Goal: Task Accomplishment & Management: Use online tool/utility

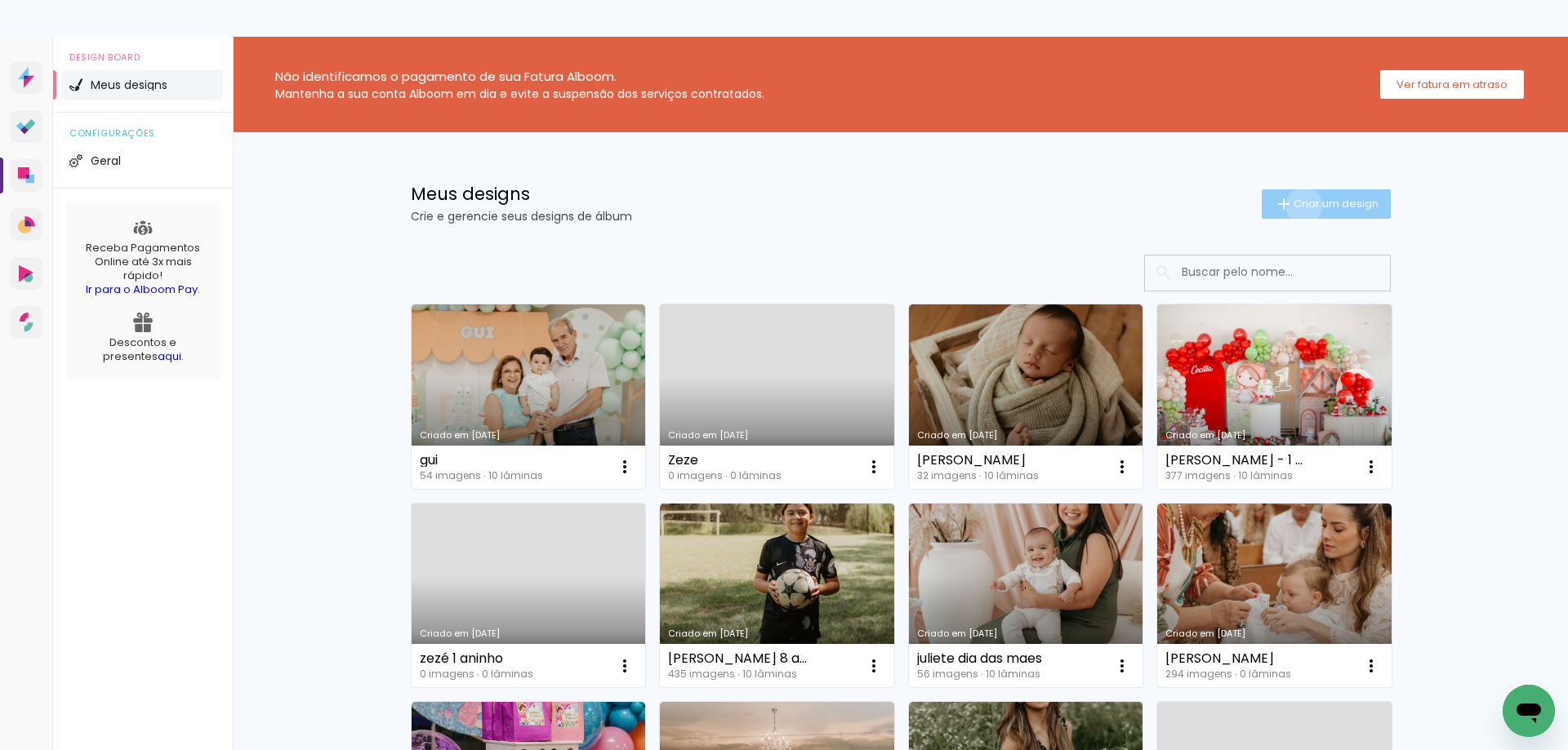
click at [1294, 205] on span "Criar um design" at bounding box center [1336, 203] width 85 height 11
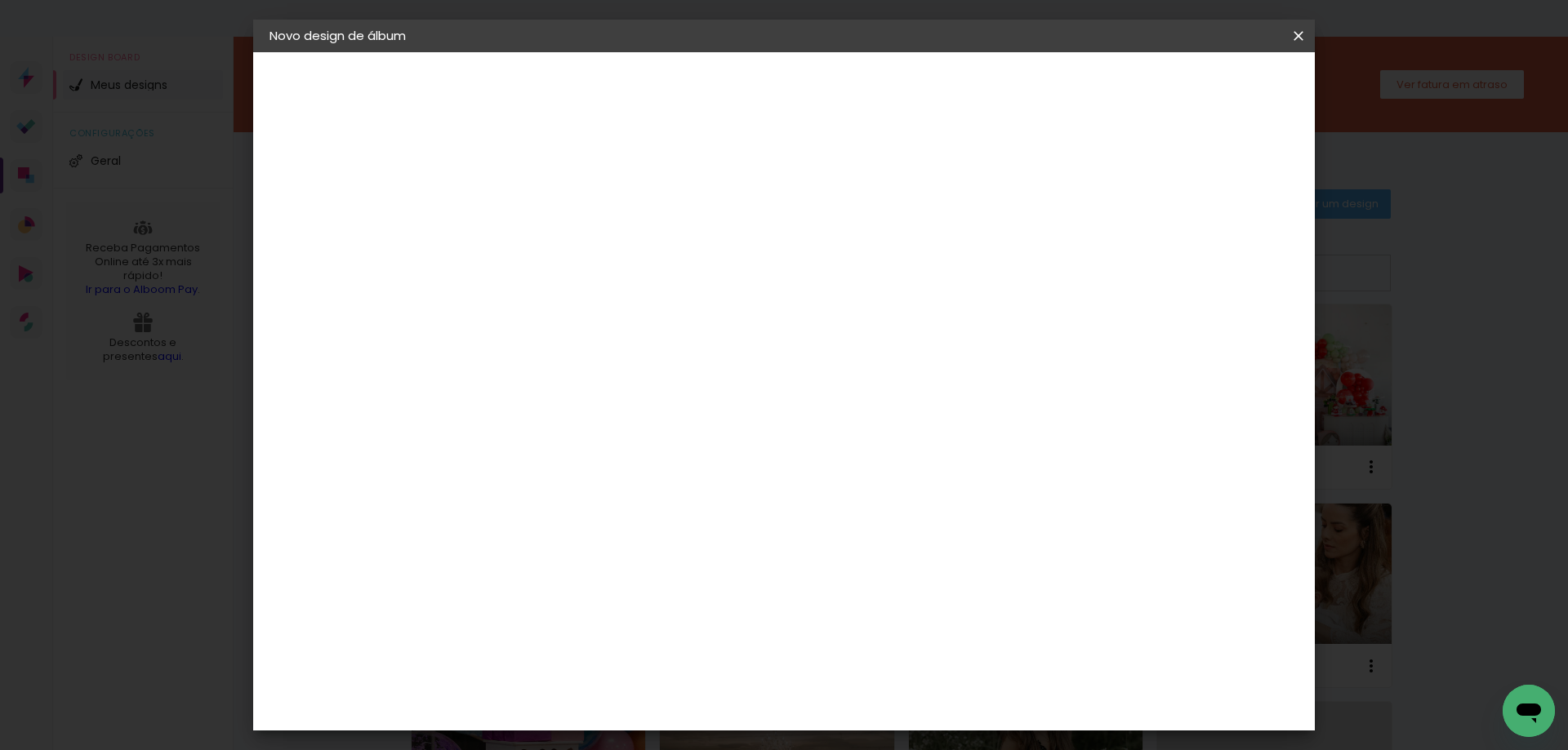
click at [536, 216] on input at bounding box center [536, 219] width 0 height 26
type input "Rafa"
type paper-input "Rafa"
click at [0, 0] on slot "Avançar" at bounding box center [0, 0] width 0 height 0
click at [0, 0] on slot "Tamanho Livre" at bounding box center [0, 0] width 0 height 0
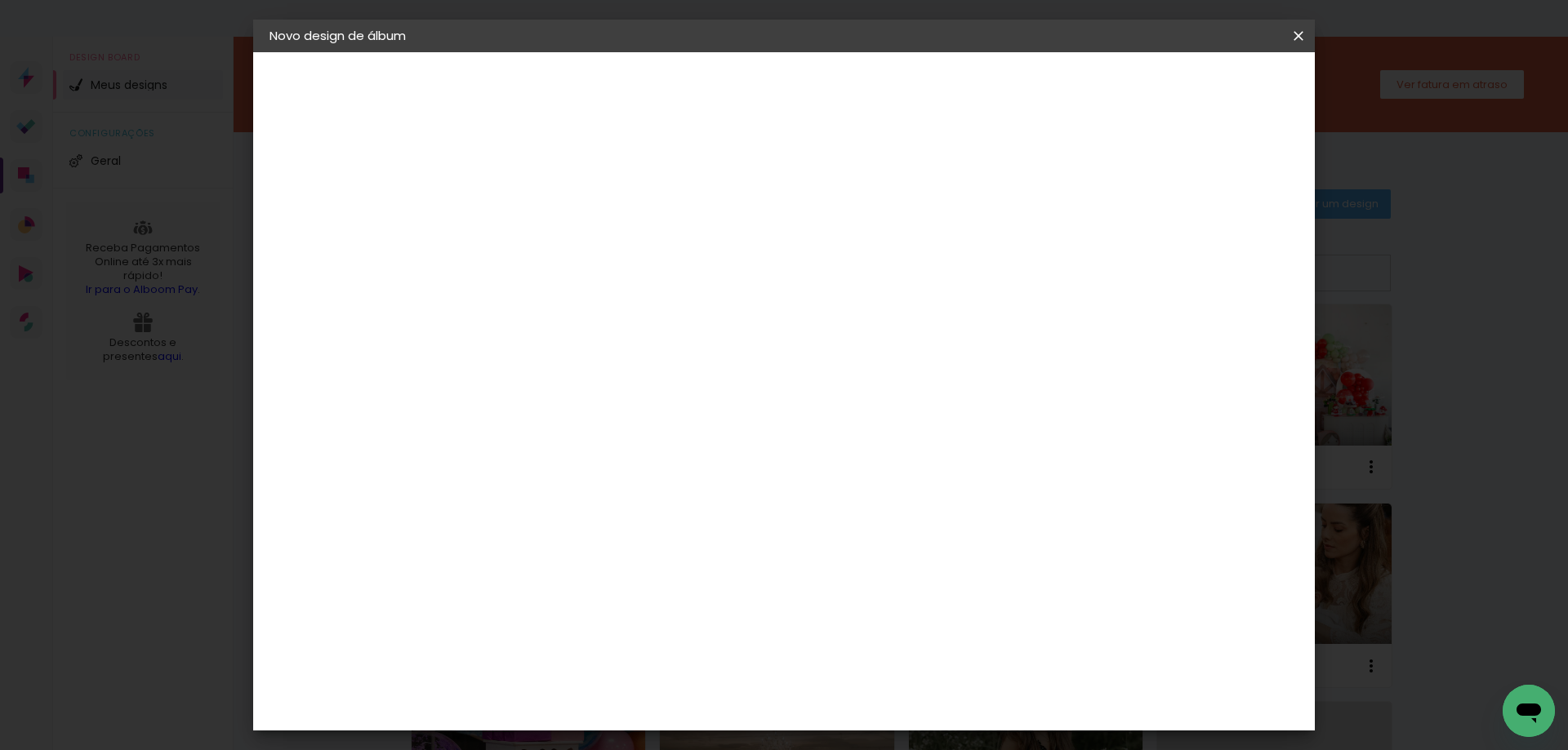
click at [0, 0] on slot "Avançar" at bounding box center [0, 0] width 0 height 0
click at [1197, 83] on span "Iniciar design" at bounding box center [1158, 87] width 74 height 12
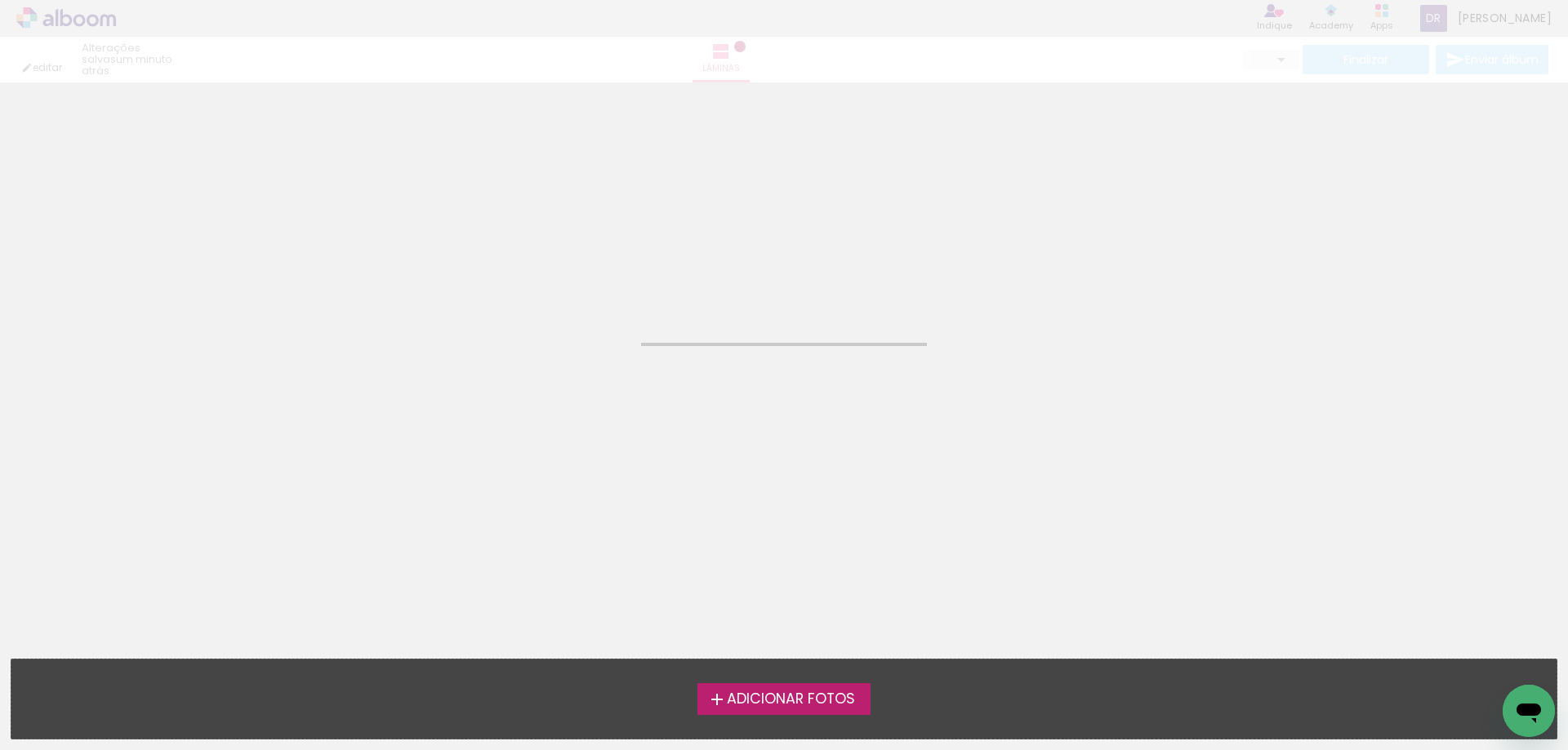
click at [747, 694] on span "Adicionar Fotos" at bounding box center [791, 699] width 128 height 15
click at [0, 0] on input "file" at bounding box center [0, 0] width 0 height 0
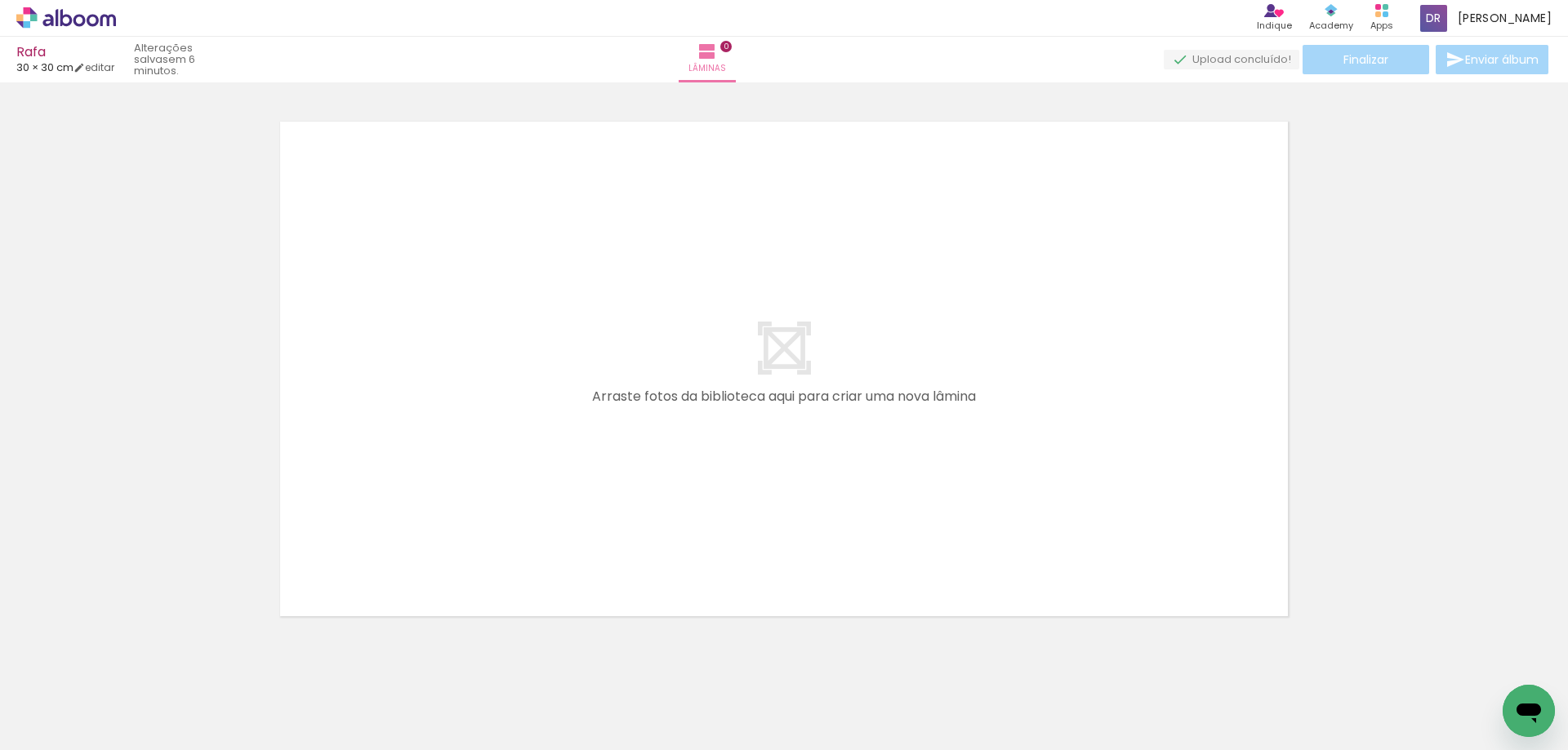
scroll to position [22, 0]
click at [50, 725] on span "Adicionar Fotos" at bounding box center [58, 728] width 49 height 18
click at [0, 0] on input "file" at bounding box center [0, 0] width 0 height 0
click at [53, 729] on span "Adicionar Fotos" at bounding box center [58, 728] width 49 height 18
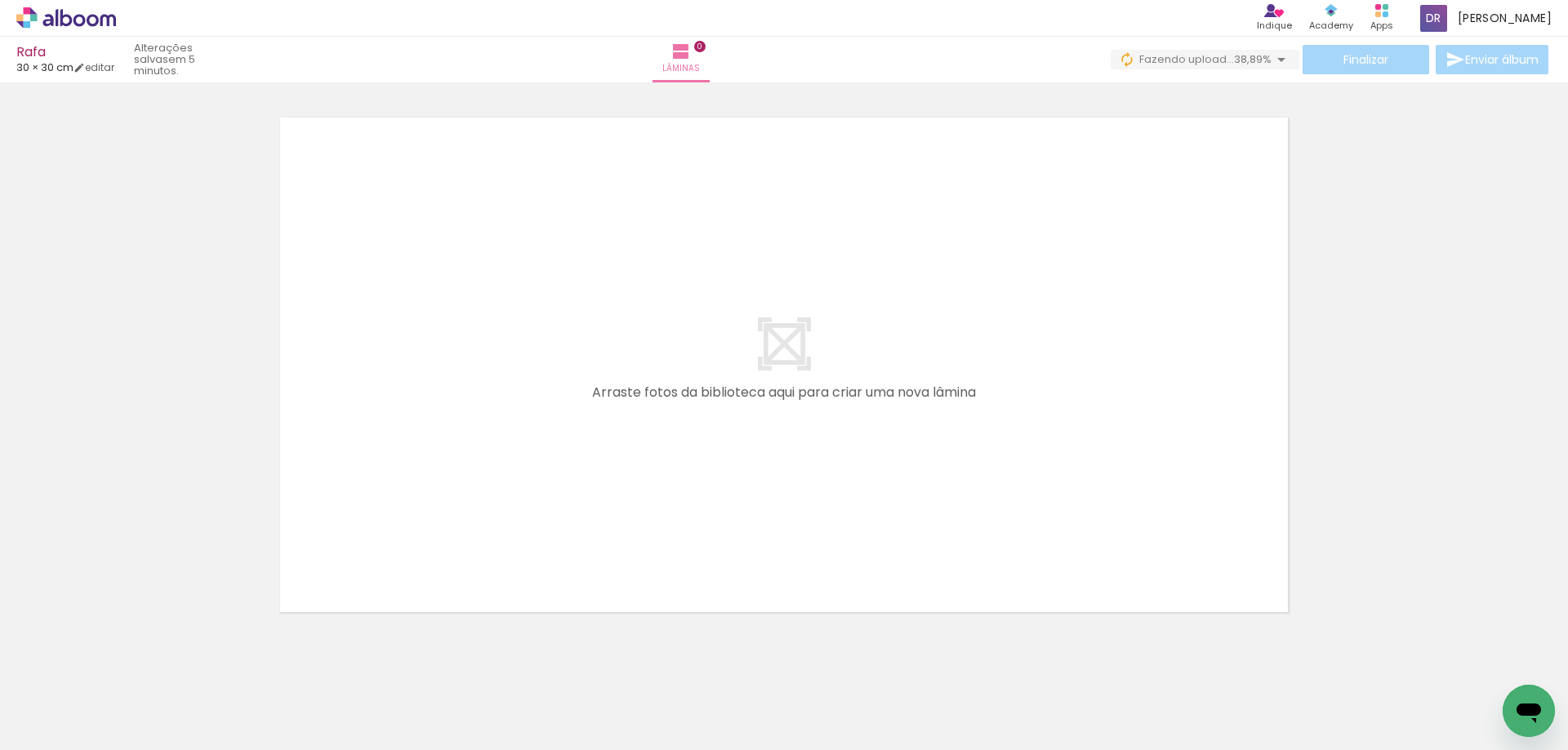
click at [0, 0] on input "file" at bounding box center [0, 0] width 0 height 0
click at [56, 719] on span "Adicionar Fotos" at bounding box center [58, 728] width 49 height 18
click at [0, 0] on input "file" at bounding box center [0, 0] width 0 height 0
click at [64, 720] on span "Adicionar Fotos" at bounding box center [58, 728] width 49 height 18
click at [0, 0] on input "file" at bounding box center [0, 0] width 0 height 0
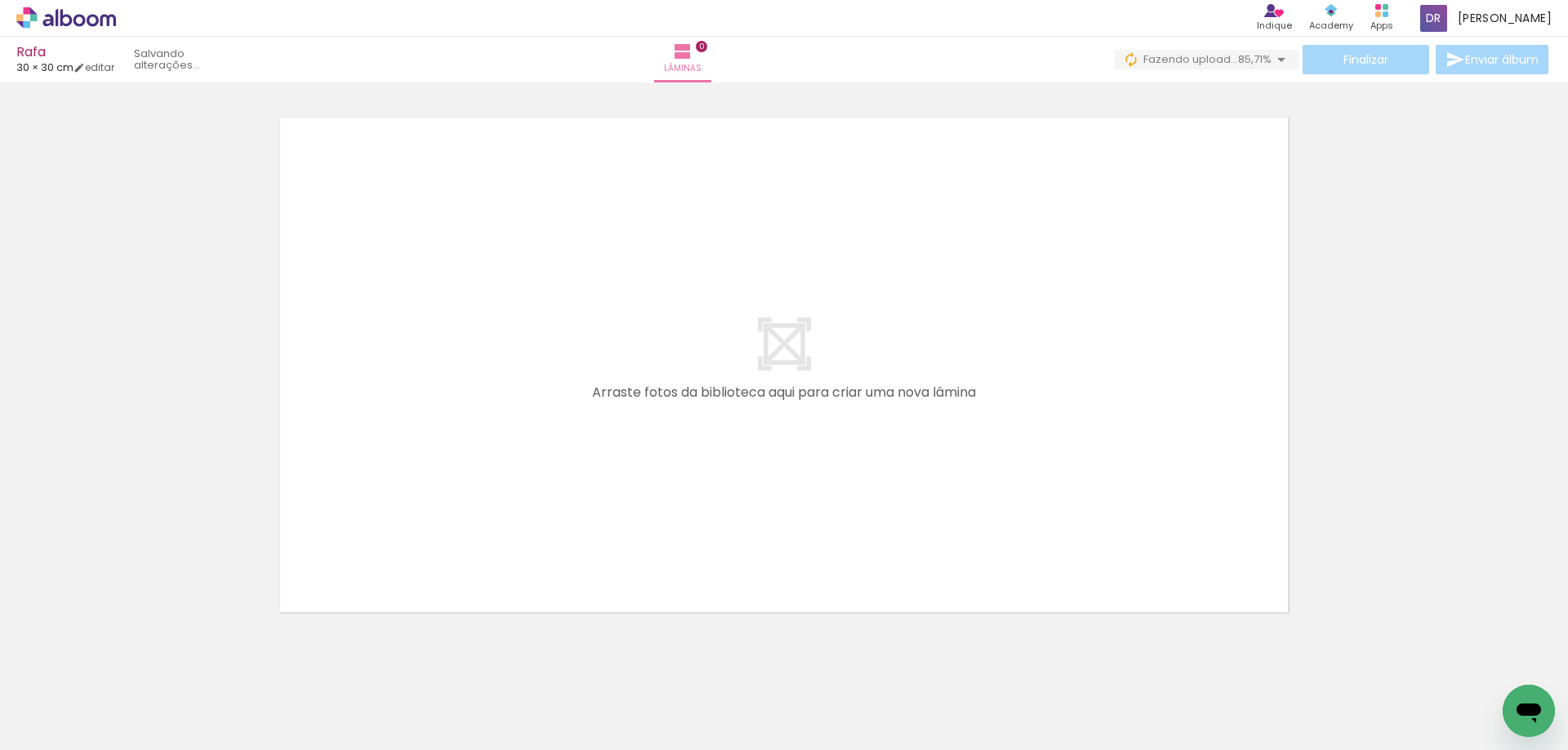
click at [58, 720] on span "Adicionar Fotos" at bounding box center [58, 728] width 49 height 18
click at [0, 0] on input "file" at bounding box center [0, 0] width 0 height 0
click at [55, 728] on span "Adicionar Fotos" at bounding box center [58, 728] width 49 height 18
click at [0, 0] on input "file" at bounding box center [0, 0] width 0 height 0
click at [49, 726] on span "Adicionar Fotos" at bounding box center [58, 728] width 49 height 18
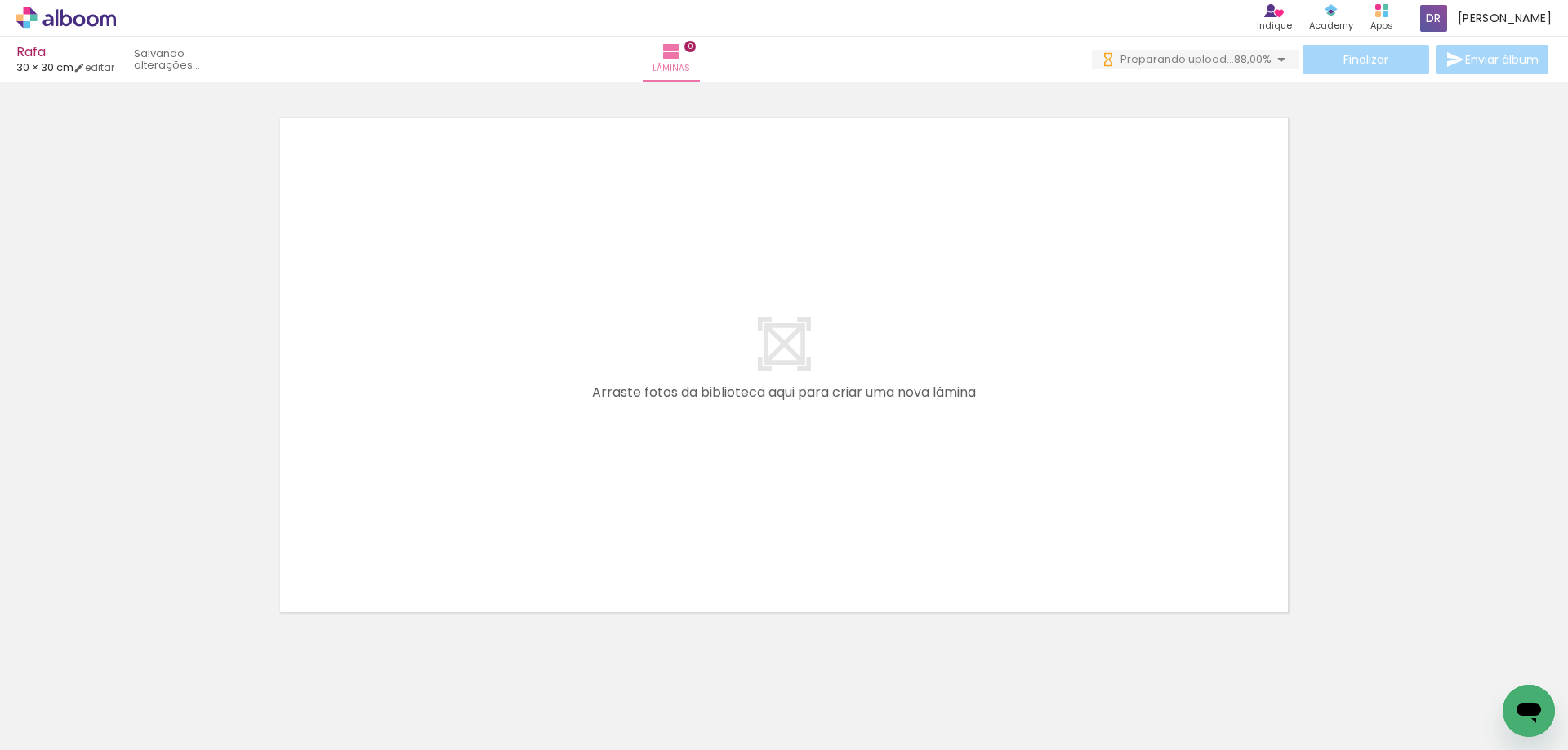
click at [0, 0] on input "file" at bounding box center [0, 0] width 0 height 0
click at [32, 729] on iron-icon at bounding box center [24, 728] width 20 height 20
click at [0, 0] on input "file" at bounding box center [0, 0] width 0 height 0
click at [68, 725] on span "Adicionar Fotos" at bounding box center [58, 728] width 49 height 18
click at [0, 0] on input "file" at bounding box center [0, 0] width 0 height 0
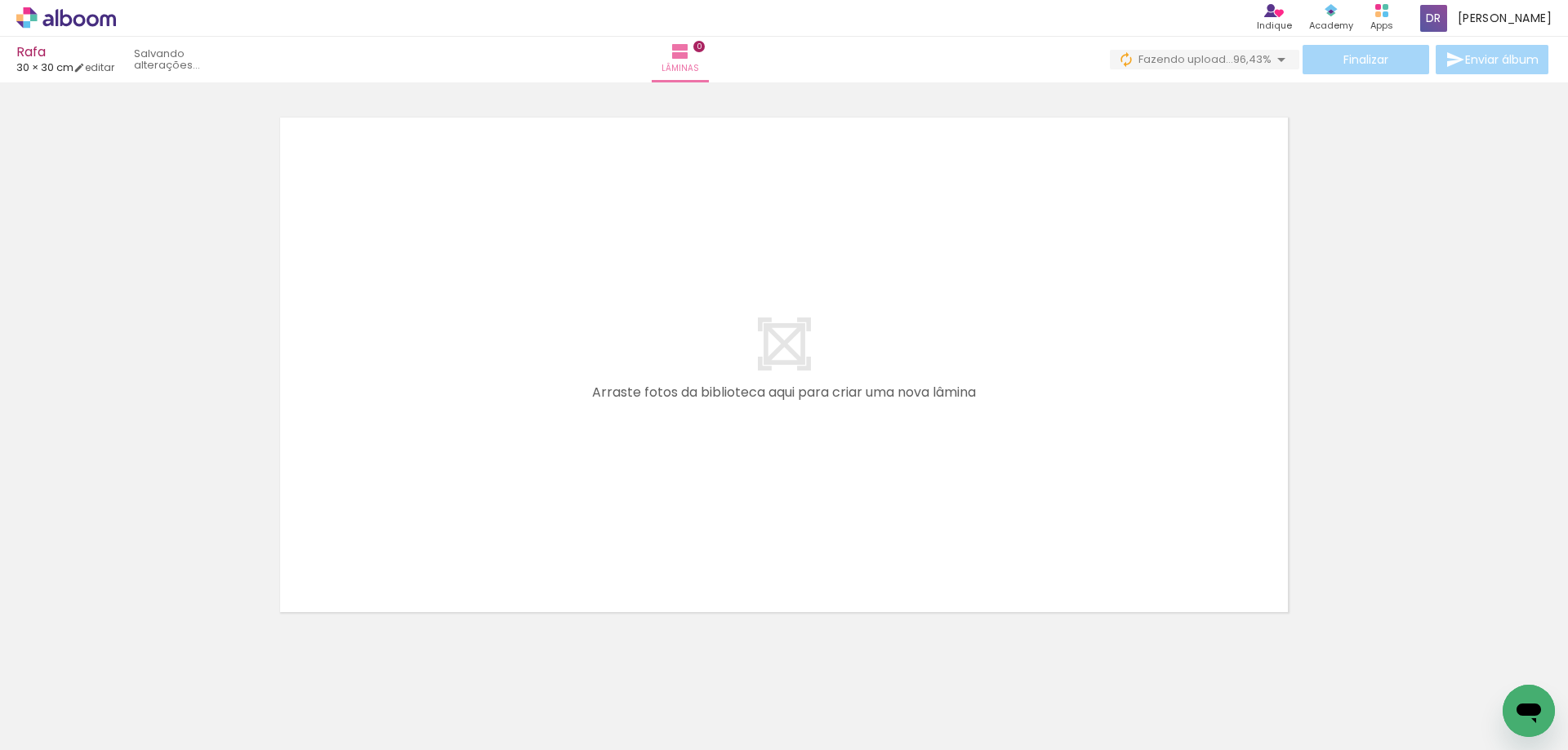
click at [54, 720] on span "Adicionar Fotos" at bounding box center [58, 728] width 49 height 18
click at [0, 0] on input "file" at bounding box center [0, 0] width 0 height 0
click at [49, 730] on span "Adicionar Fotos" at bounding box center [58, 728] width 49 height 18
click at [0, 0] on input "file" at bounding box center [0, 0] width 0 height 0
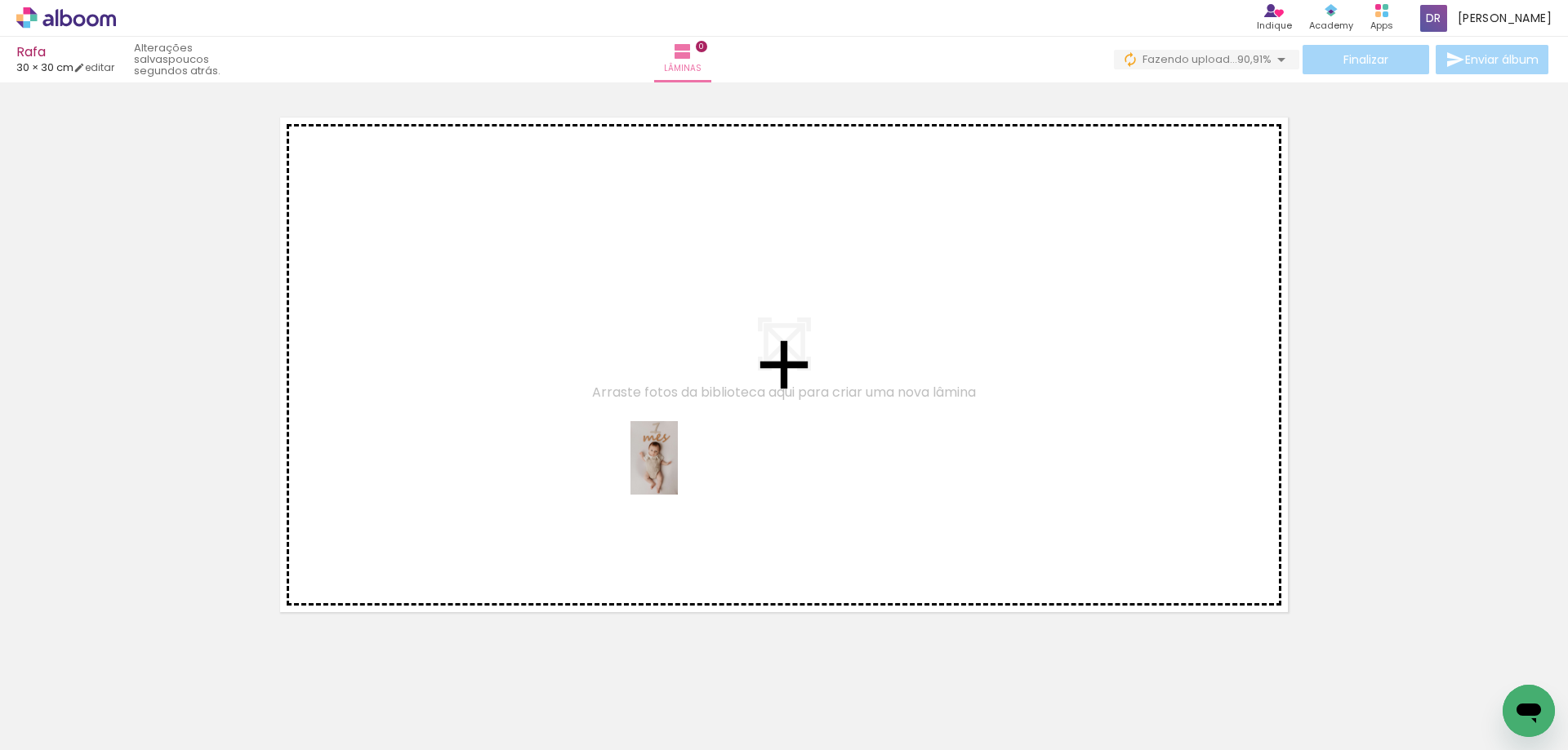
drag, startPoint x: 668, startPoint y: 687, endPoint x: 679, endPoint y: 470, distance: 217.3
click at [679, 470] on quentale-workspace at bounding box center [784, 375] width 1568 height 750
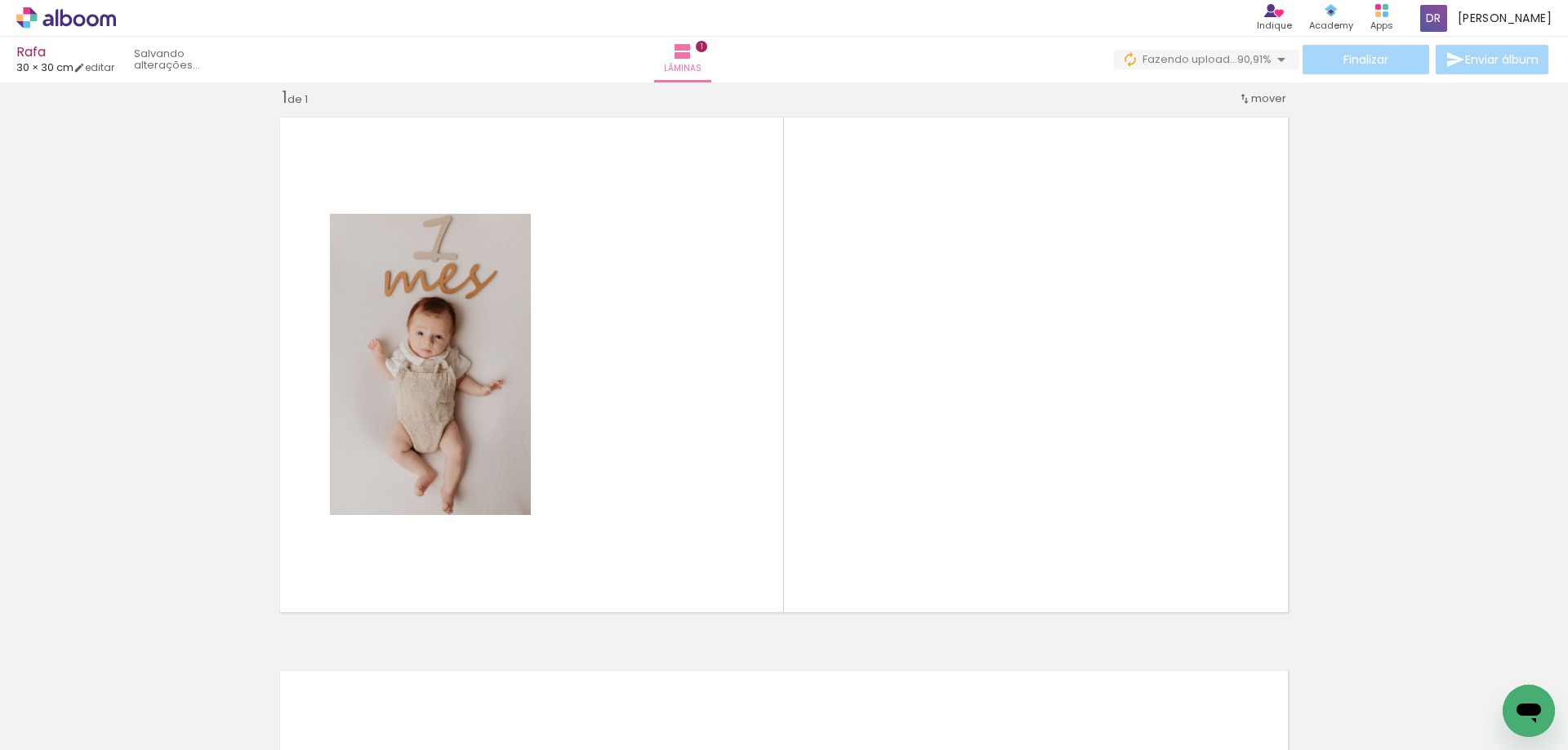
scroll to position [22, 0]
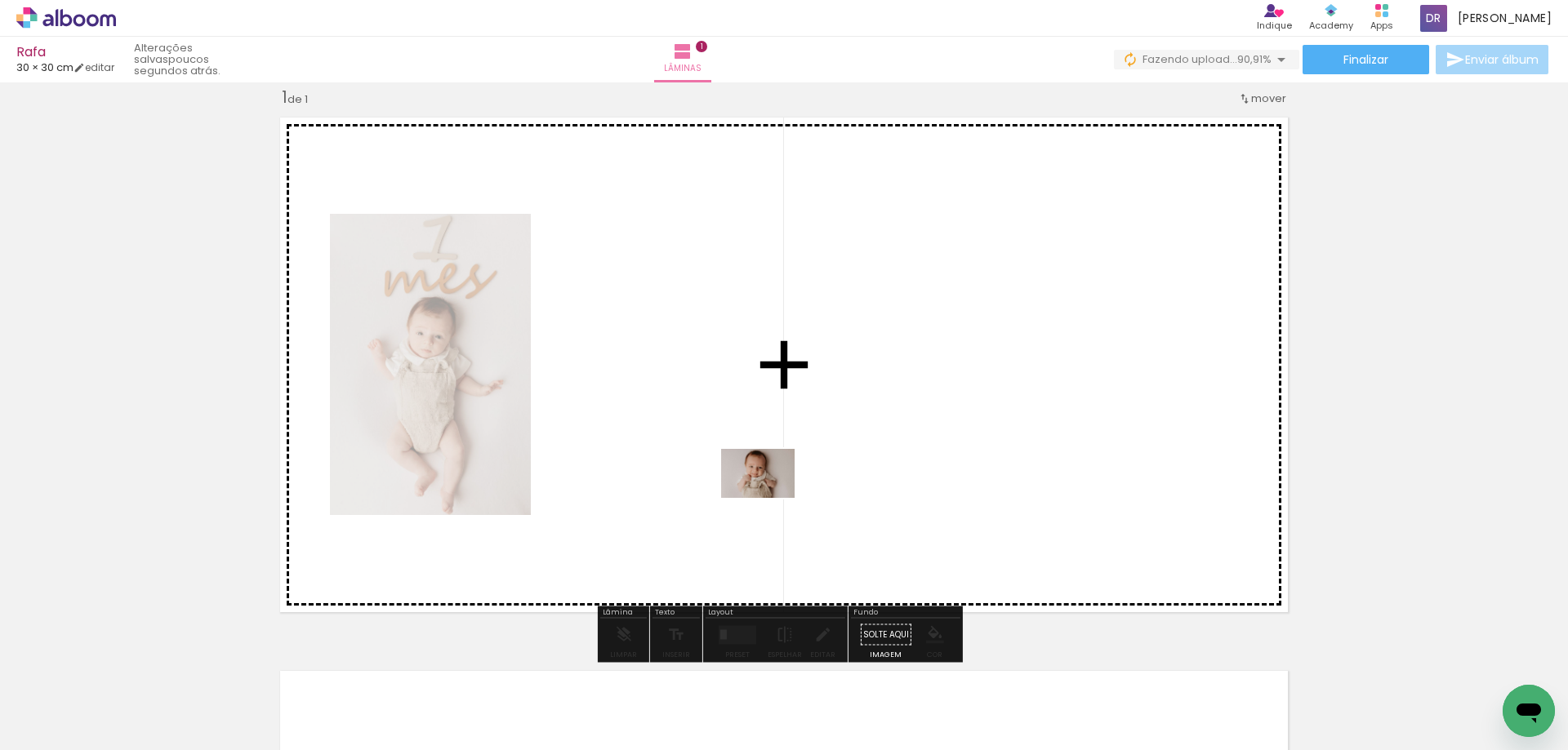
drag, startPoint x: 779, startPoint y: 708, endPoint x: 763, endPoint y: 469, distance: 239.5
click at [763, 469] on quentale-workspace at bounding box center [784, 375] width 1568 height 750
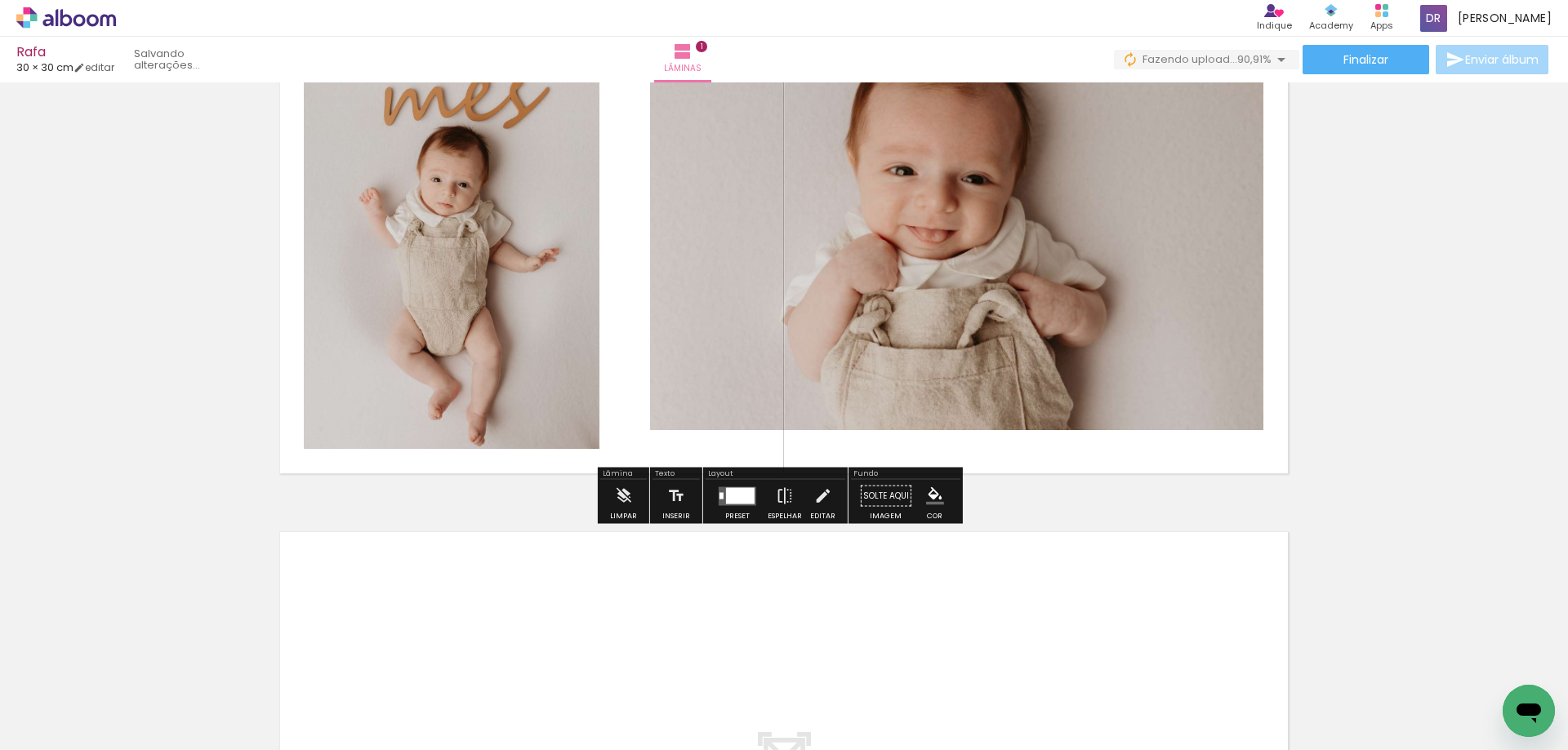
scroll to position [185, 0]
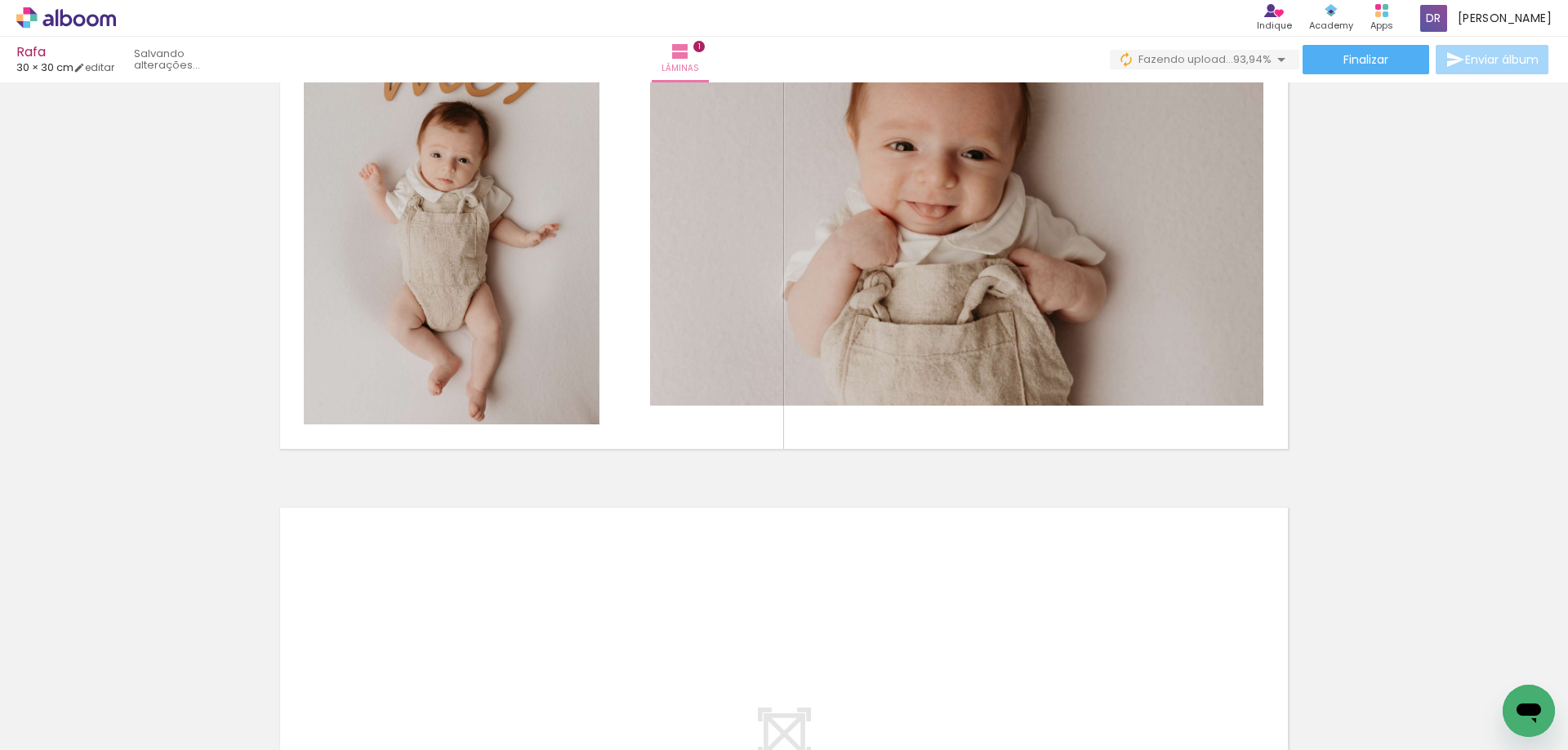
click at [59, 726] on span "Adicionar Fotos" at bounding box center [58, 728] width 49 height 18
click at [0, 0] on input "file" at bounding box center [0, 0] width 0 height 0
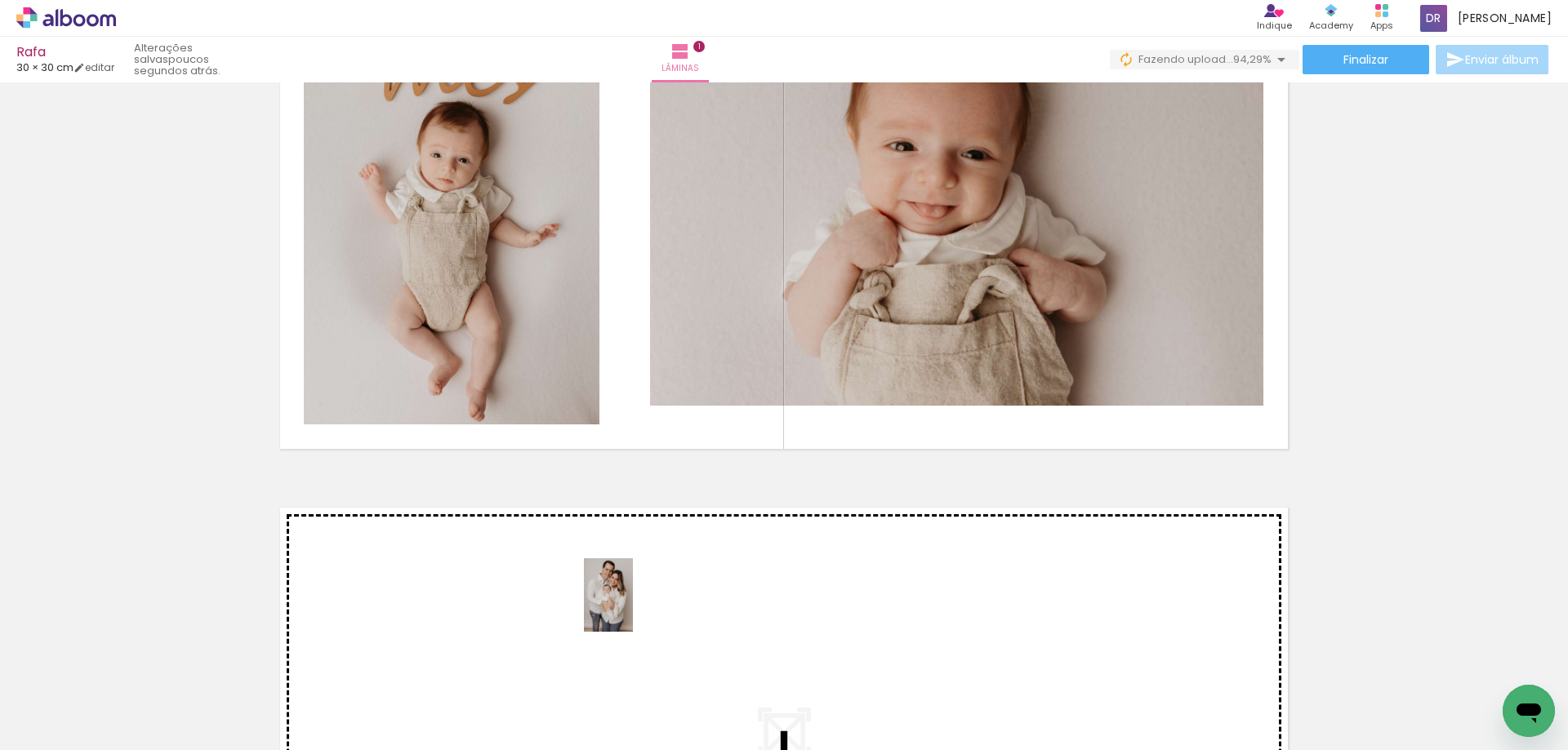
drag, startPoint x: 723, startPoint y: 698, endPoint x: 618, endPoint y: 606, distance: 139.6
click at [618, 606] on quentale-workspace at bounding box center [784, 375] width 1568 height 750
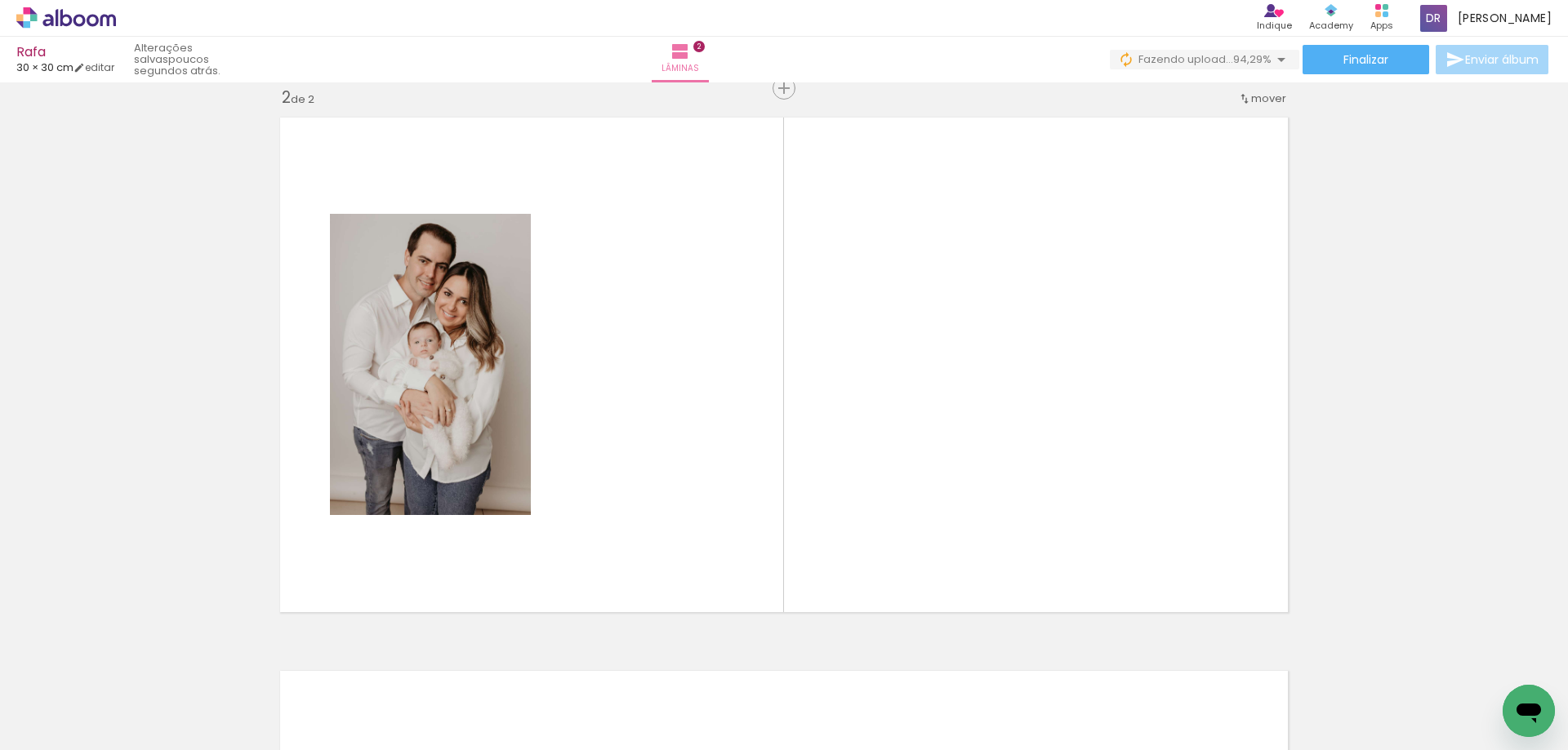
scroll to position [0, 1772]
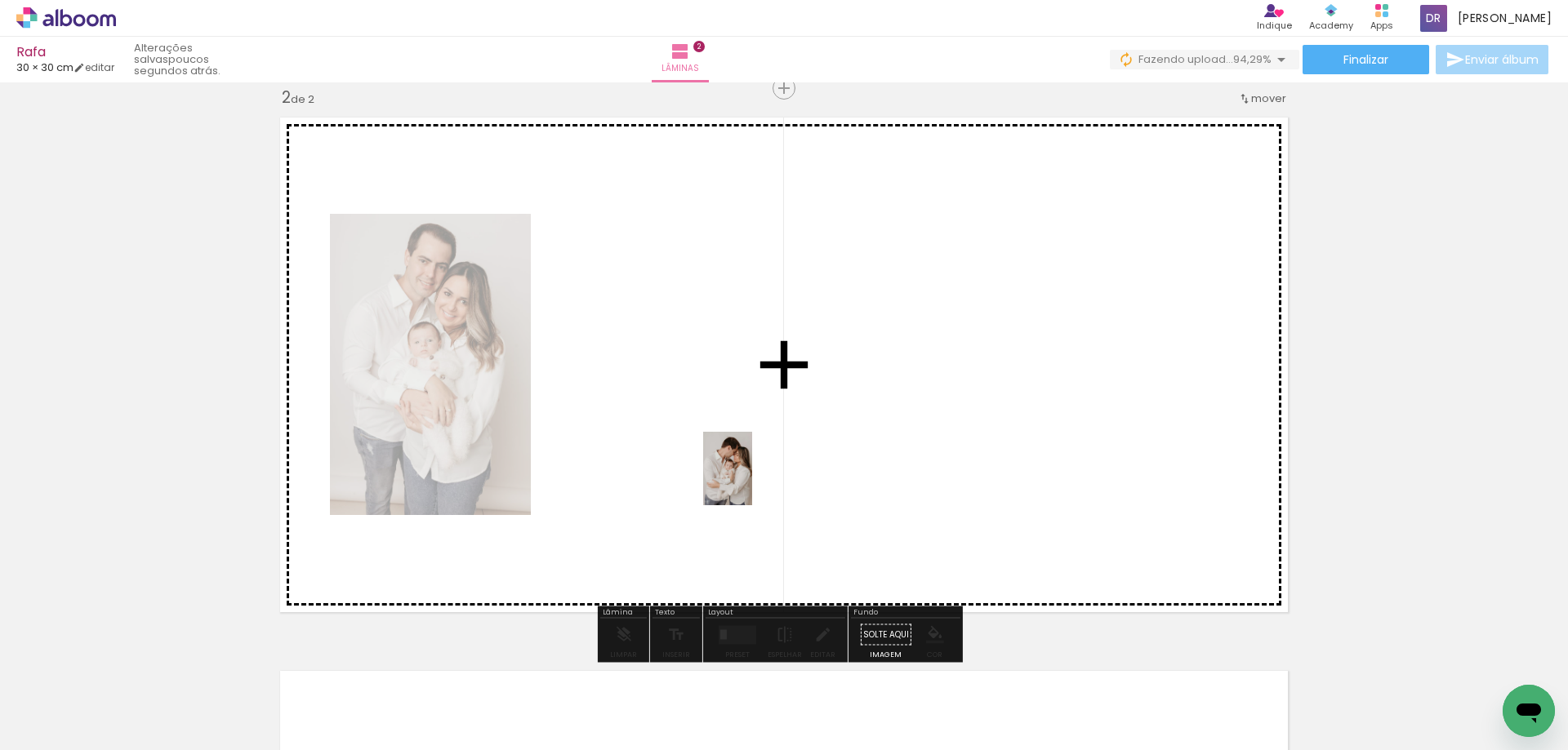
drag, startPoint x: 1415, startPoint y: 707, endPoint x: 752, endPoint y: 481, distance: 700.5
click at [752, 481] on quentale-workspace at bounding box center [784, 375] width 1568 height 750
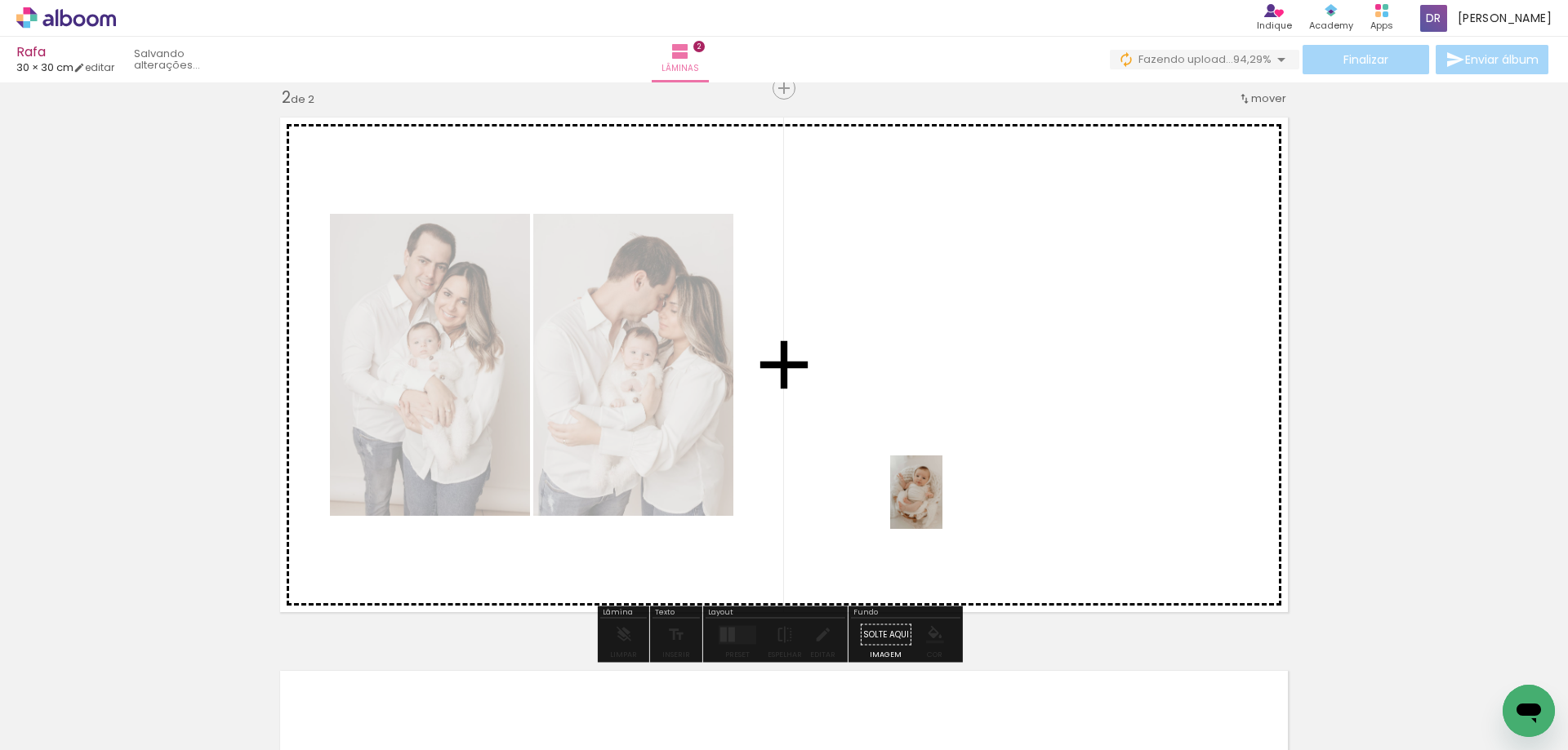
drag, startPoint x: 225, startPoint y: 708, endPoint x: 966, endPoint y: 486, distance: 773.5
click at [966, 486] on quentale-workspace at bounding box center [784, 375] width 1568 height 750
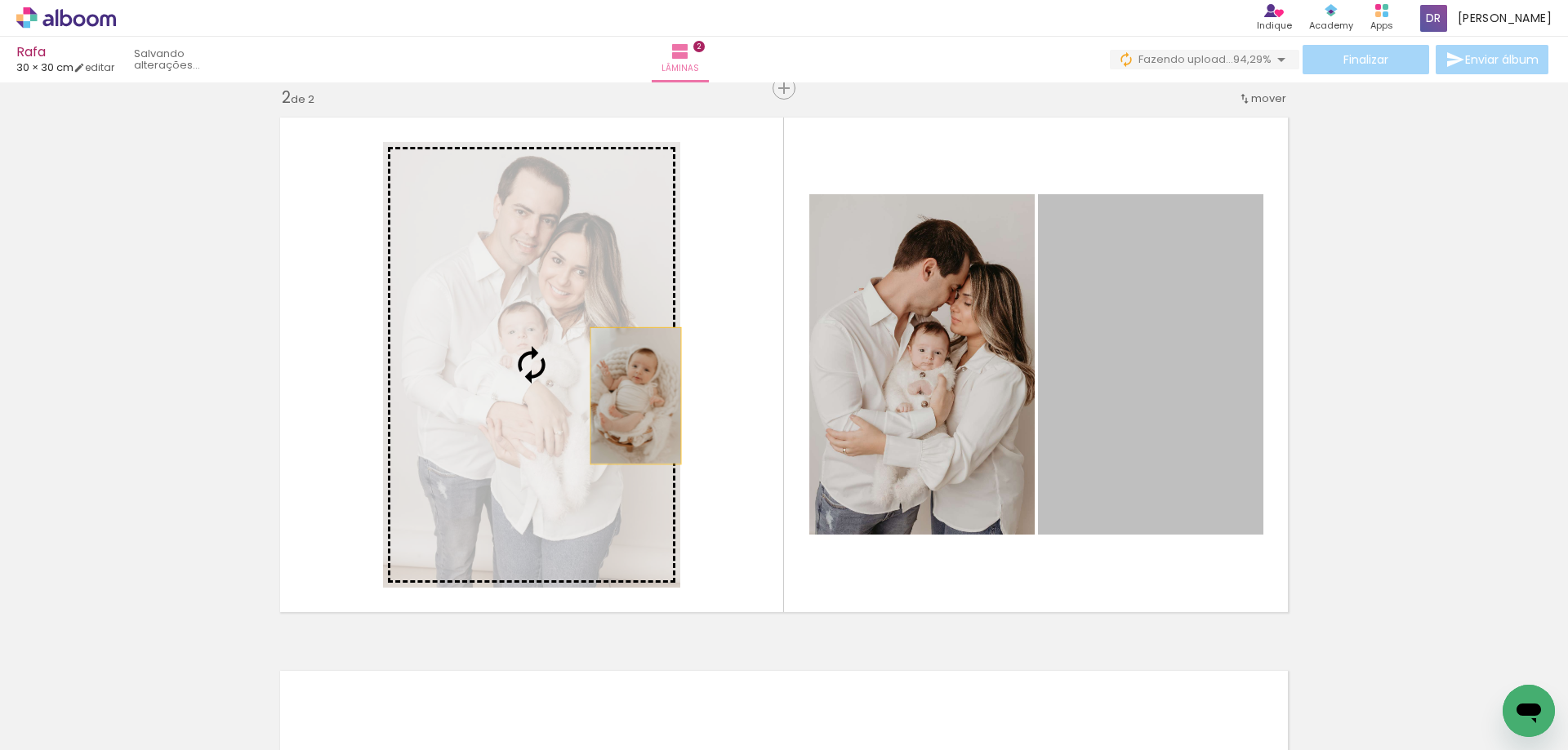
drag, startPoint x: 1154, startPoint y: 422, endPoint x: 616, endPoint y: 396, distance: 538.6
click at [0, 0] on slot at bounding box center [0, 0] width 0 height 0
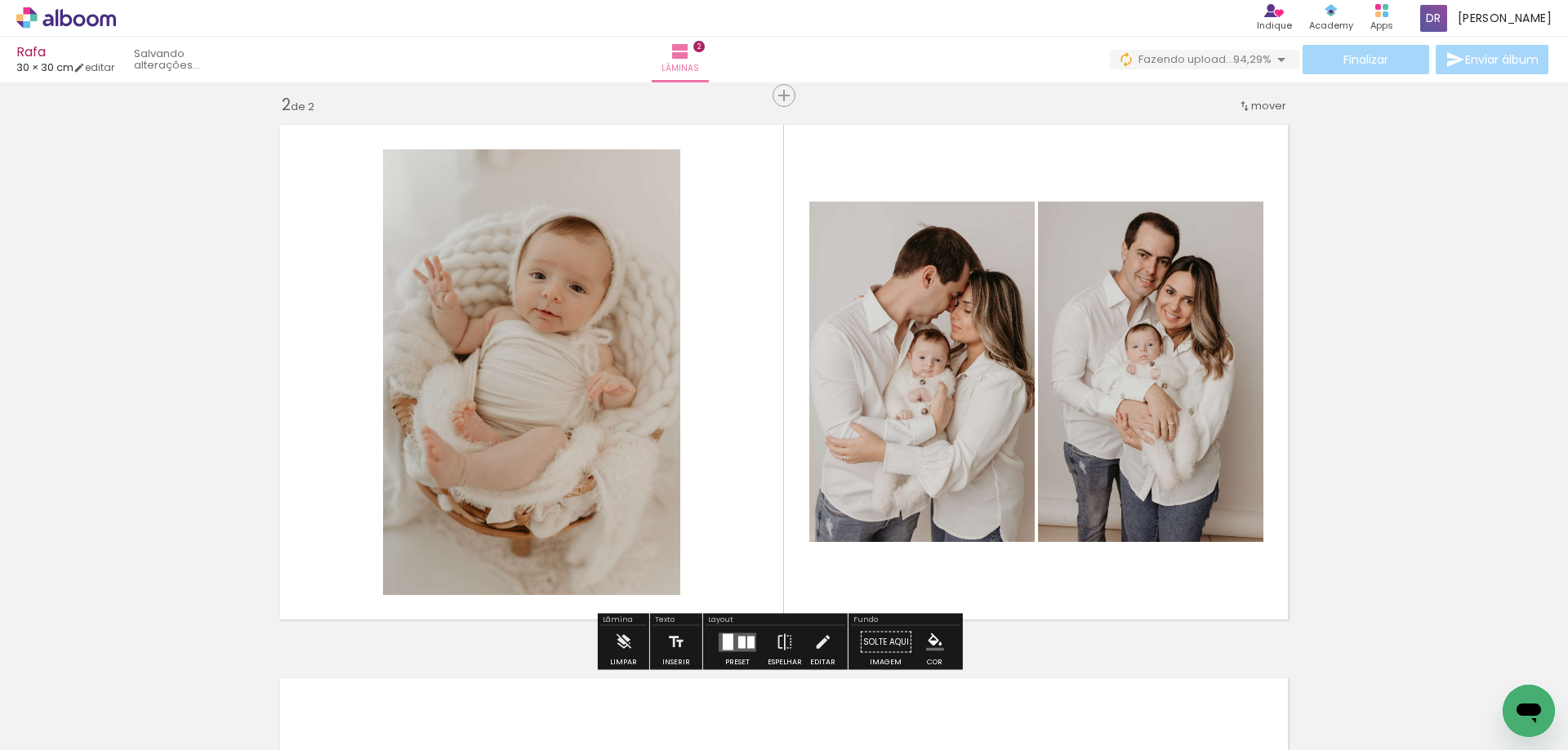
scroll to position [574, 0]
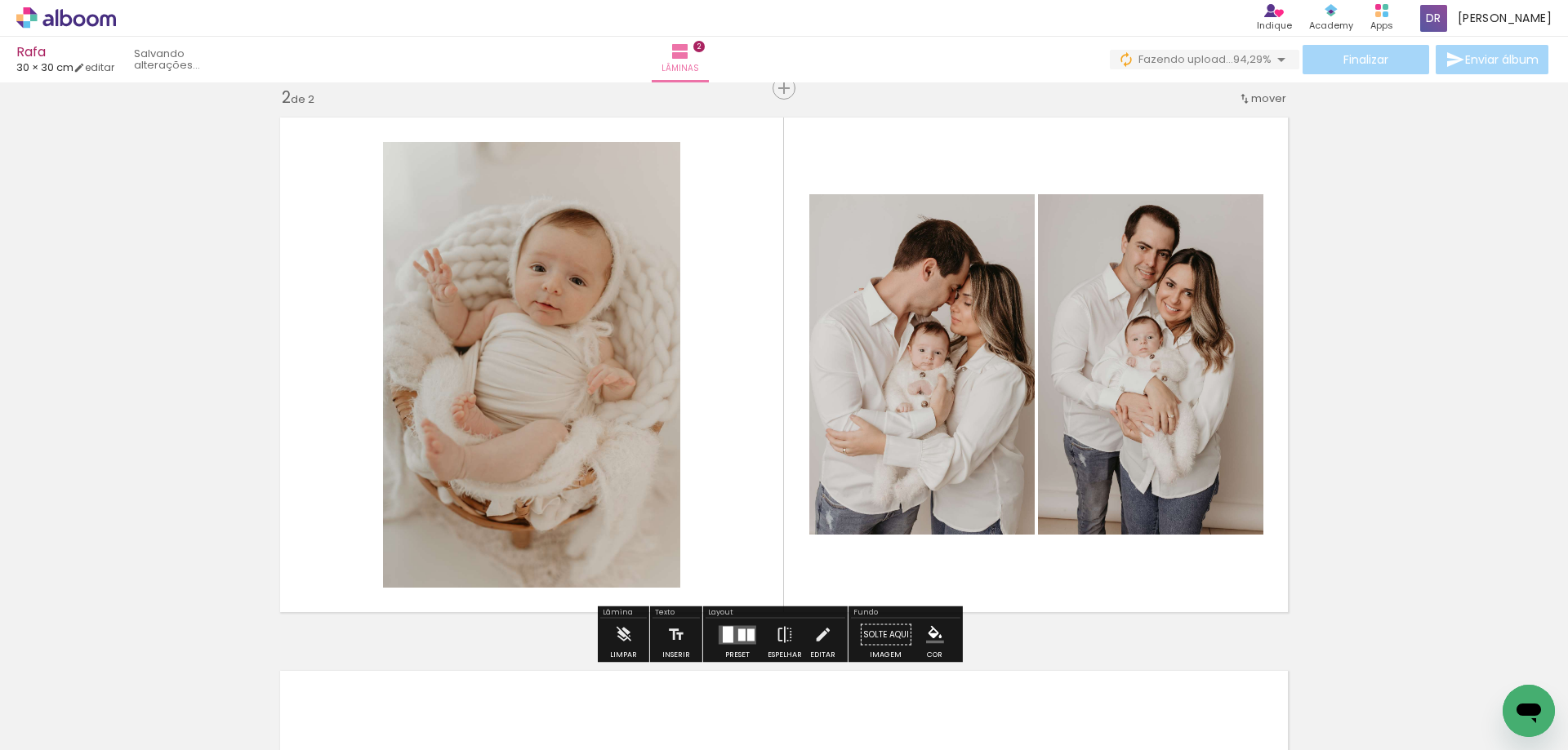
click at [728, 627] on div at bounding box center [728, 634] width 11 height 17
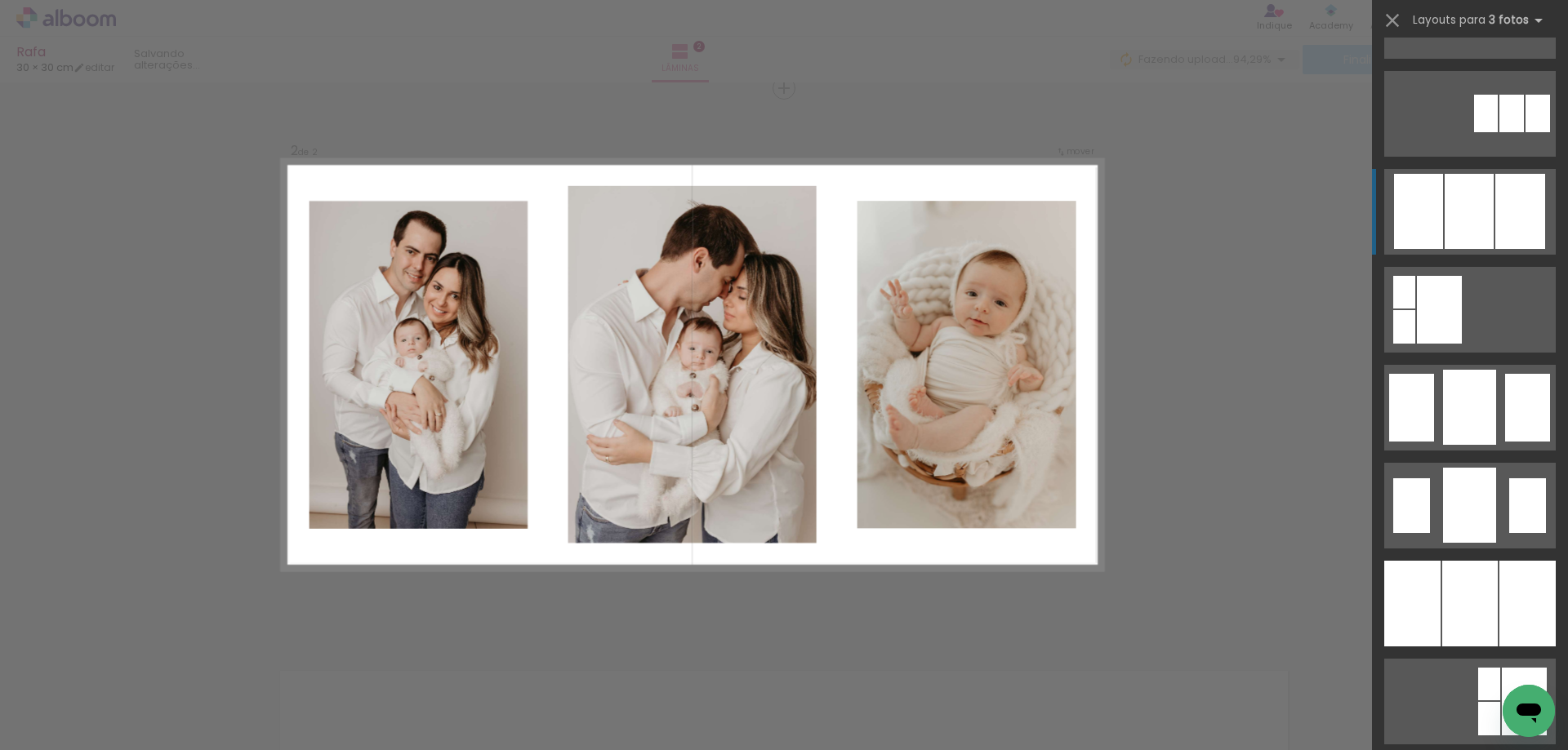
scroll to position [980, 0]
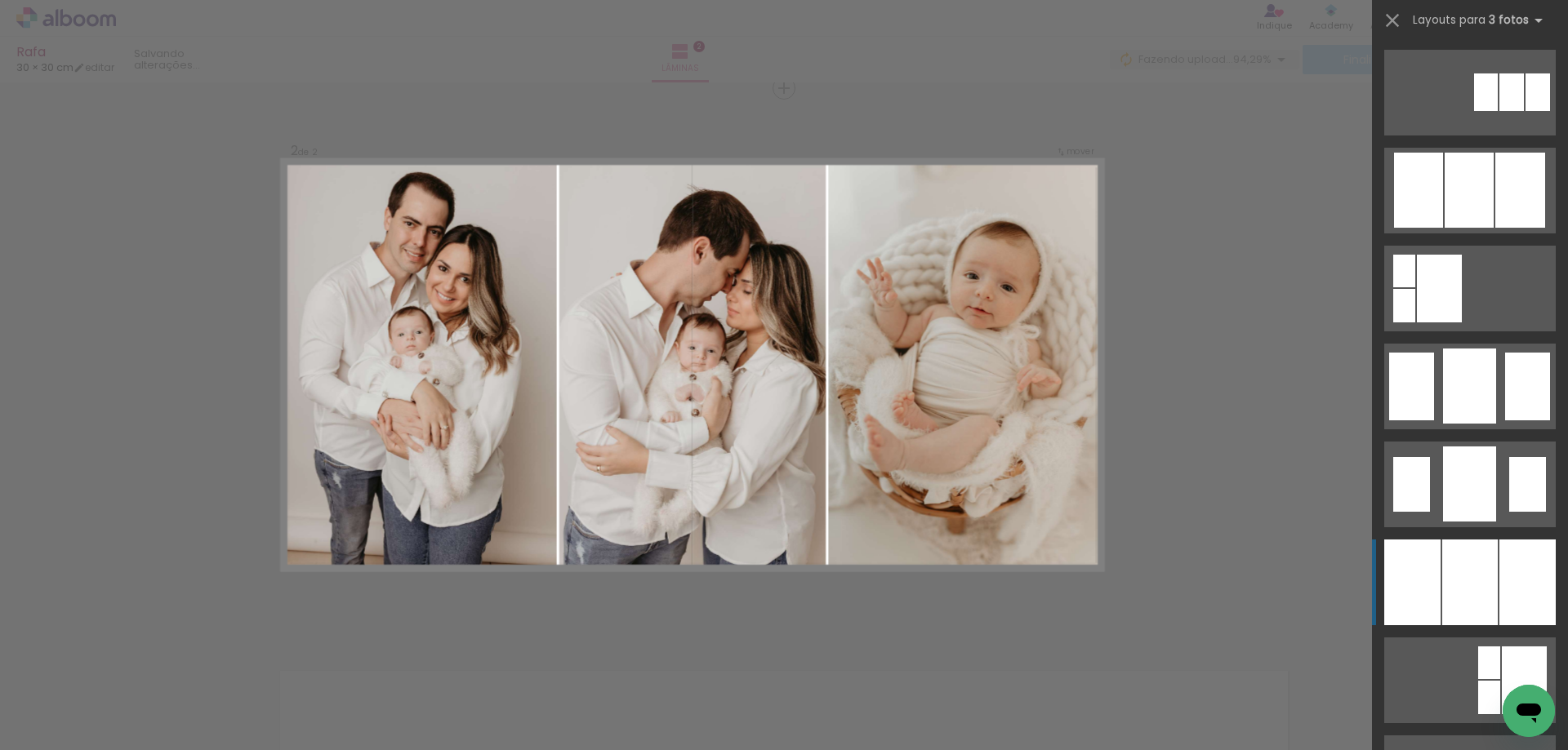
click at [1500, 563] on div at bounding box center [1528, 582] width 56 height 86
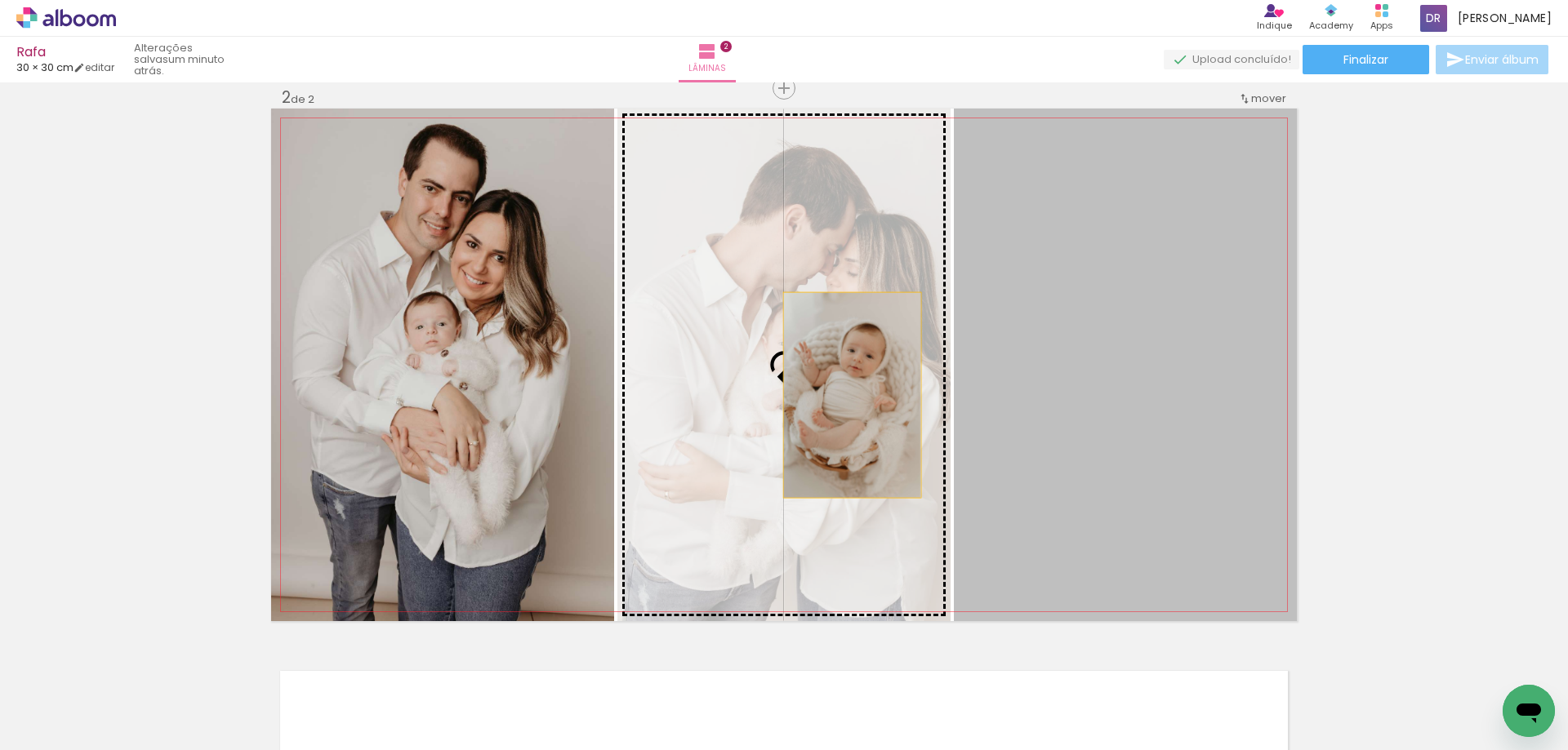
drag, startPoint x: 1132, startPoint y: 420, endPoint x: 838, endPoint y: 392, distance: 295.3
click at [0, 0] on slot at bounding box center [0, 0] width 0 height 0
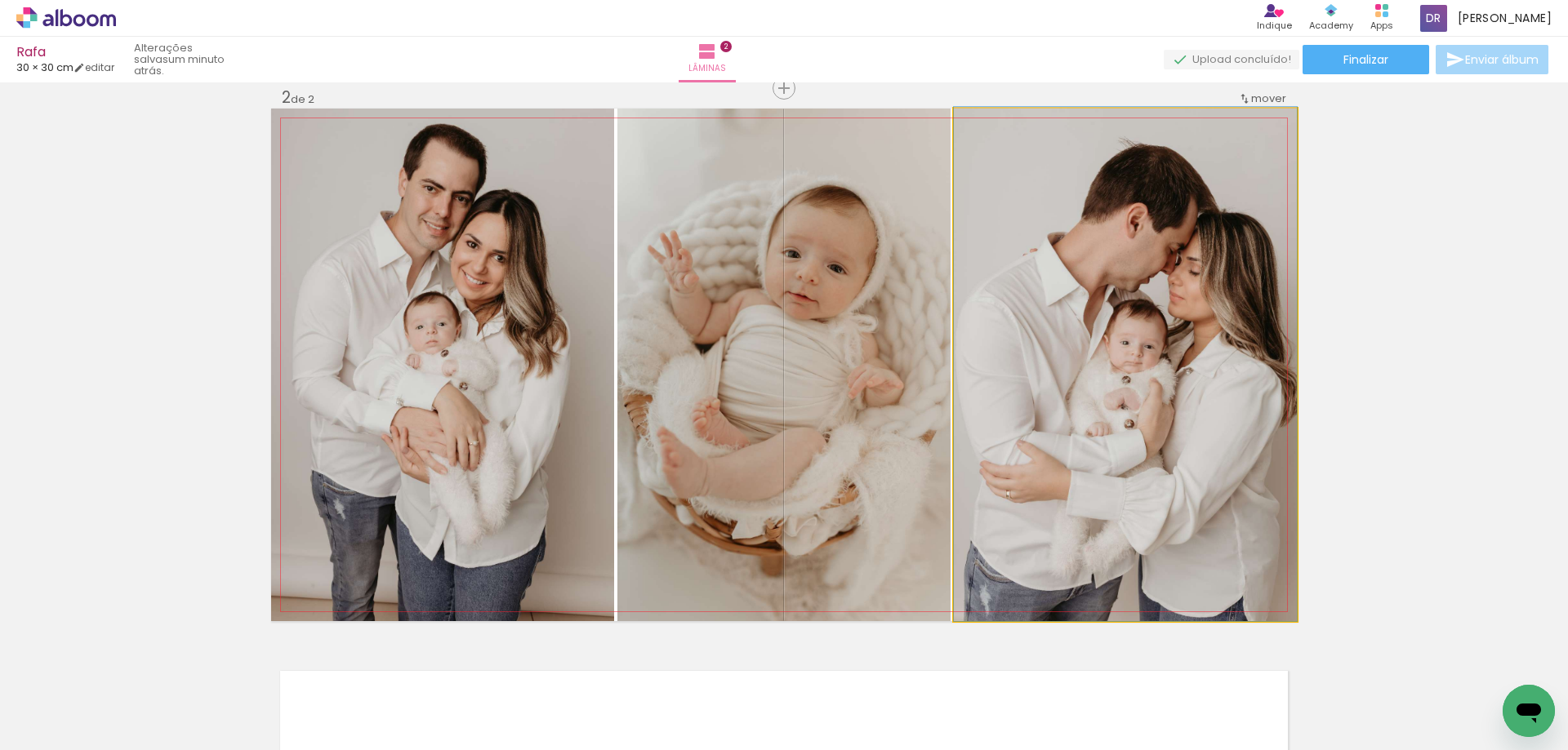
drag, startPoint x: 1109, startPoint y: 389, endPoint x: 1099, endPoint y: 347, distance: 43.2
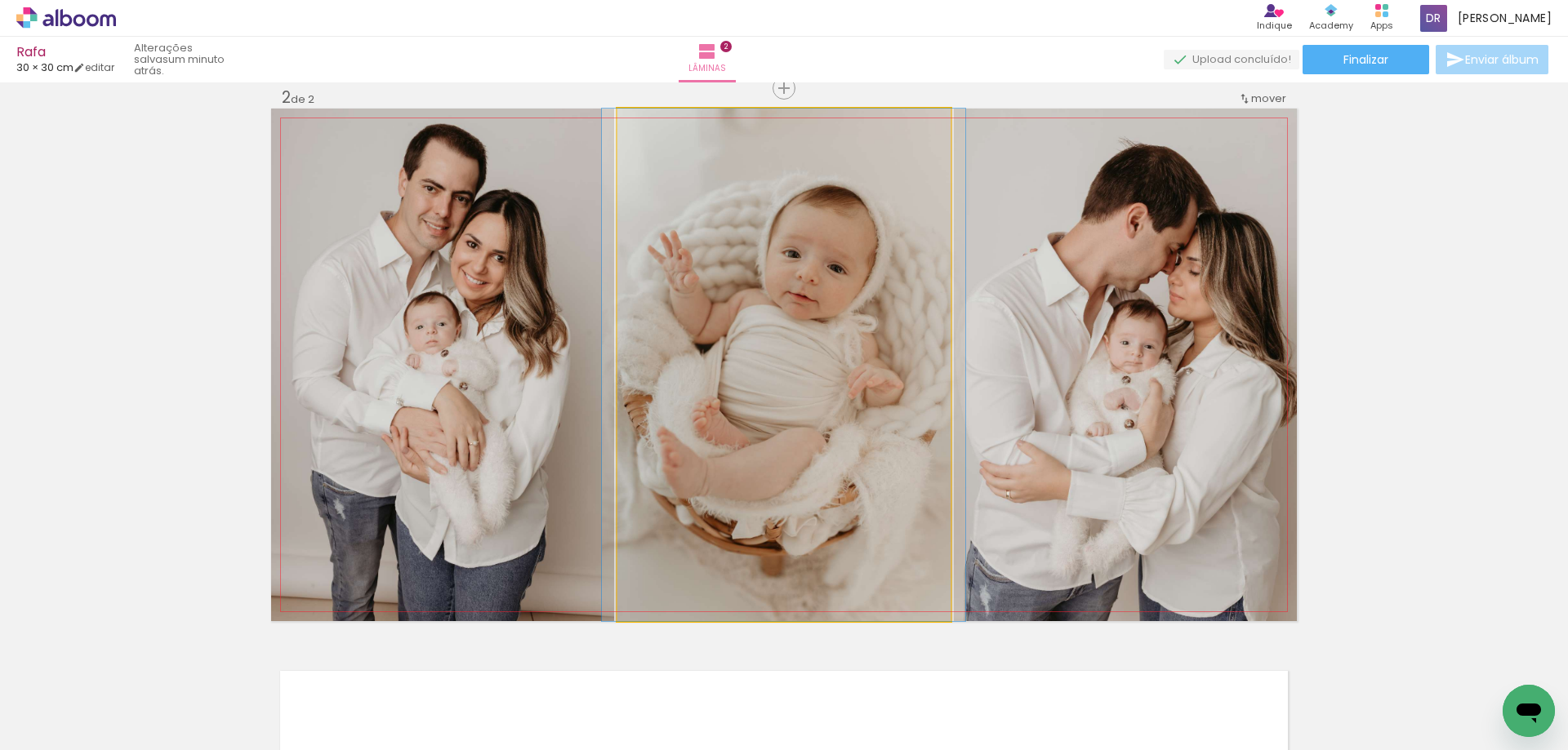
drag, startPoint x: 828, startPoint y: 412, endPoint x: 828, endPoint y: 460, distance: 48.0
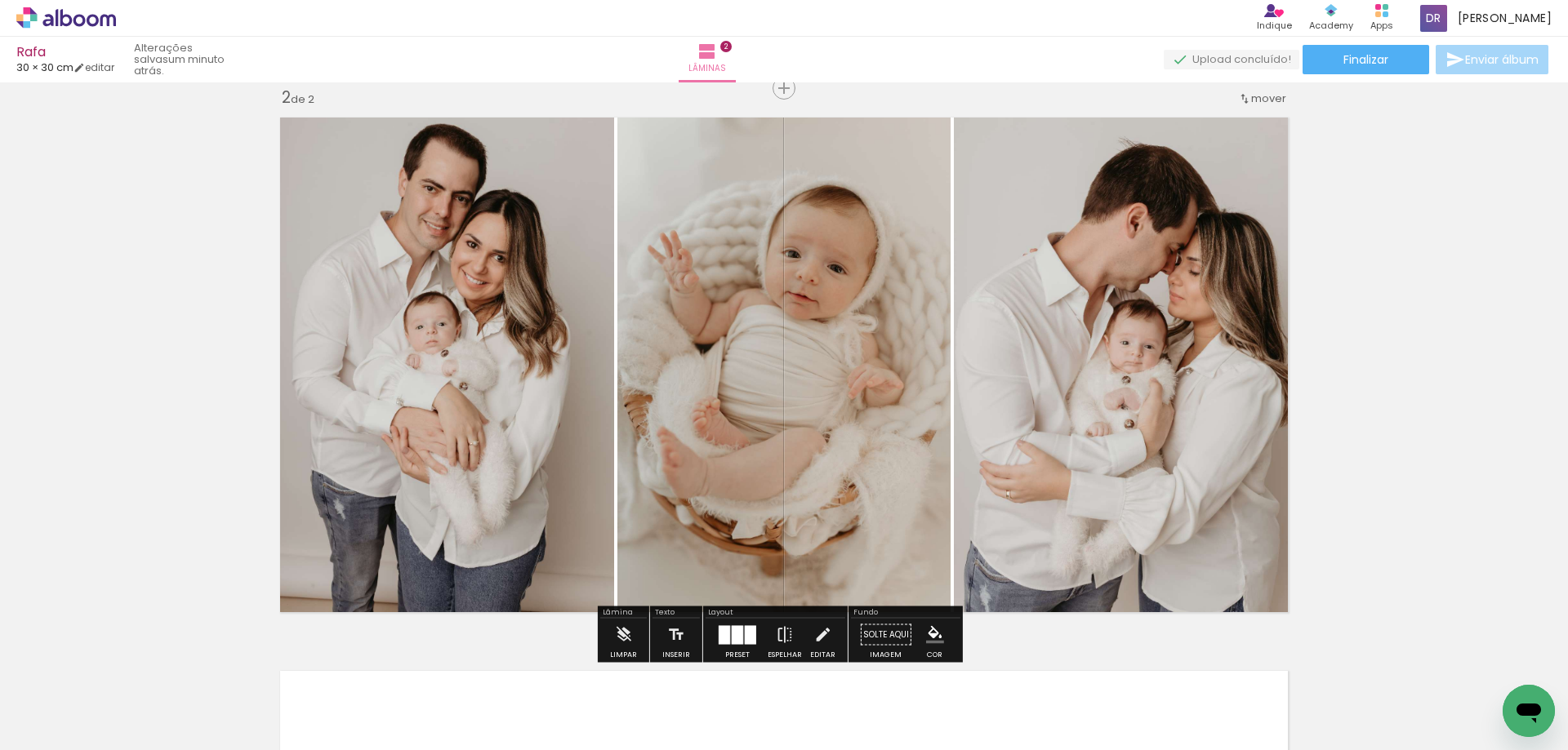
click at [1336, 399] on div "Inserir lâmina 1 de 2 Inserir lâmina 2 de 2" at bounding box center [784, 343] width 1568 height 1661
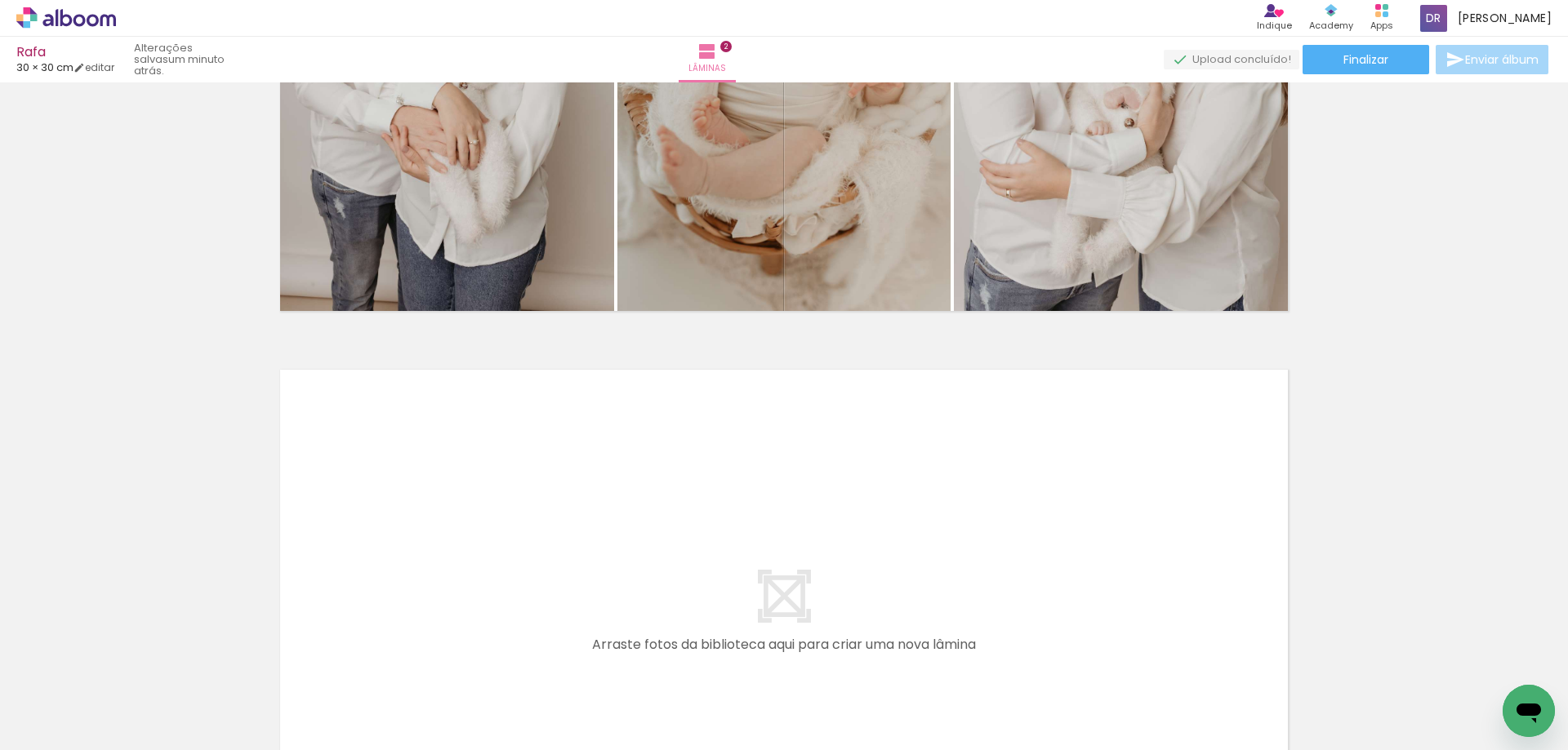
scroll to position [901, 0]
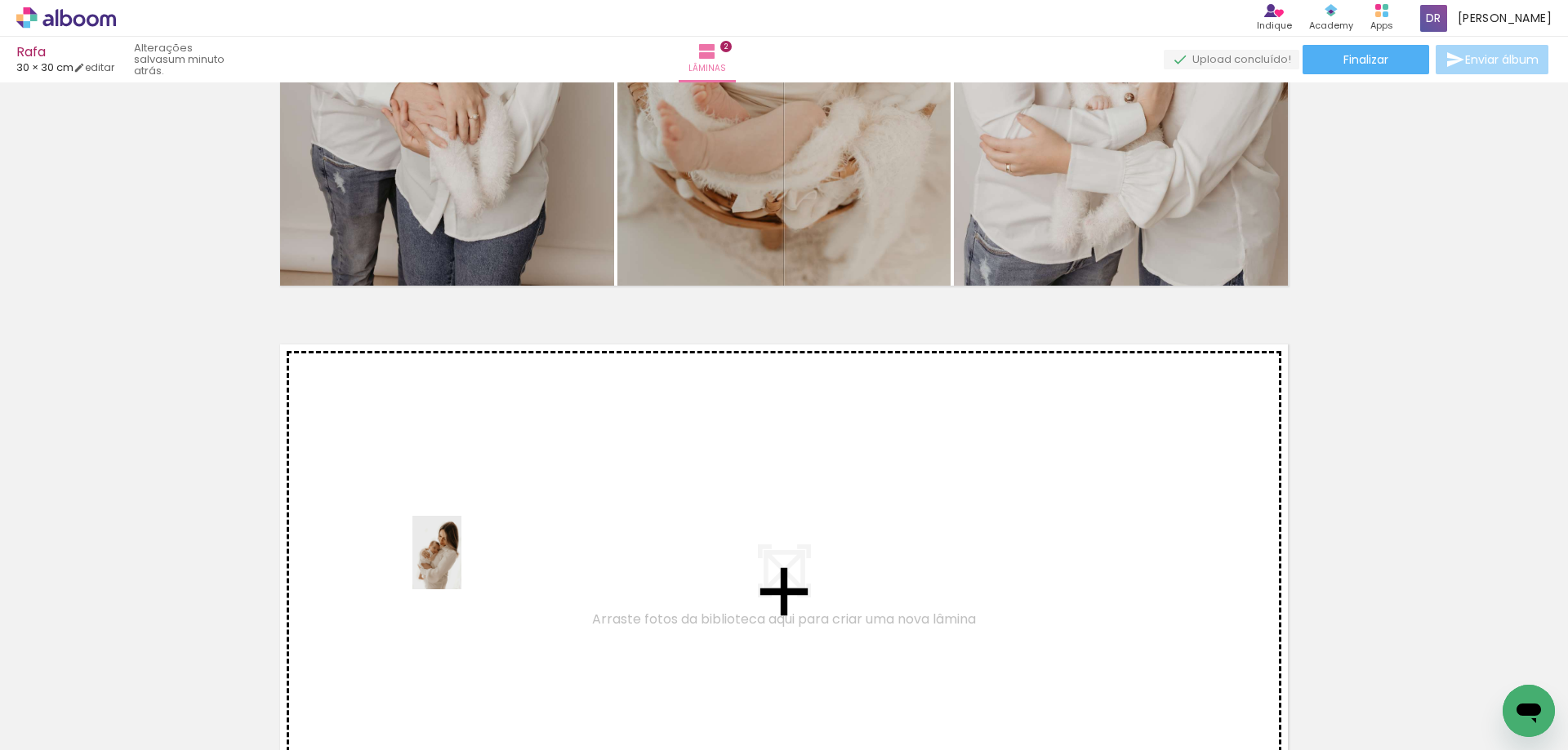
drag, startPoint x: 499, startPoint y: 704, endPoint x: 461, endPoint y: 564, distance: 145.1
click at [461, 564] on quentale-workspace at bounding box center [784, 375] width 1568 height 750
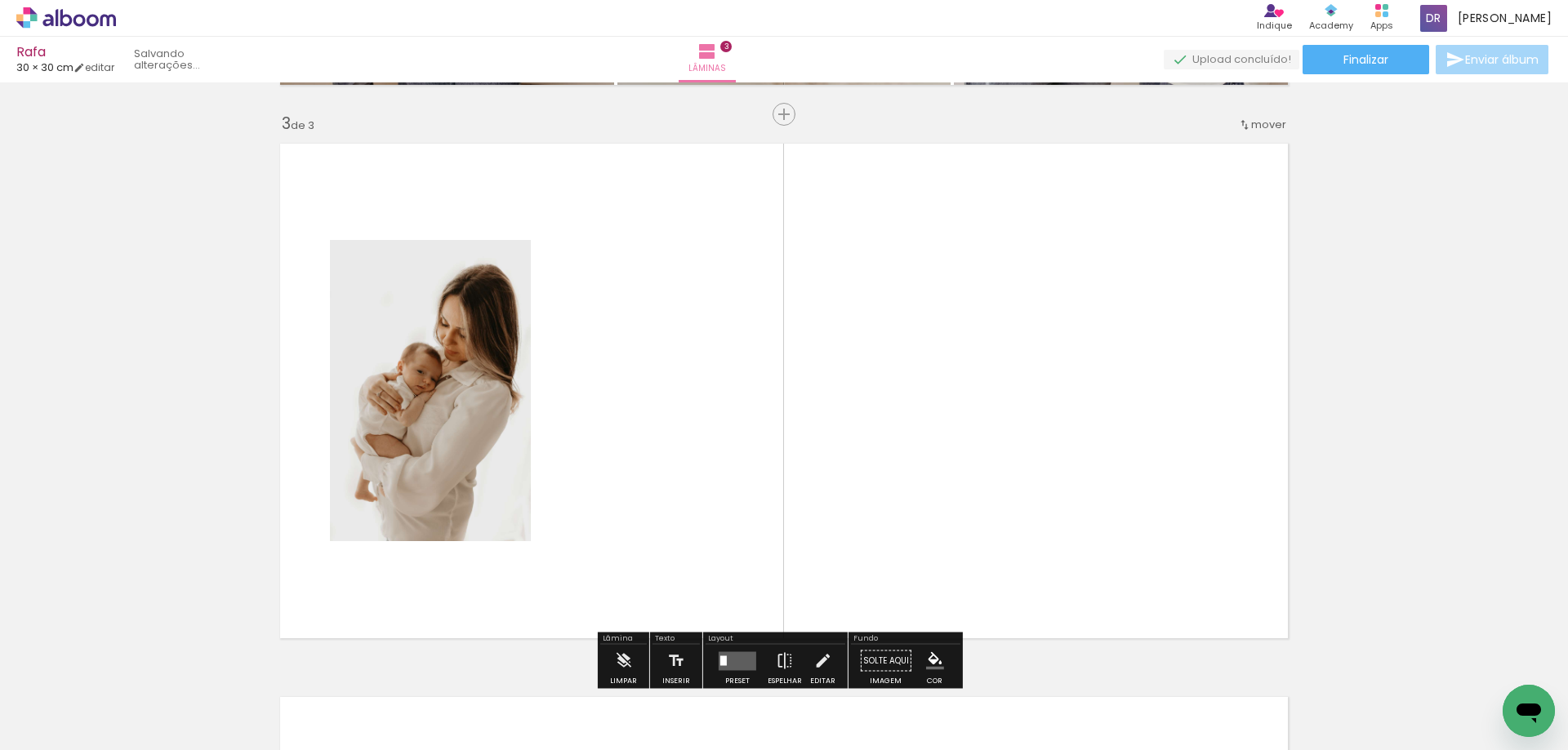
scroll to position [1128, 0]
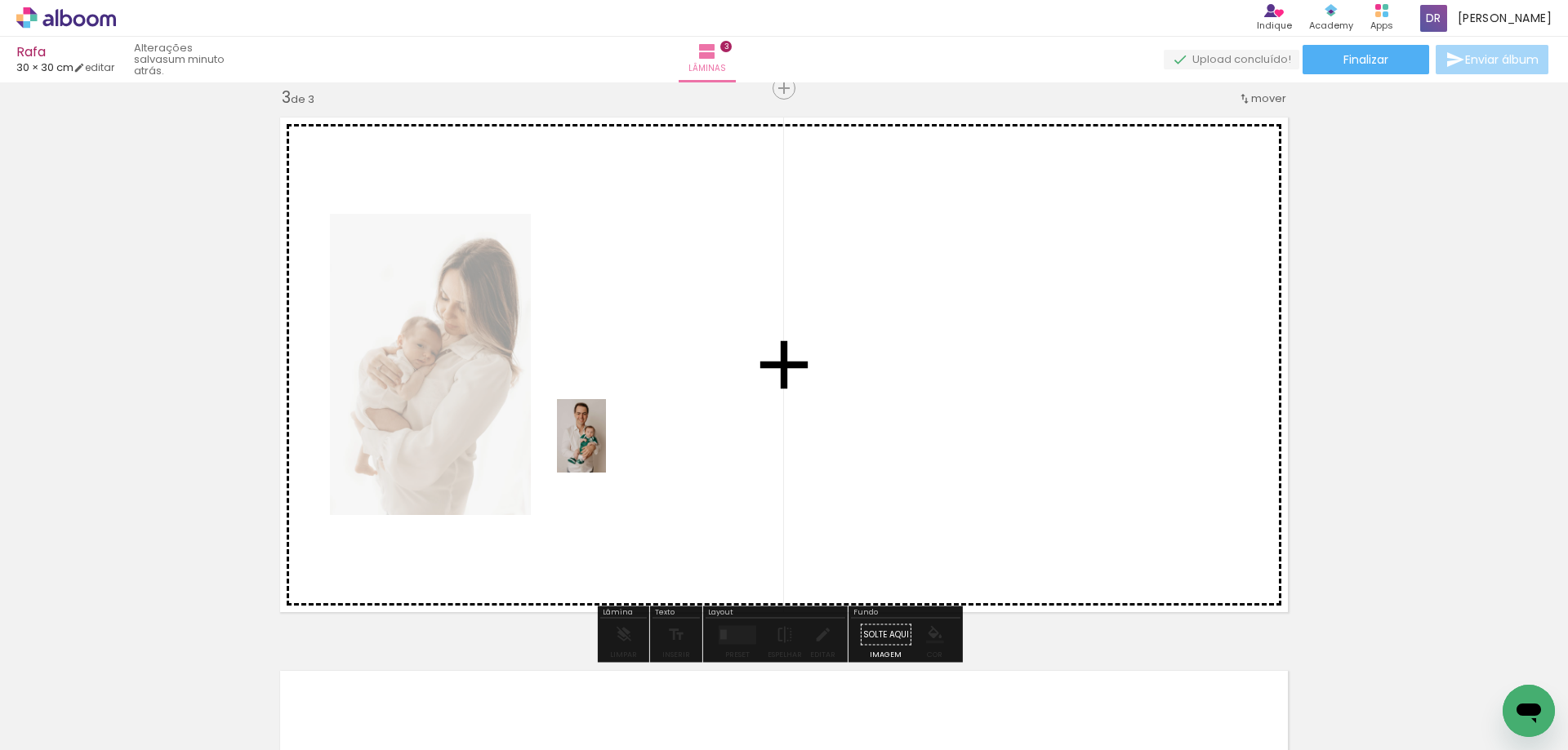
drag, startPoint x: 591, startPoint y: 692, endPoint x: 607, endPoint y: 447, distance: 245.5
click at [607, 447] on quentale-workspace at bounding box center [784, 375] width 1568 height 750
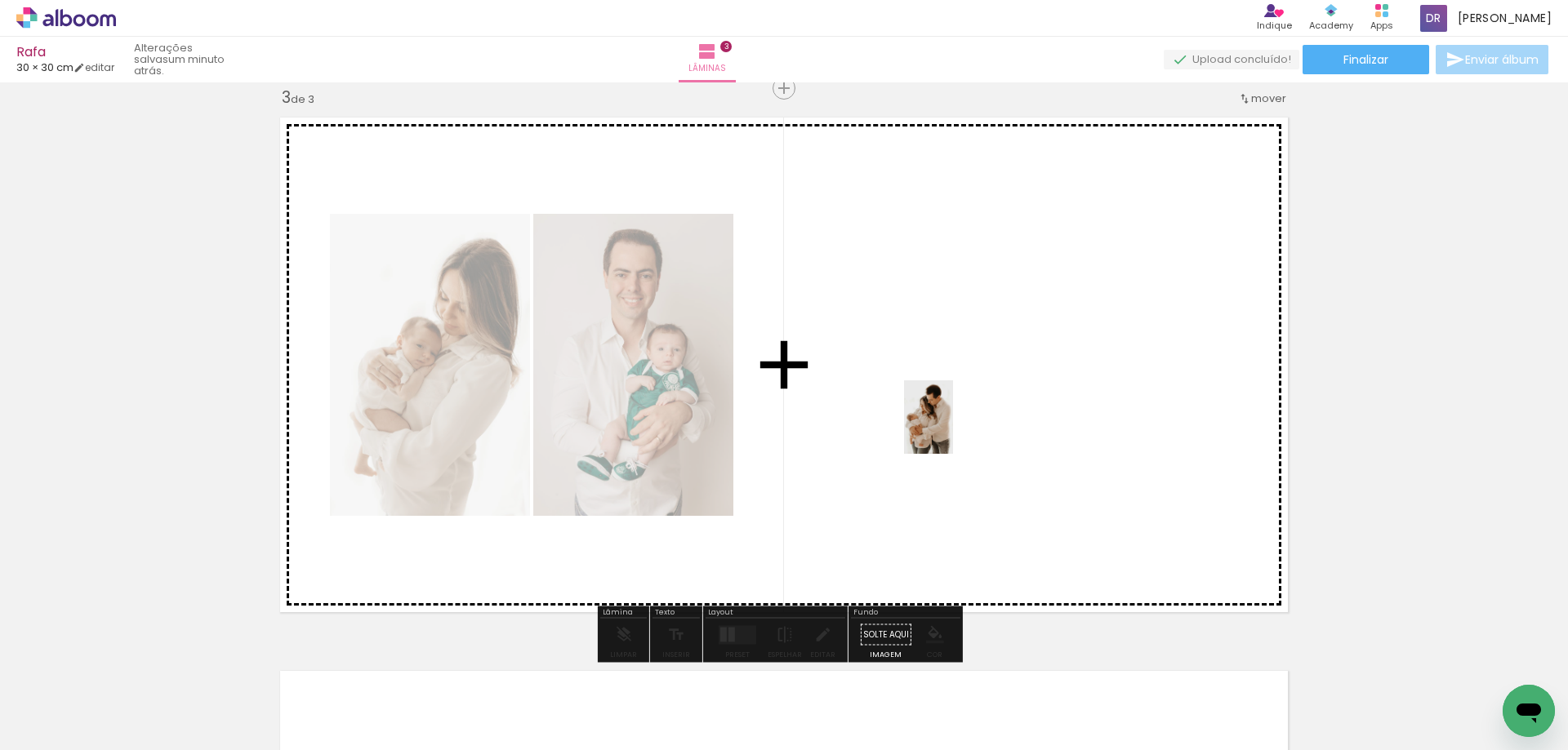
drag, startPoint x: 1496, startPoint y: 676, endPoint x: 933, endPoint y: 424, distance: 616.8
click at [945, 427] on quentale-workspace at bounding box center [784, 375] width 1568 height 750
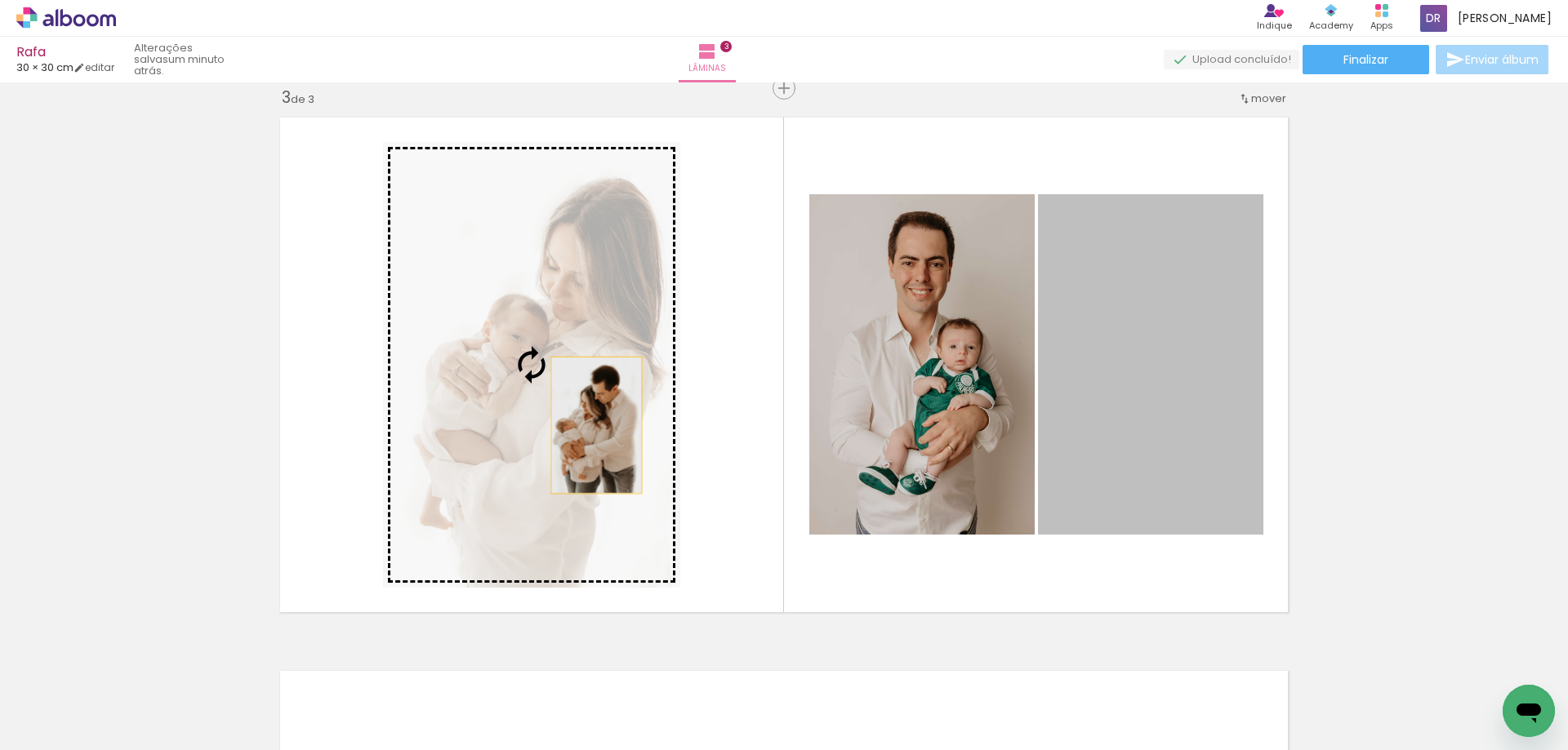
drag, startPoint x: 1118, startPoint y: 461, endPoint x: 584, endPoint y: 425, distance: 535.2
click at [0, 0] on slot at bounding box center [0, 0] width 0 height 0
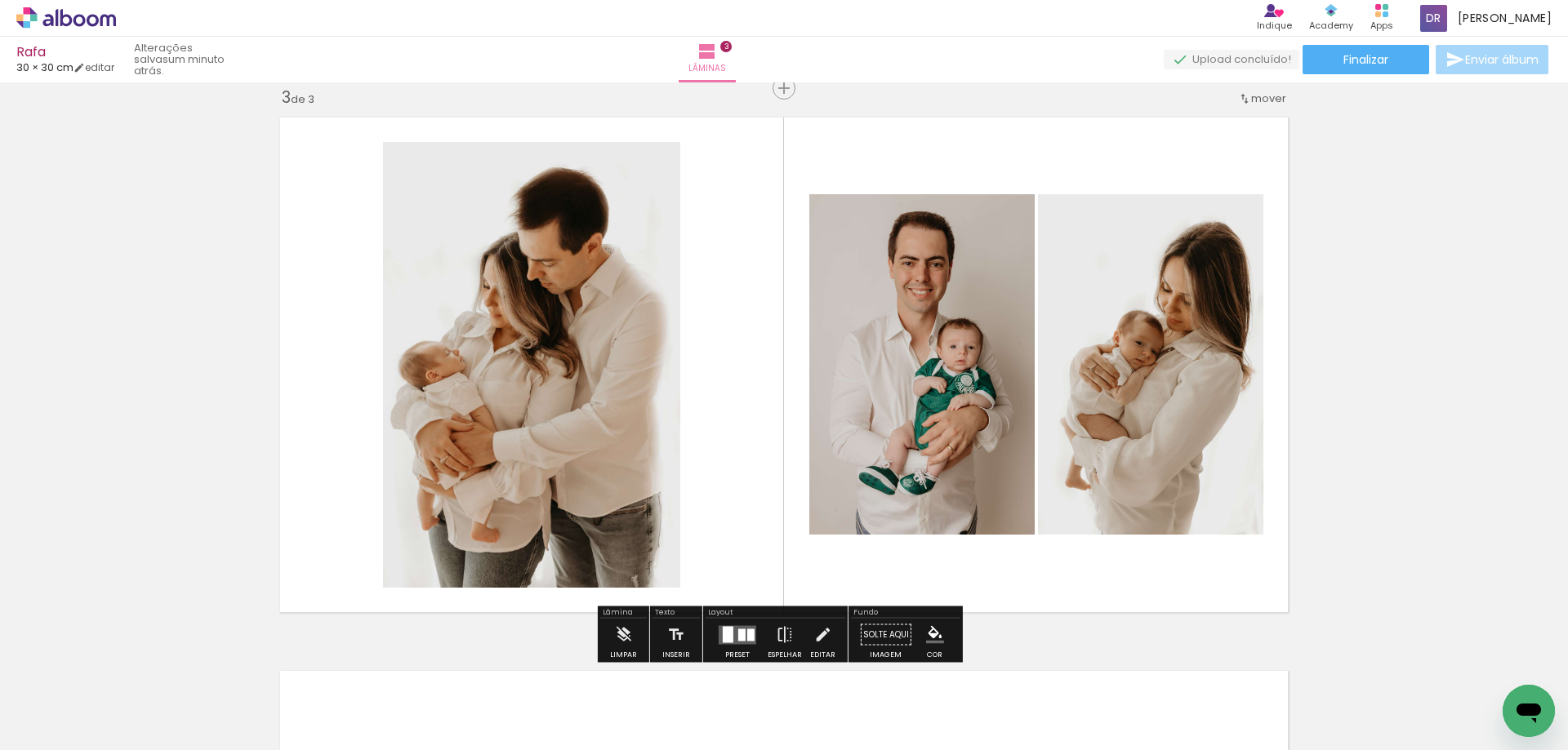
click at [728, 633] on div at bounding box center [728, 634] width 11 height 17
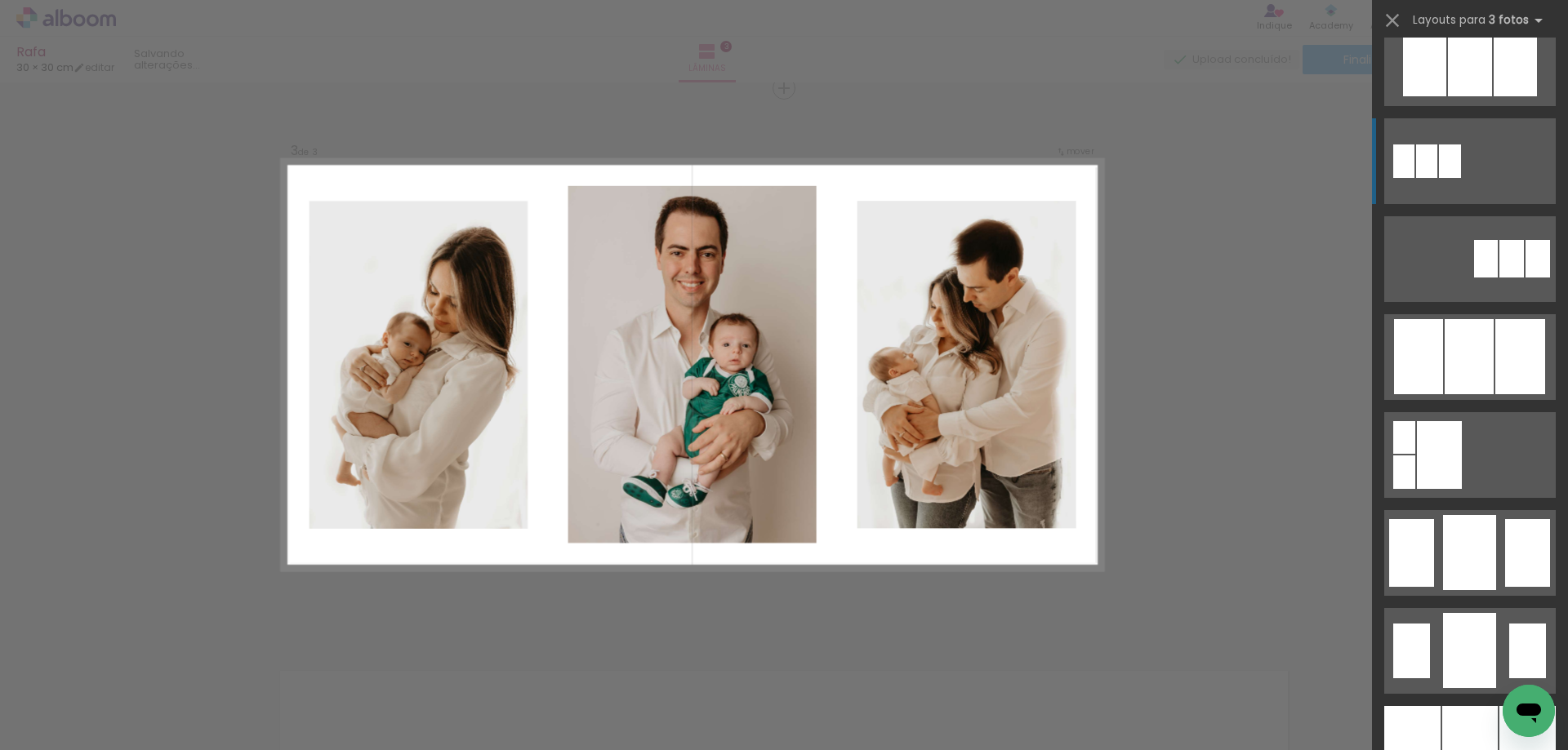
scroll to position [816, 0]
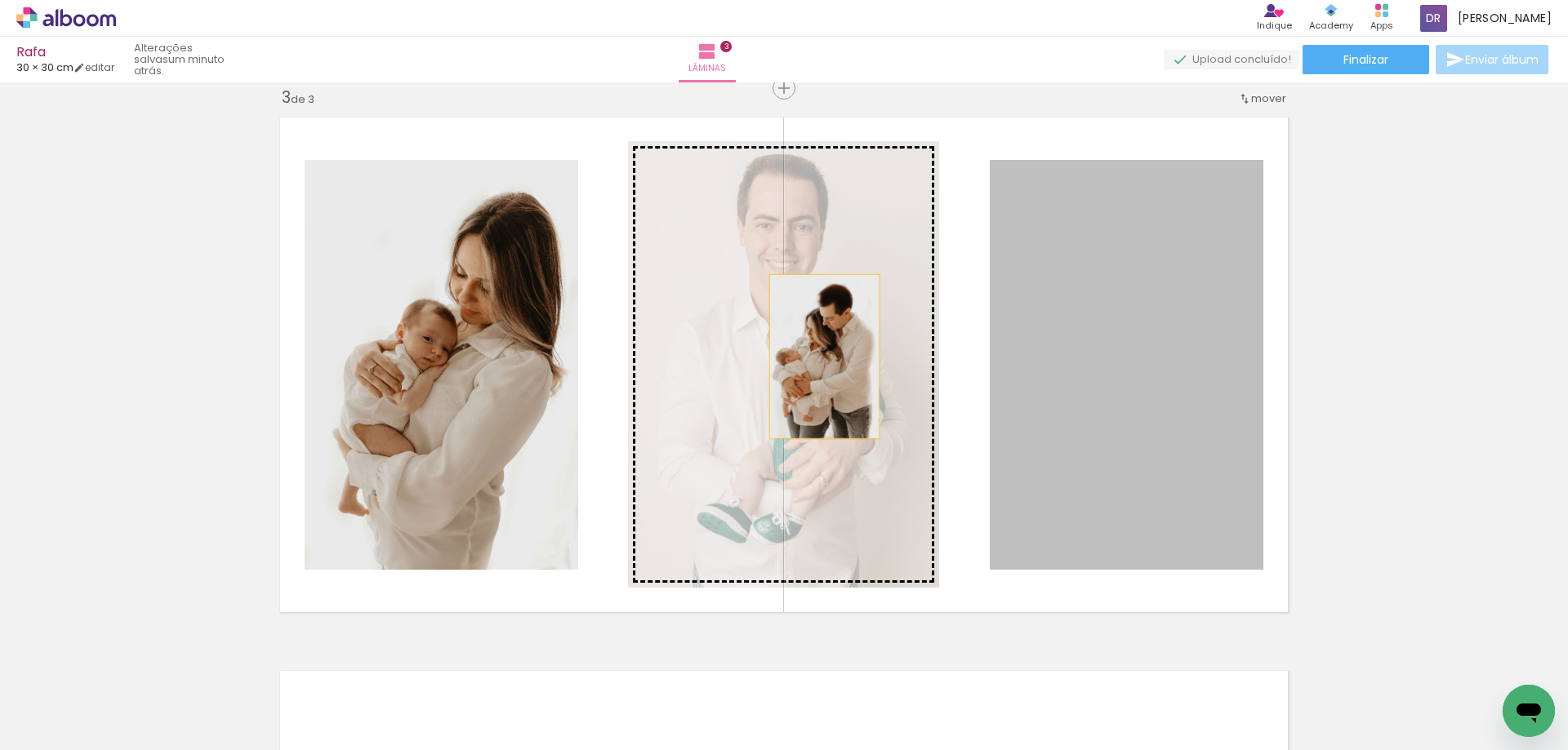
drag, startPoint x: 1079, startPoint y: 359, endPoint x: 787, endPoint y: 356, distance: 292.0
click at [0, 0] on slot at bounding box center [0, 0] width 0 height 0
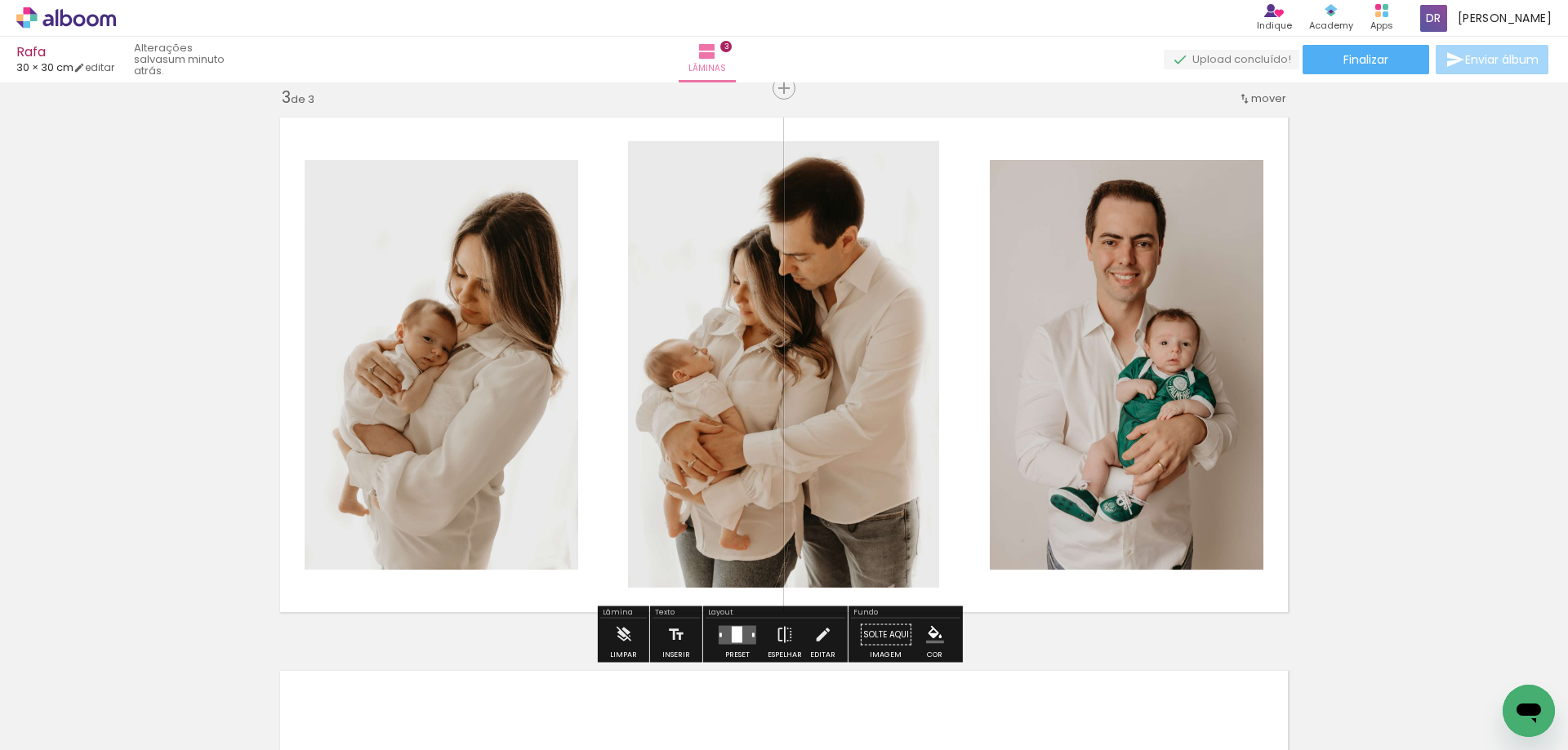
click at [1391, 332] on div "Inserir lâmina 1 de 3 Inserir lâmina 2 de 3 Inserir lâmina 3 de 3" at bounding box center [784, 67] width 1568 height 2214
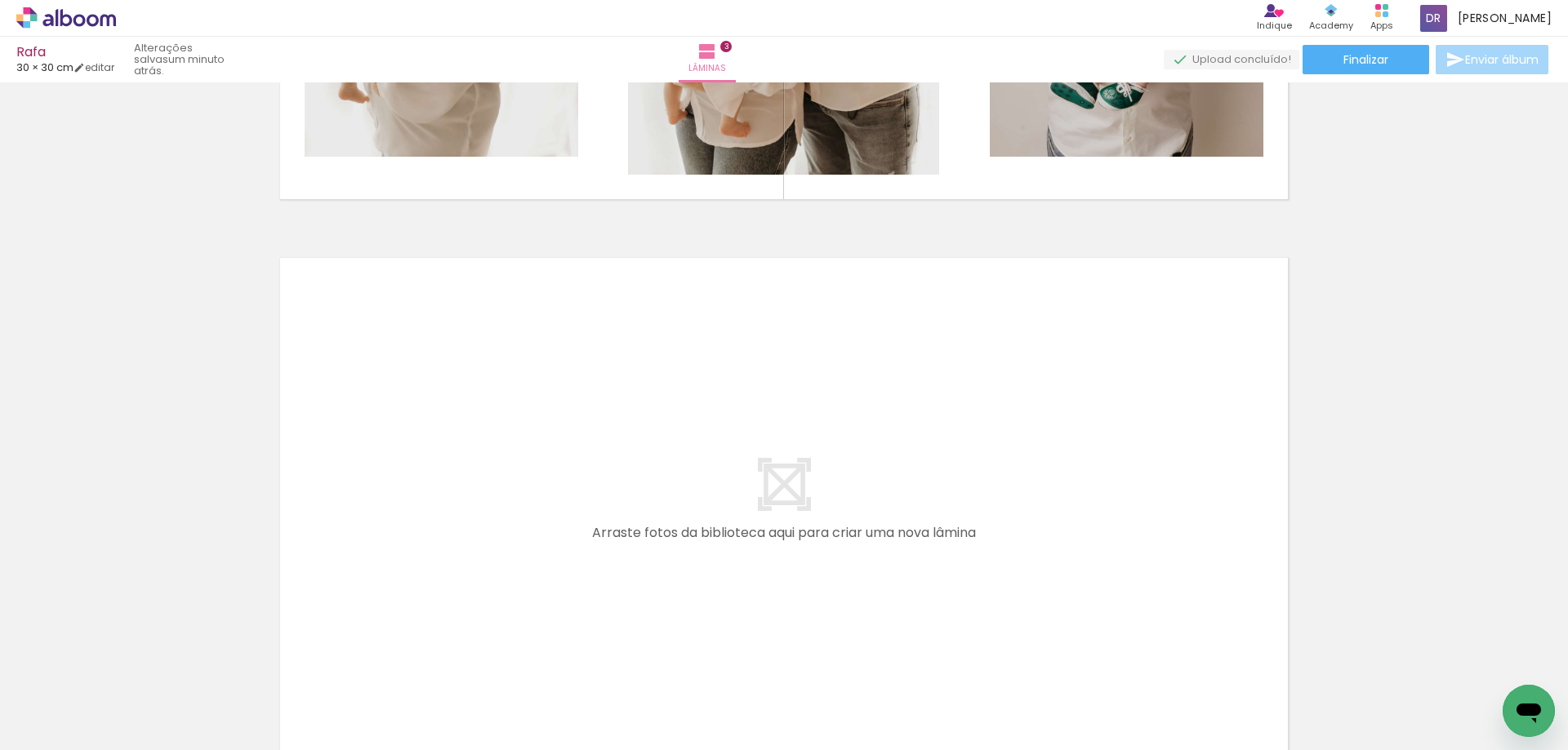
scroll to position [1632, 0]
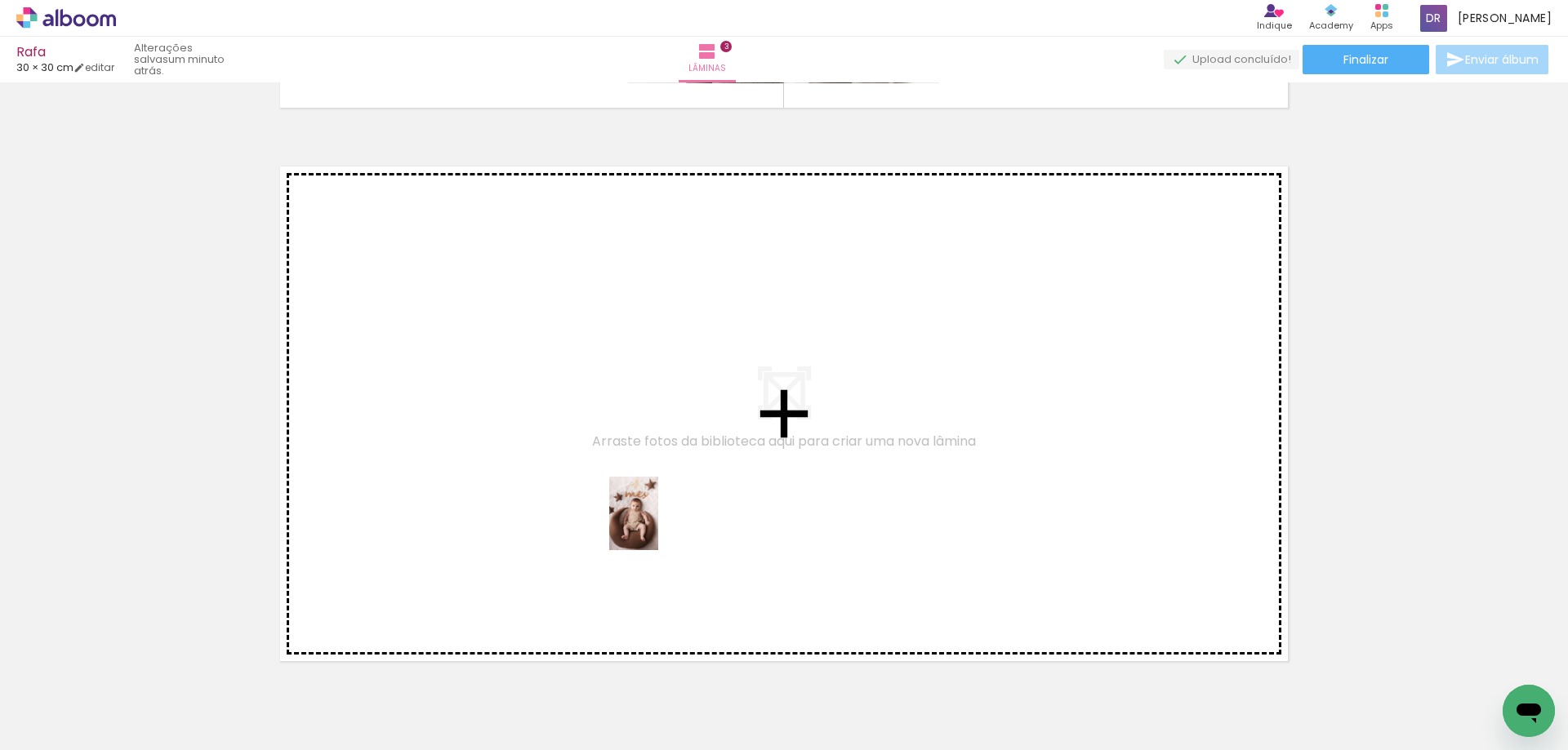
drag, startPoint x: 694, startPoint y: 707, endPoint x: 657, endPoint y: 524, distance: 186.7
click at [657, 524] on quentale-workspace at bounding box center [784, 375] width 1568 height 750
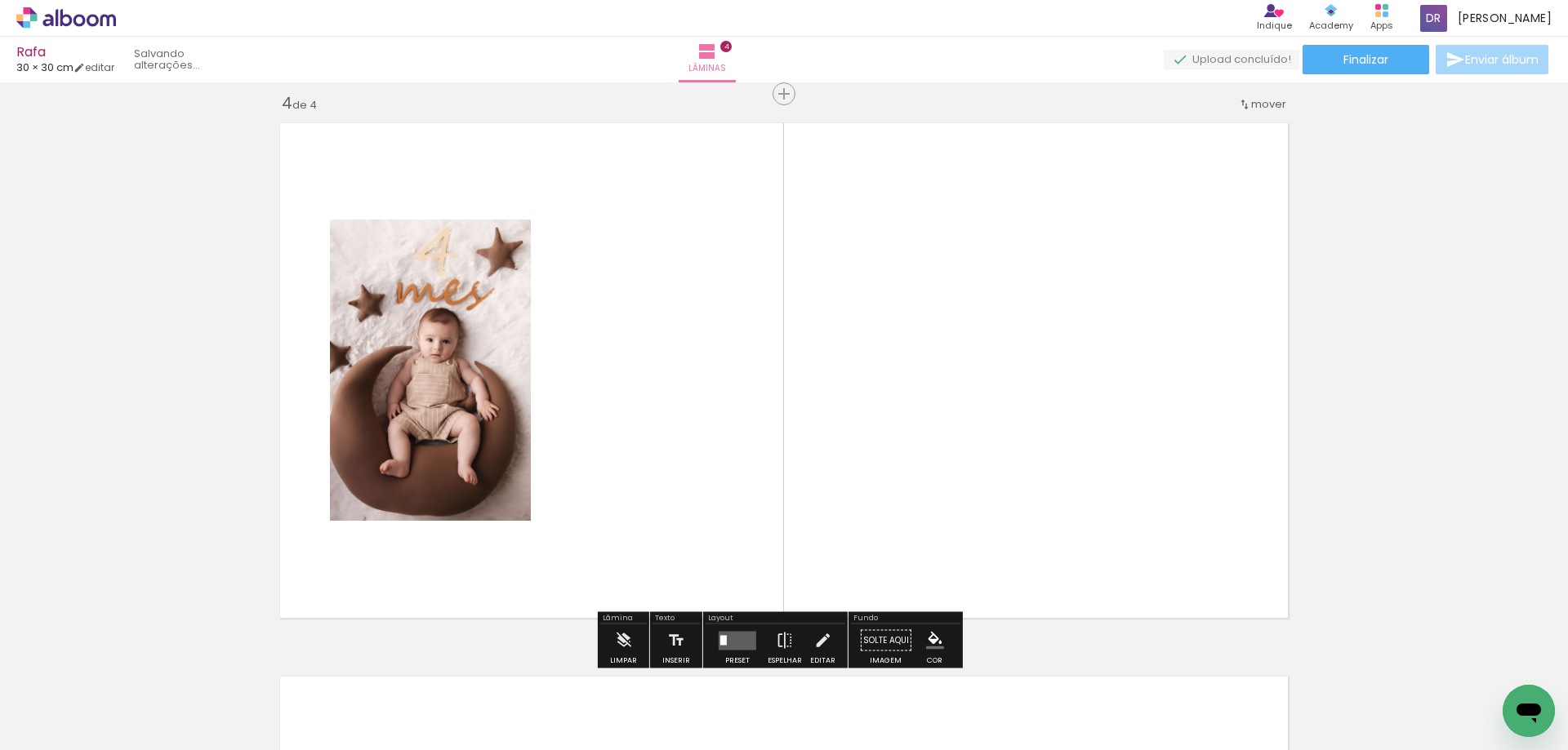
scroll to position [1682, 0]
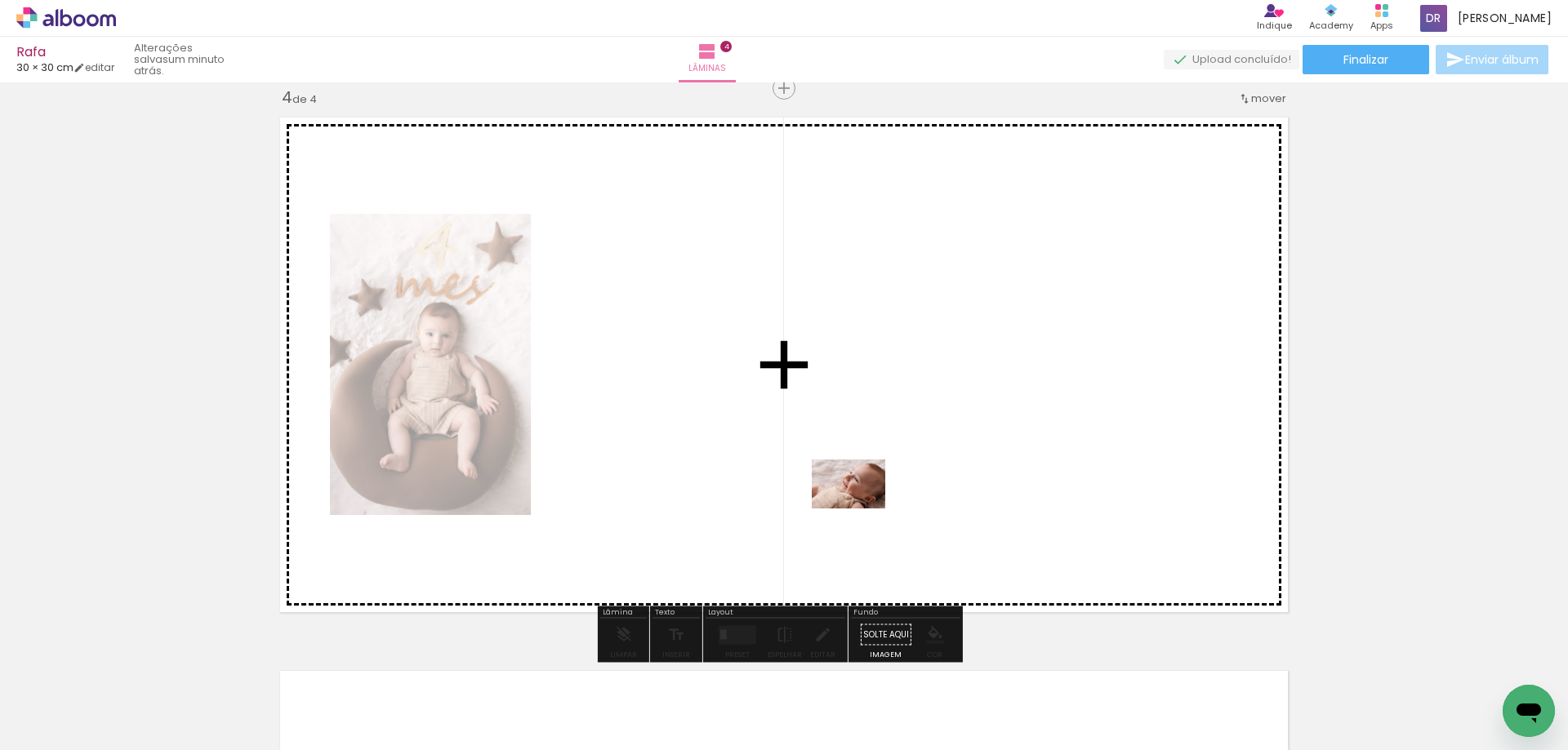
drag, startPoint x: 798, startPoint y: 712, endPoint x: 861, endPoint y: 508, distance: 213.5
click at [861, 508] on quentale-workspace at bounding box center [784, 375] width 1568 height 750
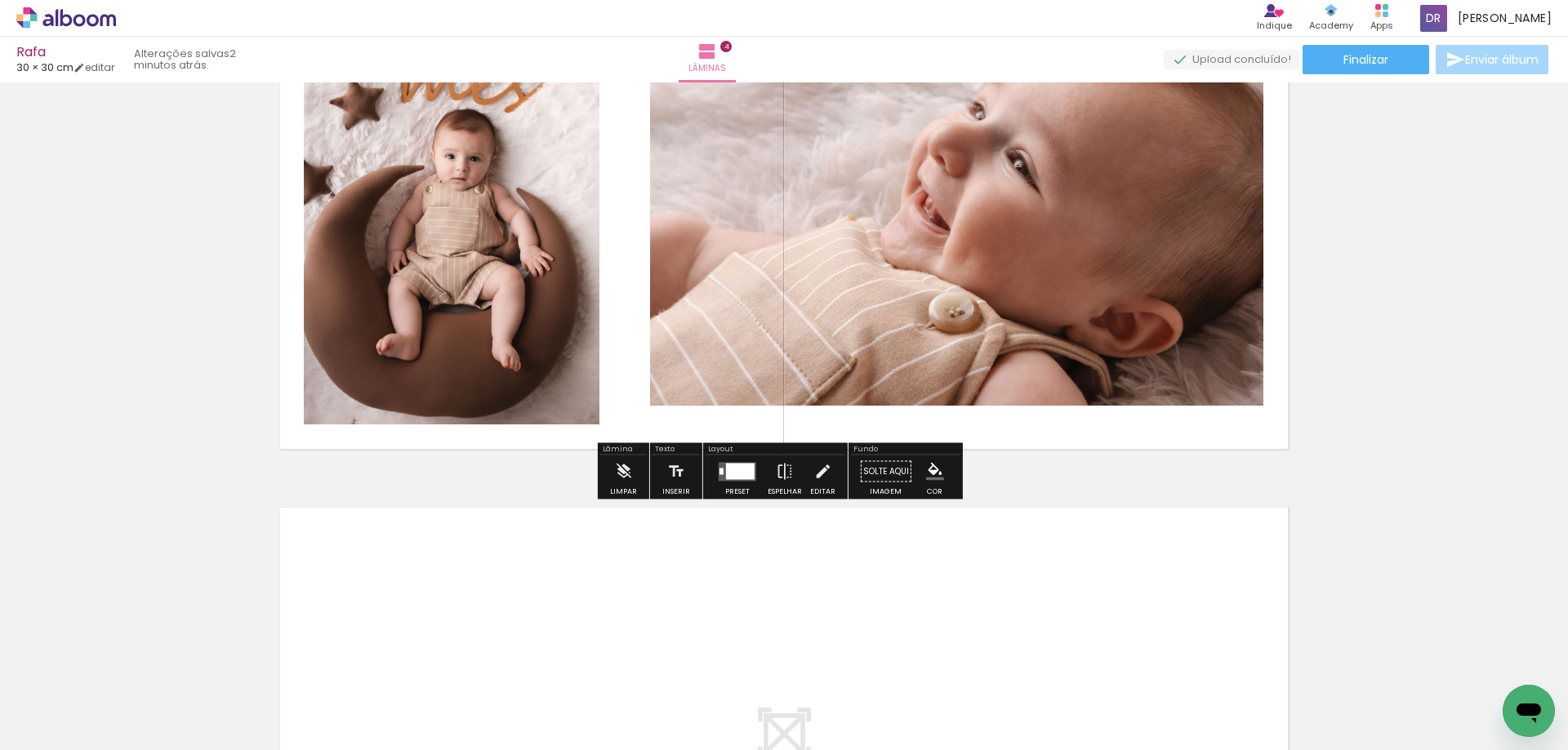
scroll to position [1926, 0]
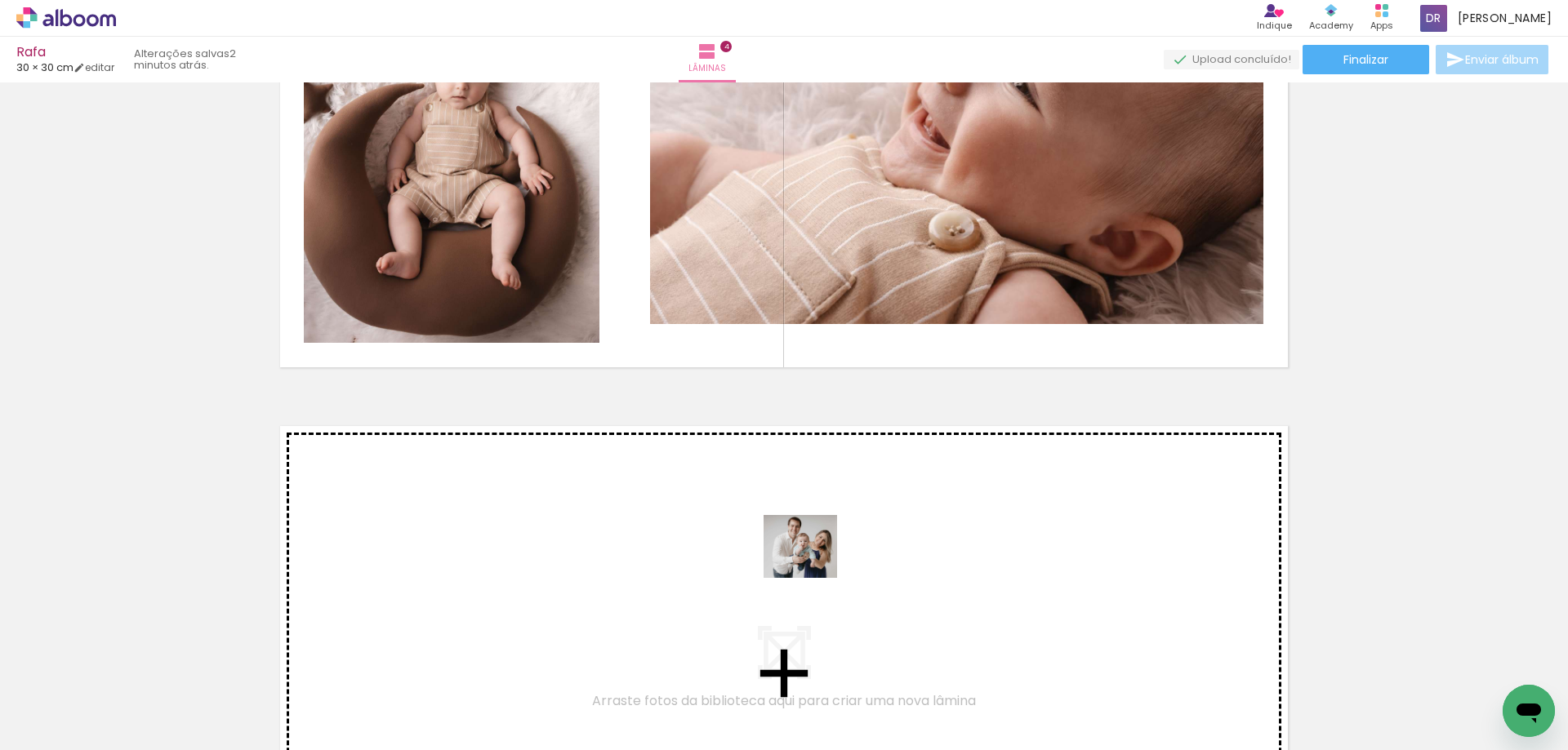
drag, startPoint x: 1343, startPoint y: 702, endPoint x: 796, endPoint y: 561, distance: 564.9
click at [796, 561] on quentale-workspace at bounding box center [784, 375] width 1568 height 750
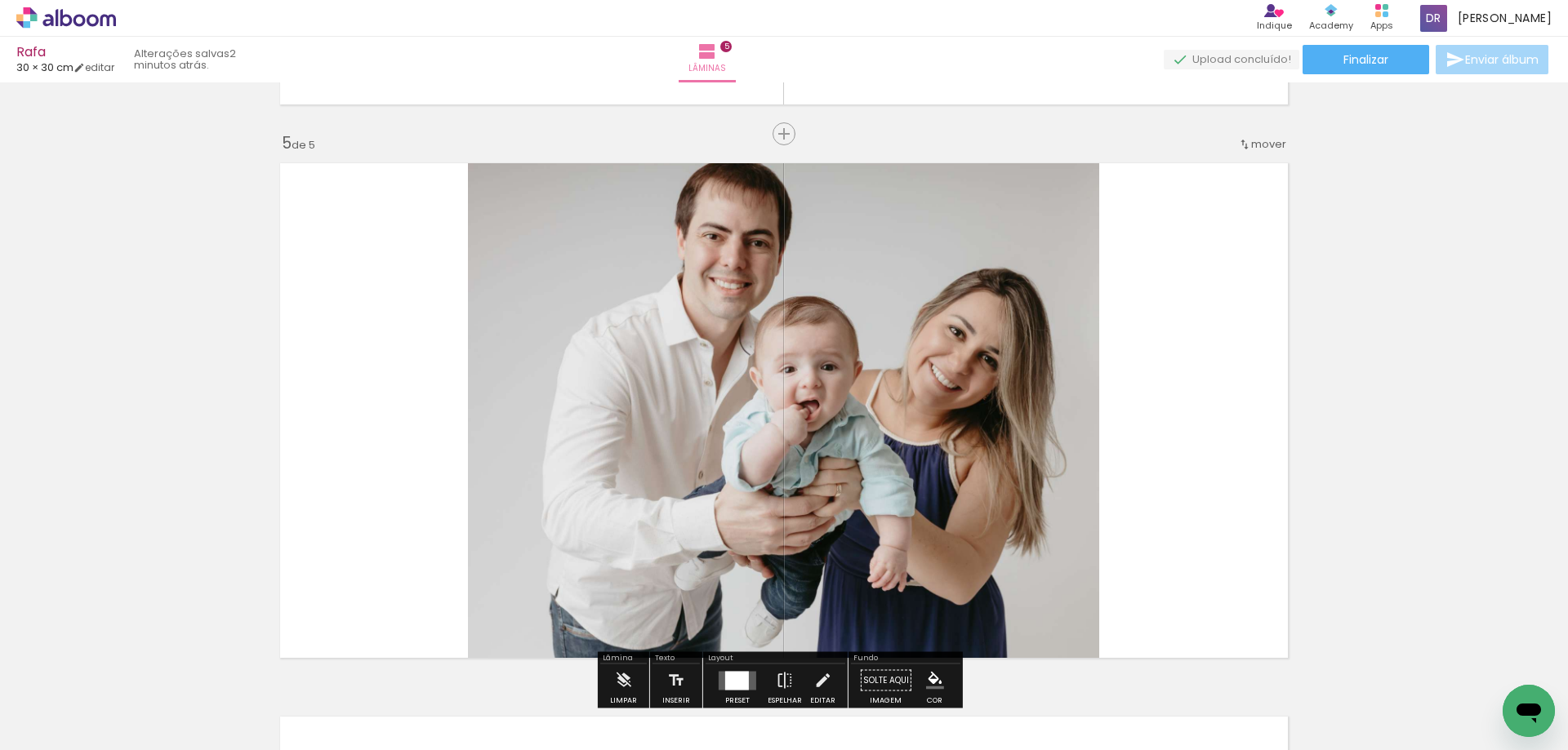
scroll to position [2235, 0]
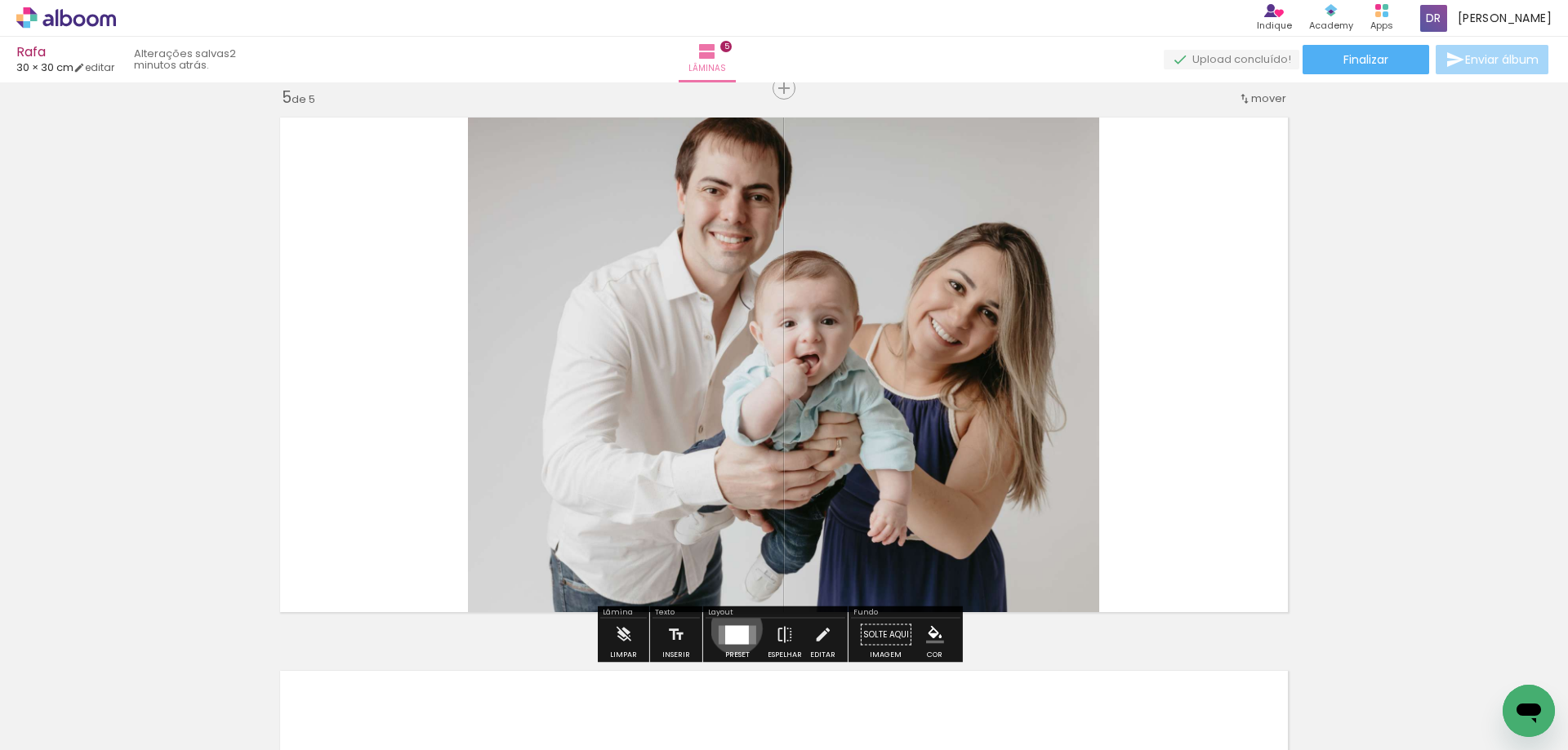
click at [733, 629] on div at bounding box center [738, 635] width 24 height 19
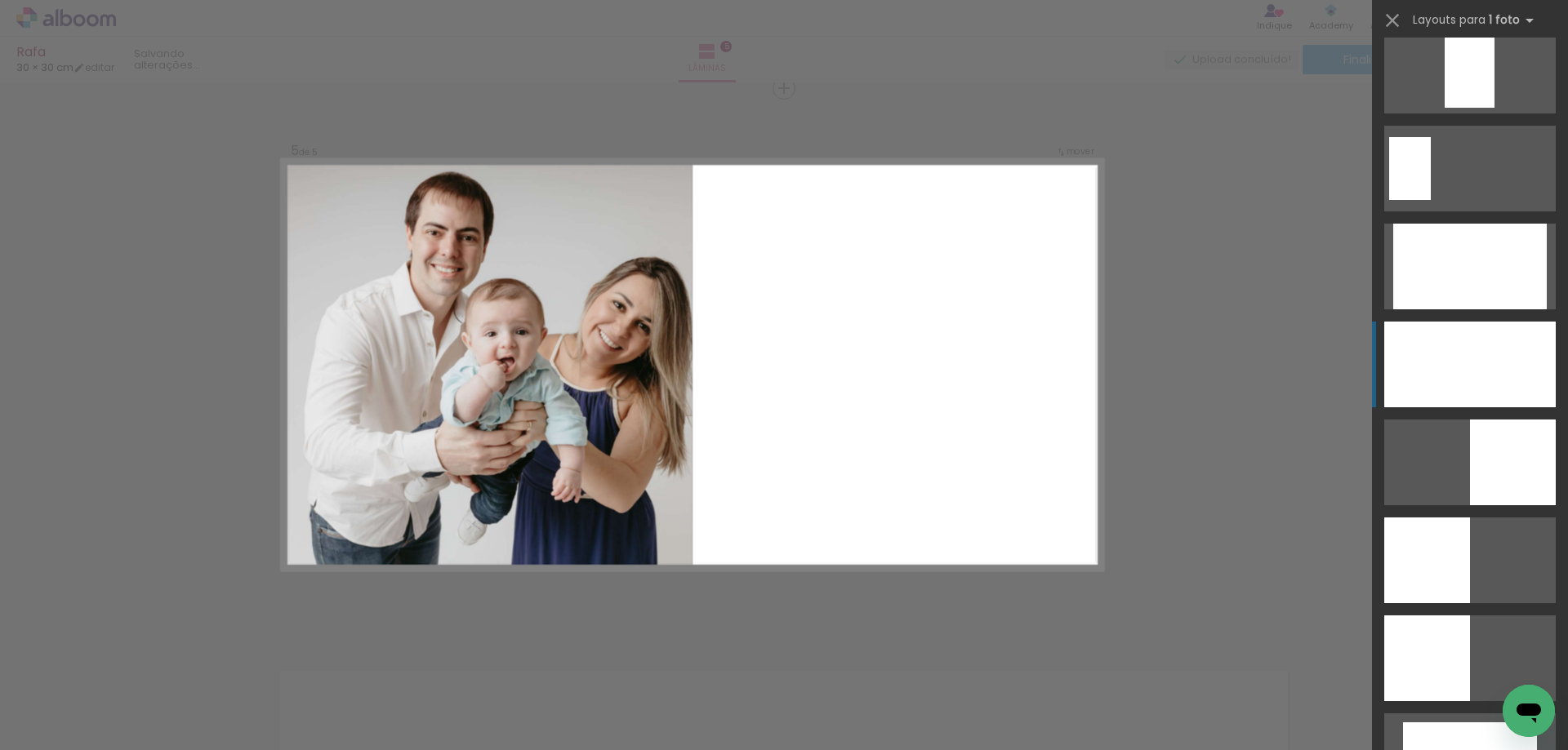
scroll to position [3184, 0]
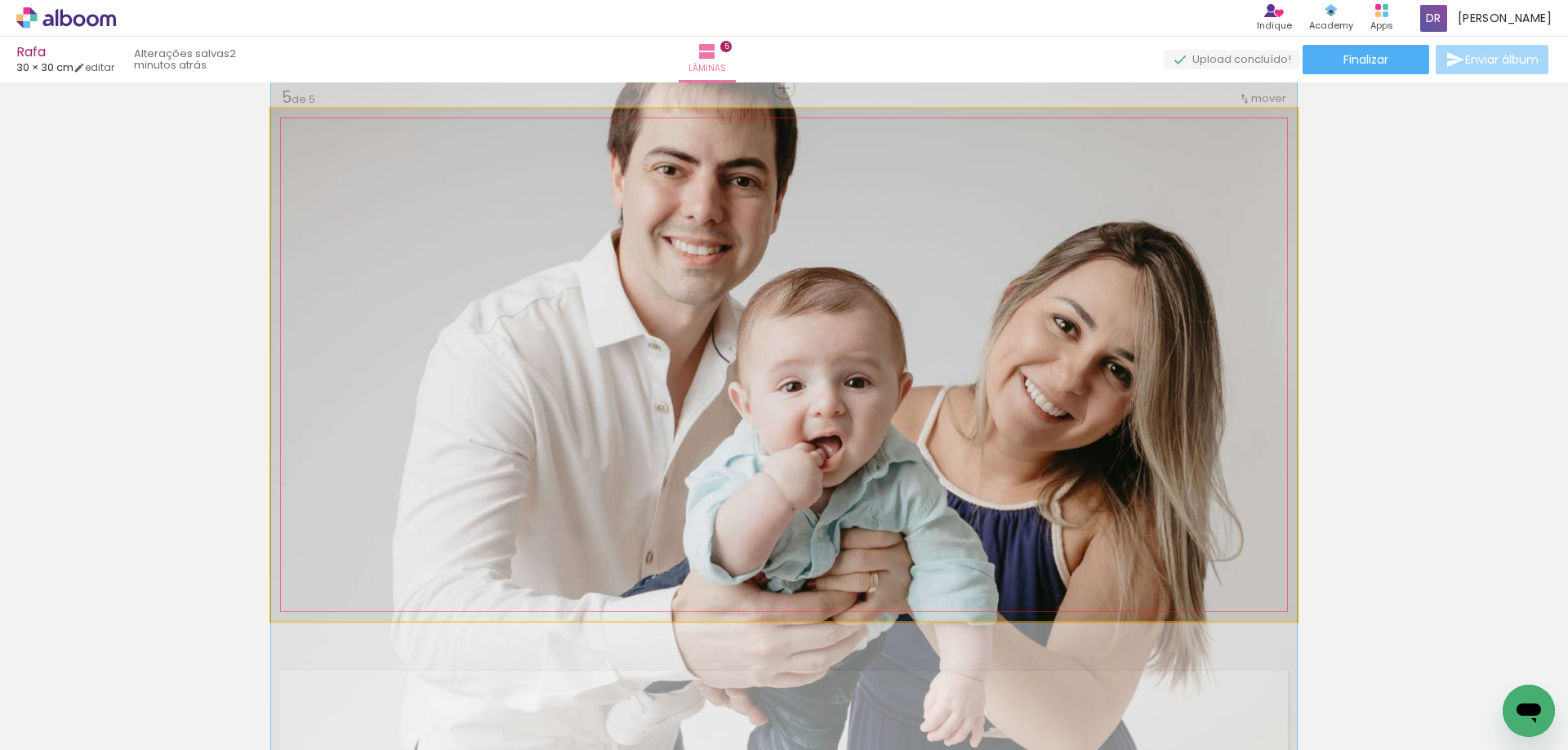
drag, startPoint x: 720, startPoint y: 363, endPoint x: 687, endPoint y: 451, distance: 94.0
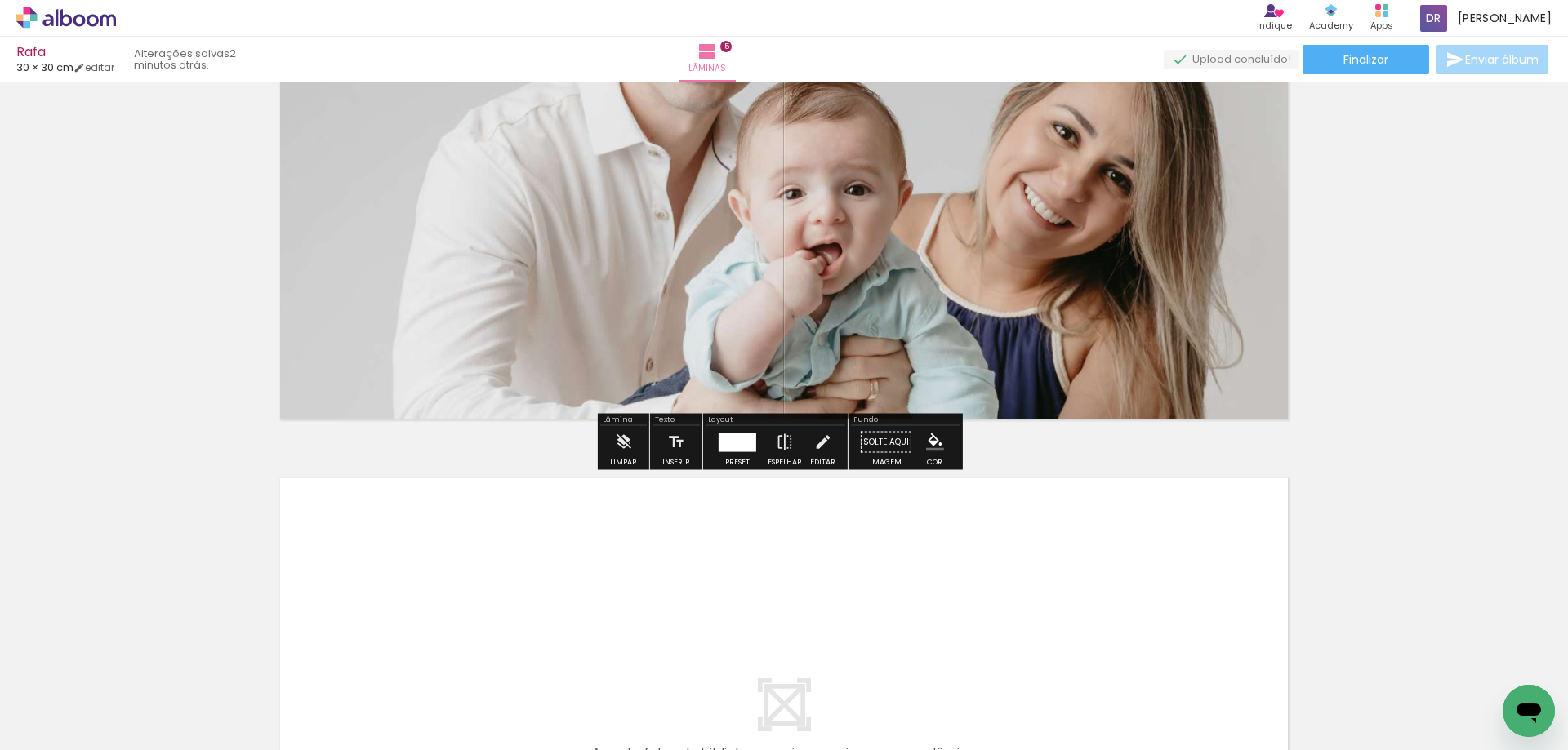
scroll to position [2480, 0]
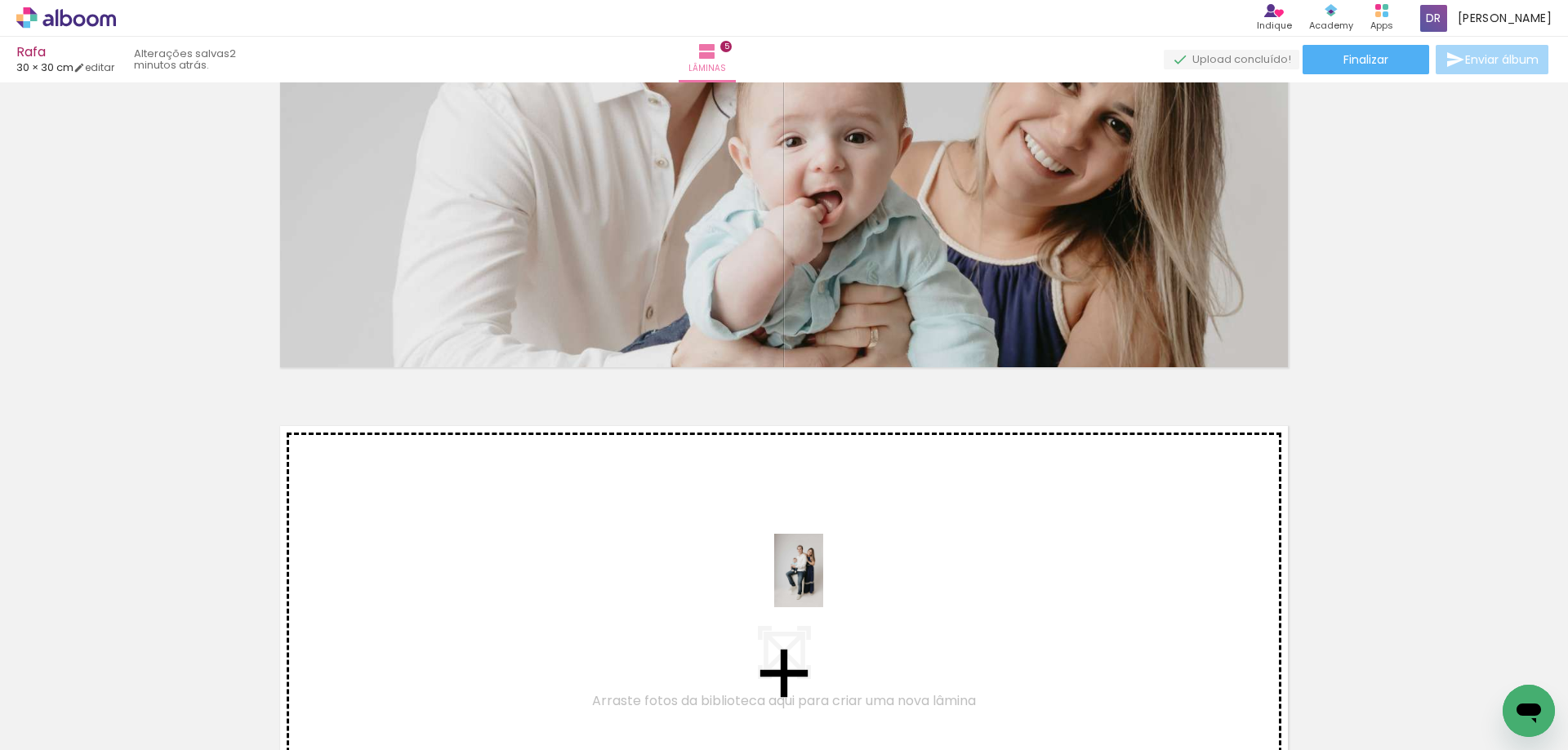
drag, startPoint x: 1010, startPoint y: 686, endPoint x: 785, endPoint y: 580, distance: 248.7
click at [785, 580] on quentale-workspace at bounding box center [784, 375] width 1568 height 750
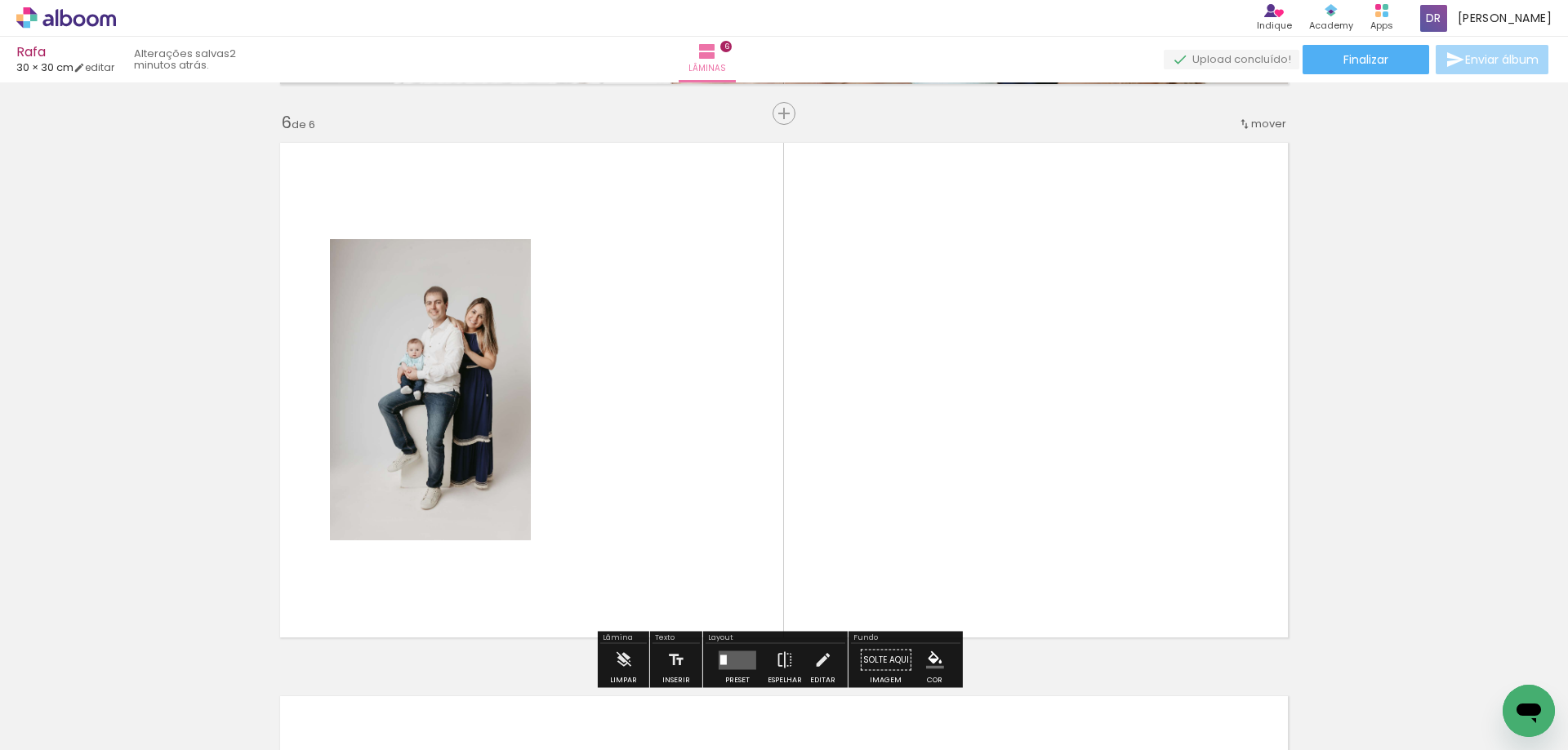
scroll to position [2789, 0]
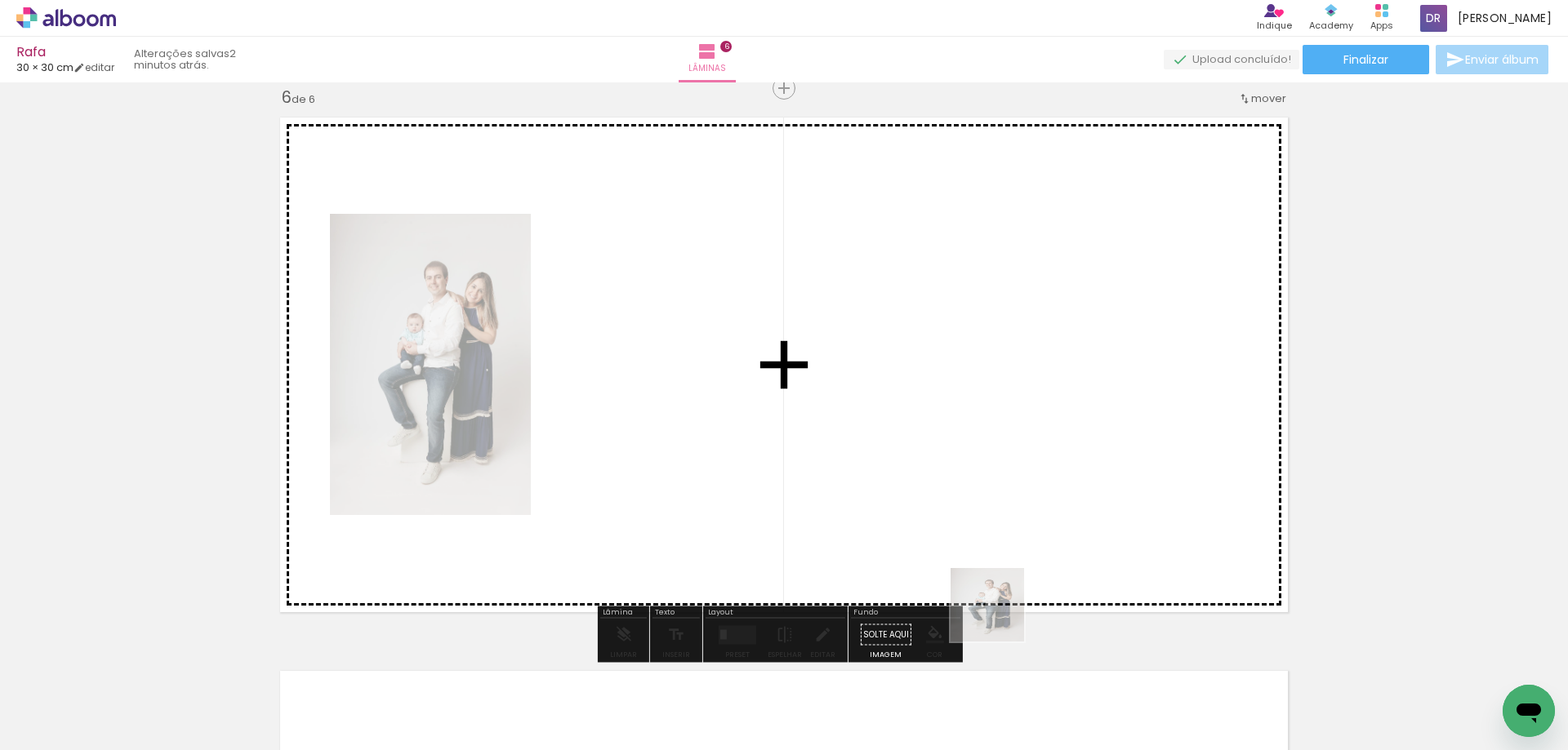
drag, startPoint x: 1041, startPoint y: 691, endPoint x: 893, endPoint y: 519, distance: 226.9
click at [893, 519] on quentale-workspace at bounding box center [784, 375] width 1568 height 750
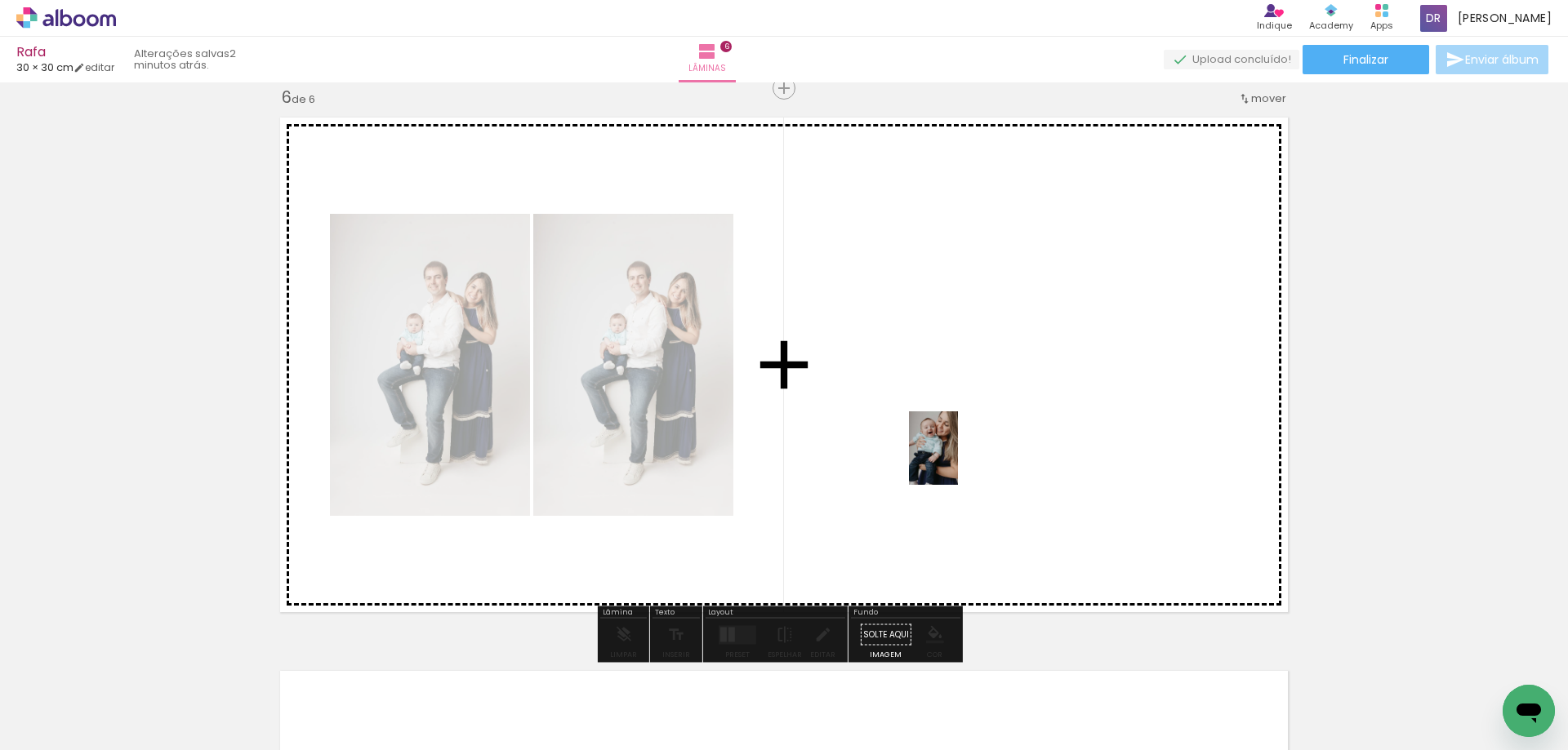
drag, startPoint x: 1129, startPoint y: 687, endPoint x: 957, endPoint y: 461, distance: 284.0
click at [957, 461] on quentale-workspace at bounding box center [784, 375] width 1568 height 750
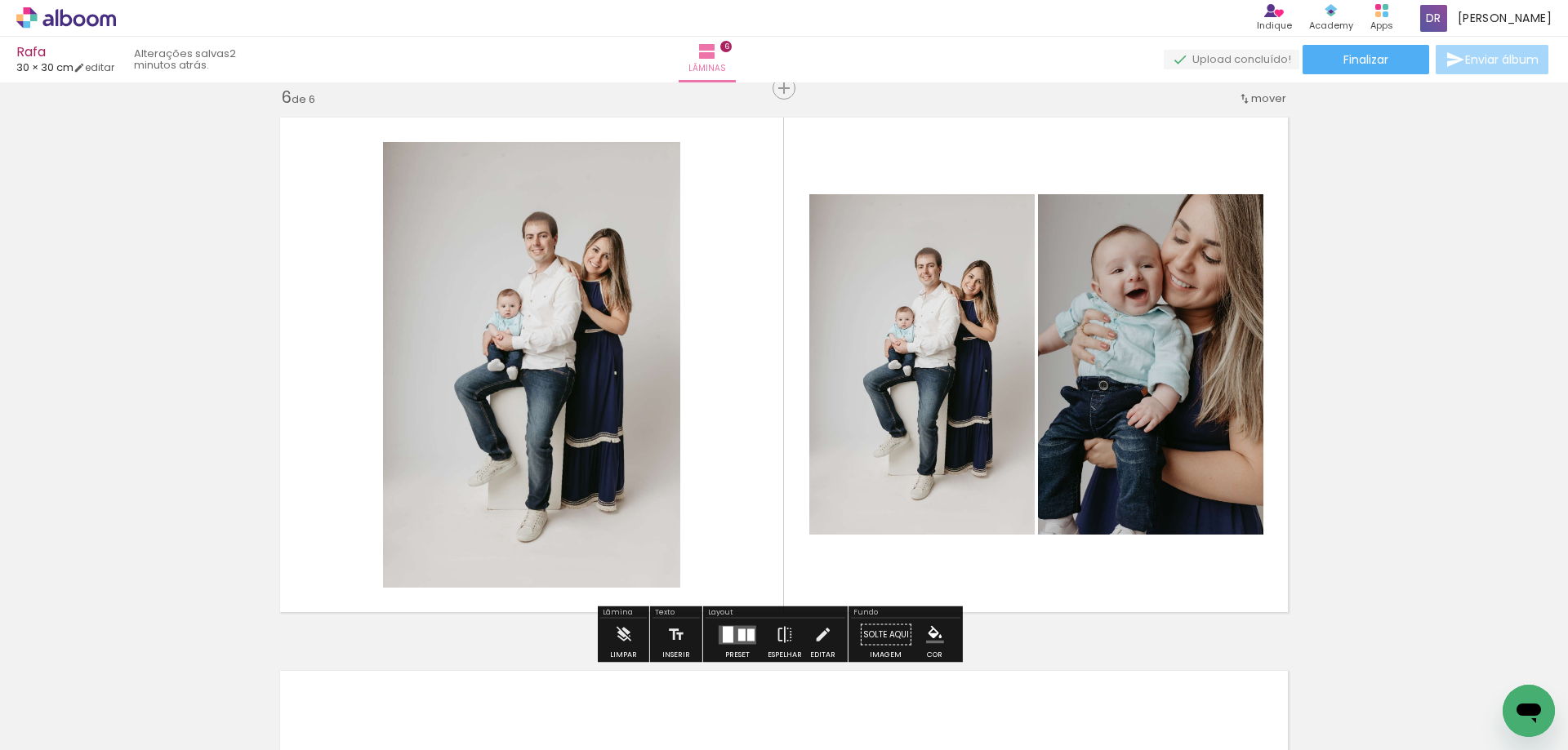
click at [727, 629] on div at bounding box center [728, 634] width 11 height 17
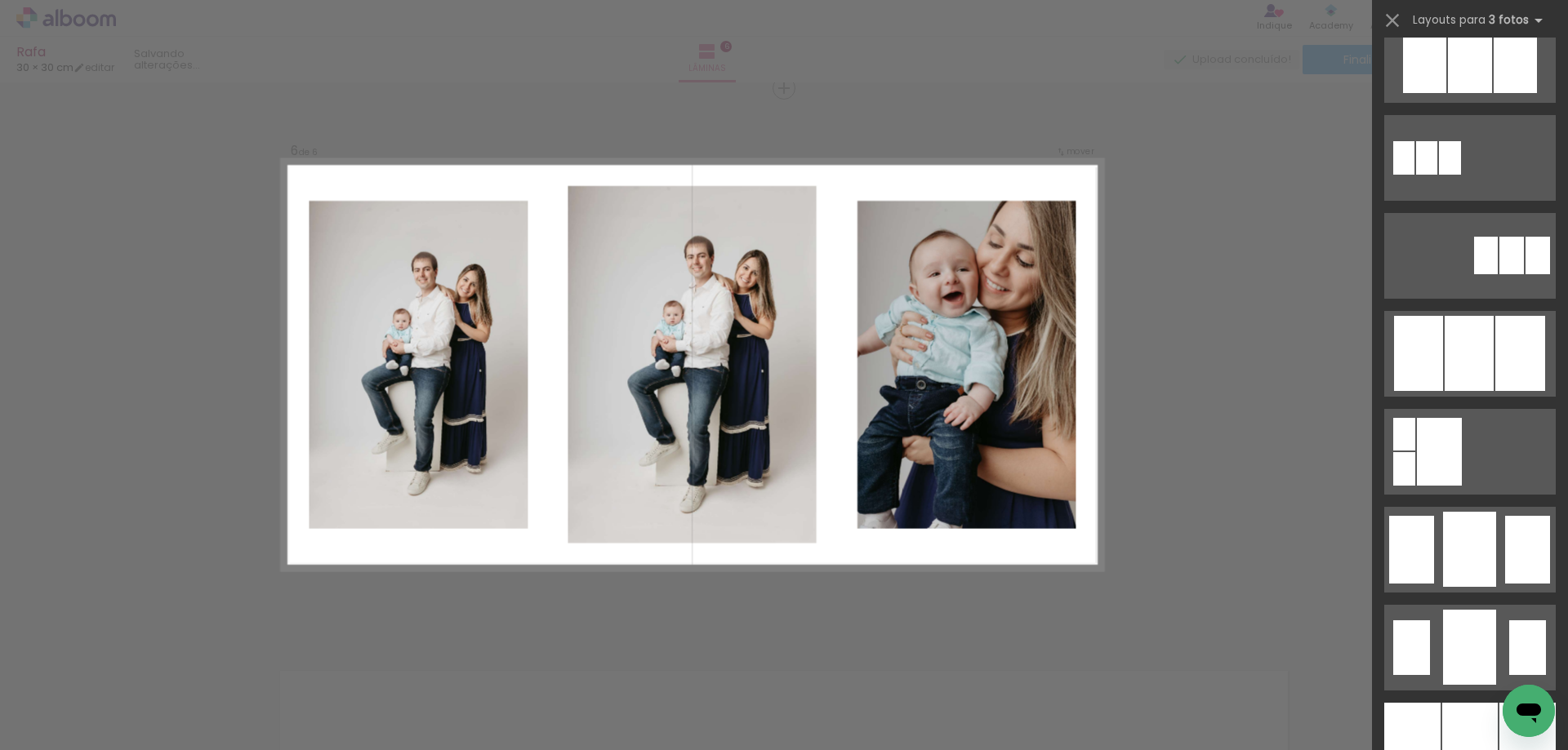
scroll to position [1225, 0]
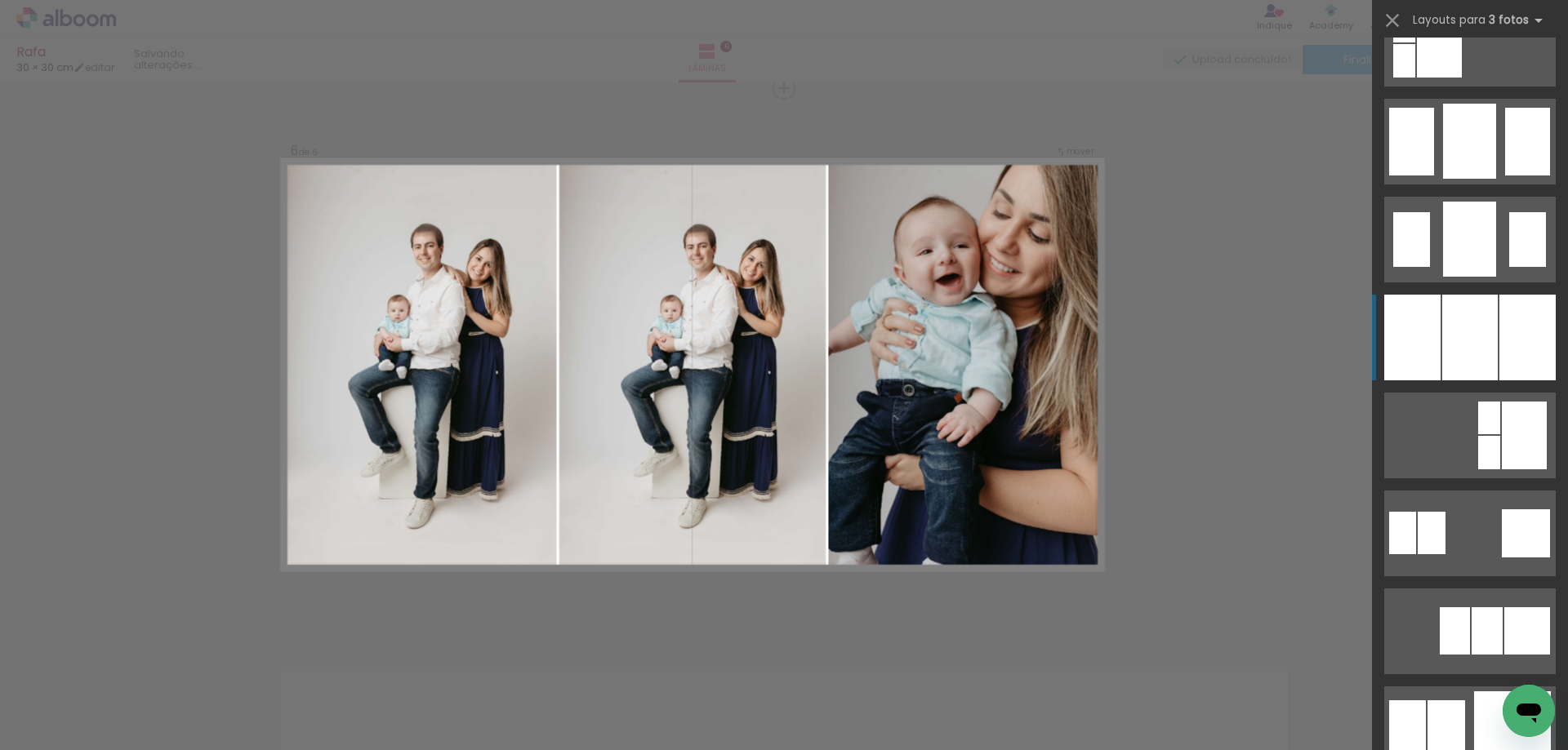
click at [1472, 351] on div at bounding box center [1470, 338] width 55 height 86
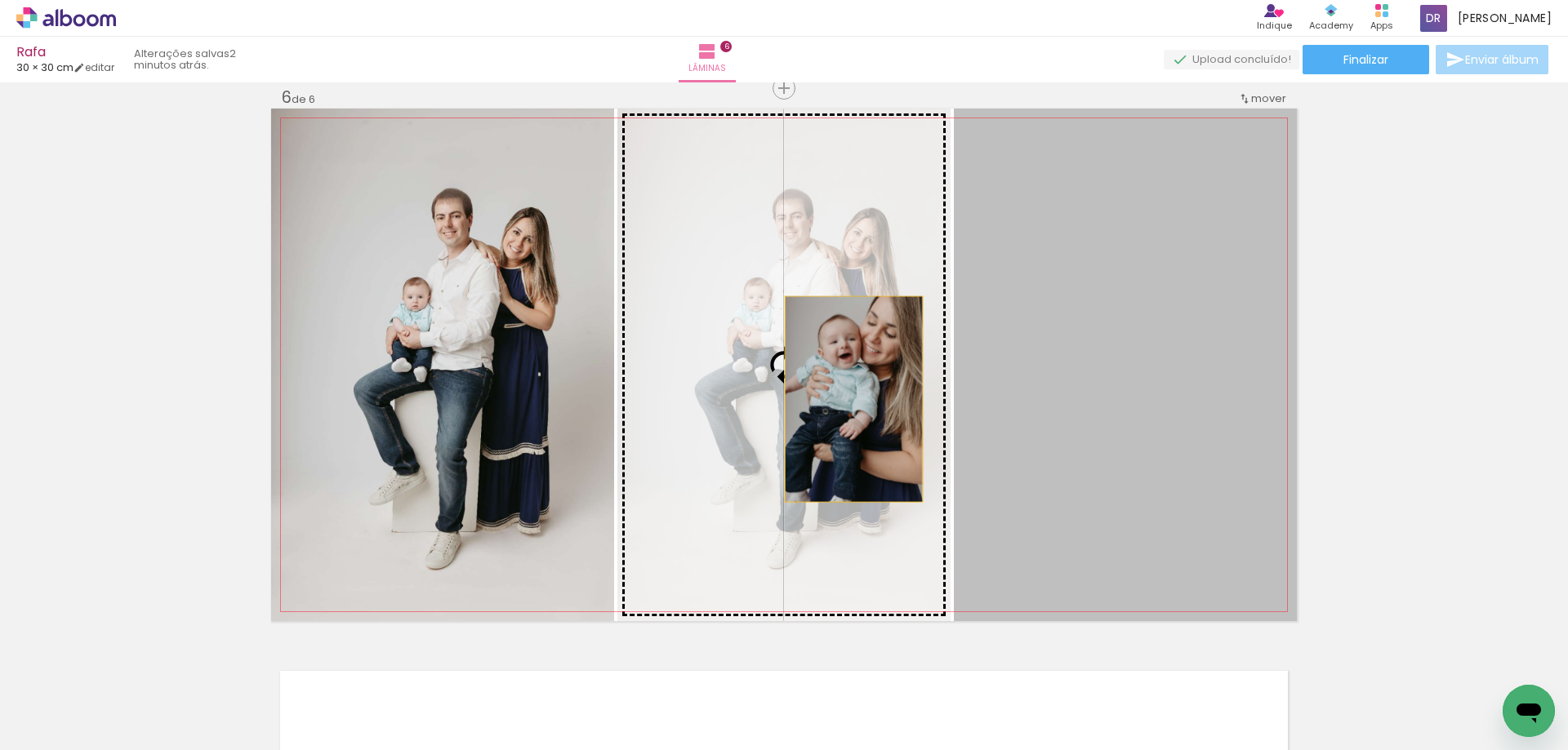
drag, startPoint x: 1141, startPoint y: 422, endPoint x: 841, endPoint y: 399, distance: 300.9
click at [0, 0] on slot at bounding box center [0, 0] width 0 height 0
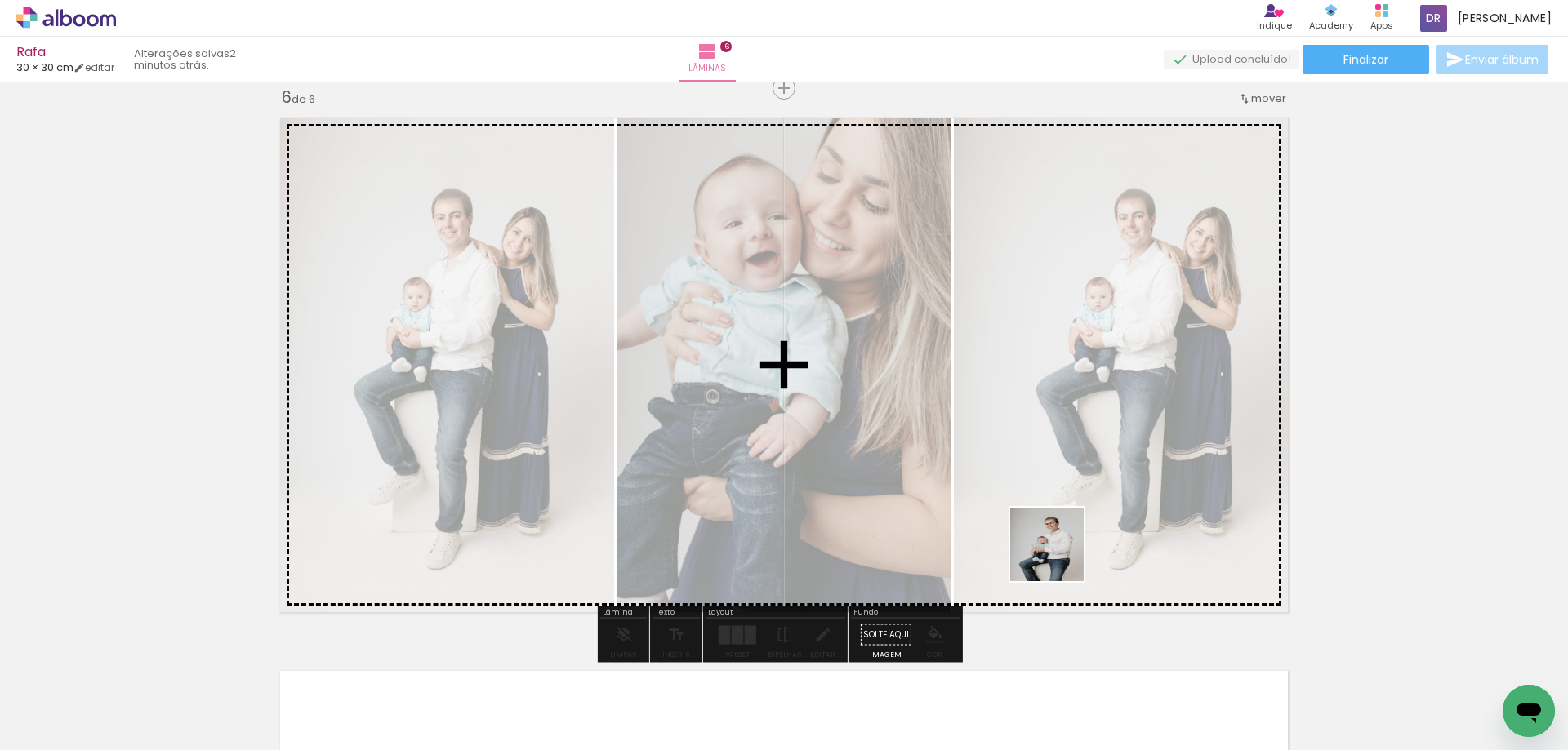
drag, startPoint x: 968, startPoint y: 688, endPoint x: 1095, endPoint y: 509, distance: 219.5
click at [1095, 509] on quentale-workspace at bounding box center [784, 375] width 1568 height 750
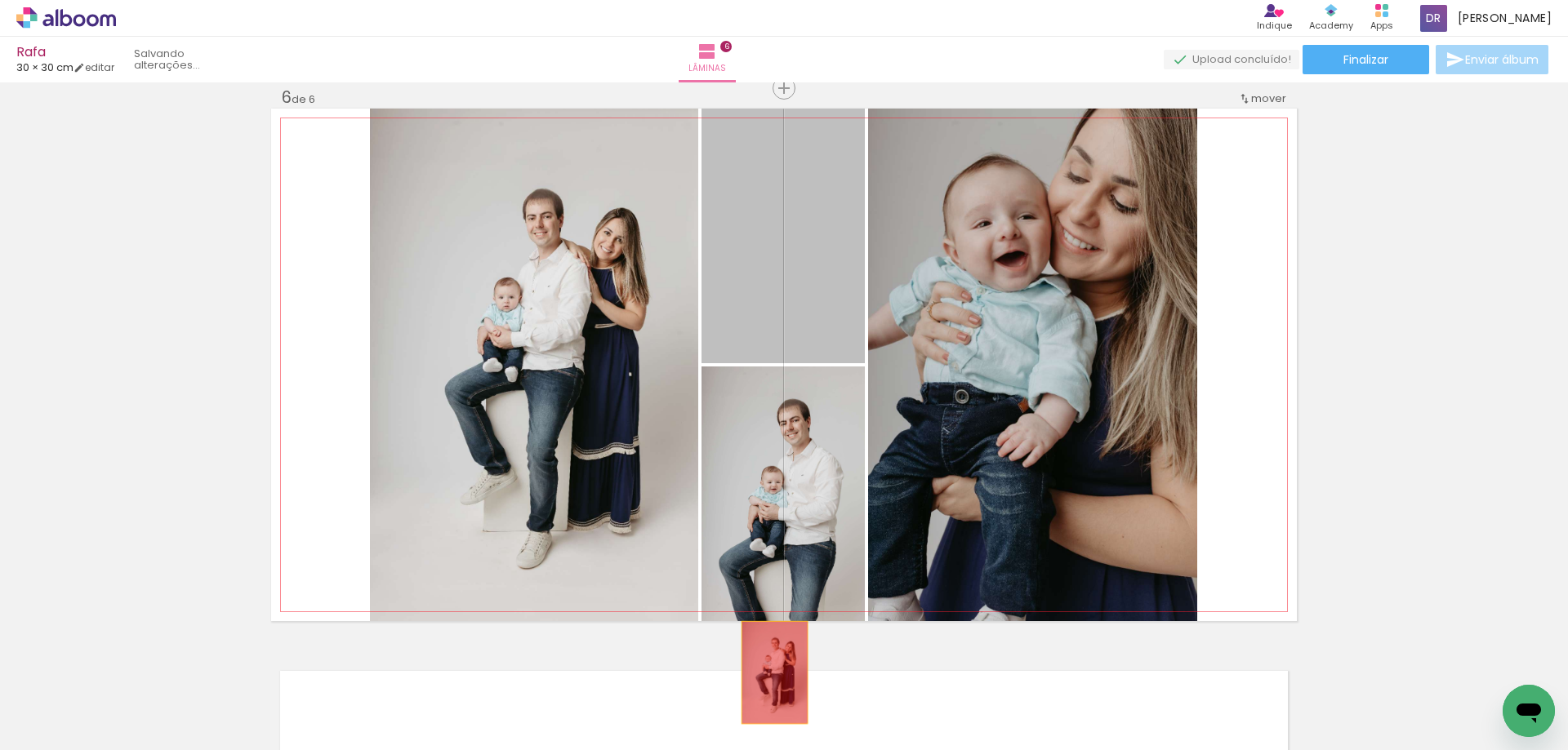
drag, startPoint x: 781, startPoint y: 281, endPoint x: 768, endPoint y: 673, distance: 392.2
click at [768, 673] on quentale-workspace at bounding box center [784, 375] width 1568 height 750
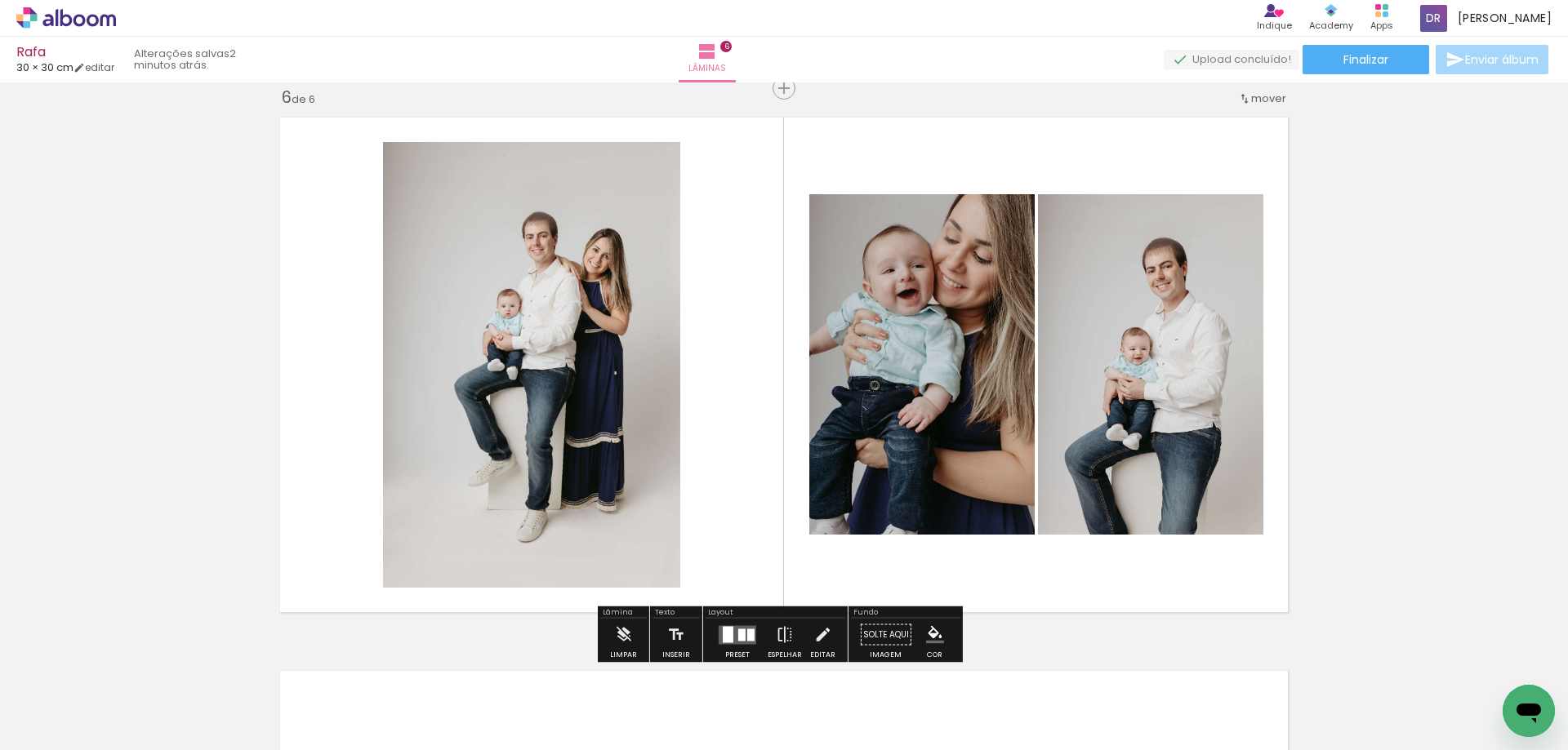
click at [740, 631] on div at bounding box center [742, 635] width 7 height 12
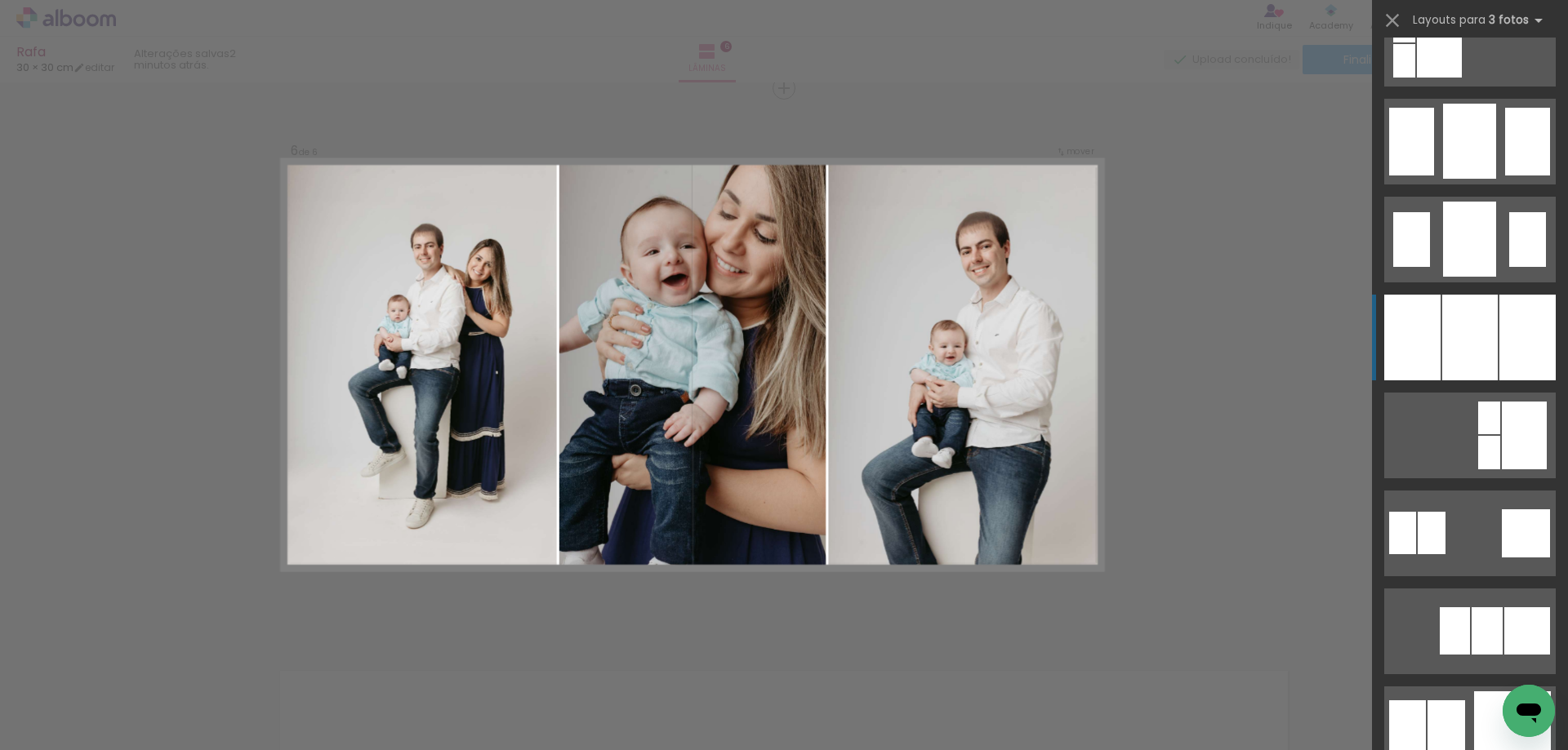
click at [1488, 341] on div at bounding box center [1470, 338] width 55 height 86
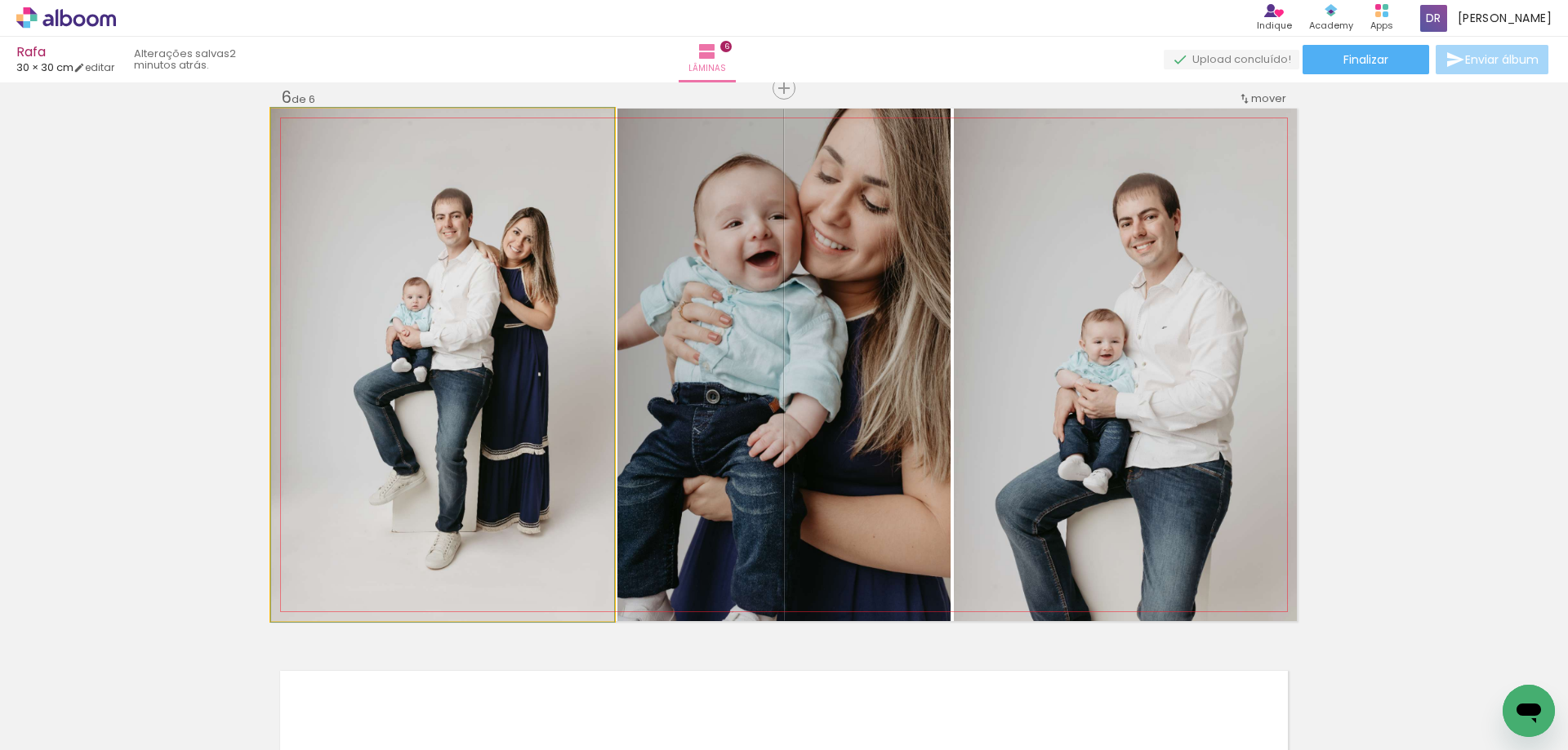
drag, startPoint x: 505, startPoint y: 380, endPoint x: 518, endPoint y: 380, distance: 13.0
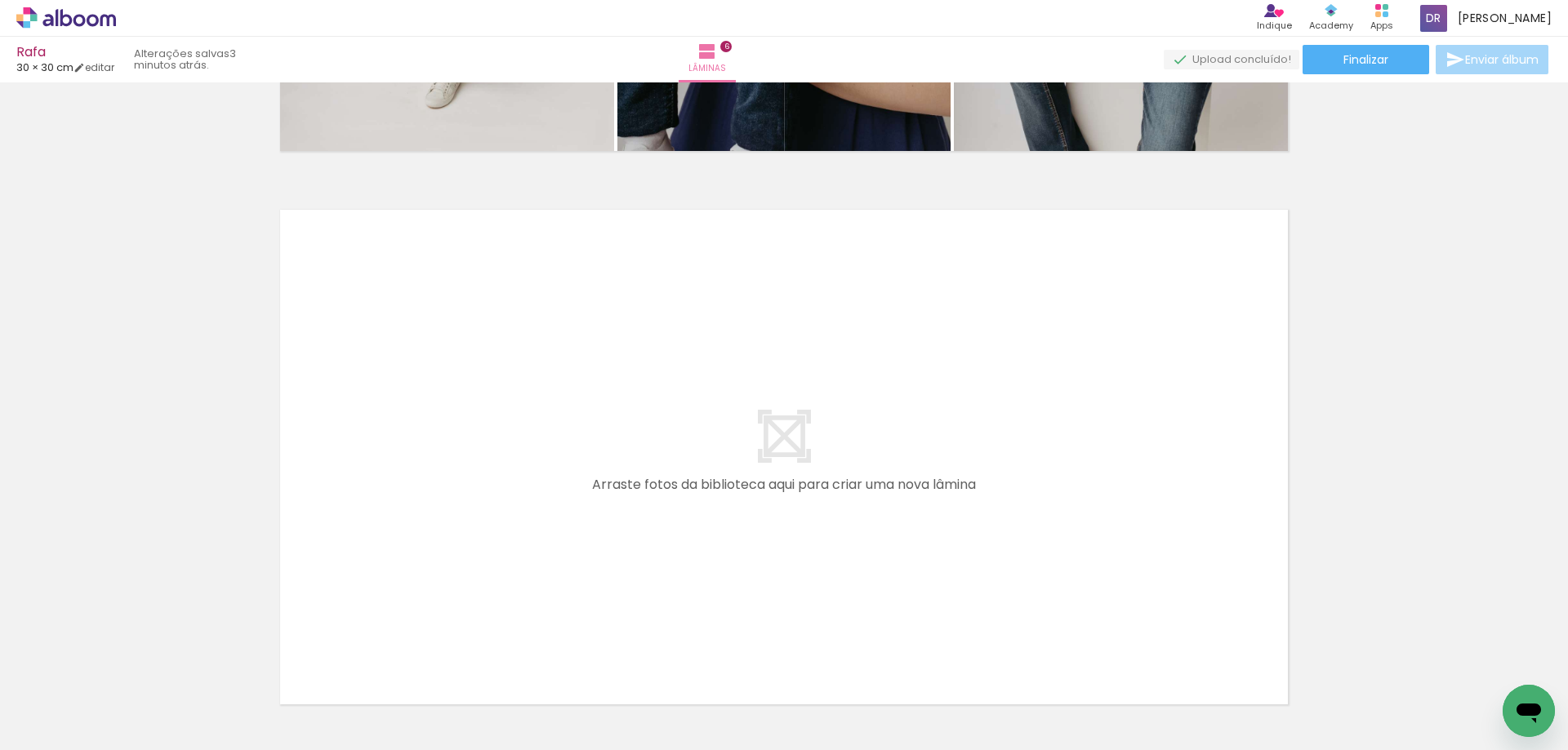
scroll to position [3278, 0]
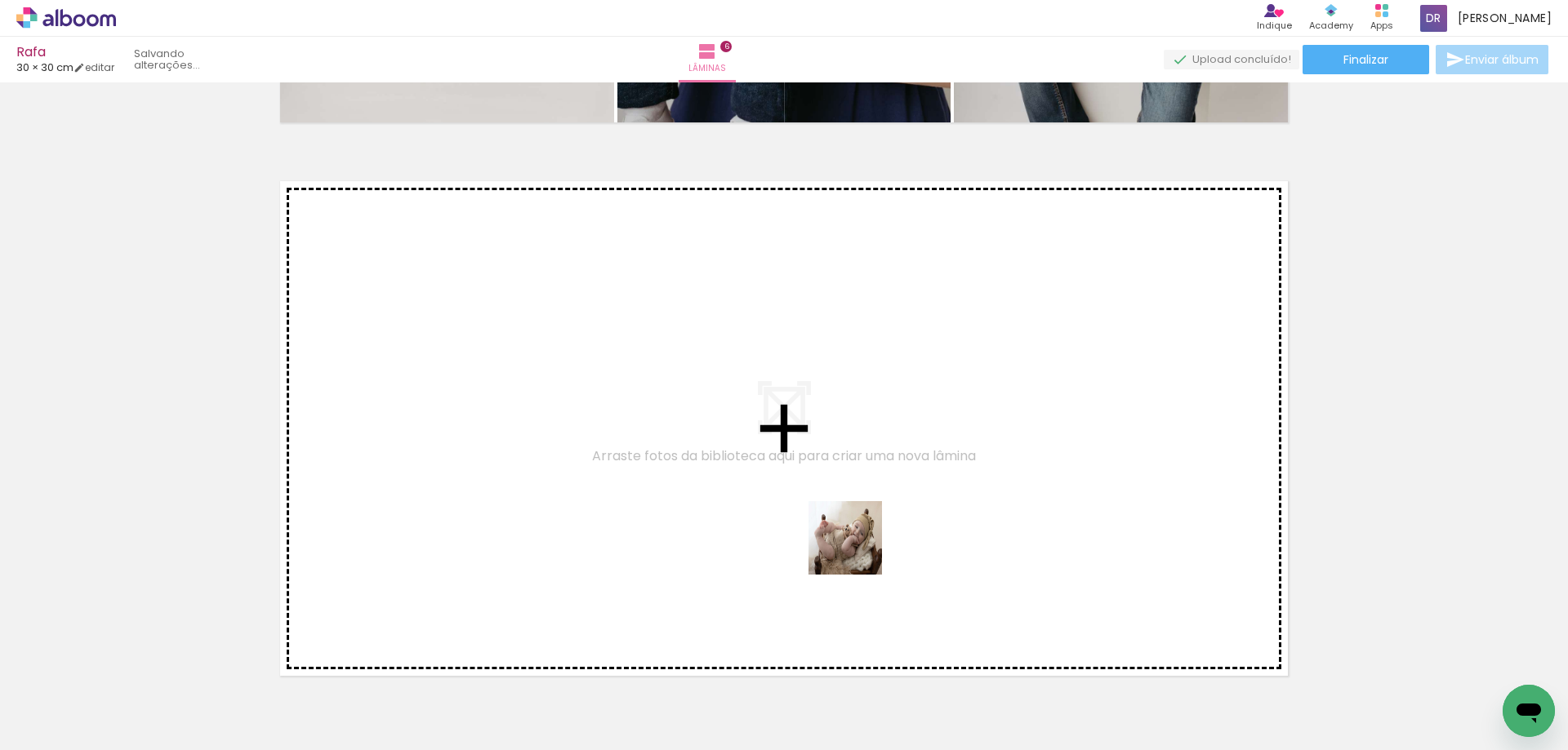
drag, startPoint x: 853, startPoint y: 705, endPoint x: 853, endPoint y: 497, distance: 208.0
click at [853, 497] on quentale-workspace at bounding box center [784, 375] width 1568 height 750
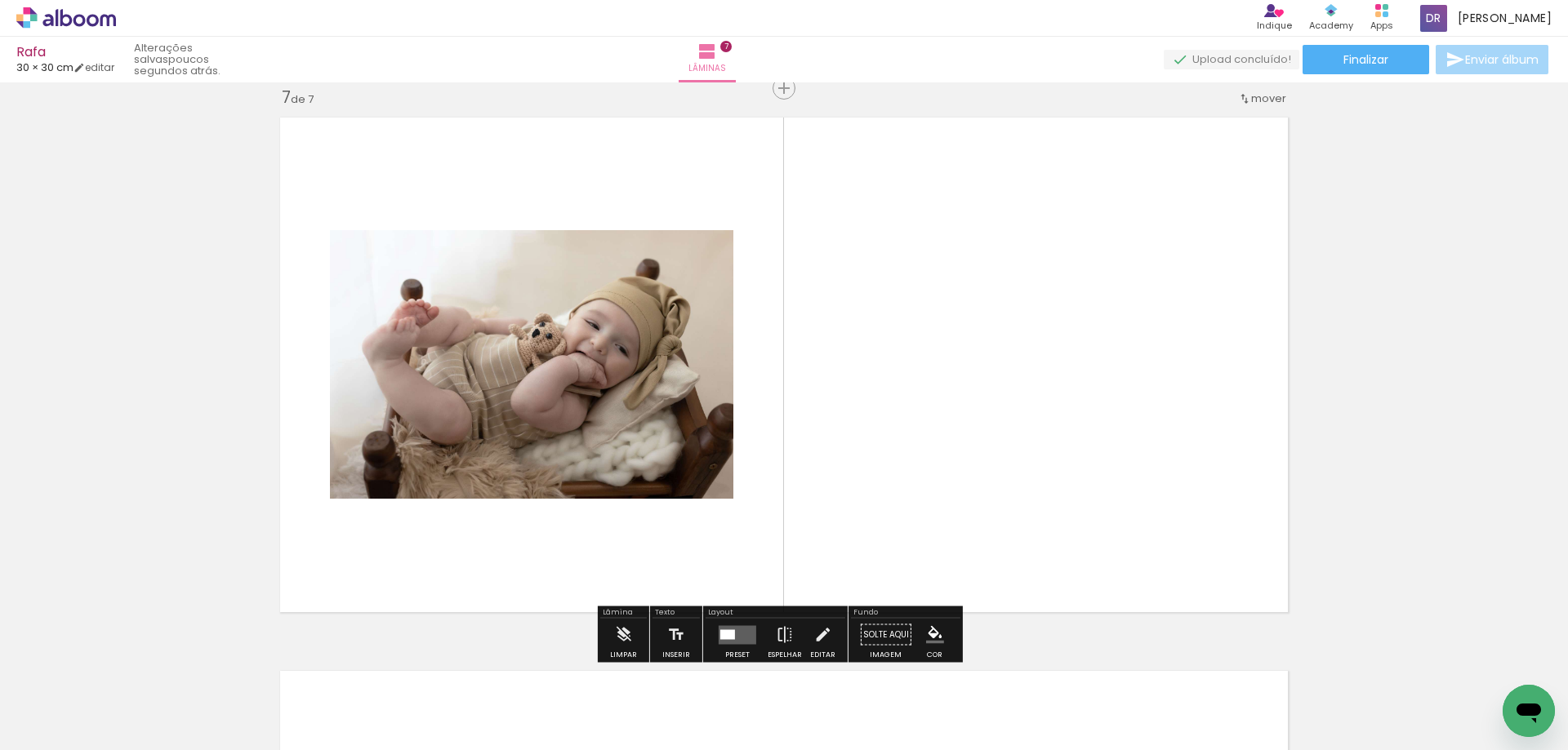
scroll to position [3423, 0]
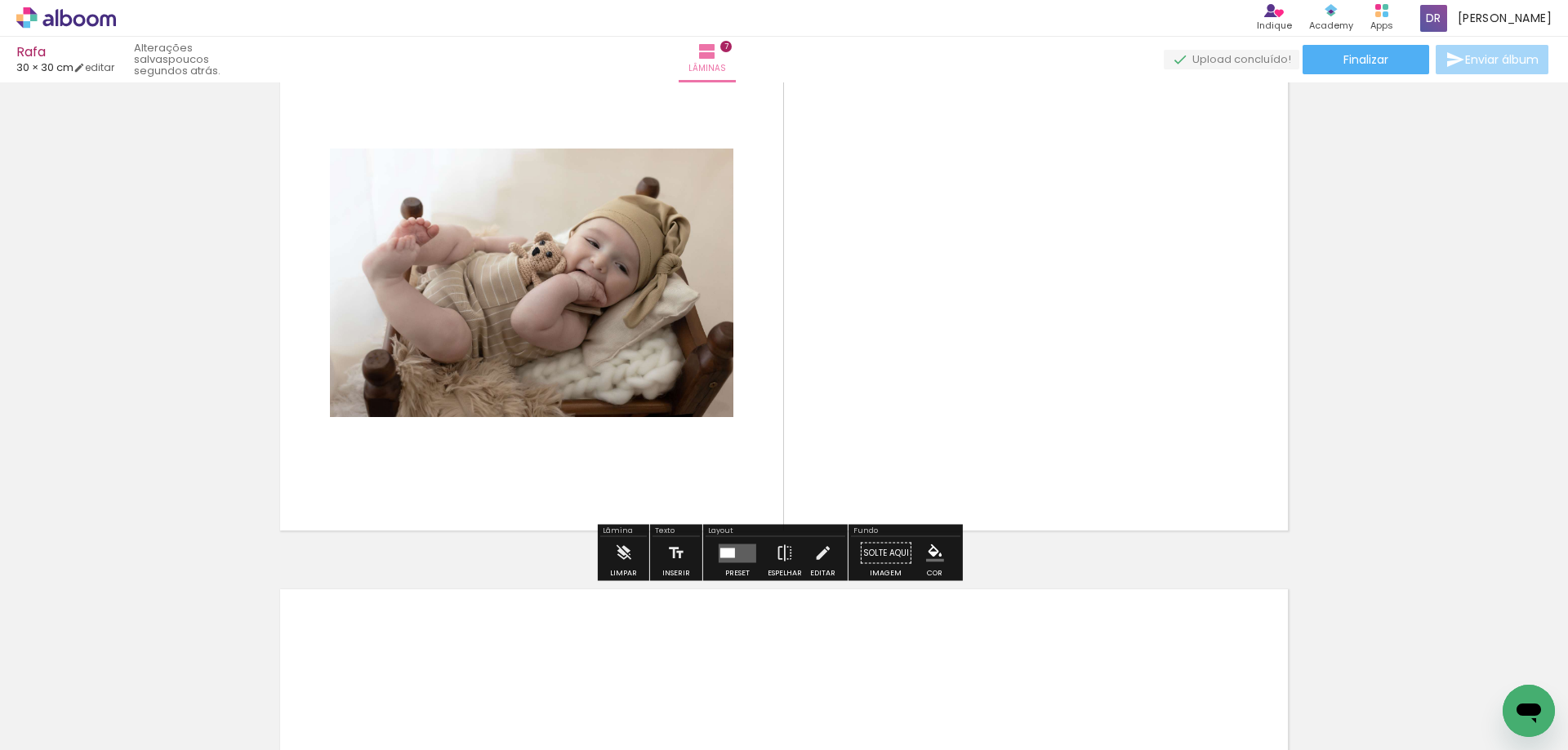
click at [738, 550] on quentale-layouter at bounding box center [738, 553] width 38 height 19
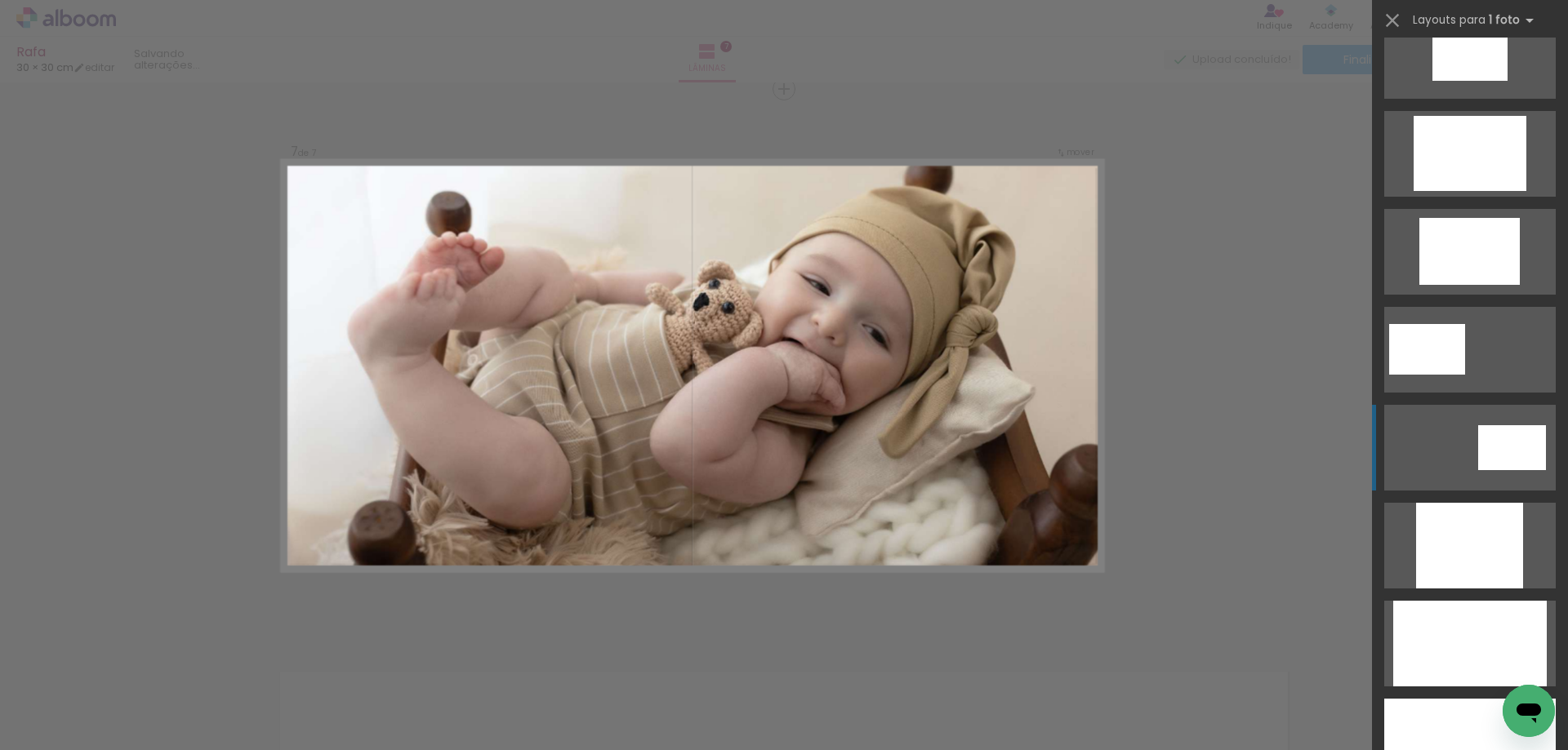
scroll to position [734, 0]
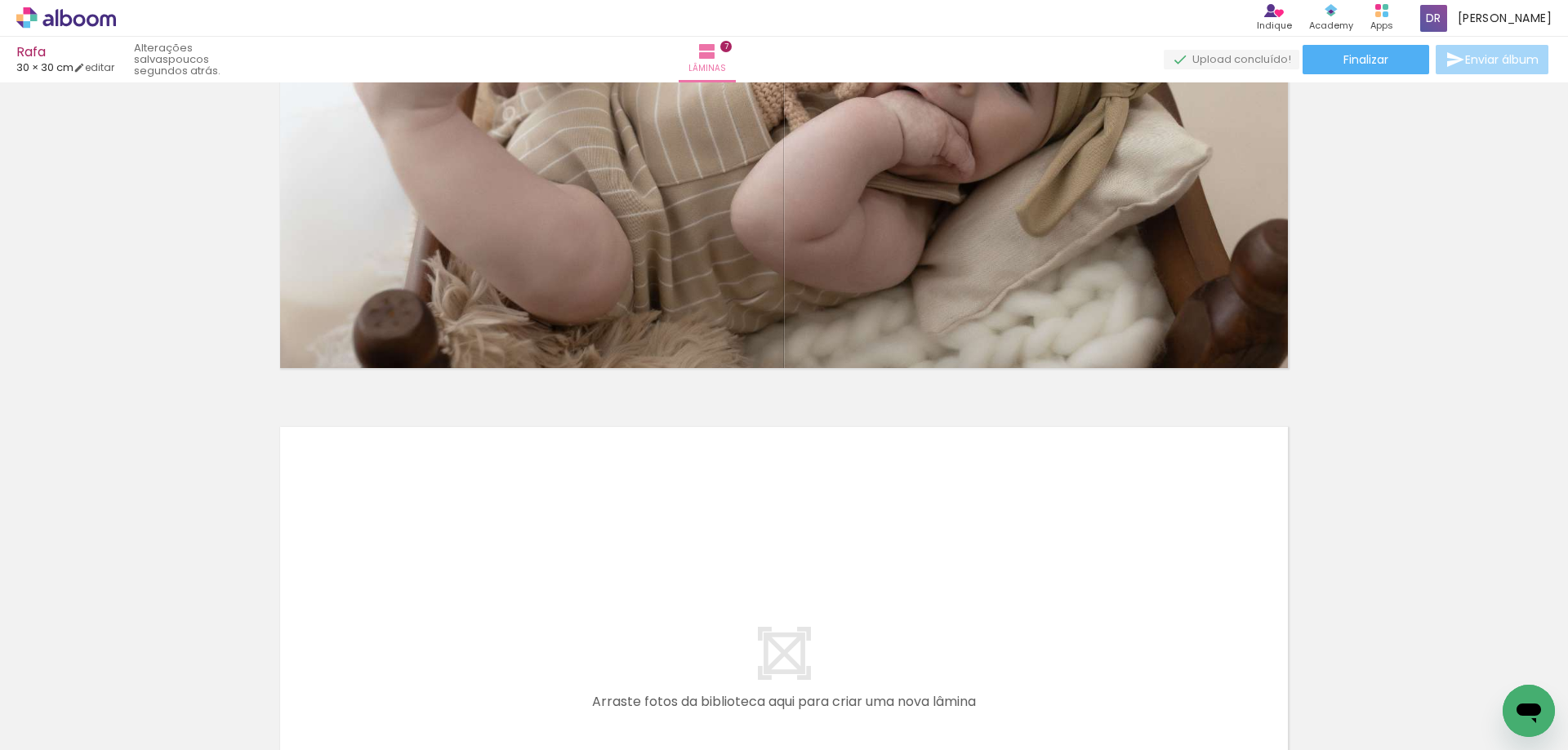
scroll to position [0, 529]
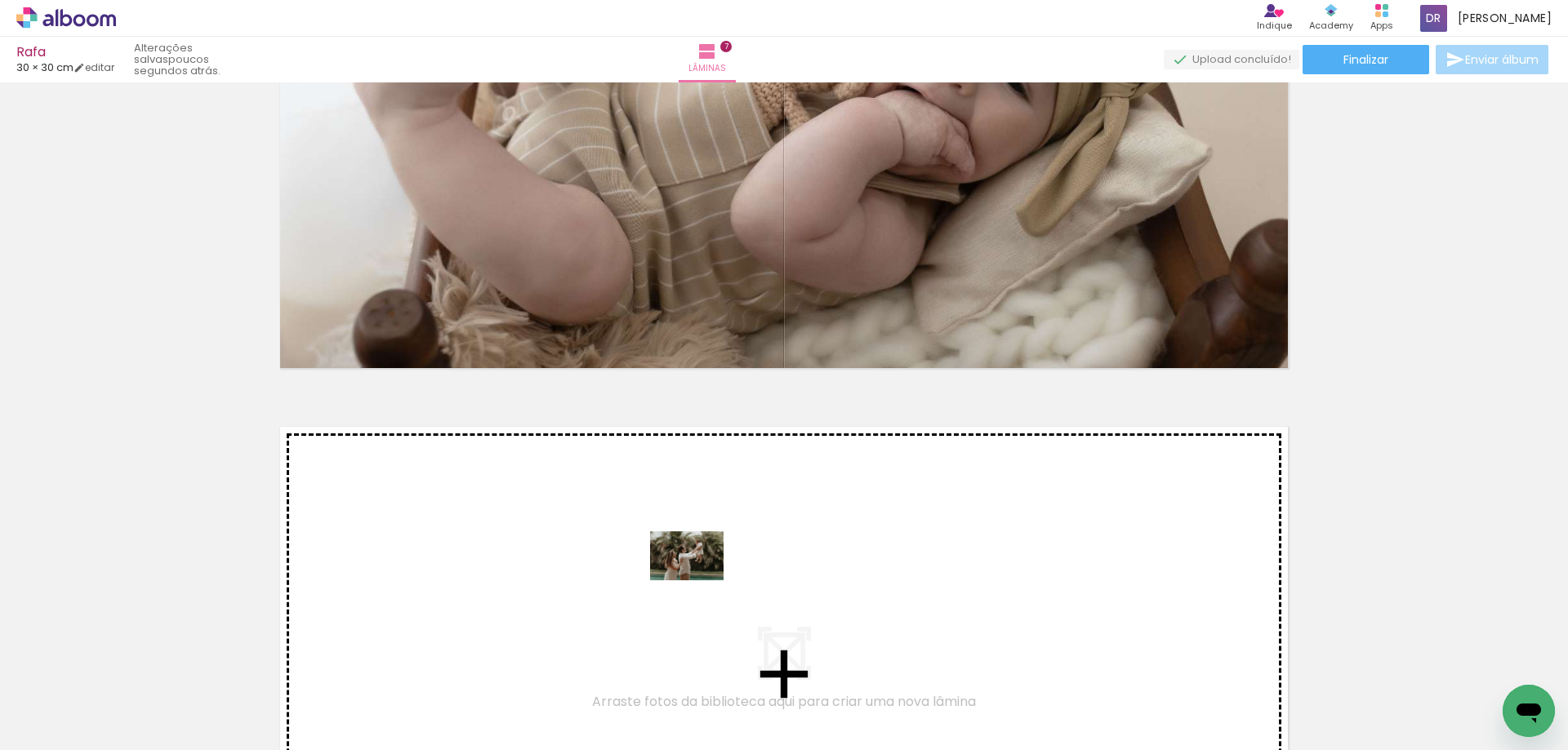
drag, startPoint x: 650, startPoint y: 698, endPoint x: 699, endPoint y: 579, distance: 128.7
click at [699, 579] on quentale-workspace at bounding box center [784, 375] width 1568 height 750
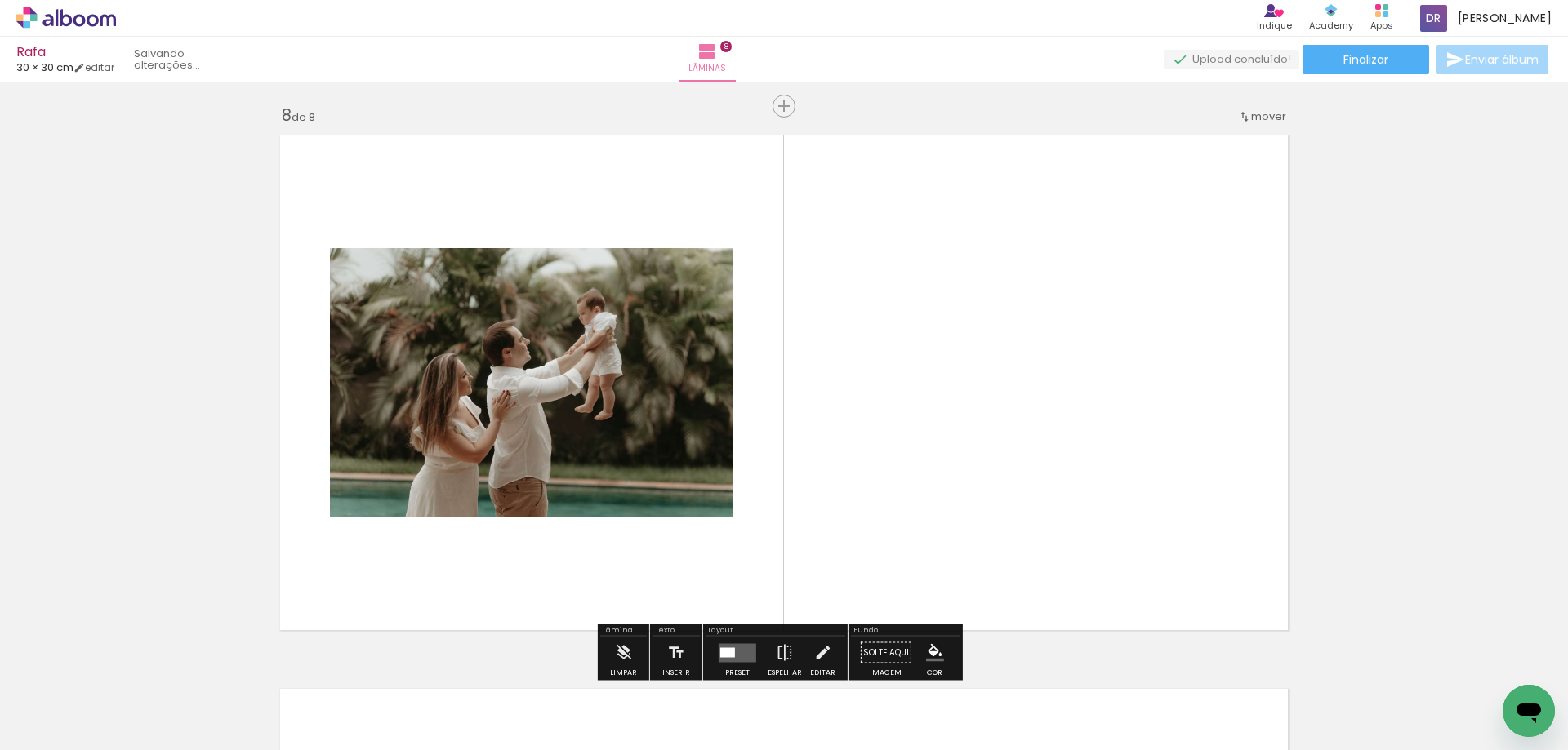
scroll to position [3895, 0]
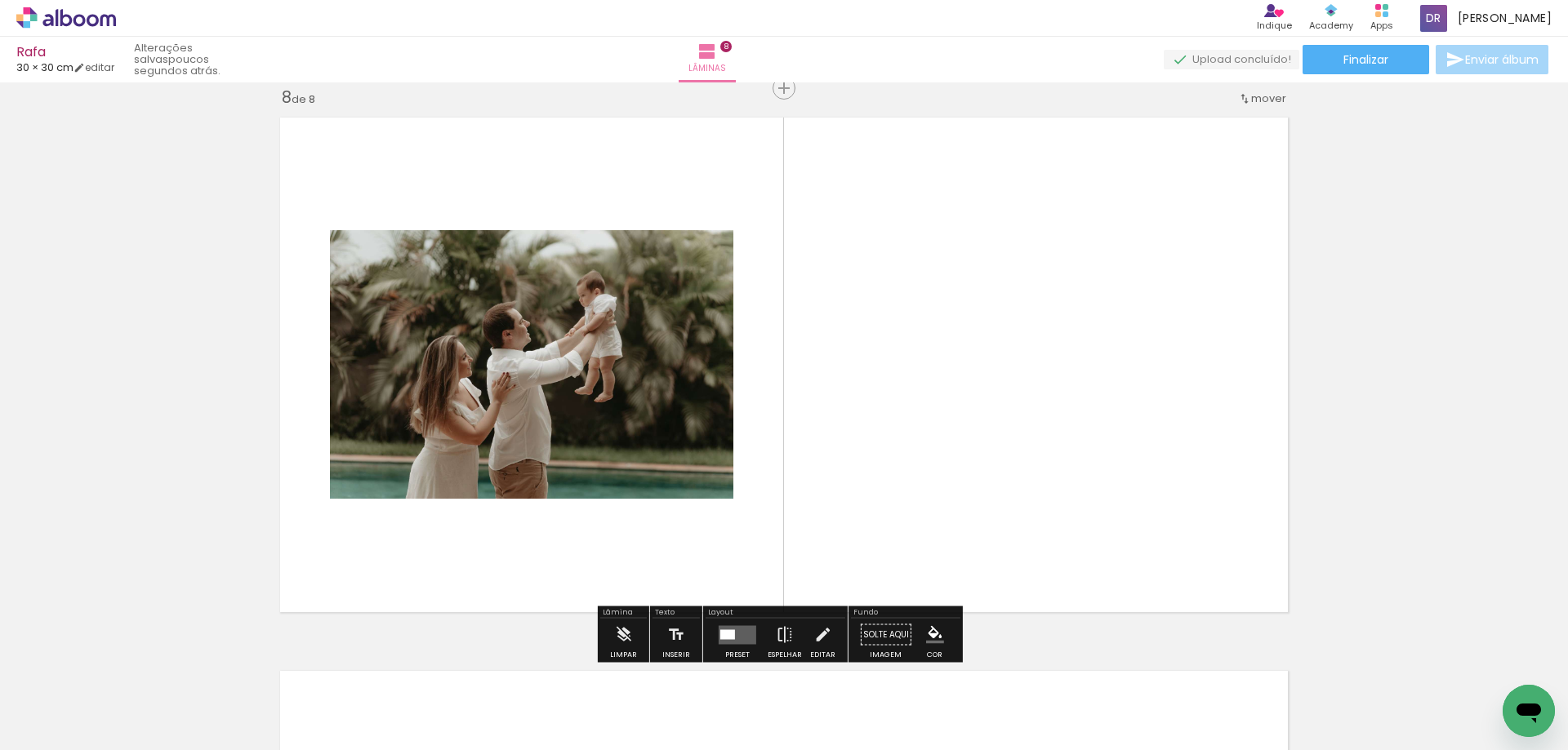
click at [737, 629] on quentale-layouter at bounding box center [738, 635] width 38 height 19
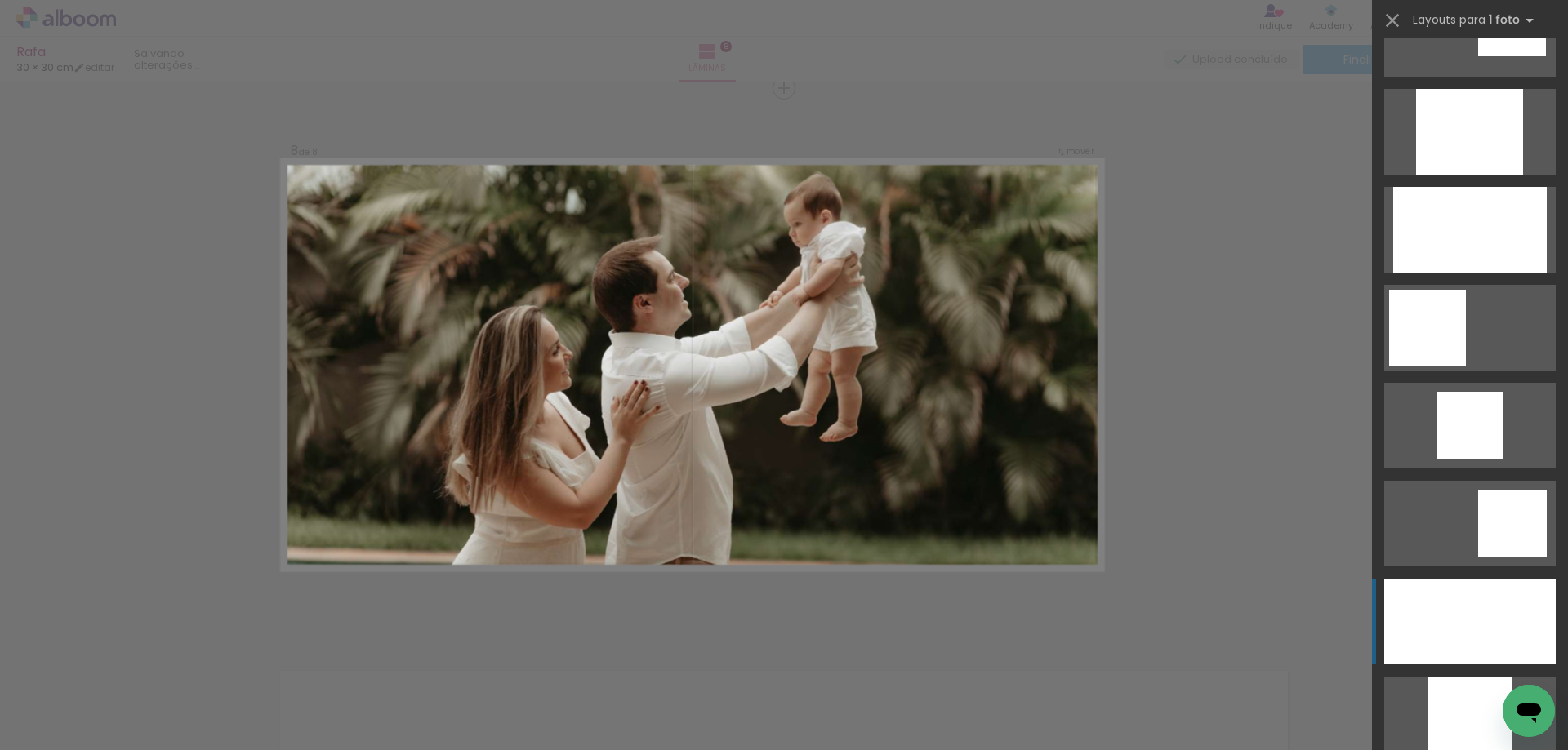
scroll to position [1143, 0]
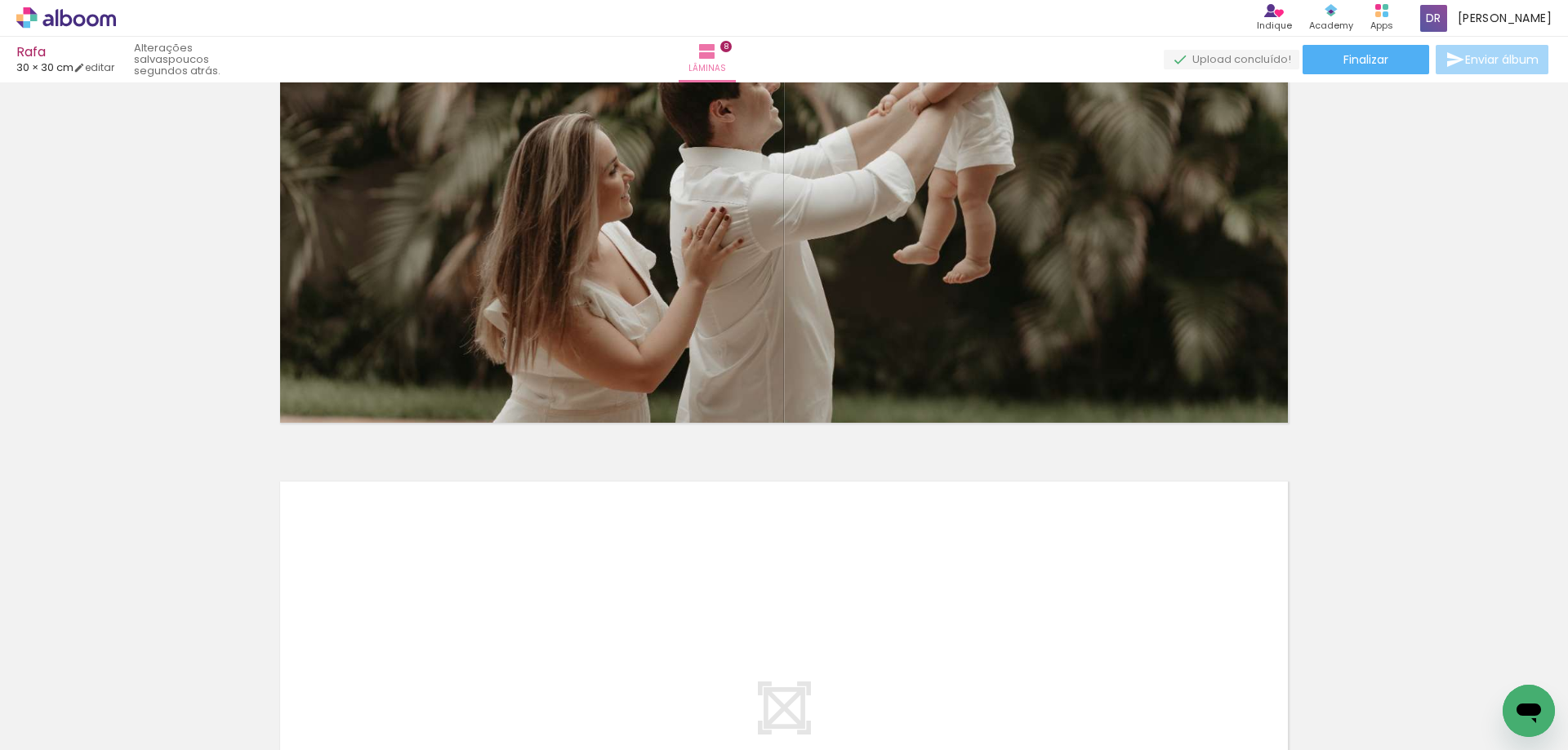
scroll to position [4222, 0]
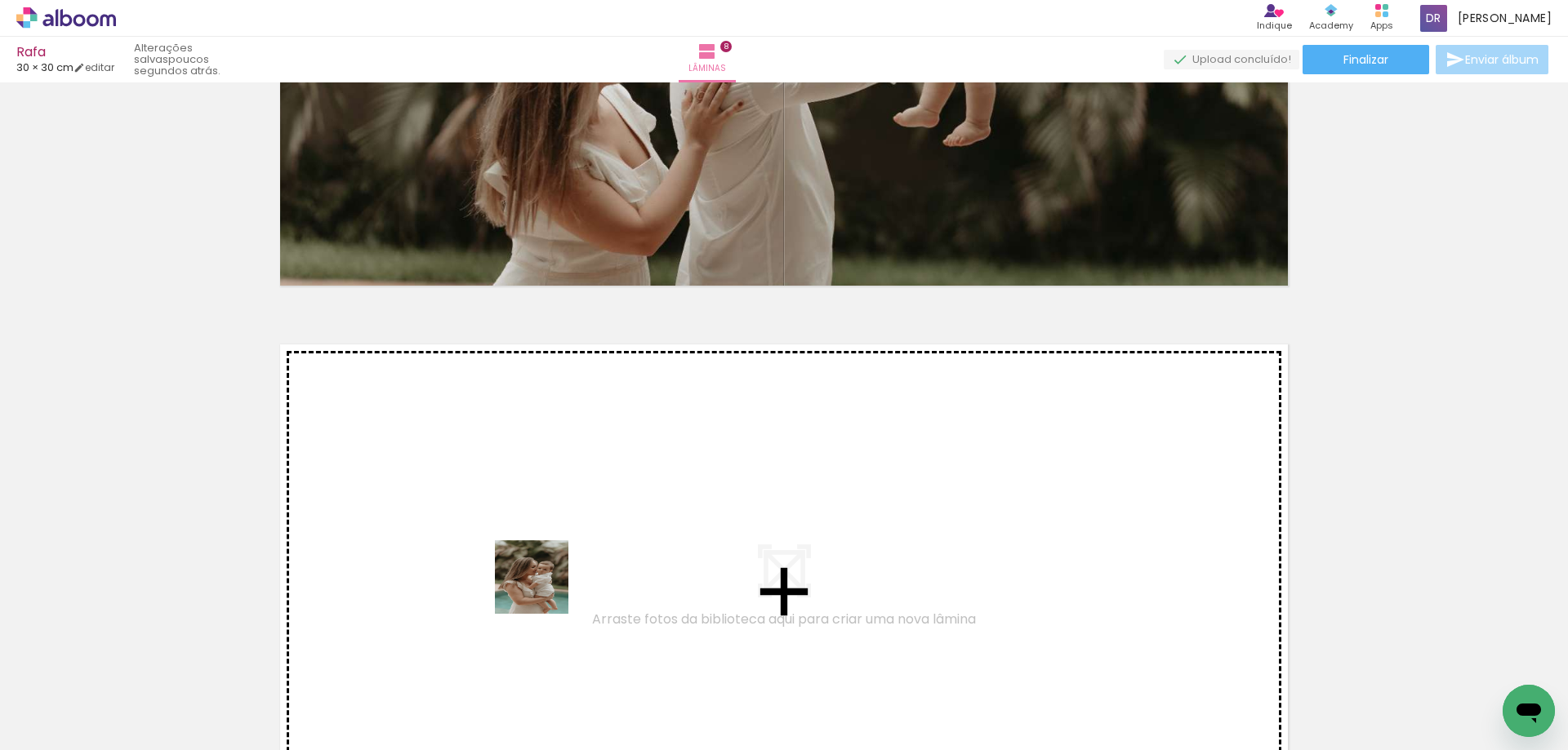
drag, startPoint x: 560, startPoint y: 711, endPoint x: 538, endPoint y: 546, distance: 166.5
click at [538, 546] on quentale-workspace at bounding box center [784, 375] width 1568 height 750
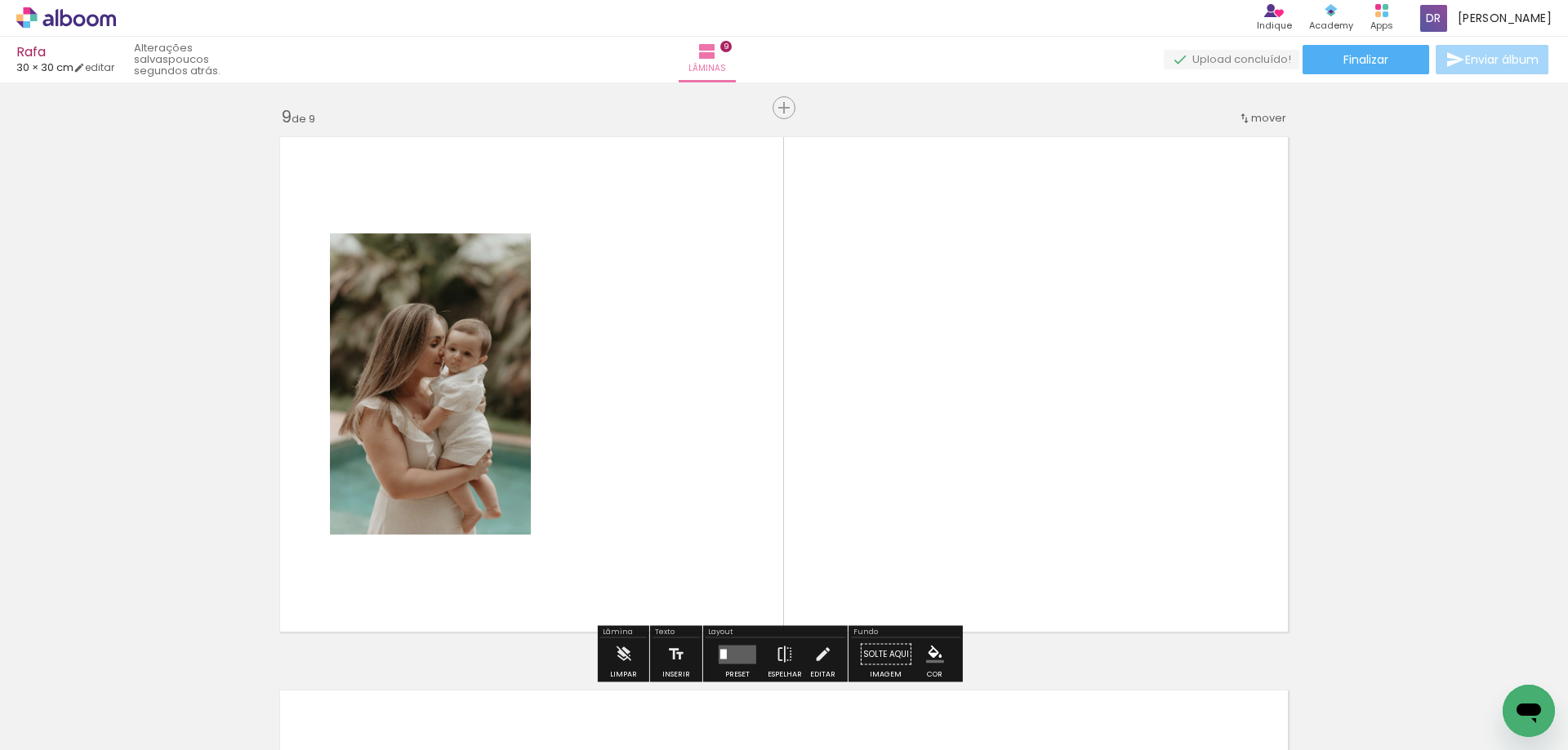
scroll to position [4449, 0]
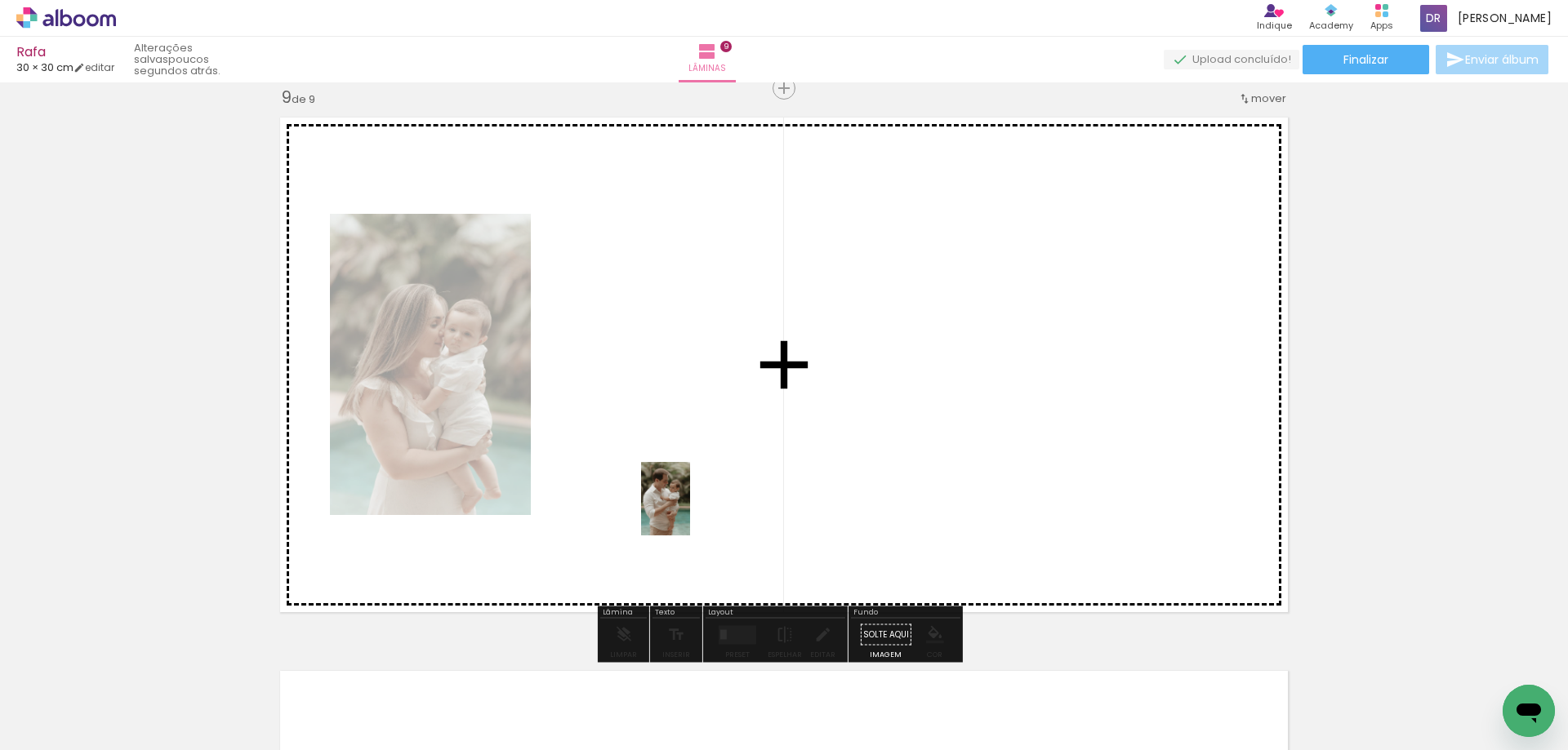
drag, startPoint x: 740, startPoint y: 687, endPoint x: 690, endPoint y: 511, distance: 183.0
click at [690, 511] on quentale-workspace at bounding box center [784, 375] width 1568 height 750
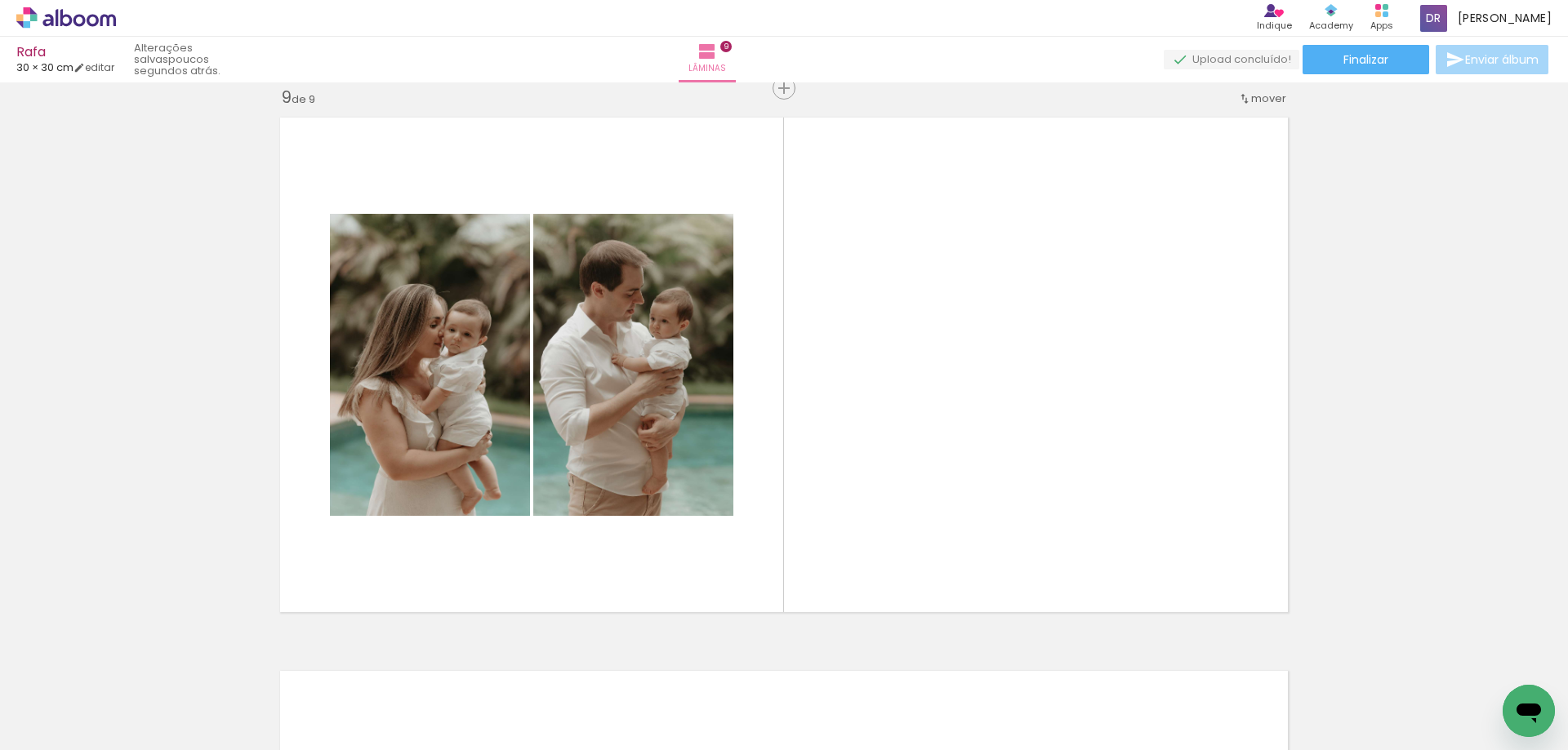
scroll to position [0, 963]
click at [60, 722] on span "Adicionar Fotos" at bounding box center [58, 728] width 49 height 18
click at [0, 0] on input "file" at bounding box center [0, 0] width 0 height 0
click at [49, 730] on span "Adicionar Fotos" at bounding box center [58, 728] width 49 height 18
click at [0, 0] on input "file" at bounding box center [0, 0] width 0 height 0
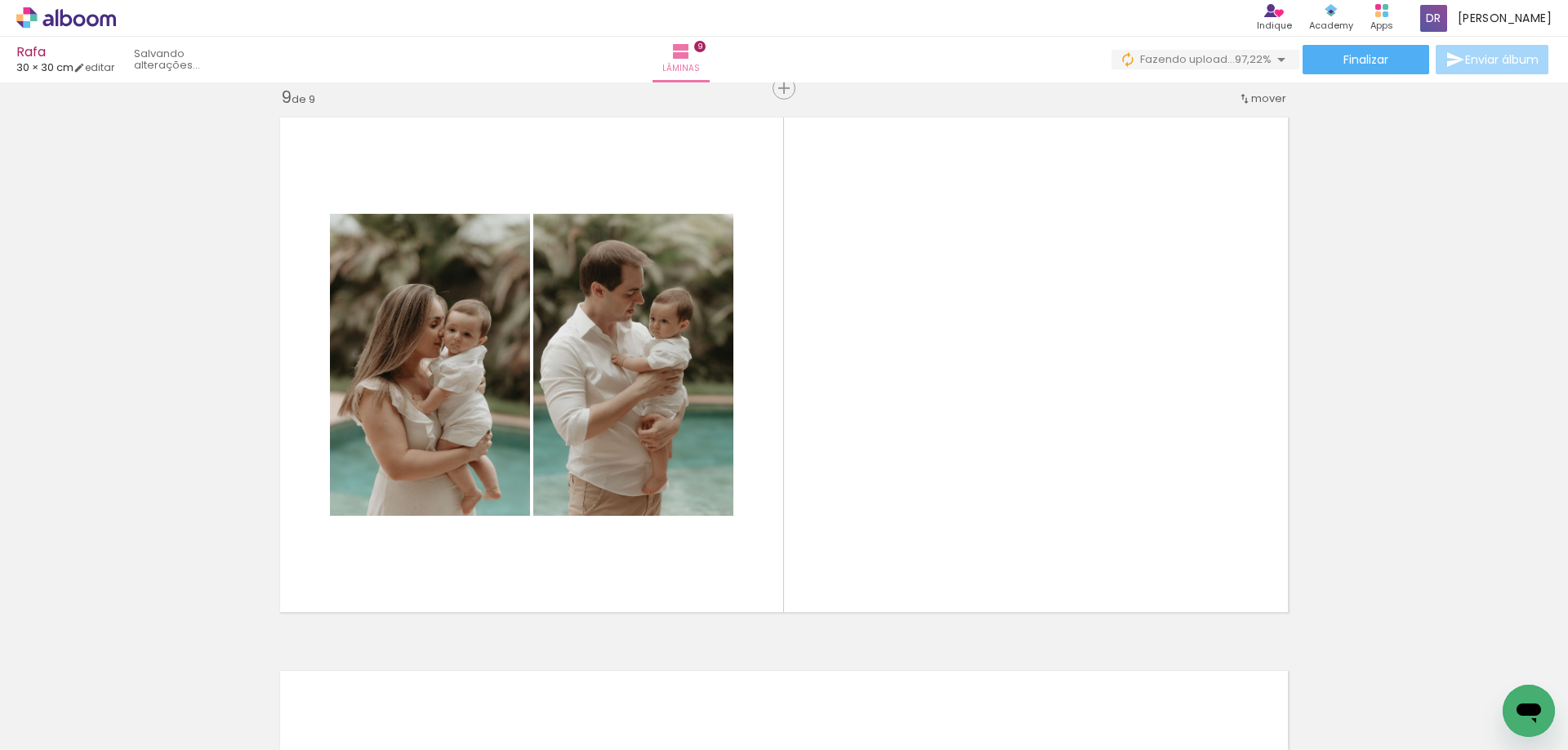
scroll to position [0, 1864]
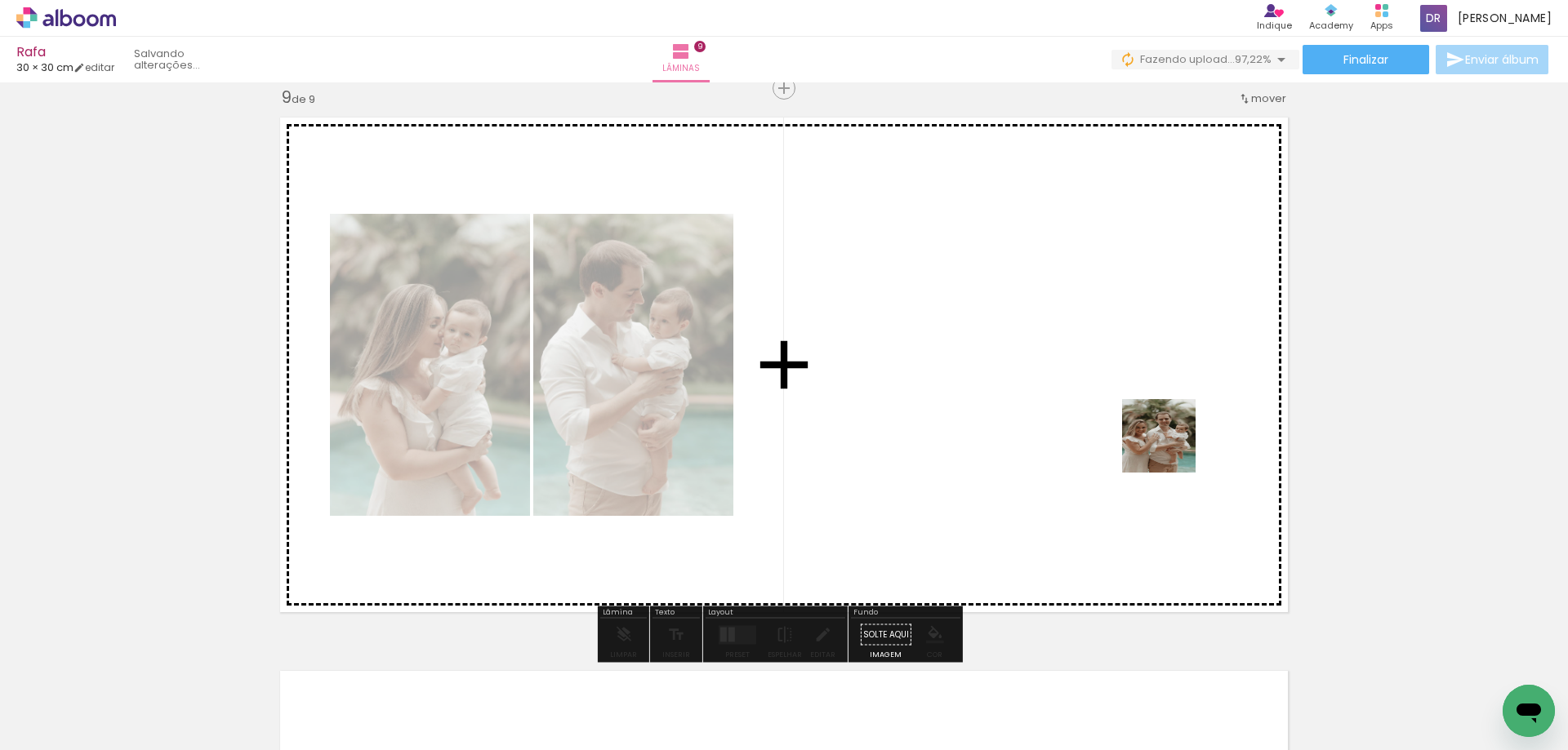
drag, startPoint x: 1507, startPoint y: 679, endPoint x: 1160, endPoint y: 445, distance: 418.5
click at [1160, 445] on quentale-workspace at bounding box center [784, 375] width 1568 height 750
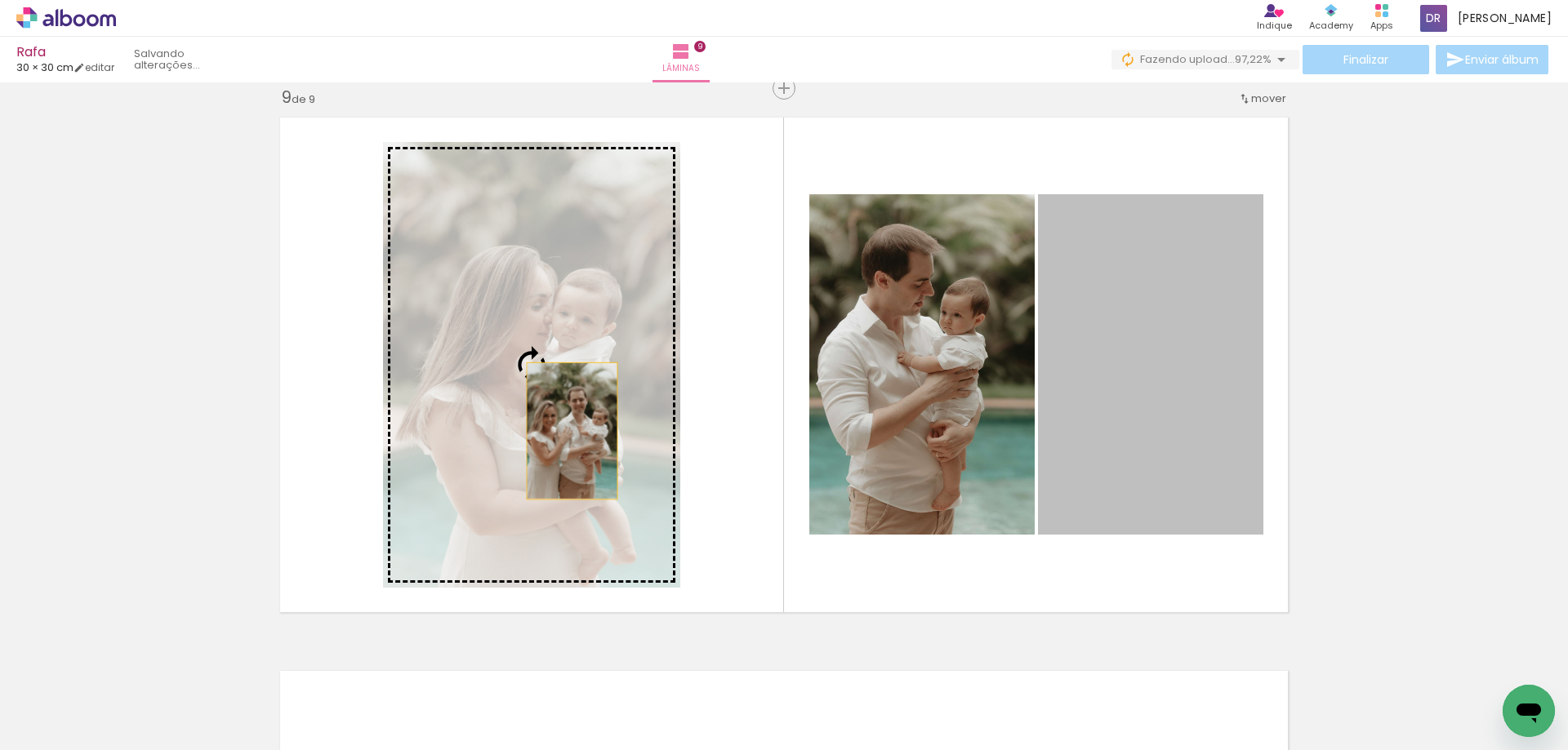
drag, startPoint x: 983, startPoint y: 431, endPoint x: 564, endPoint y: 431, distance: 419.0
click at [0, 0] on slot at bounding box center [0, 0] width 0 height 0
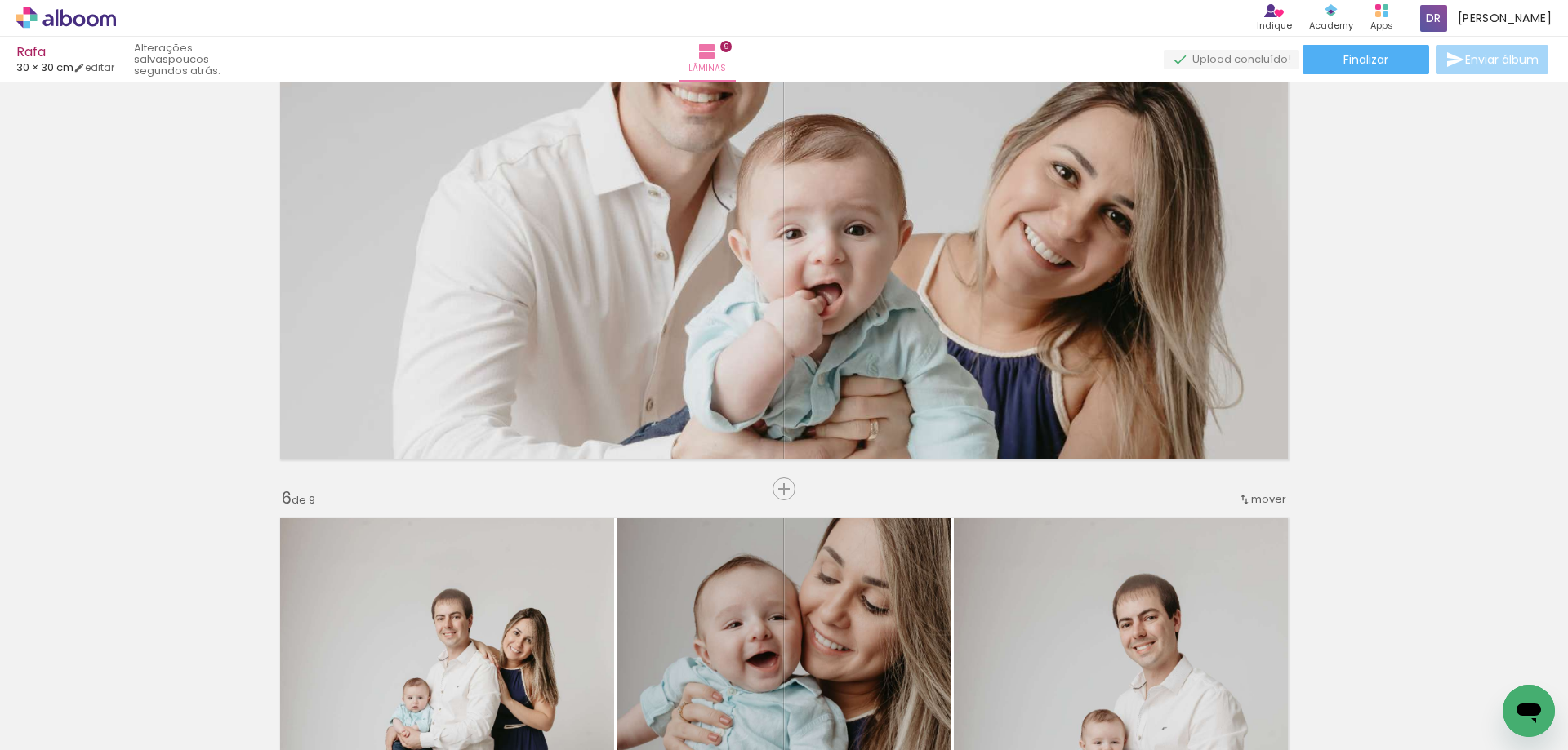
scroll to position [2367, 0]
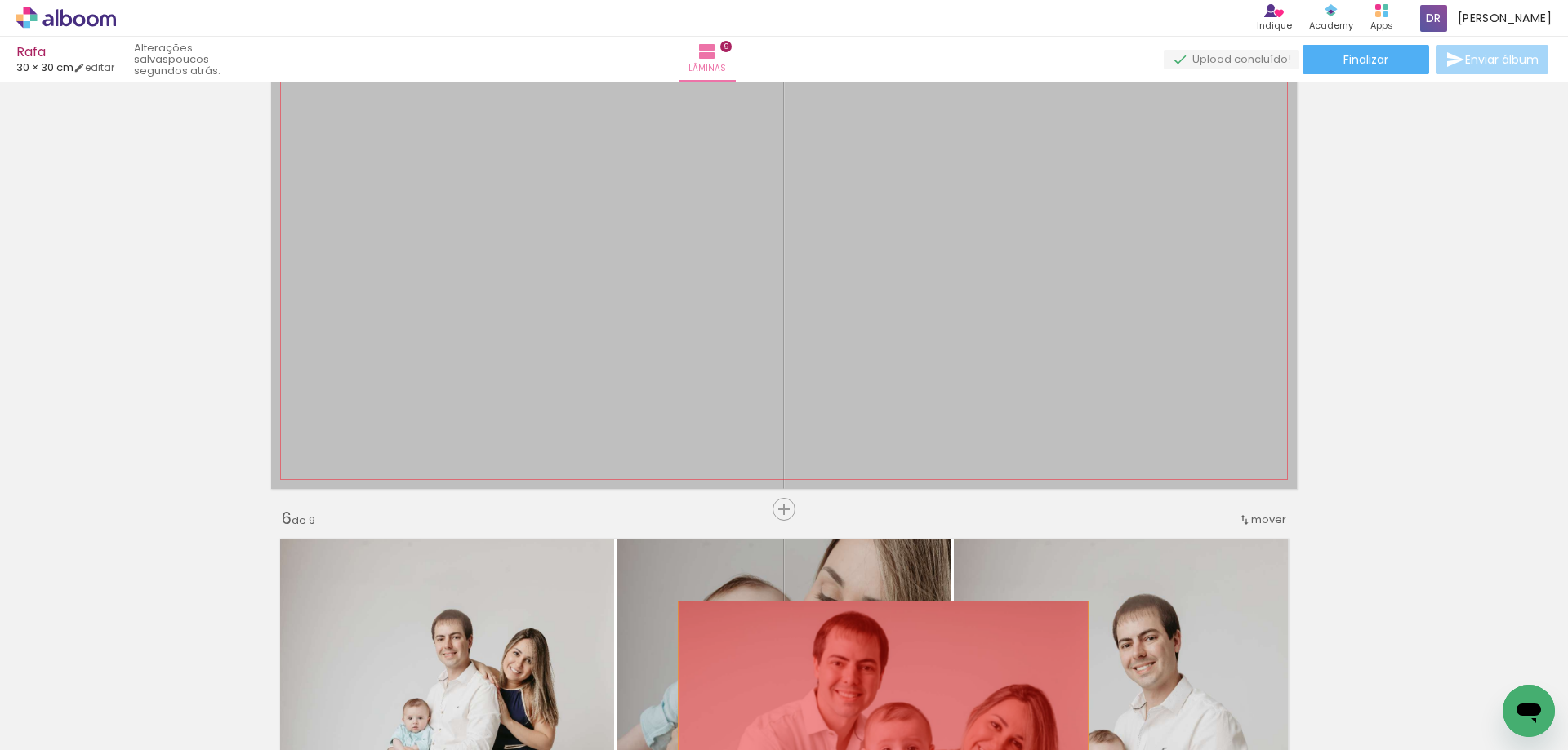
drag, startPoint x: 924, startPoint y: 336, endPoint x: 877, endPoint y: 704, distance: 371.0
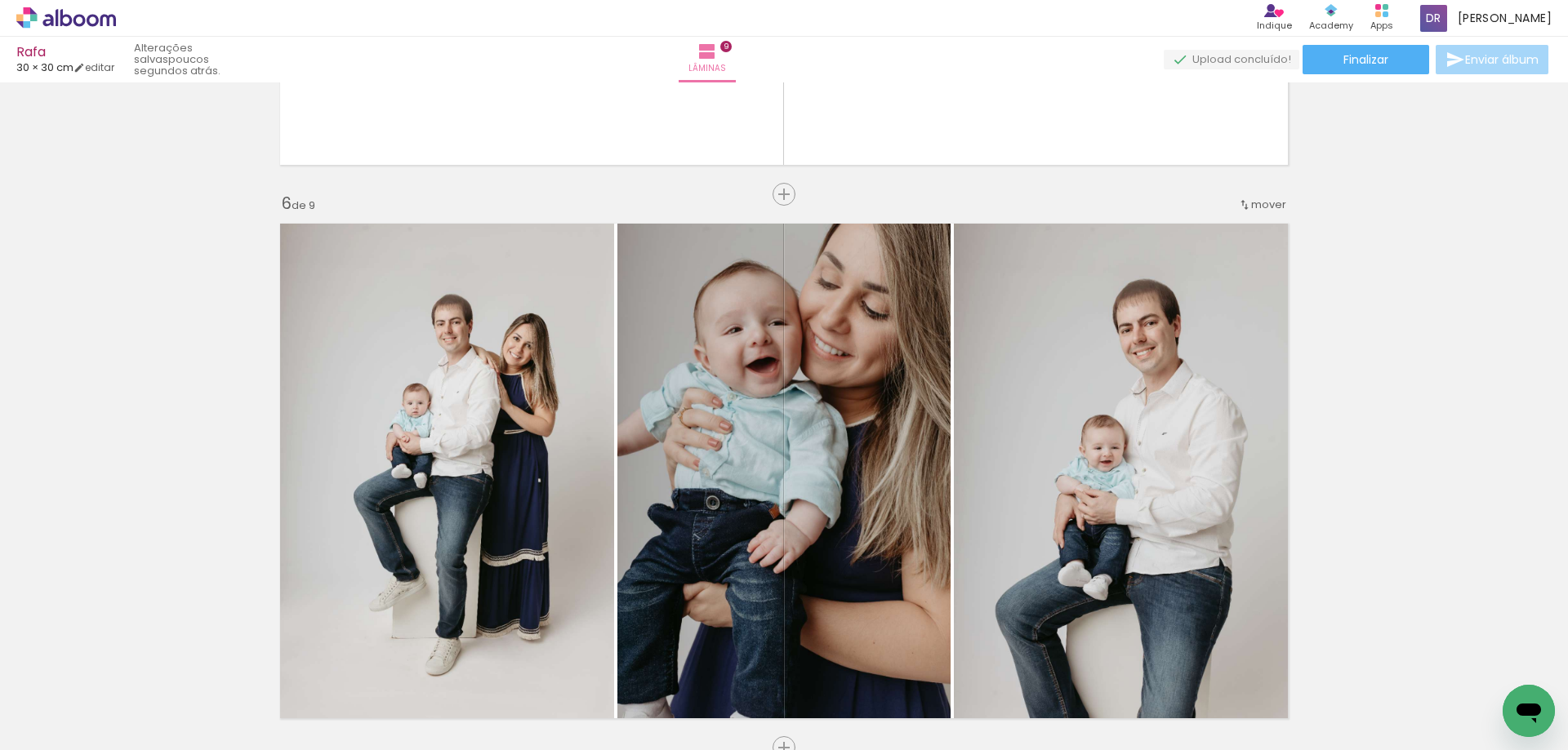
scroll to position [2694, 0]
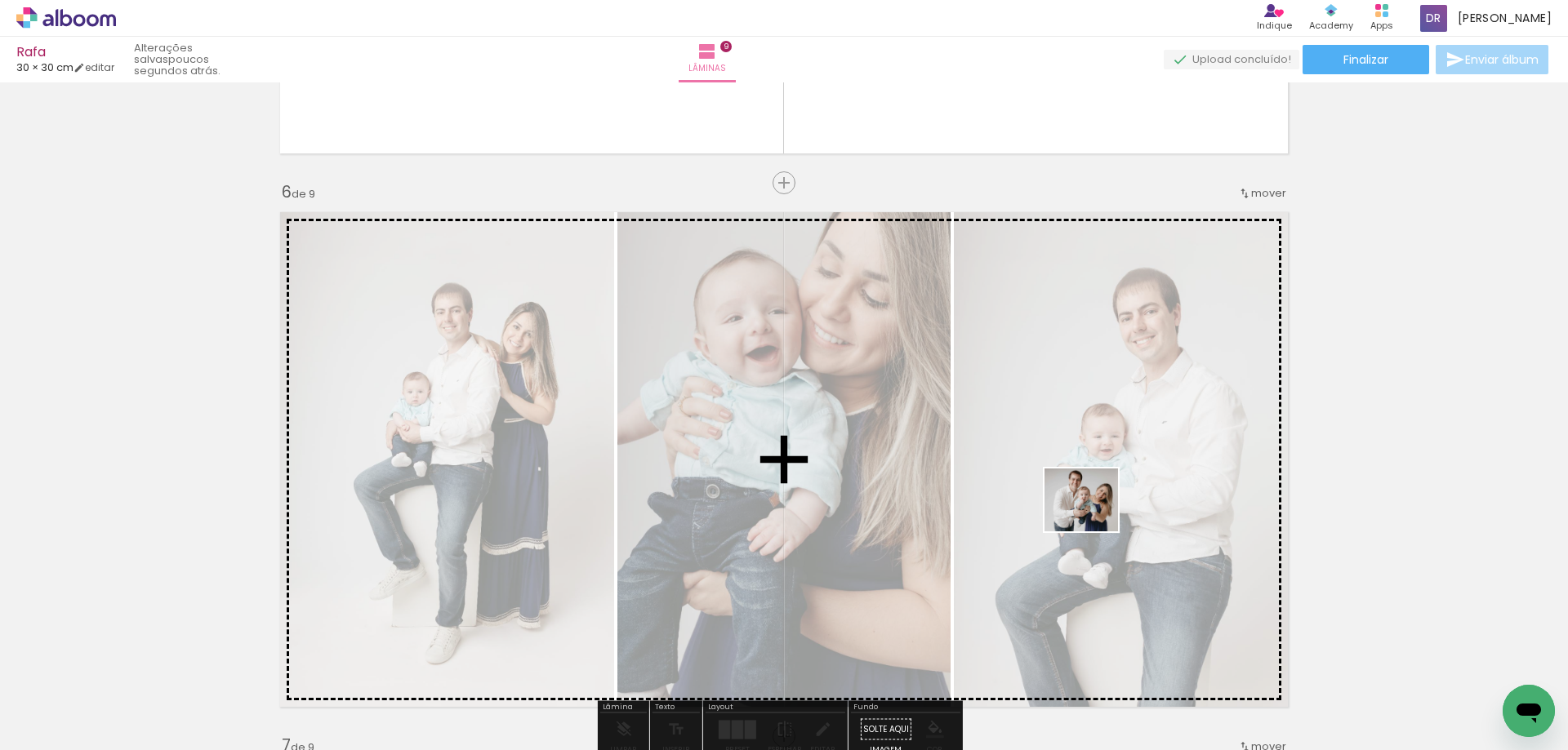
drag, startPoint x: 1226, startPoint y: 712, endPoint x: 1089, endPoint y: 516, distance: 239.1
click at [1090, 516] on quentale-workspace at bounding box center [784, 375] width 1568 height 750
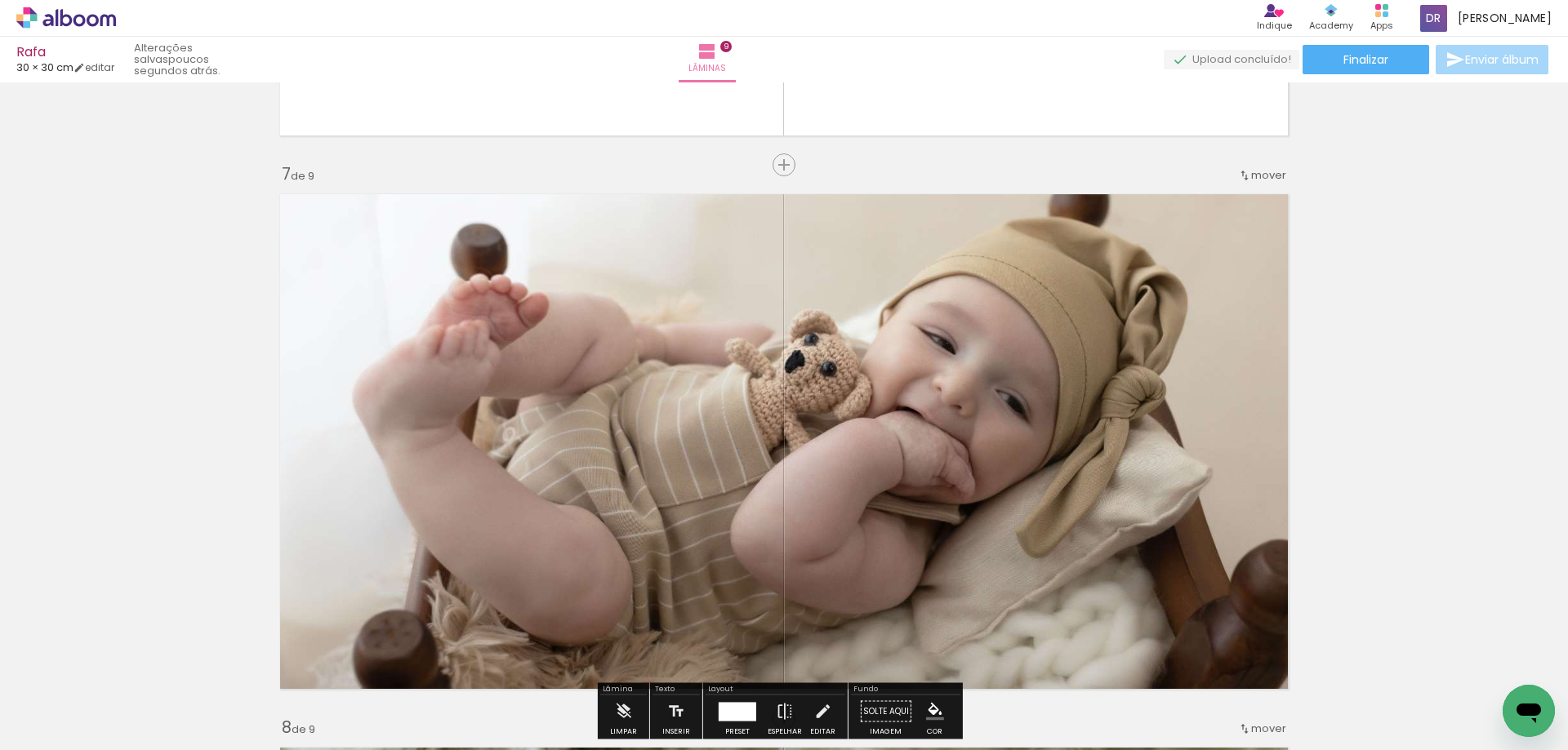
scroll to position [2939, 0]
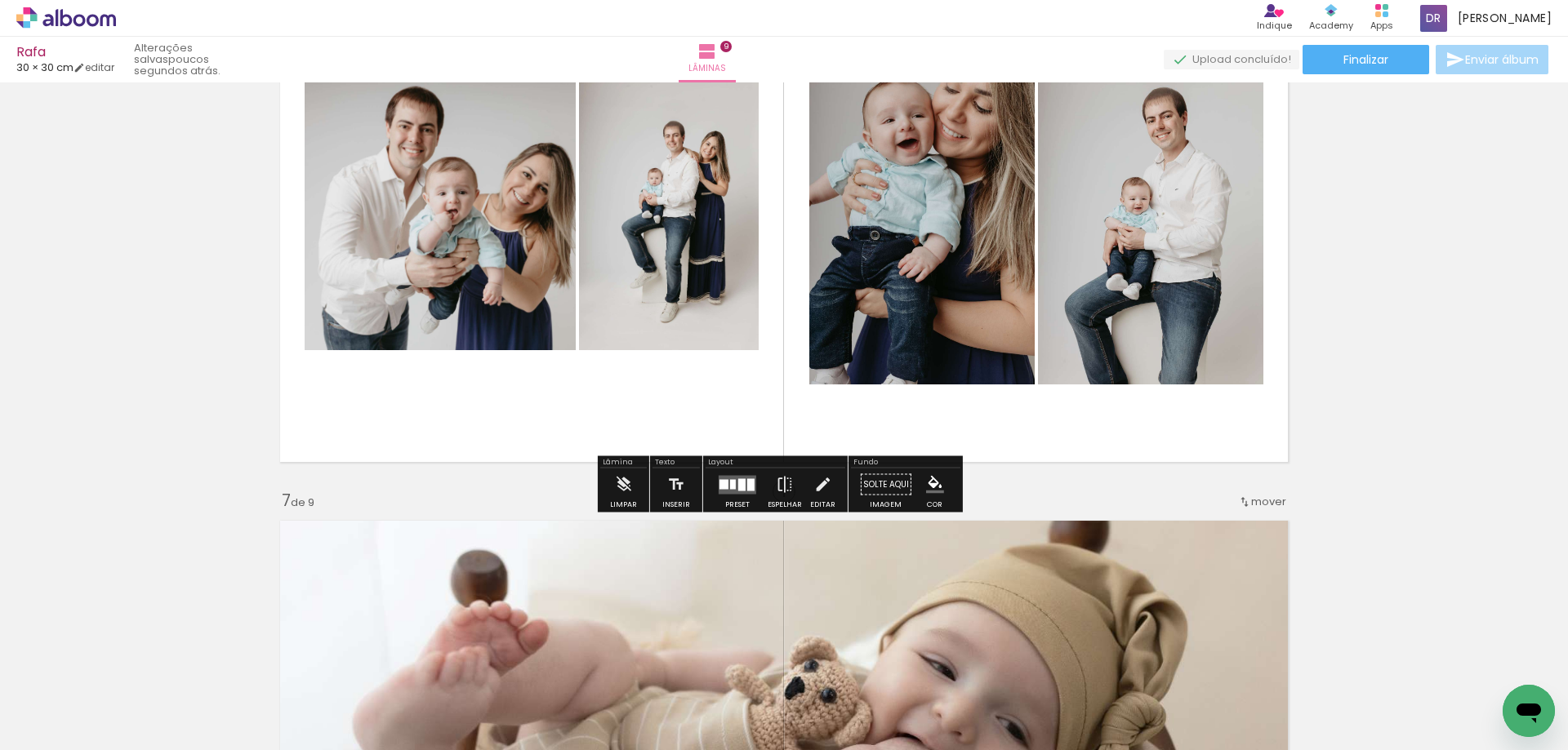
click at [734, 480] on quentale-layouter at bounding box center [738, 484] width 38 height 19
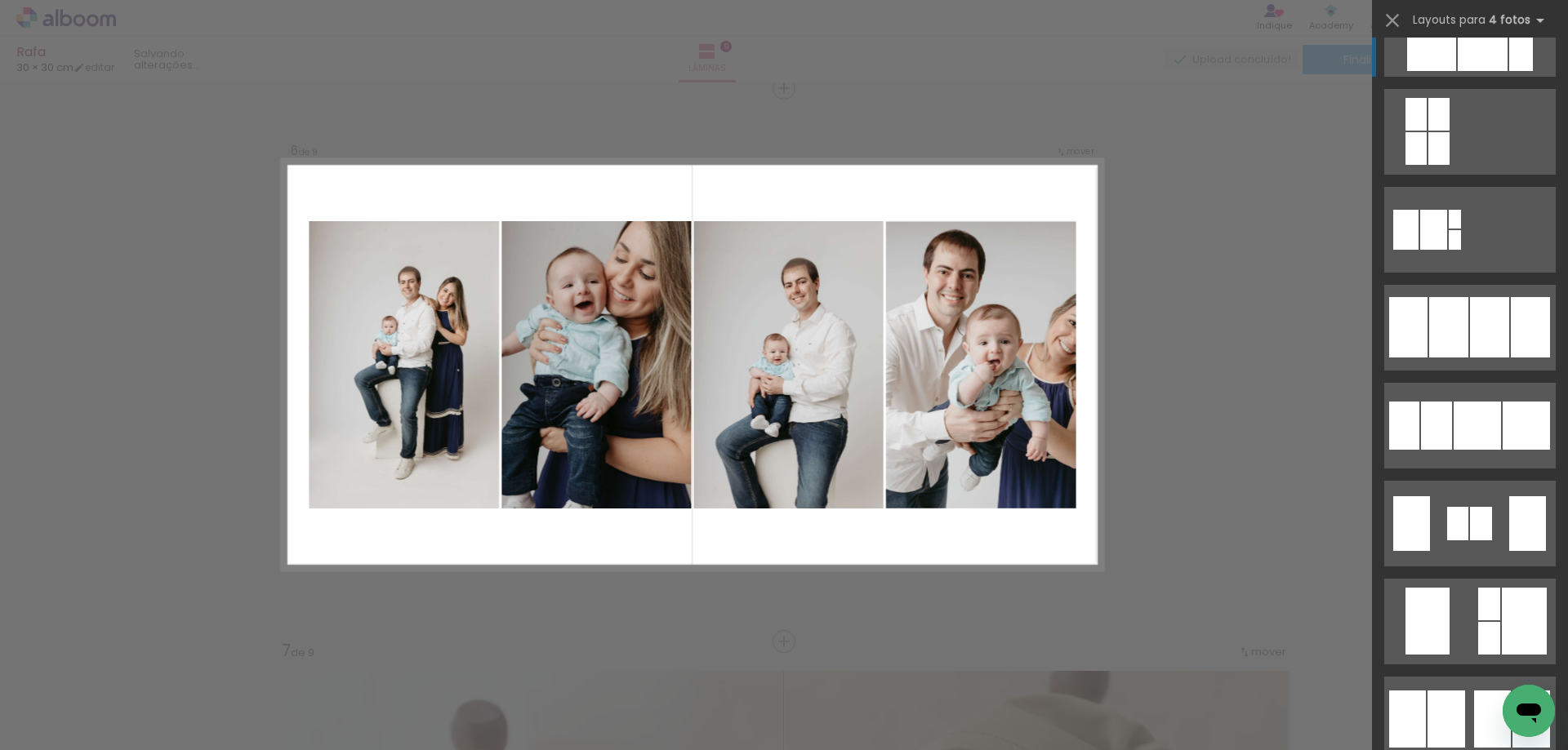
scroll to position [7837, 0]
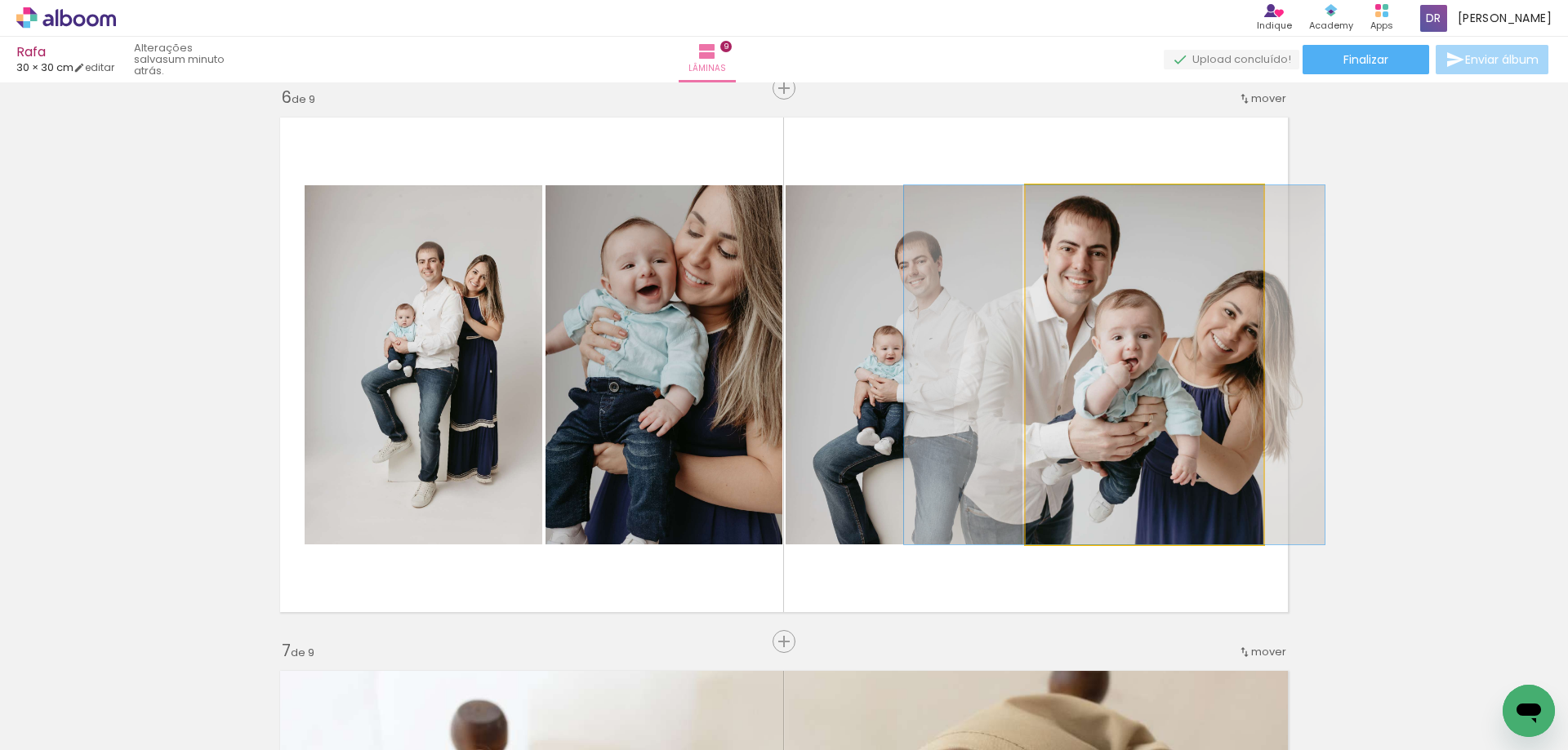
drag, startPoint x: 1155, startPoint y: 409, endPoint x: 1126, endPoint y: 402, distance: 29.8
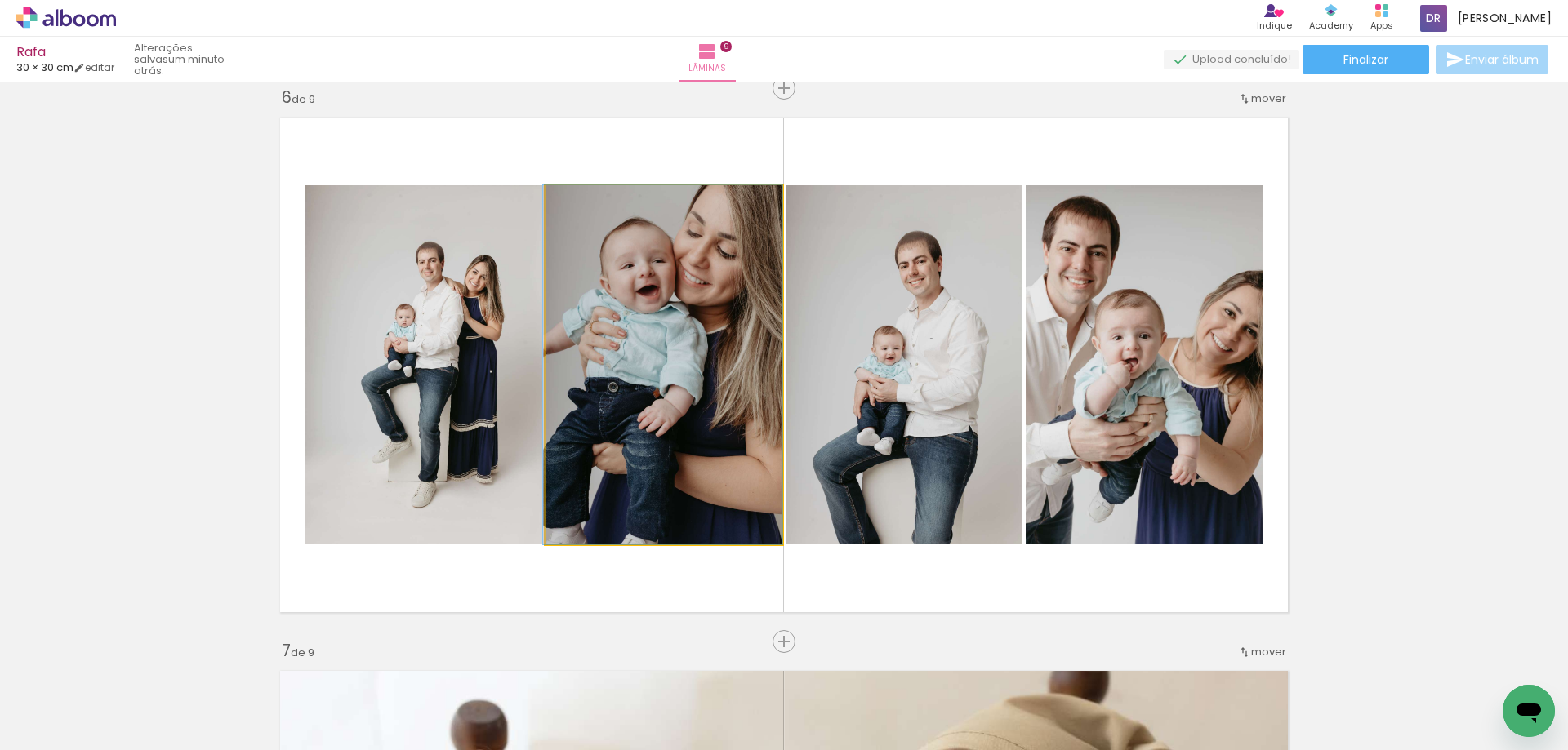
drag, startPoint x: 685, startPoint y: 404, endPoint x: 668, endPoint y: 420, distance: 23.3
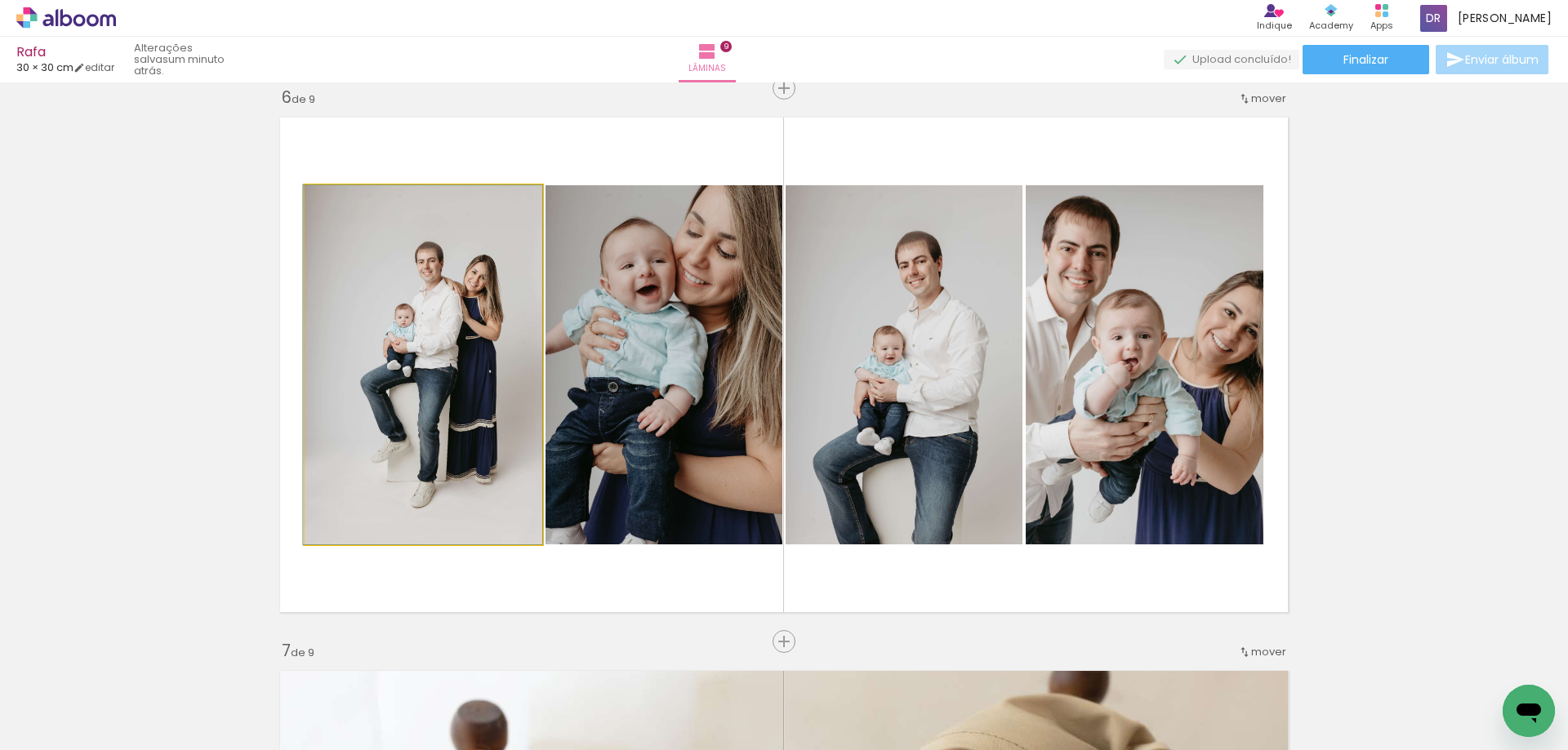
drag, startPoint x: 451, startPoint y: 411, endPoint x: 412, endPoint y: 415, distance: 39.2
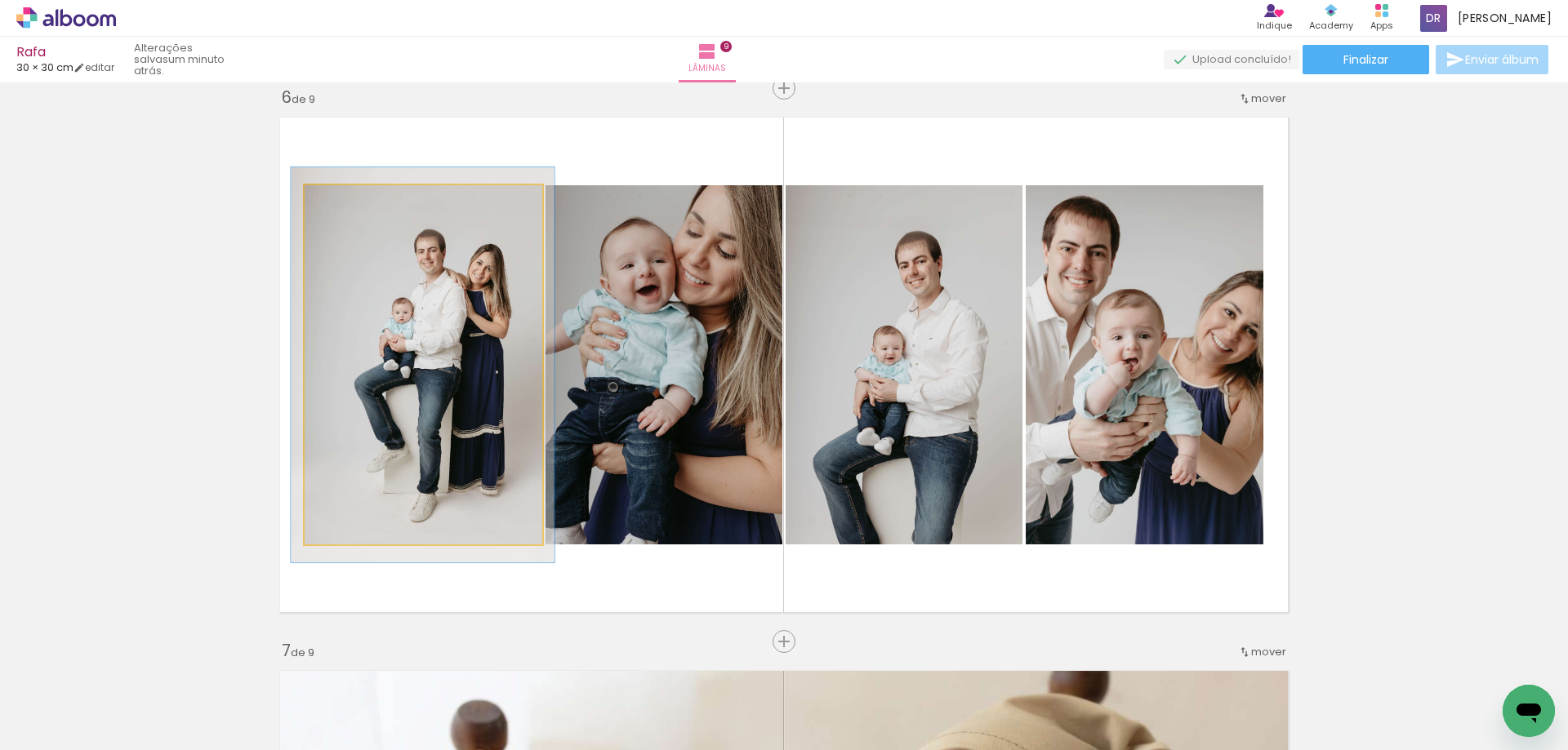
type paper-slider "110"
click at [348, 200] on div at bounding box center [349, 202] width 15 height 15
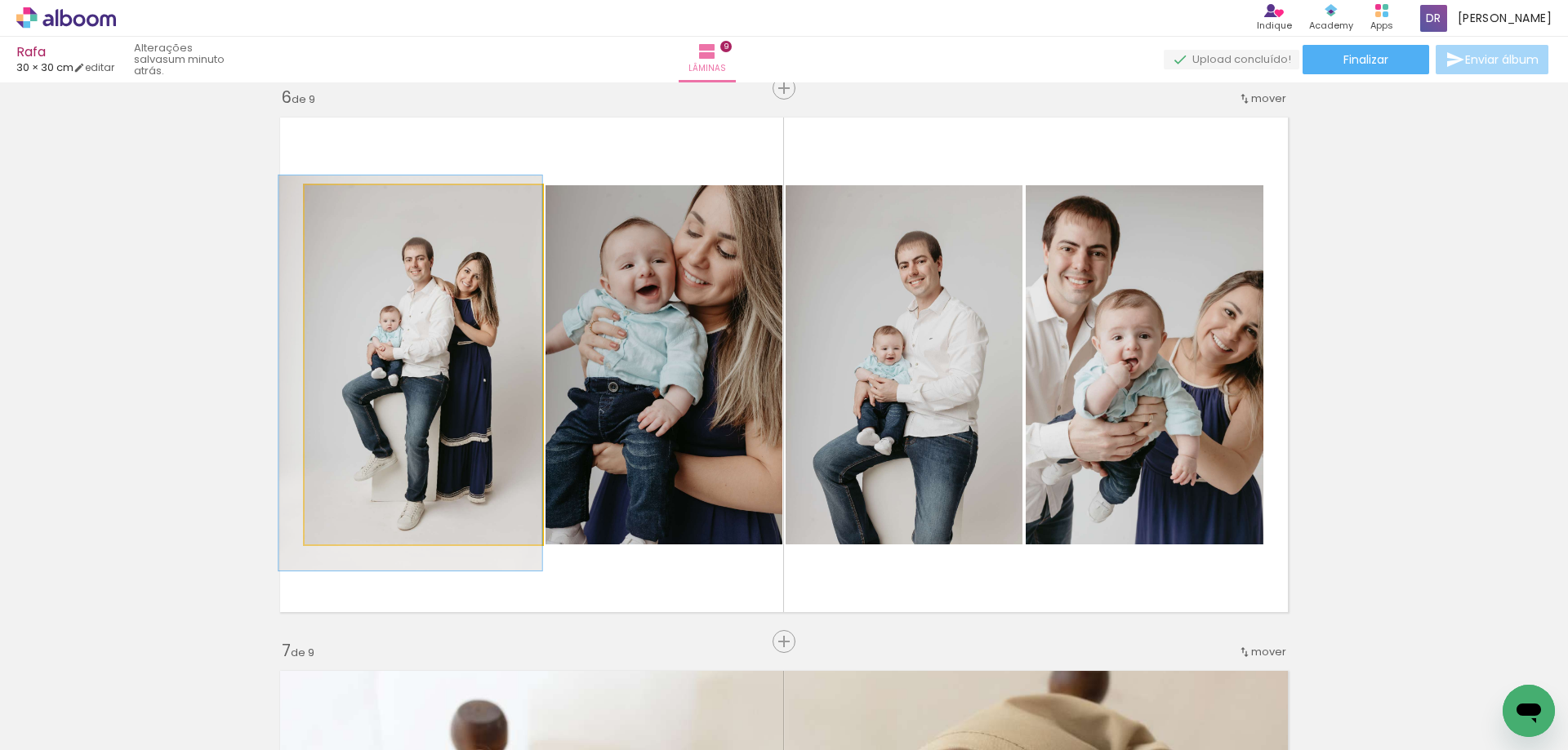
drag, startPoint x: 437, startPoint y: 364, endPoint x: 385, endPoint y: 372, distance: 52.6
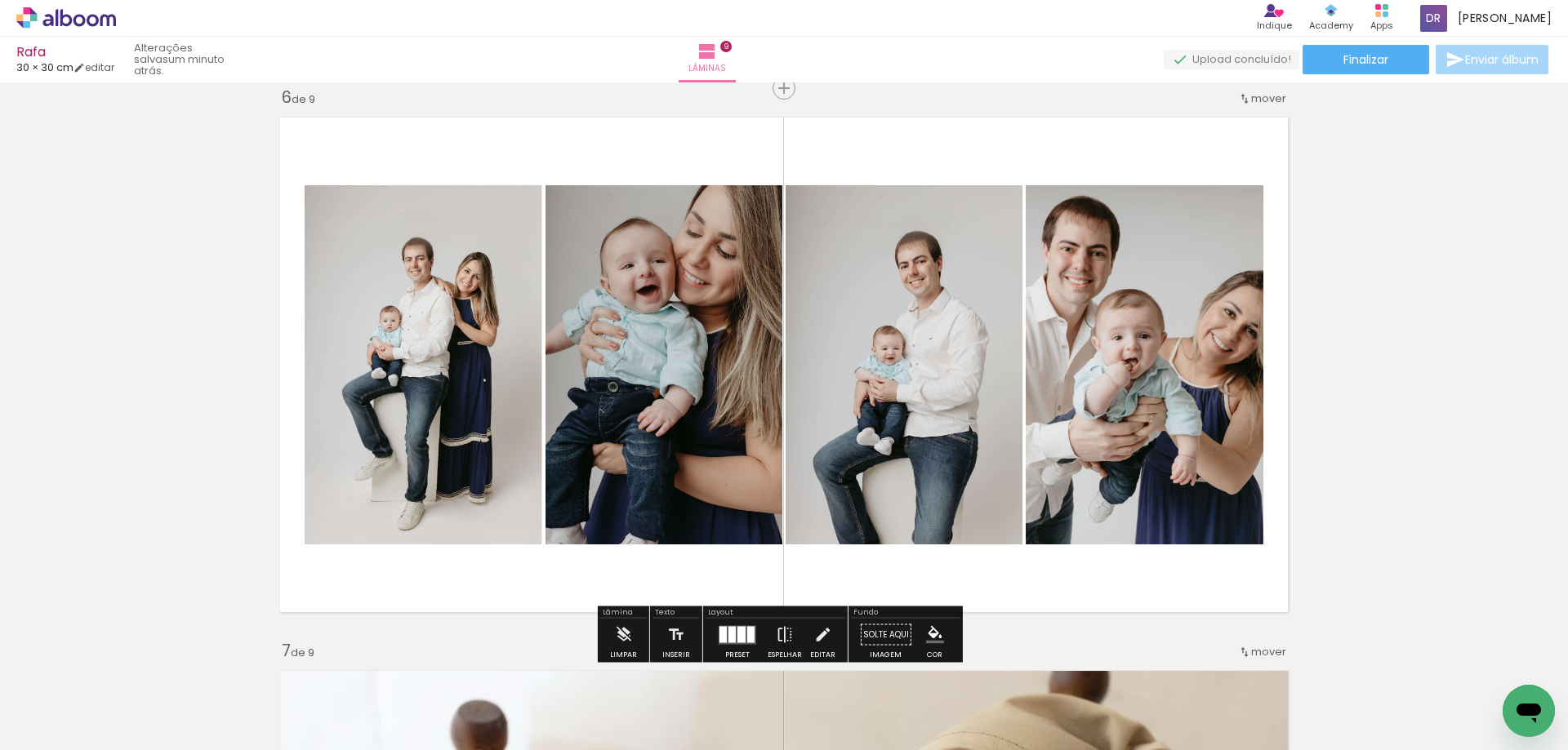
click at [1368, 428] on div "Inserir lâmina 1 de 9 Inserir lâmina 2 de 9 Inserir lâmina 3 de 9 Inserir lâmin…" at bounding box center [784, 67] width 1568 height 5535
click at [1429, 423] on div "Inserir lâmina 1 de 9 Inserir lâmina 2 de 9 Inserir lâmina 3 de 9 Inserir lâmin…" at bounding box center [784, 67] width 1568 height 5535
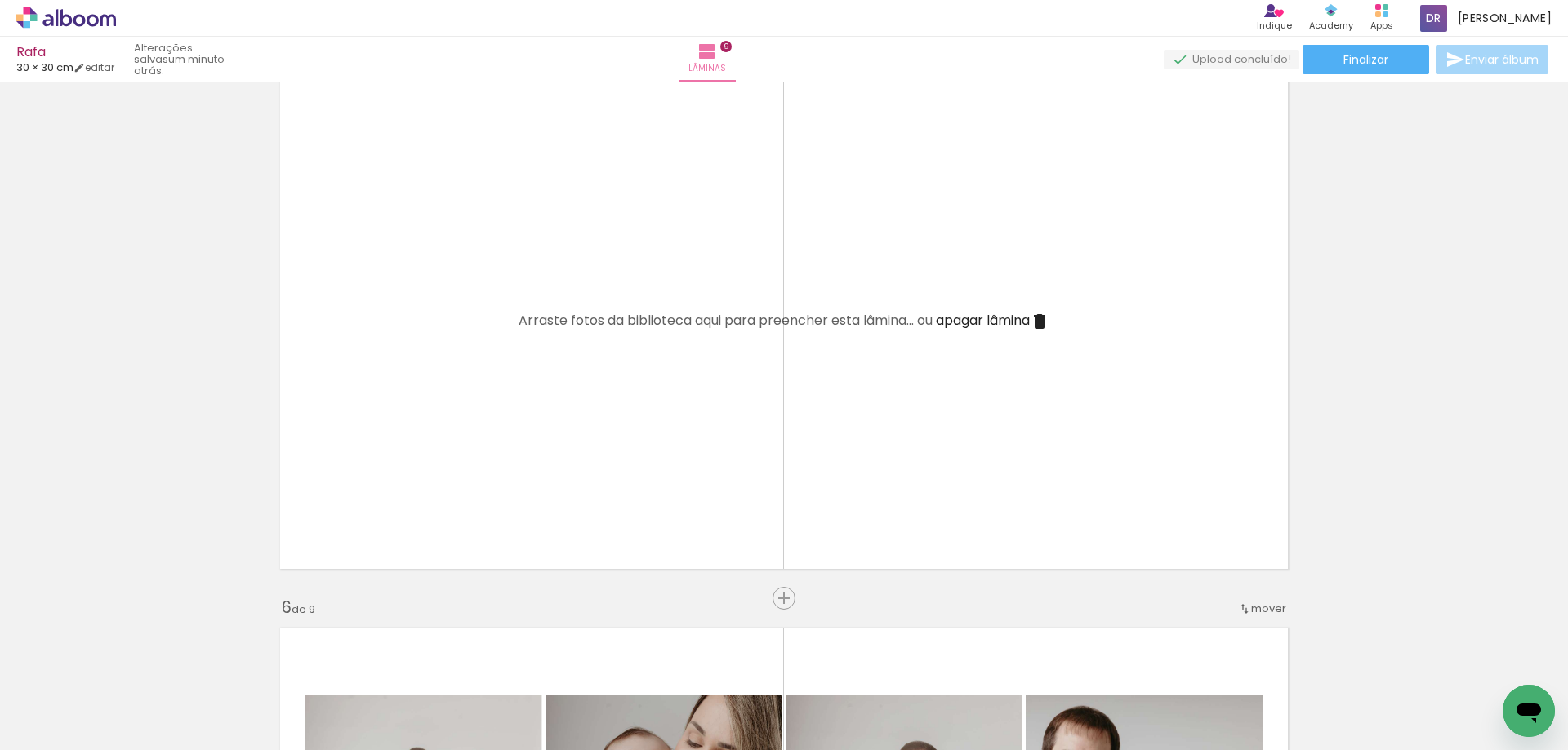
scroll to position [2298, 0]
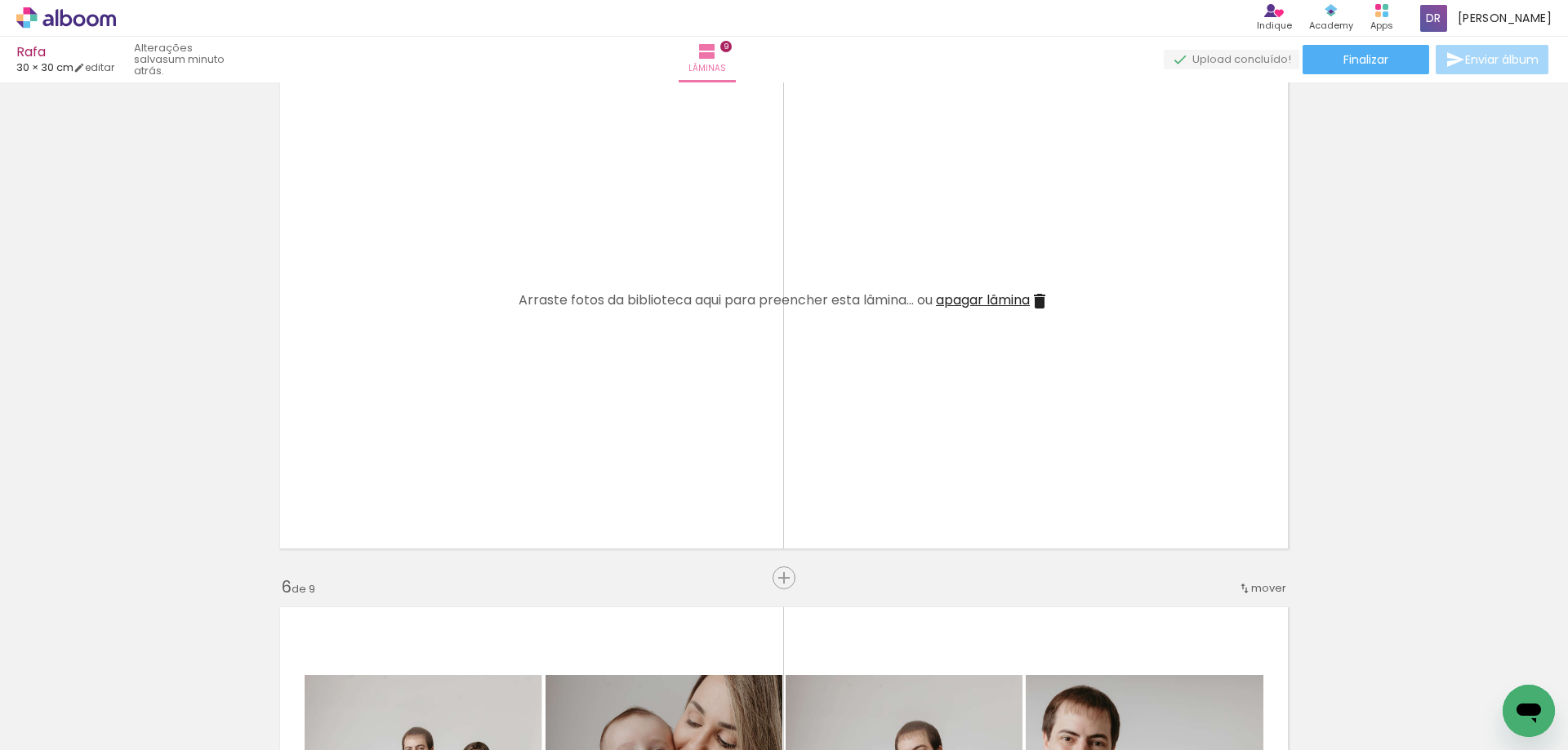
click at [1037, 300] on iron-icon at bounding box center [1040, 301] width 20 height 20
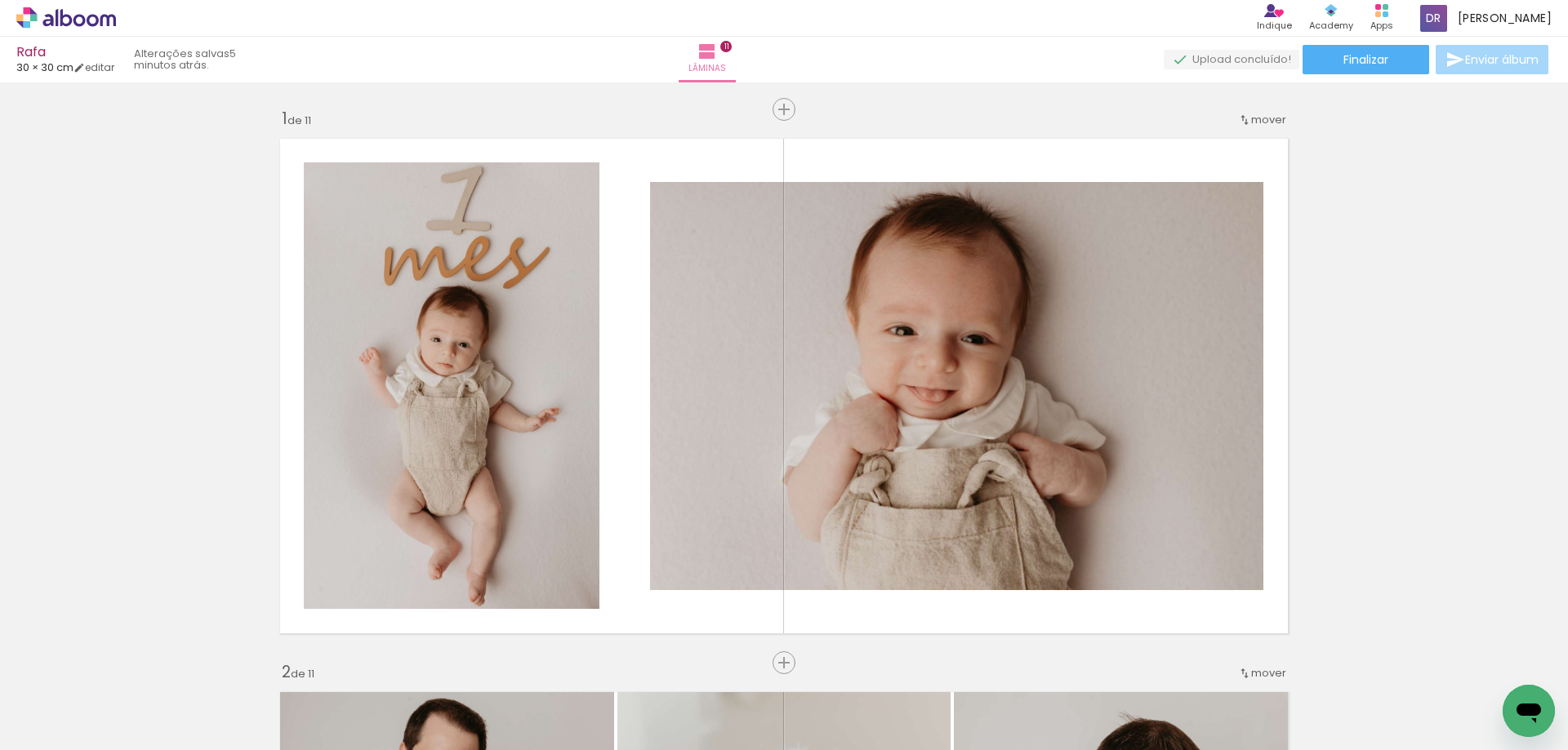
scroll to position [7837, 0]
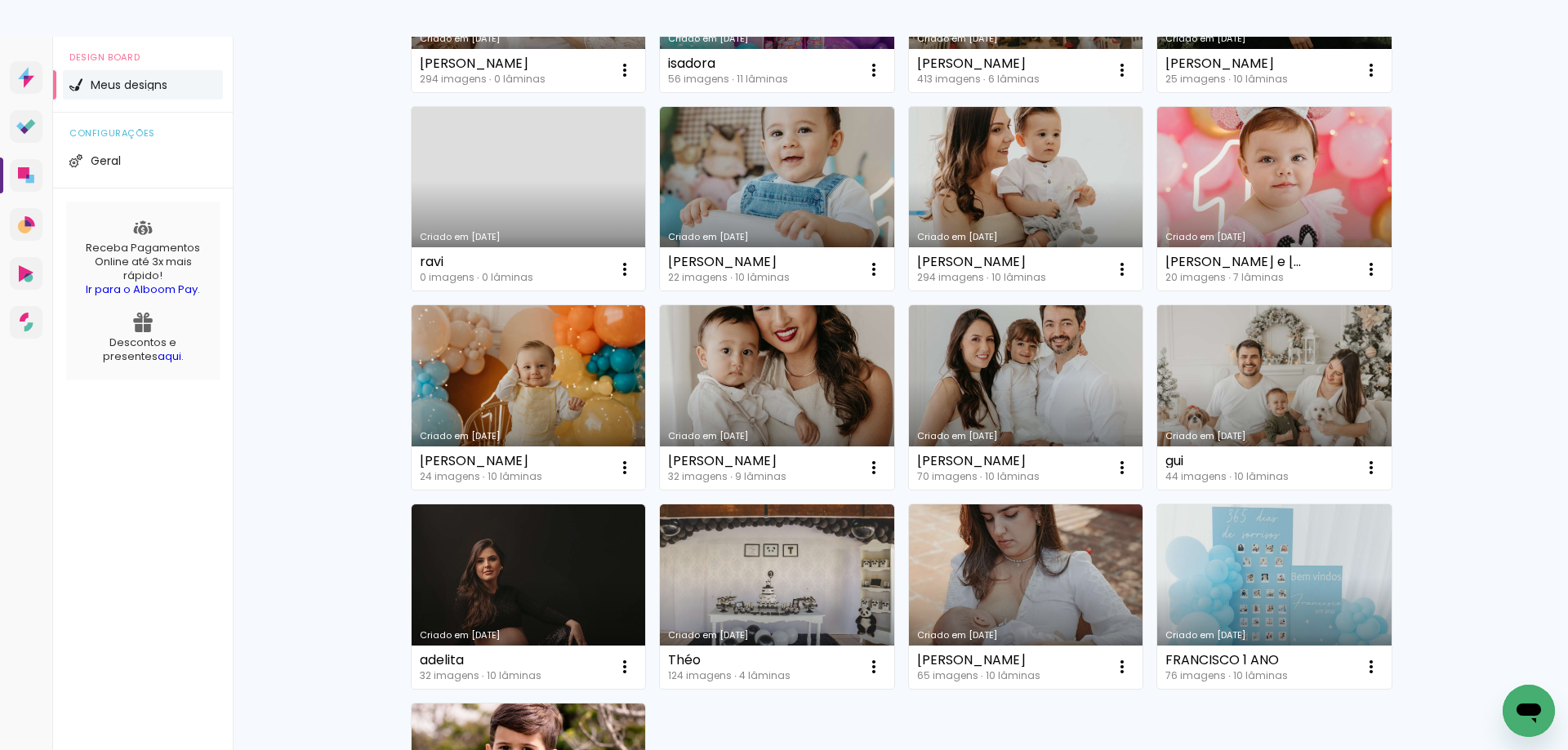
scroll to position [816, 0]
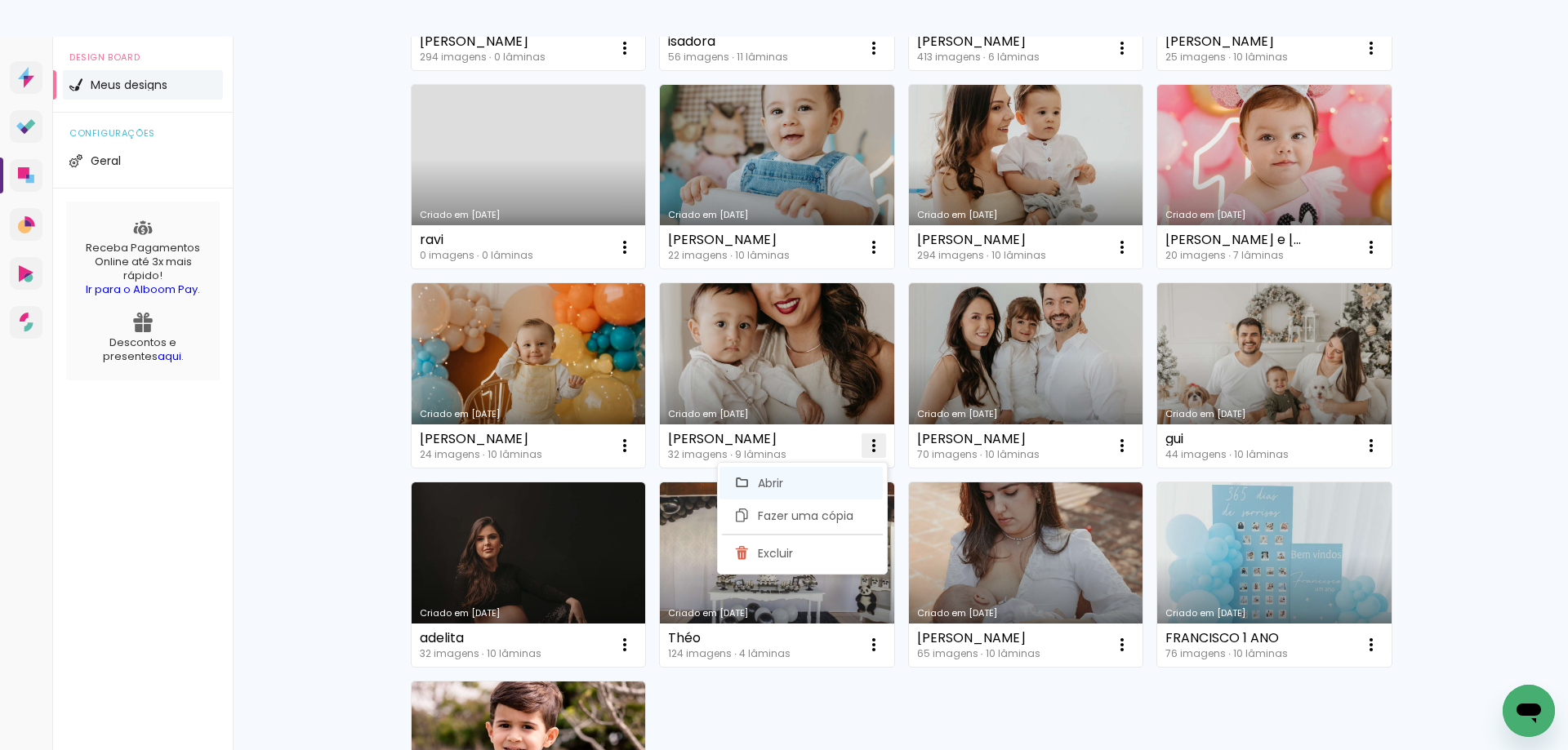
click at [764, 478] on span "Abrir" at bounding box center [771, 484] width 26 height 12
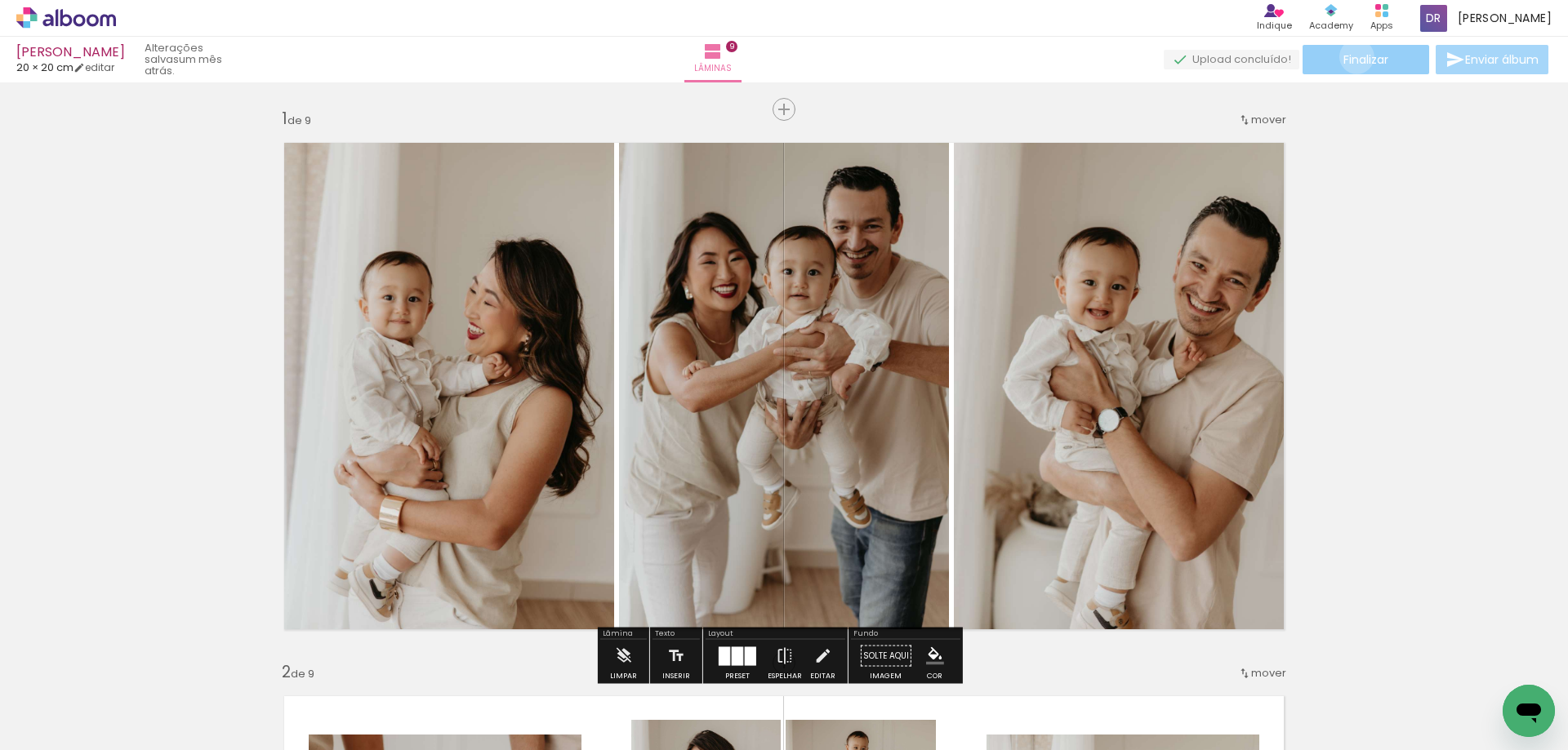
click at [1351, 56] on span "Finalizar" at bounding box center [1366, 60] width 44 height 12
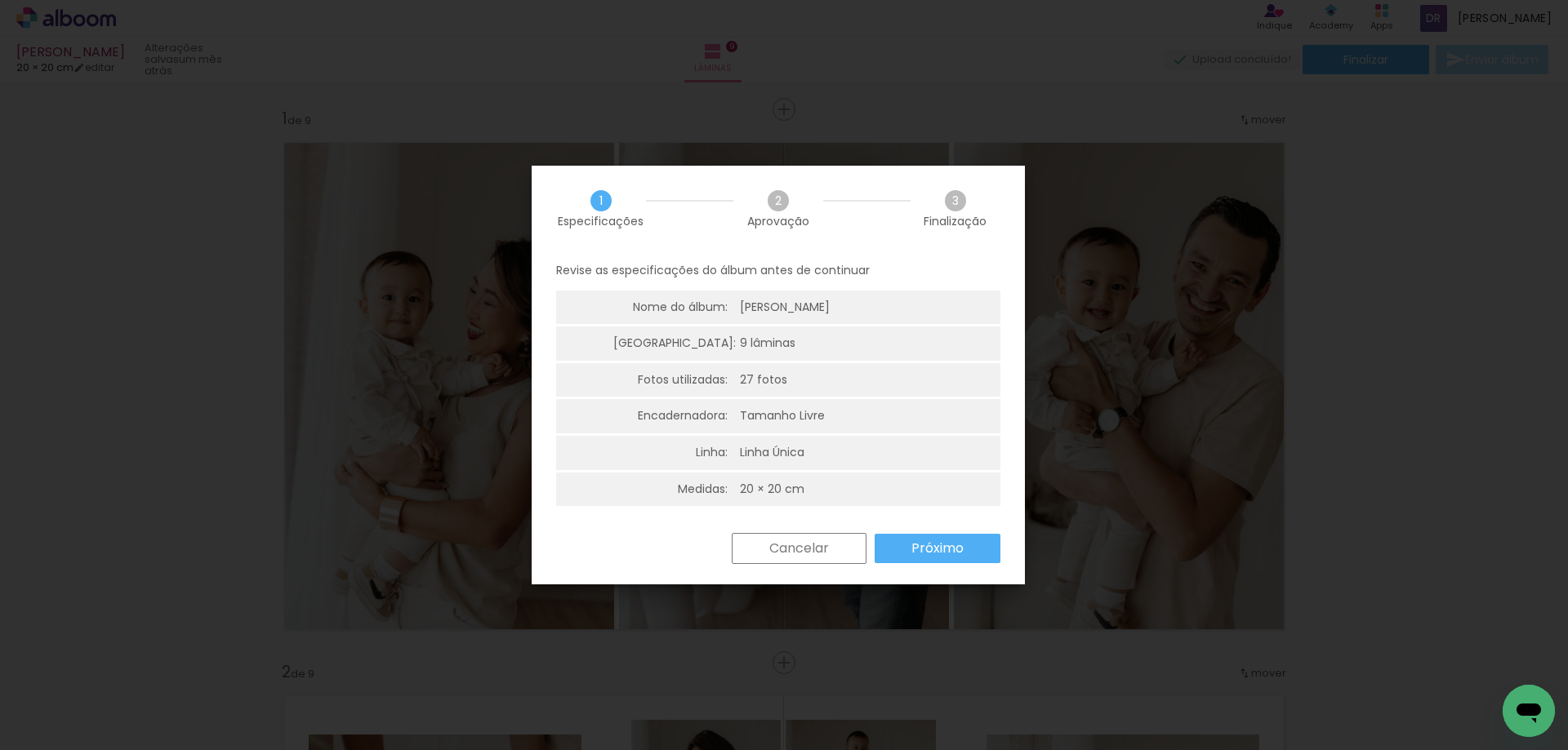
click at [0, 0] on slot "Próximo" at bounding box center [0, 0] width 0 height 0
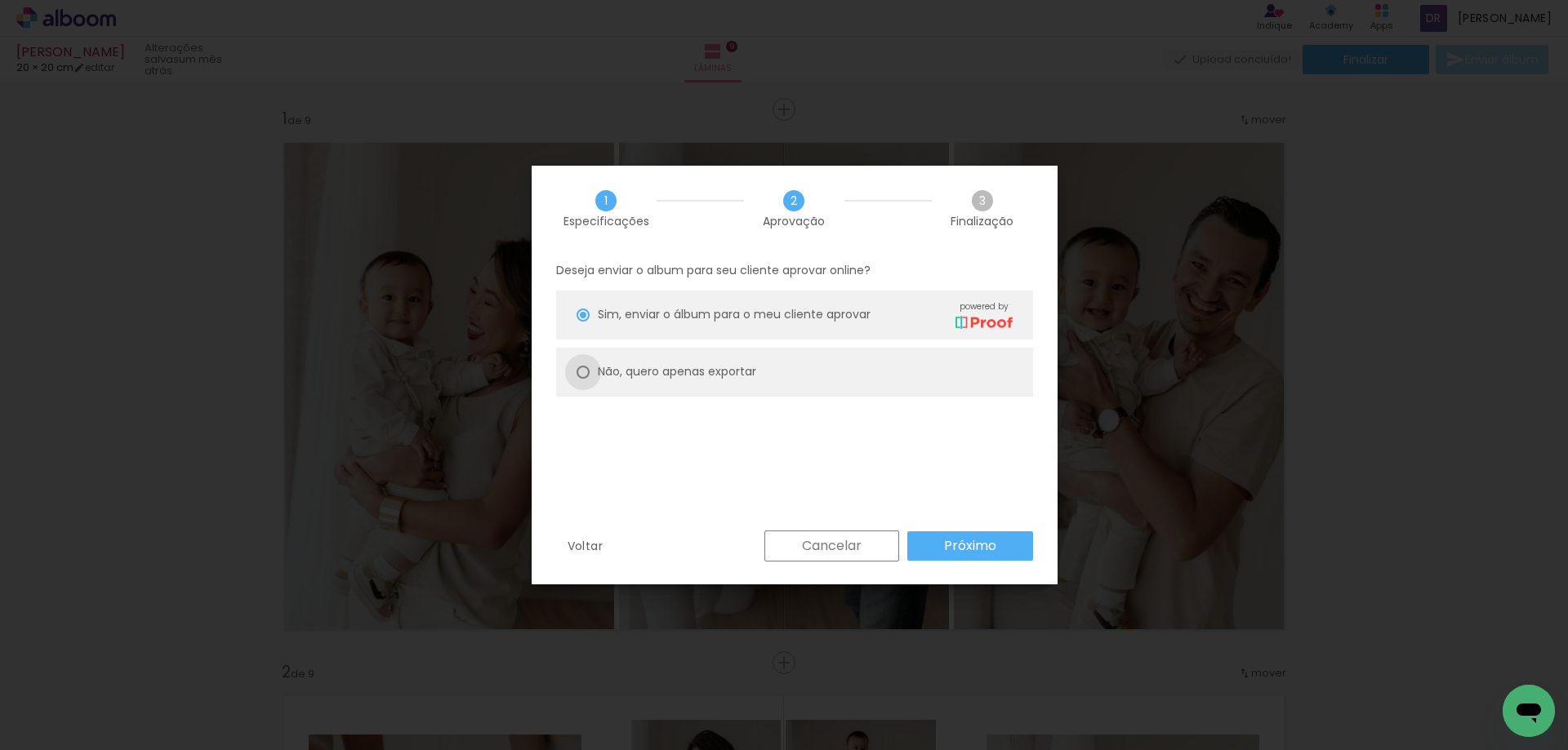
click at [584, 322] on div at bounding box center [583, 315] width 13 height 13
type paper-radio-button "on"
click at [0, 0] on slot "Próximo" at bounding box center [0, 0] width 0 height 0
type input "Alta, 300 DPI"
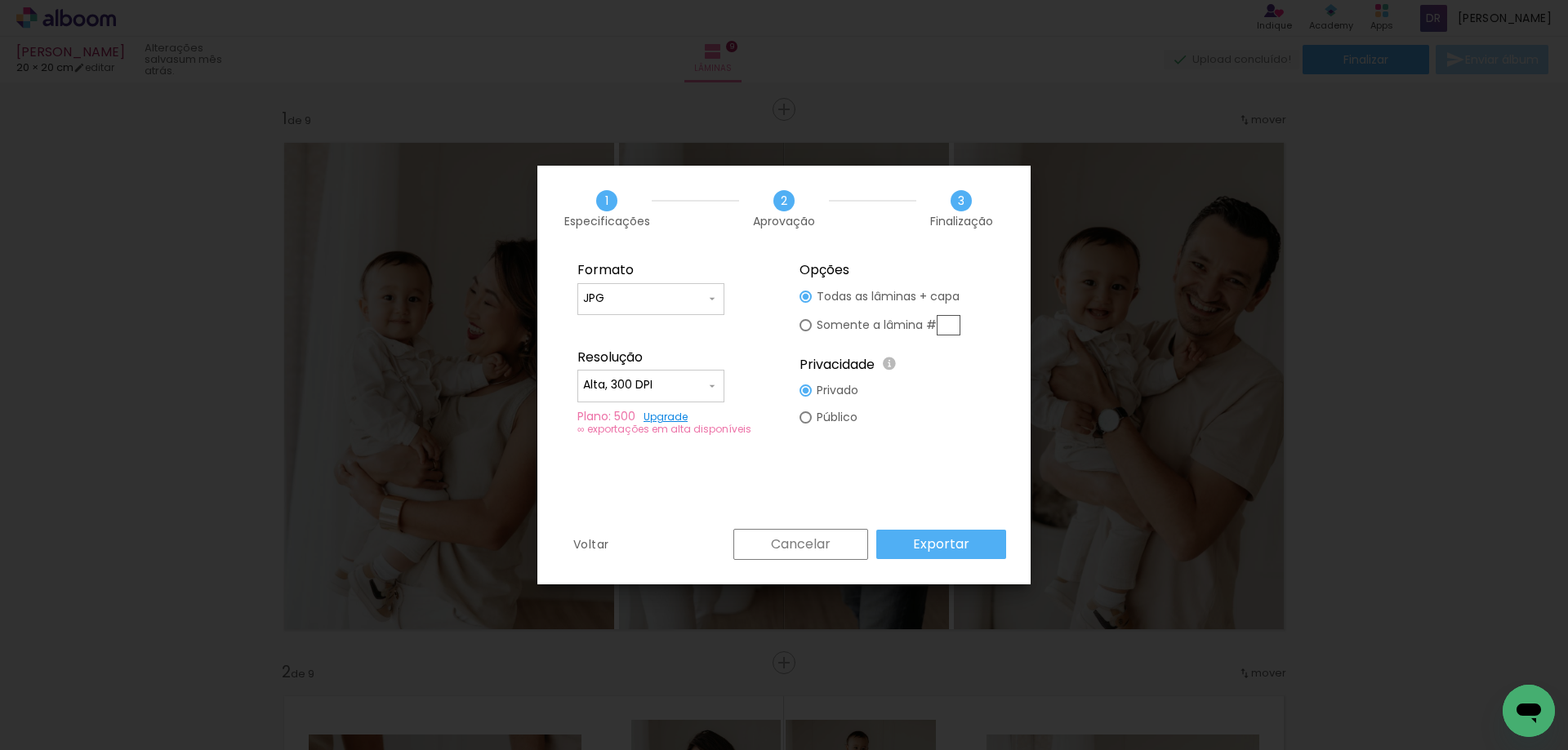
click at [974, 547] on paper-button "Exportar" at bounding box center [942, 545] width 130 height 30
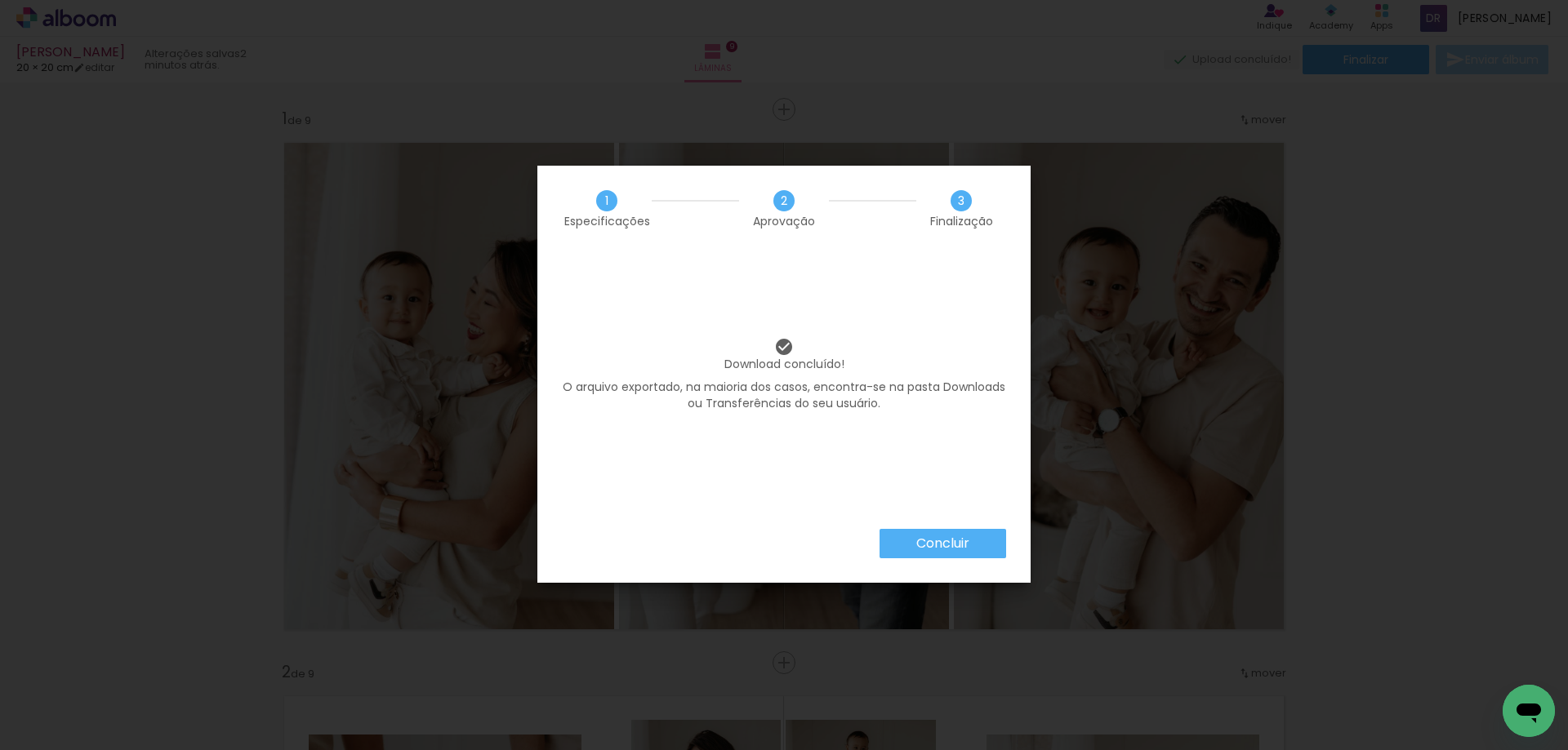
click at [0, 0] on slot "Concluir" at bounding box center [0, 0] width 0 height 0
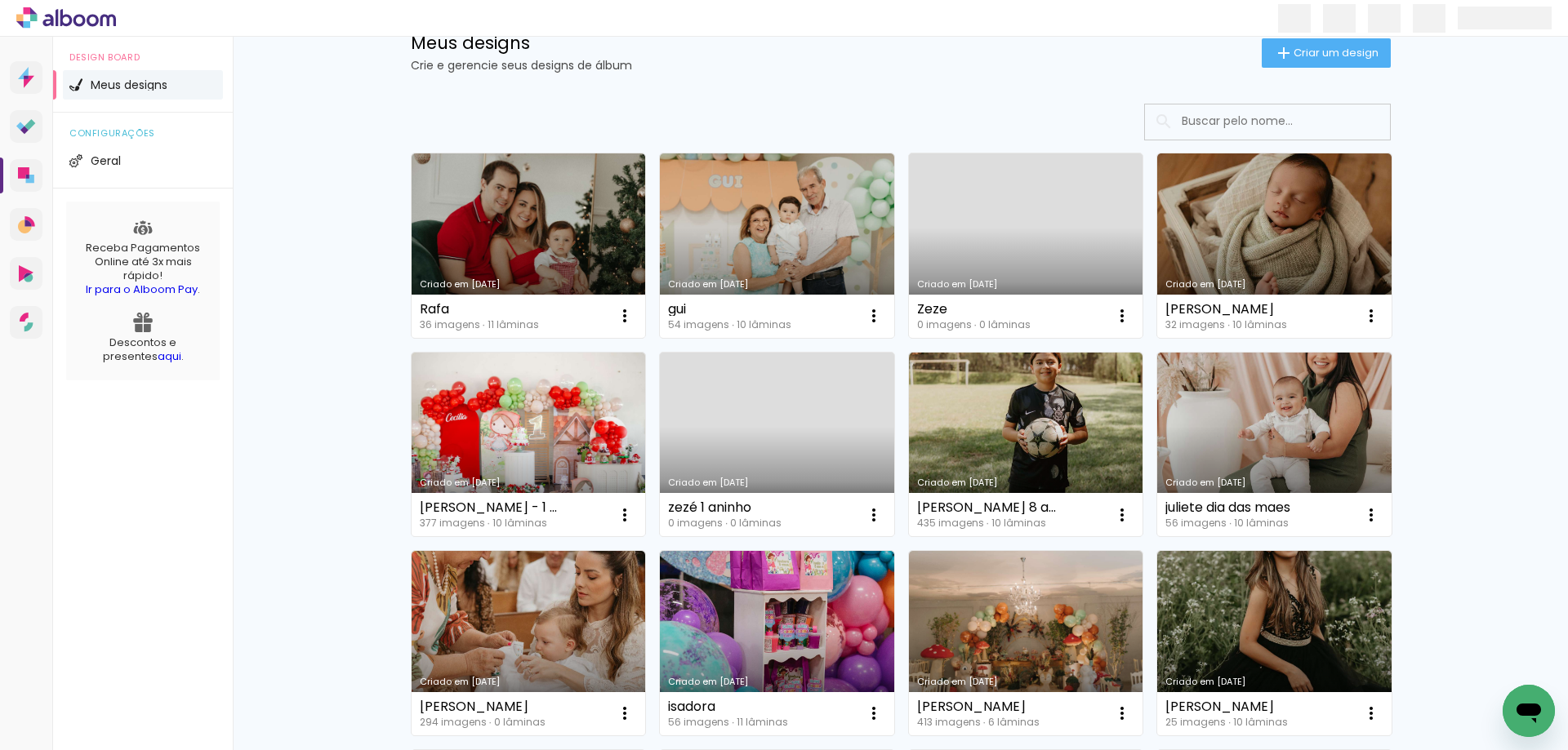
scroll to position [245, 0]
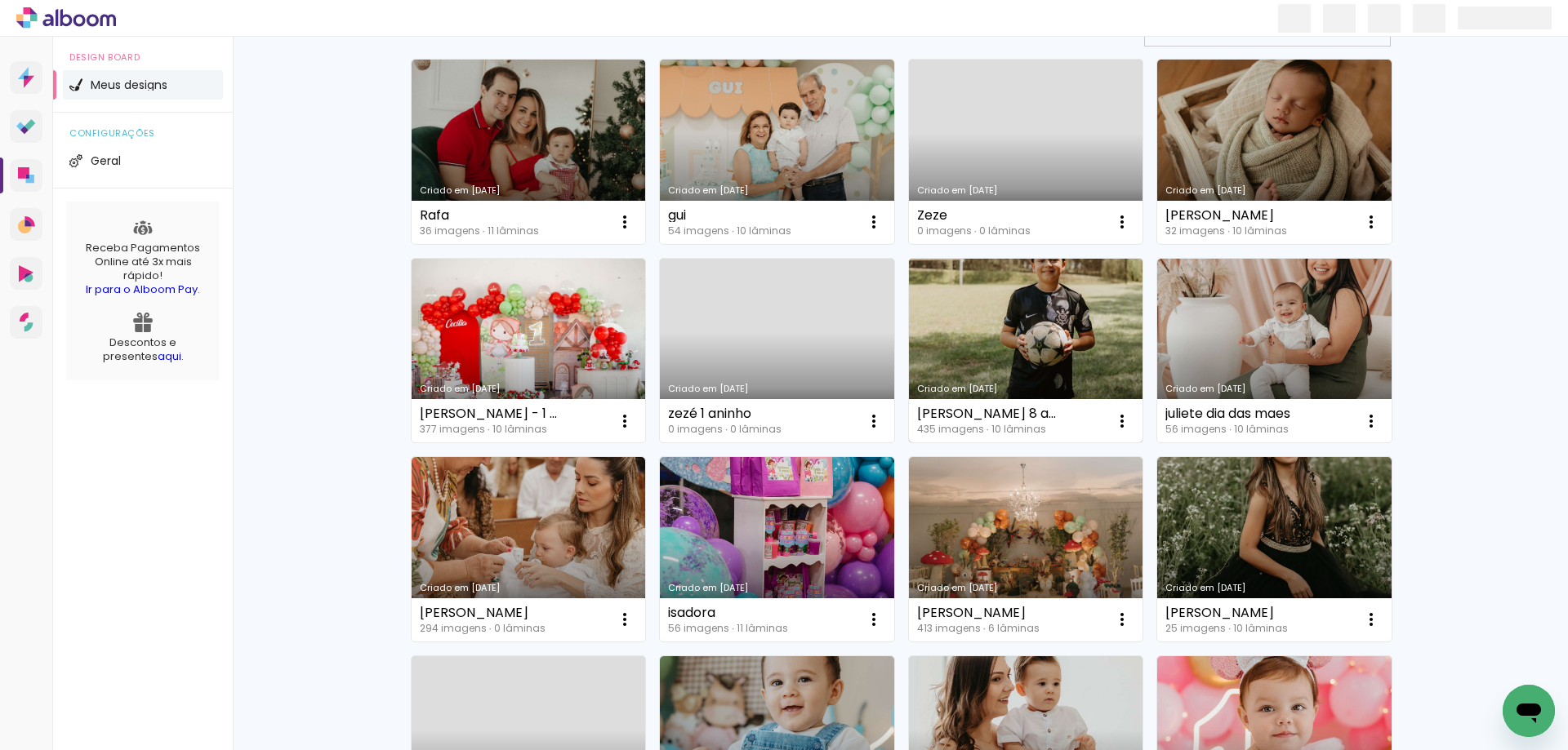
click at [973, 347] on link "Criado em [DATE]" at bounding box center [1026, 350] width 234 height 185
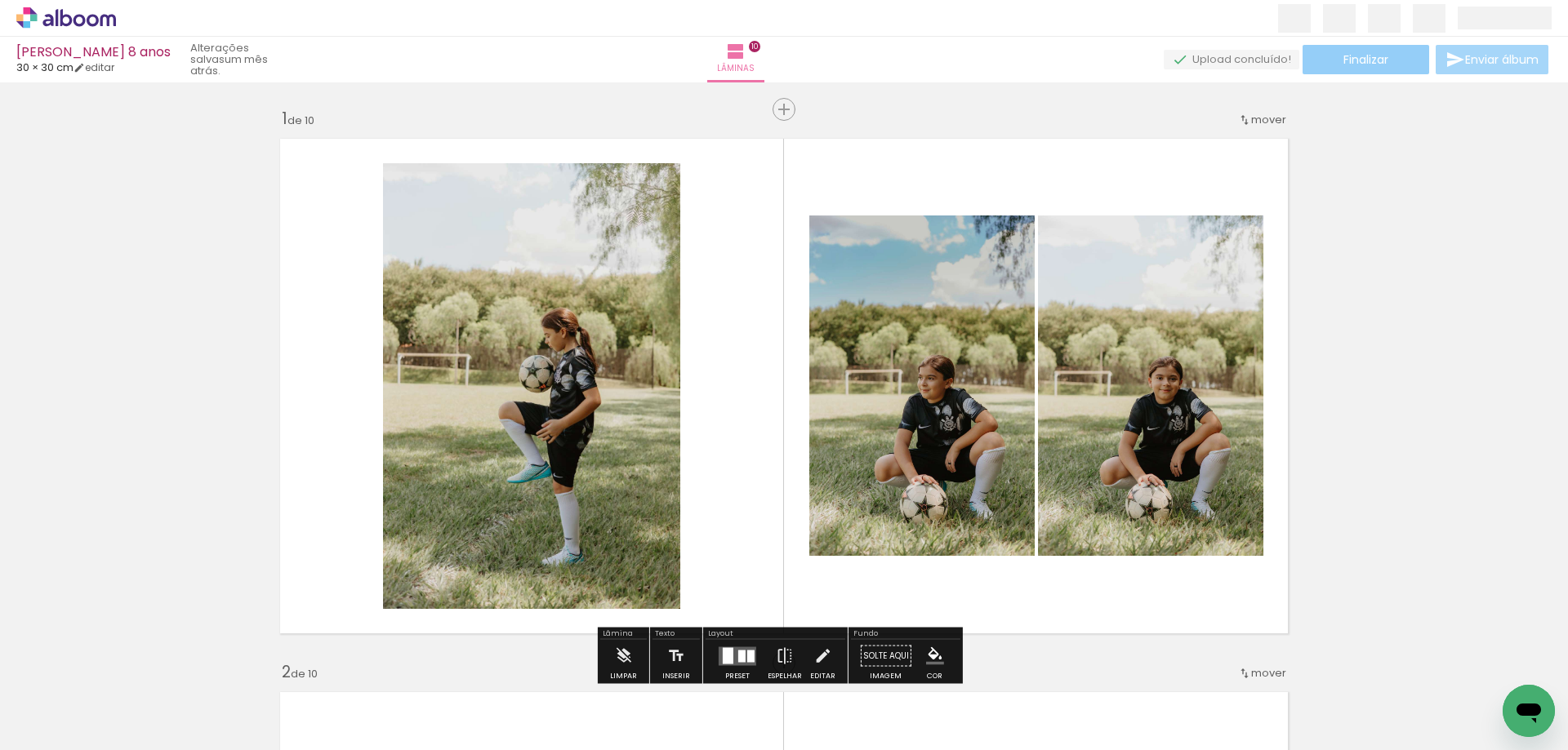
click at [1346, 59] on span "Finalizar" at bounding box center [1366, 60] width 44 height 12
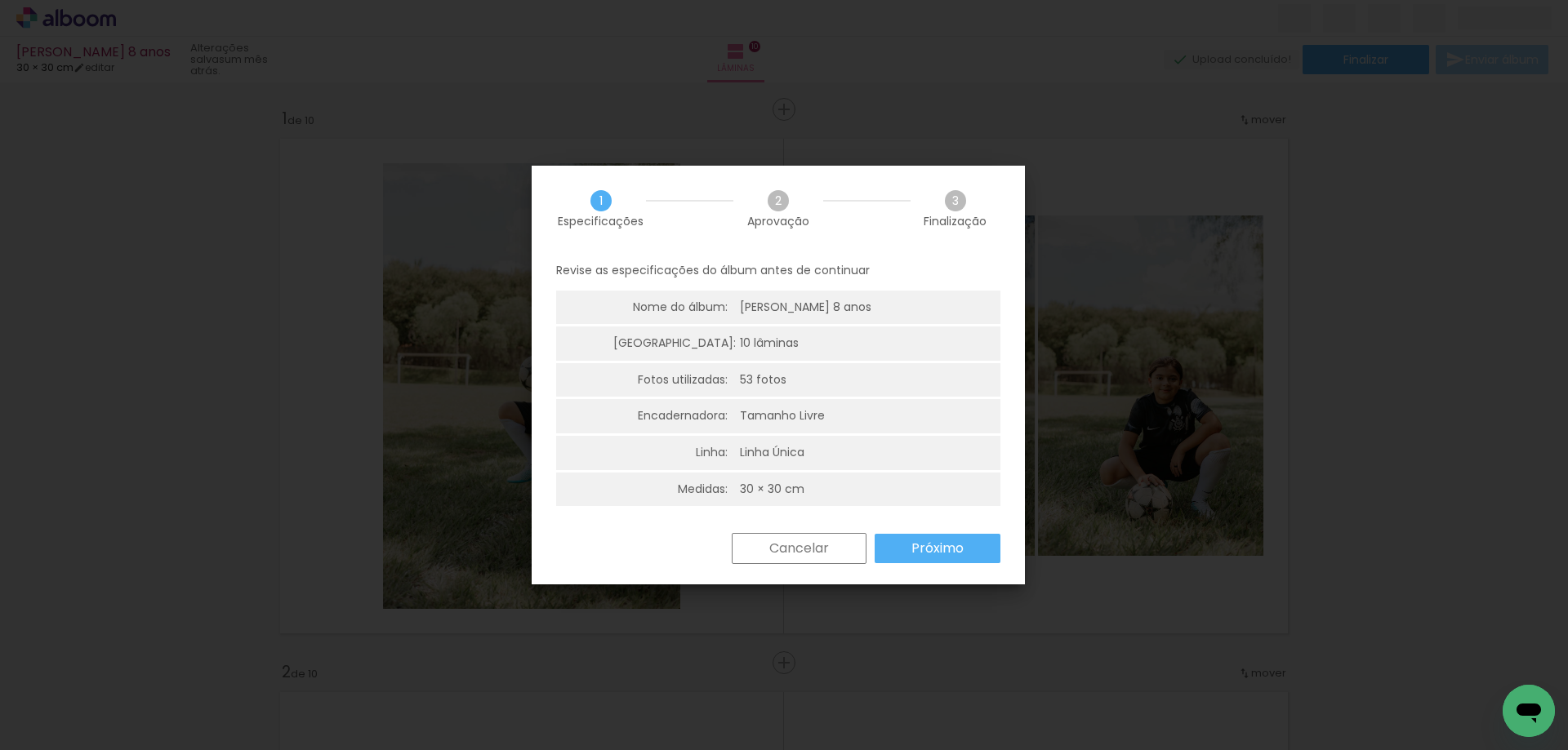
click at [0, 0] on slot "Próximo" at bounding box center [0, 0] width 0 height 0
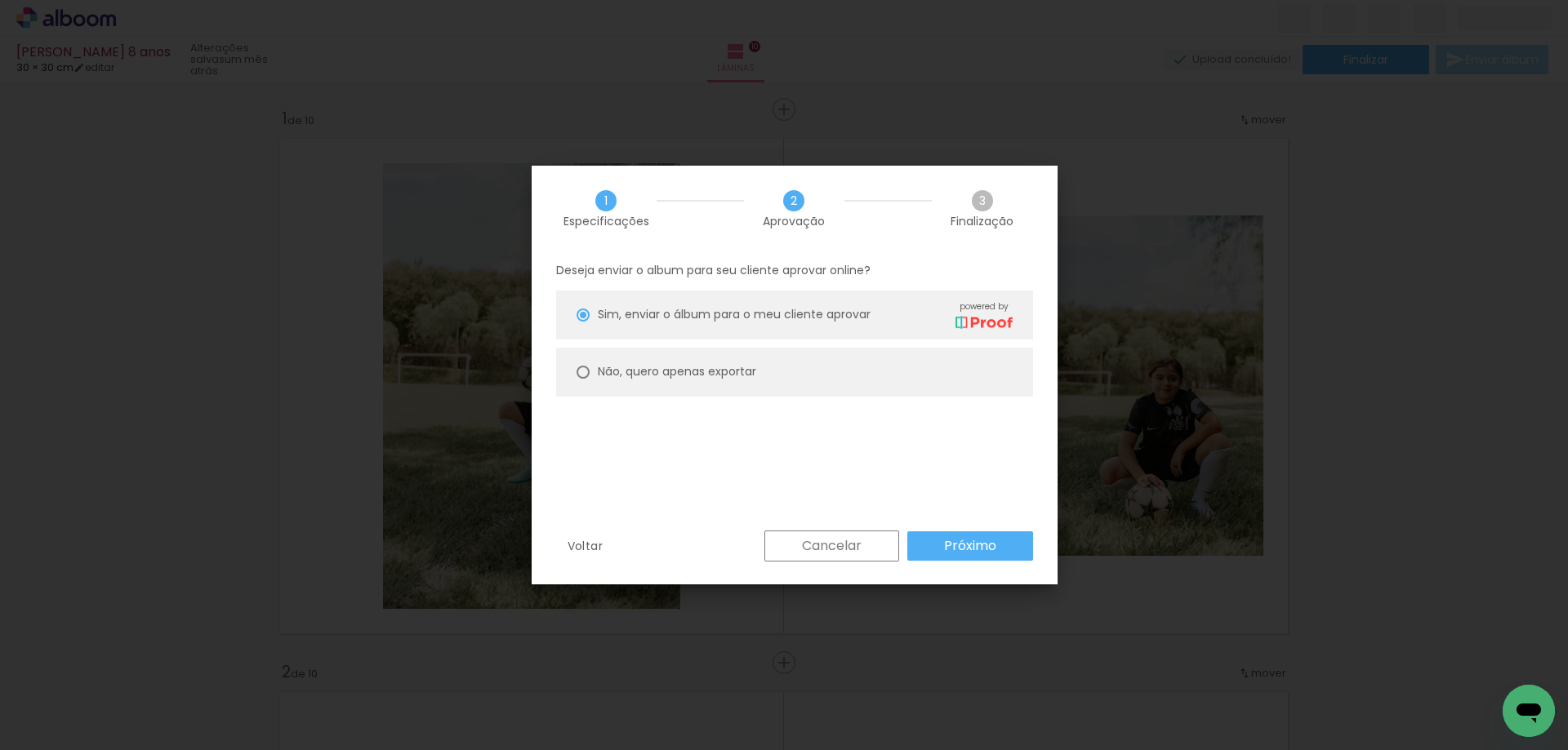
click at [593, 371] on paper-radio-button "Não, quero apenas exportar" at bounding box center [794, 372] width 477 height 49
type paper-radio-button "on"
click at [0, 0] on slot "Próximo" at bounding box center [0, 0] width 0 height 0
type input "Alta, 300 DPI"
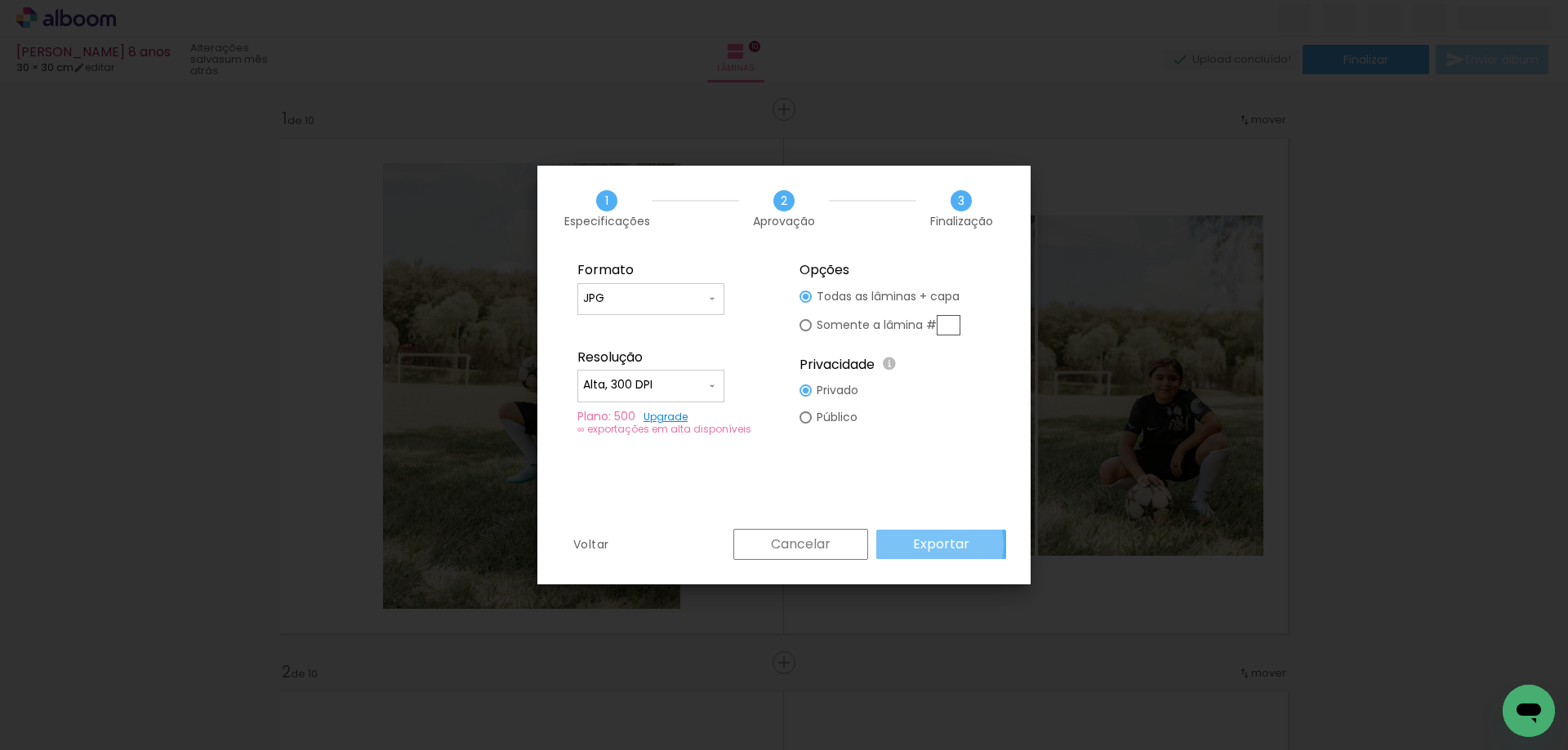
click at [0, 0] on slot "Exportar" at bounding box center [0, 0] width 0 height 0
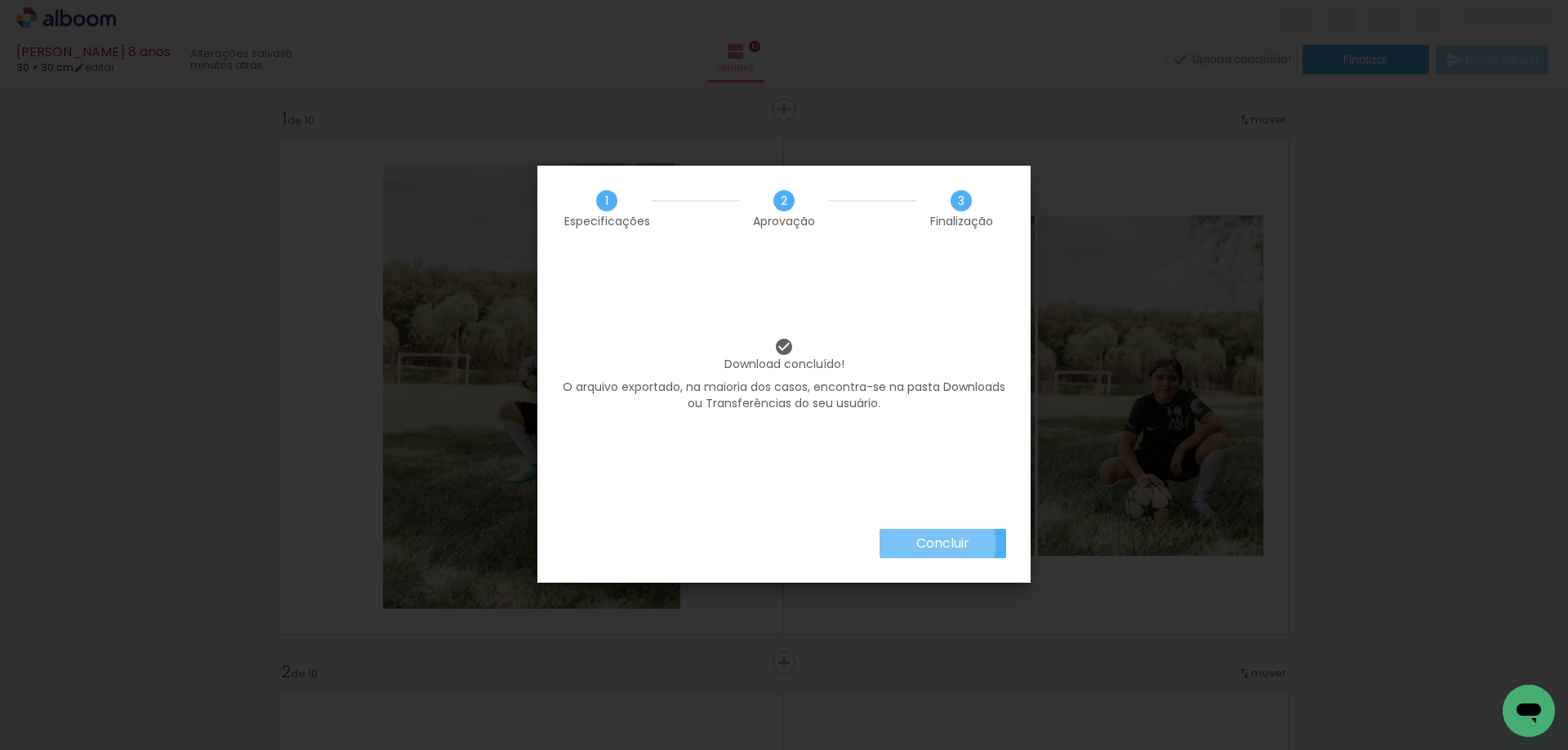
click at [0, 0] on slot "Concluir" at bounding box center [0, 0] width 0 height 0
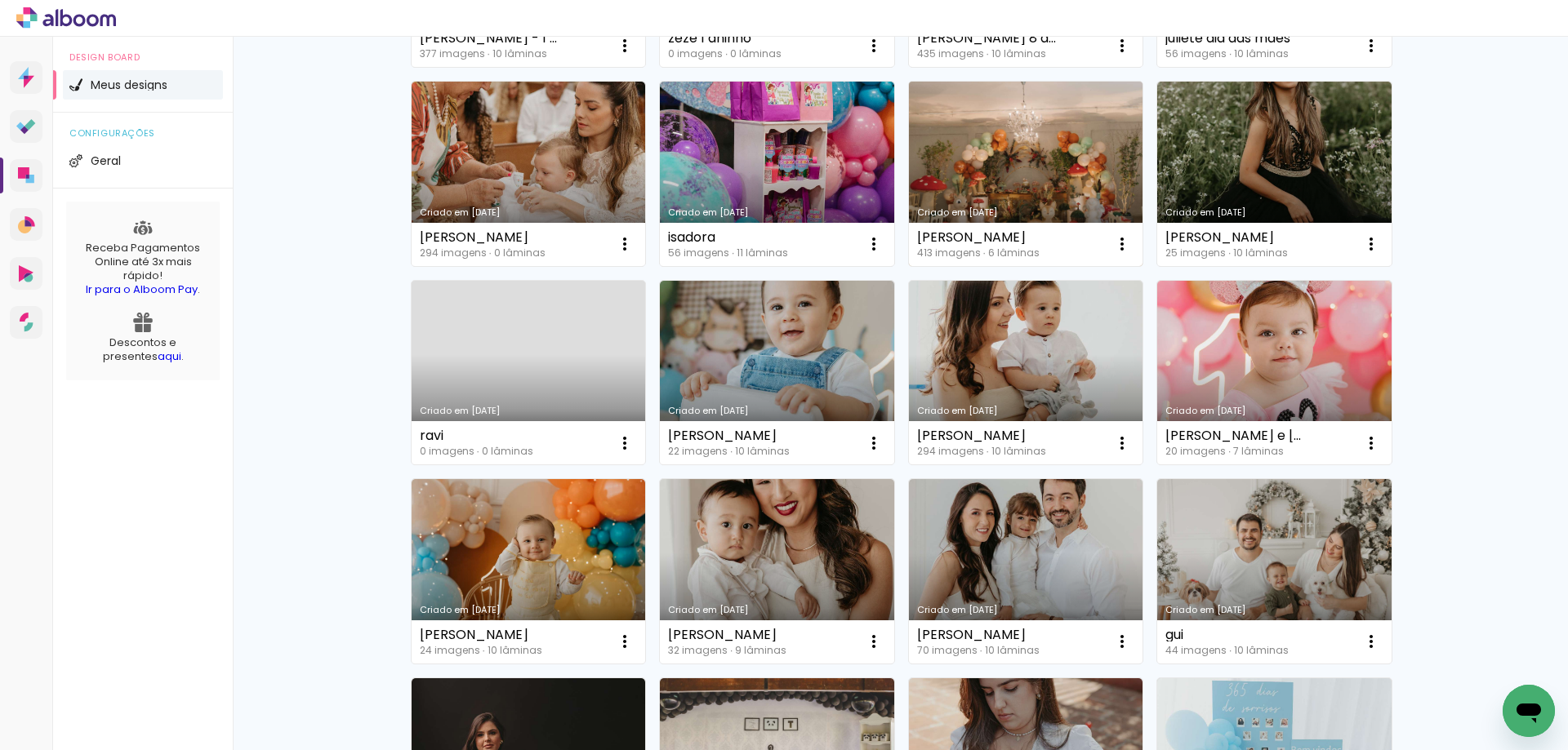
scroll to position [653, 0]
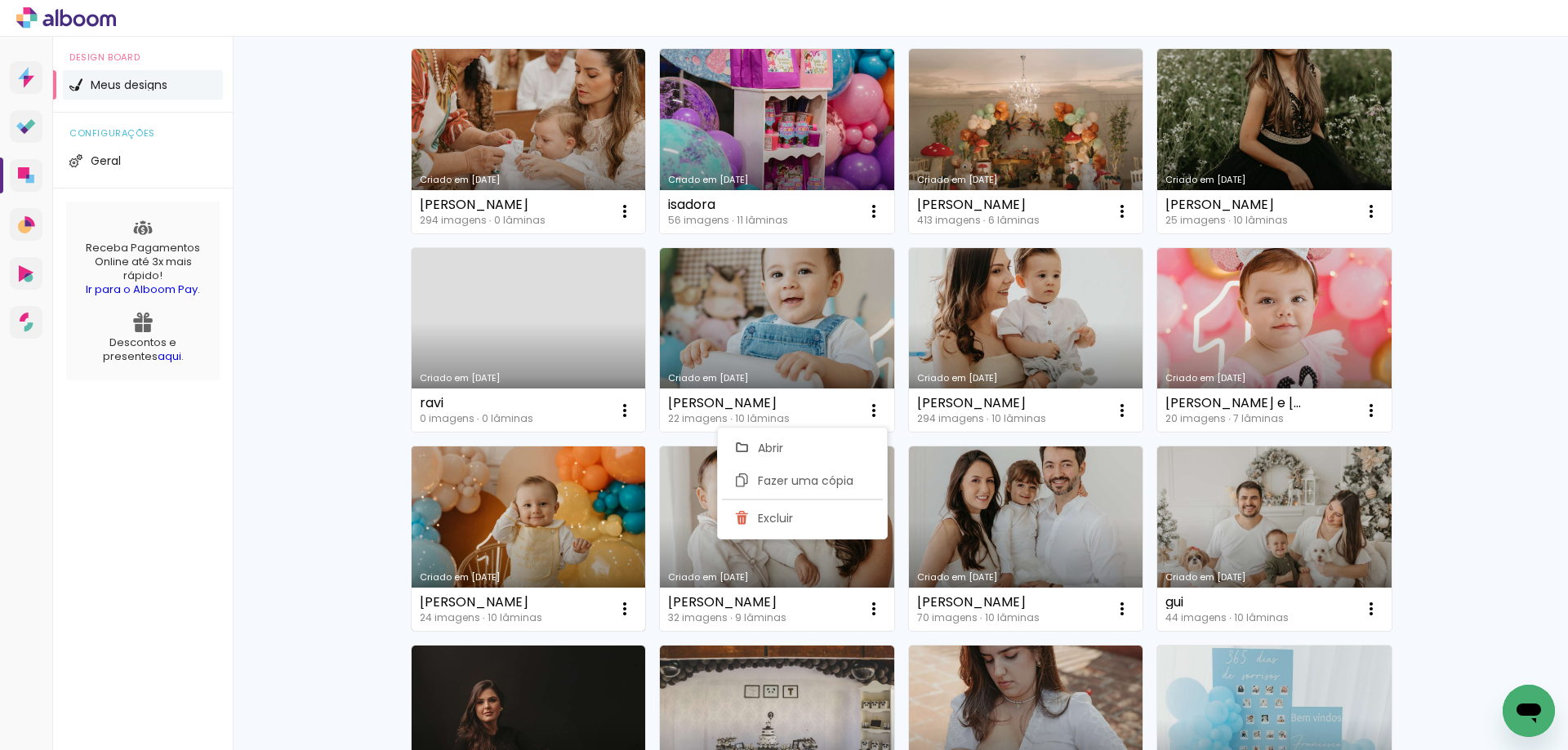
click at [582, 512] on link "Criado em [DATE]" at bounding box center [528, 538] width 234 height 185
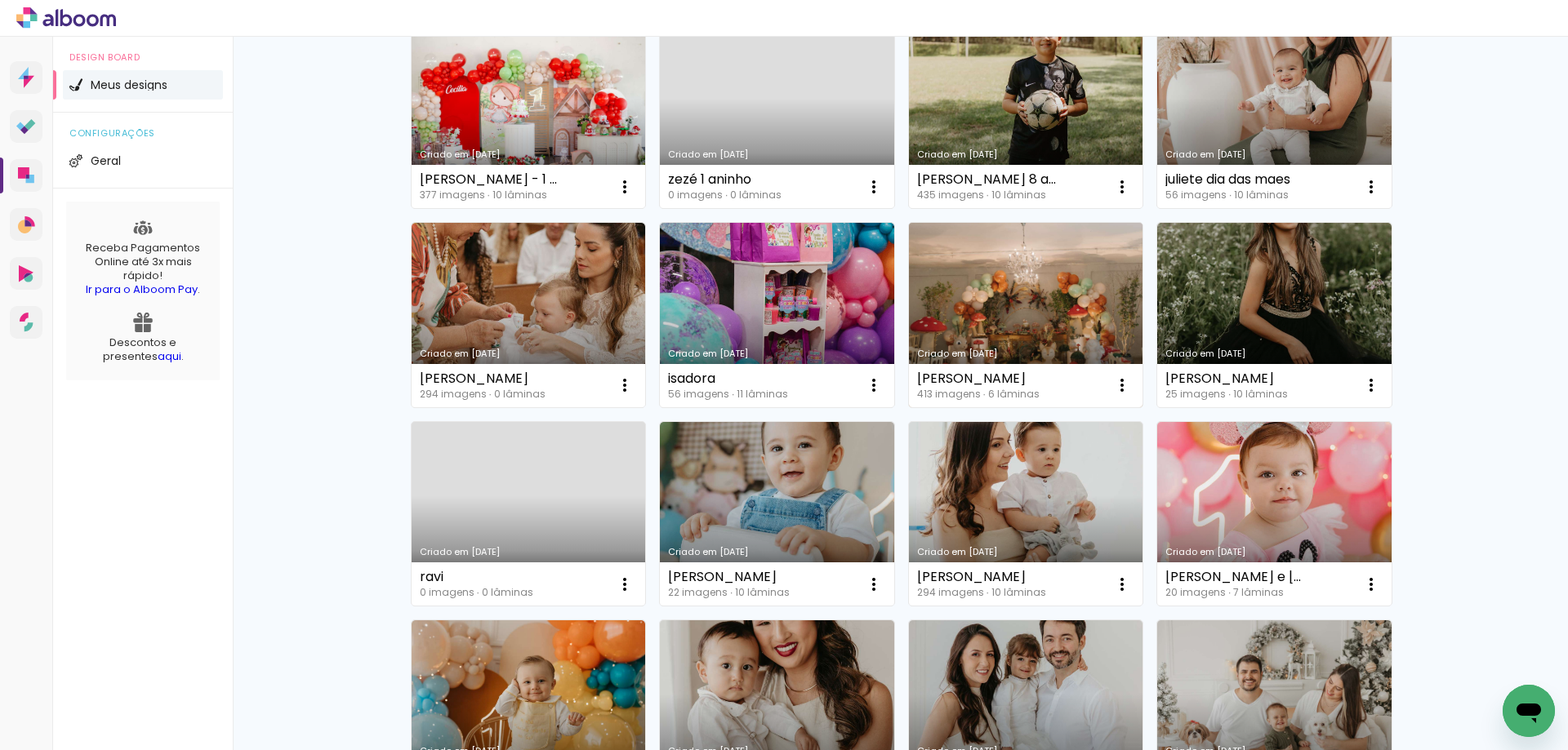
scroll to position [489, 0]
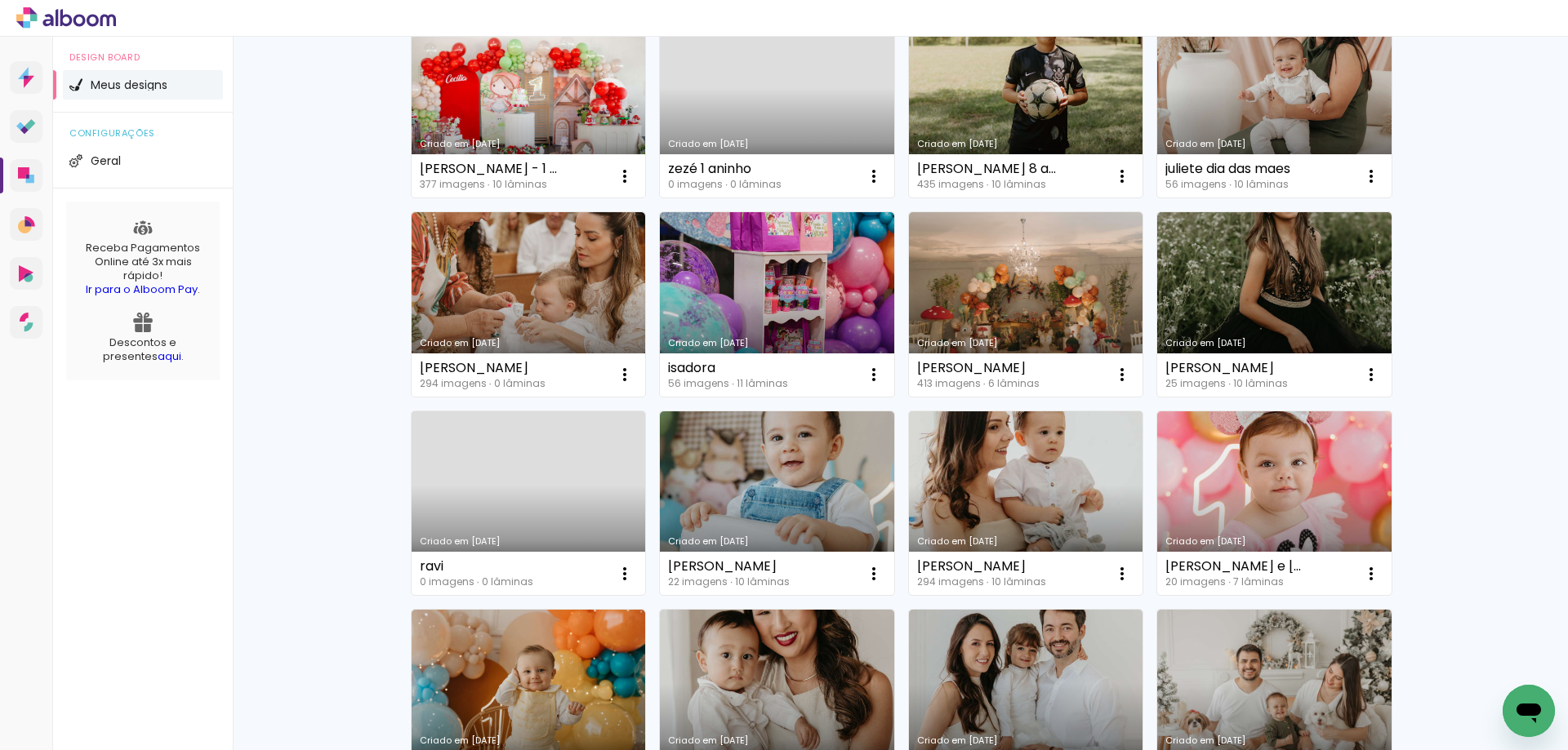
click at [1076, 454] on link "Criado em [DATE]" at bounding box center [1026, 503] width 234 height 185
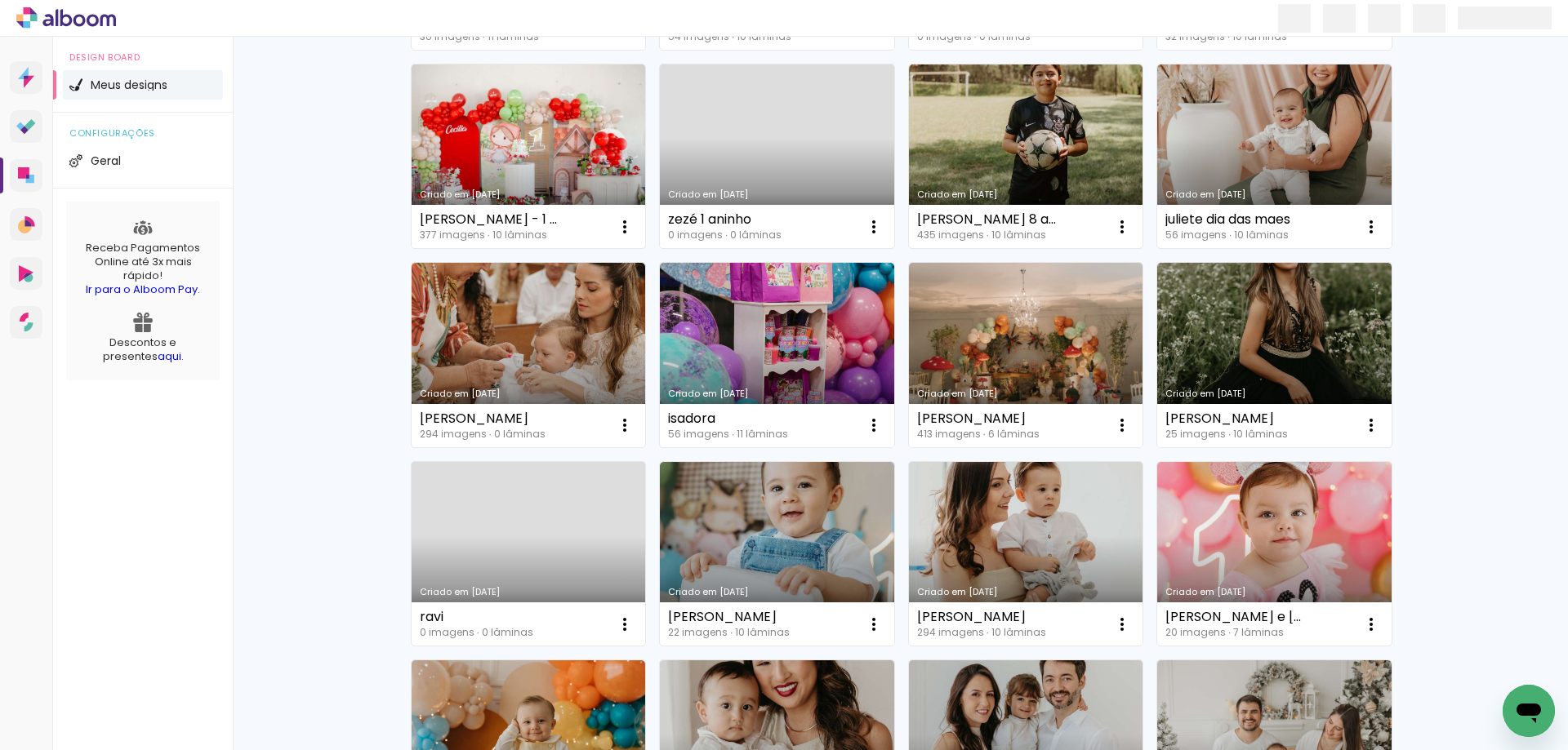
scroll to position [571, 0]
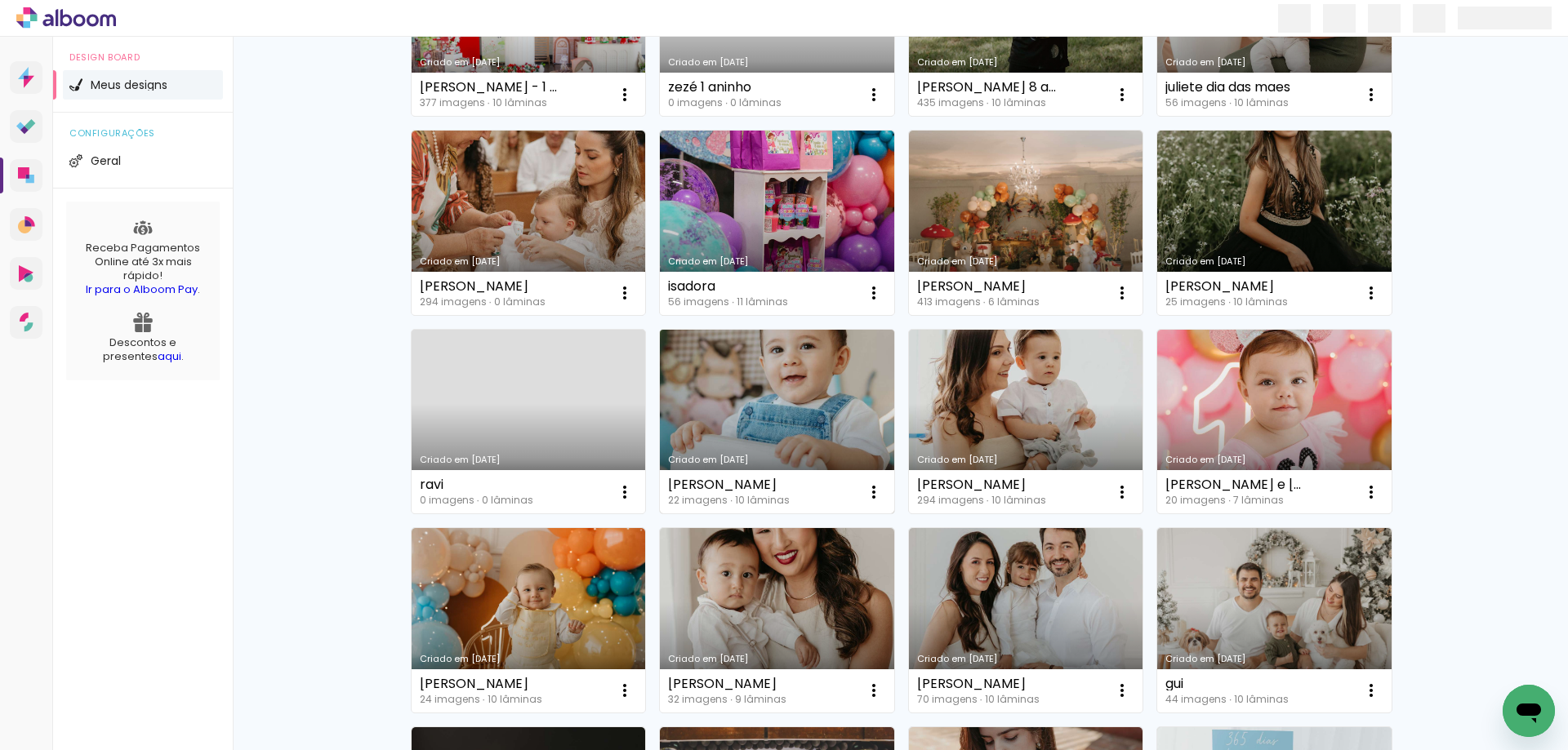
click at [829, 449] on link "Criado em [DATE]" at bounding box center [776, 421] width 234 height 185
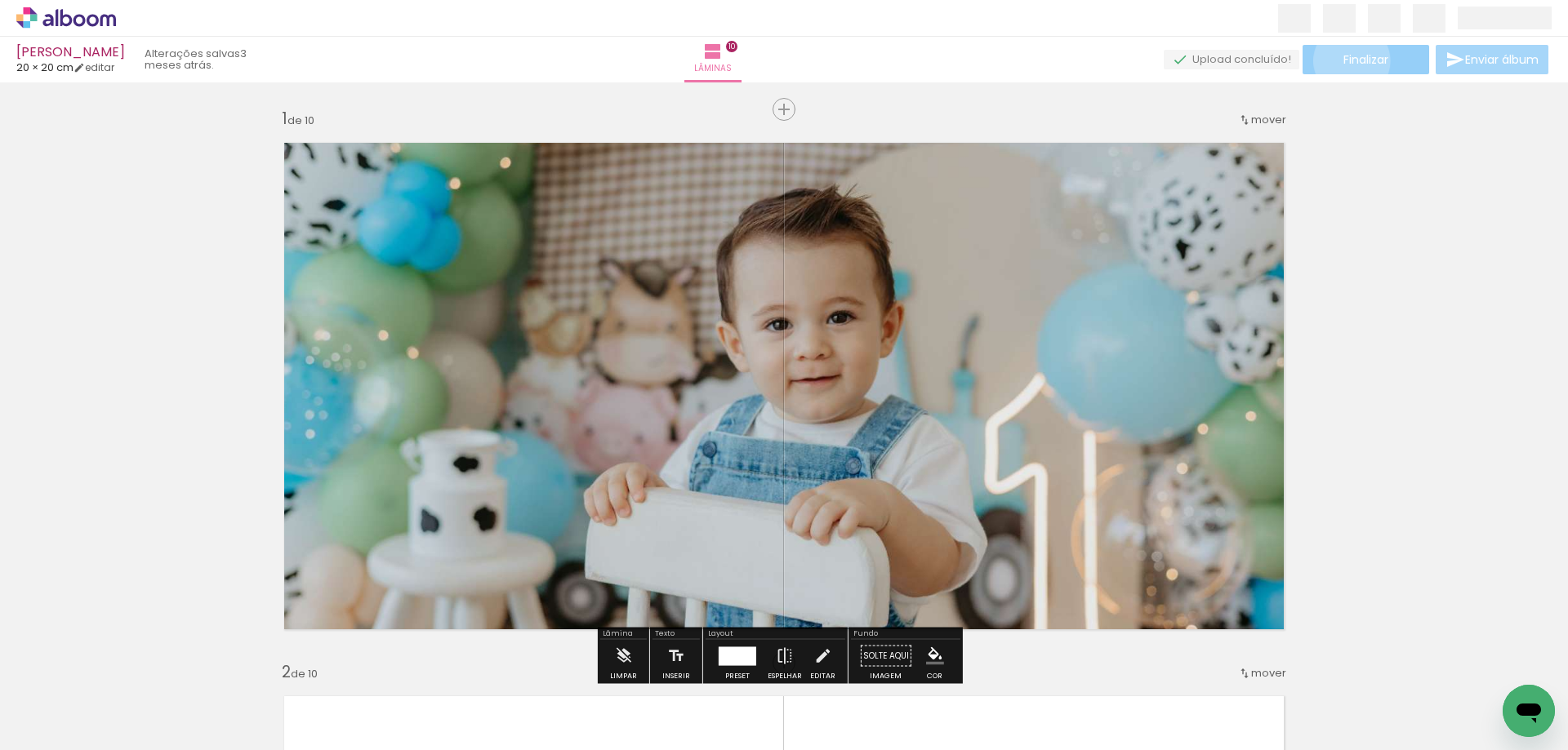
click at [1346, 60] on span "Finalizar" at bounding box center [1366, 60] width 44 height 12
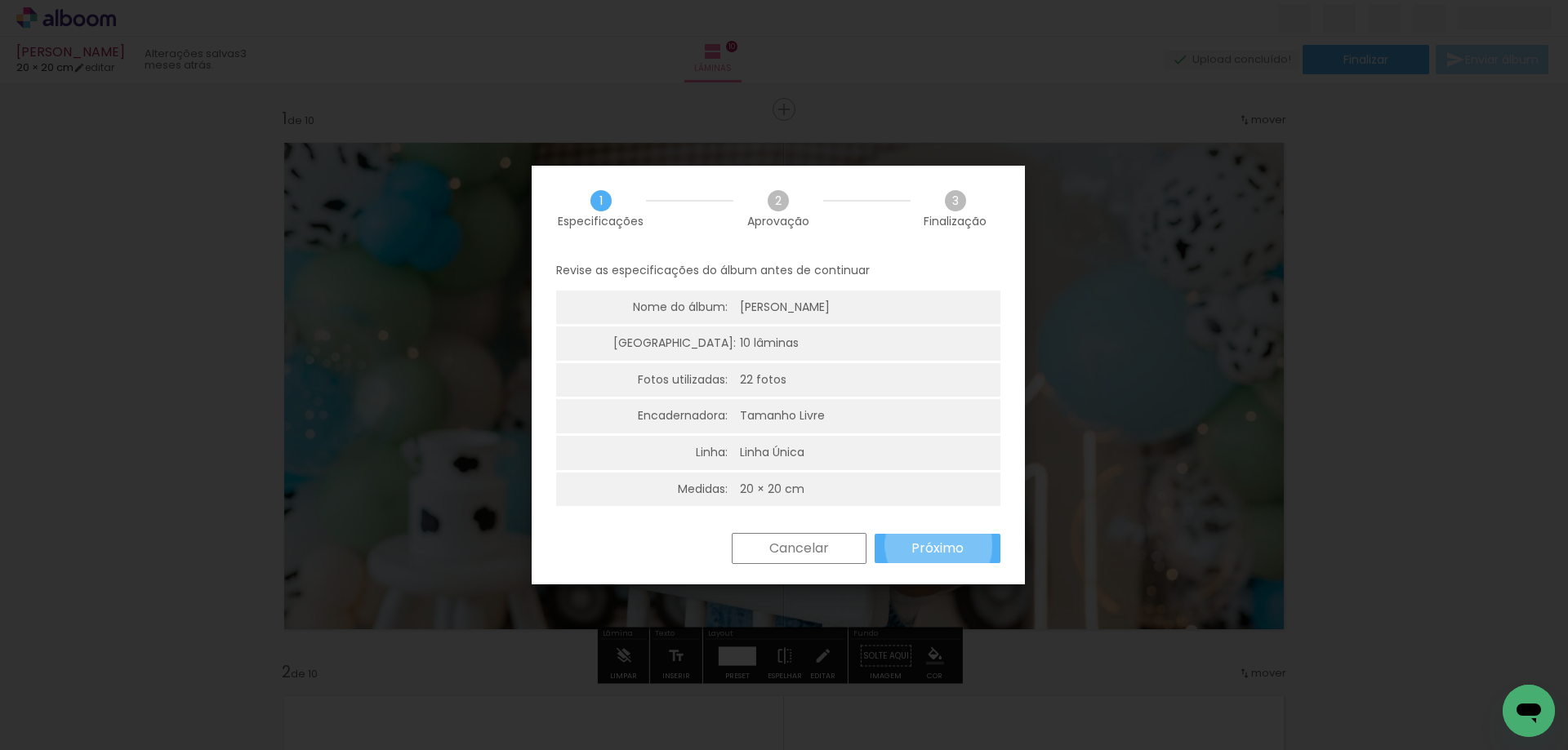
click at [0, 0] on slot "Próximo" at bounding box center [0, 0] width 0 height 0
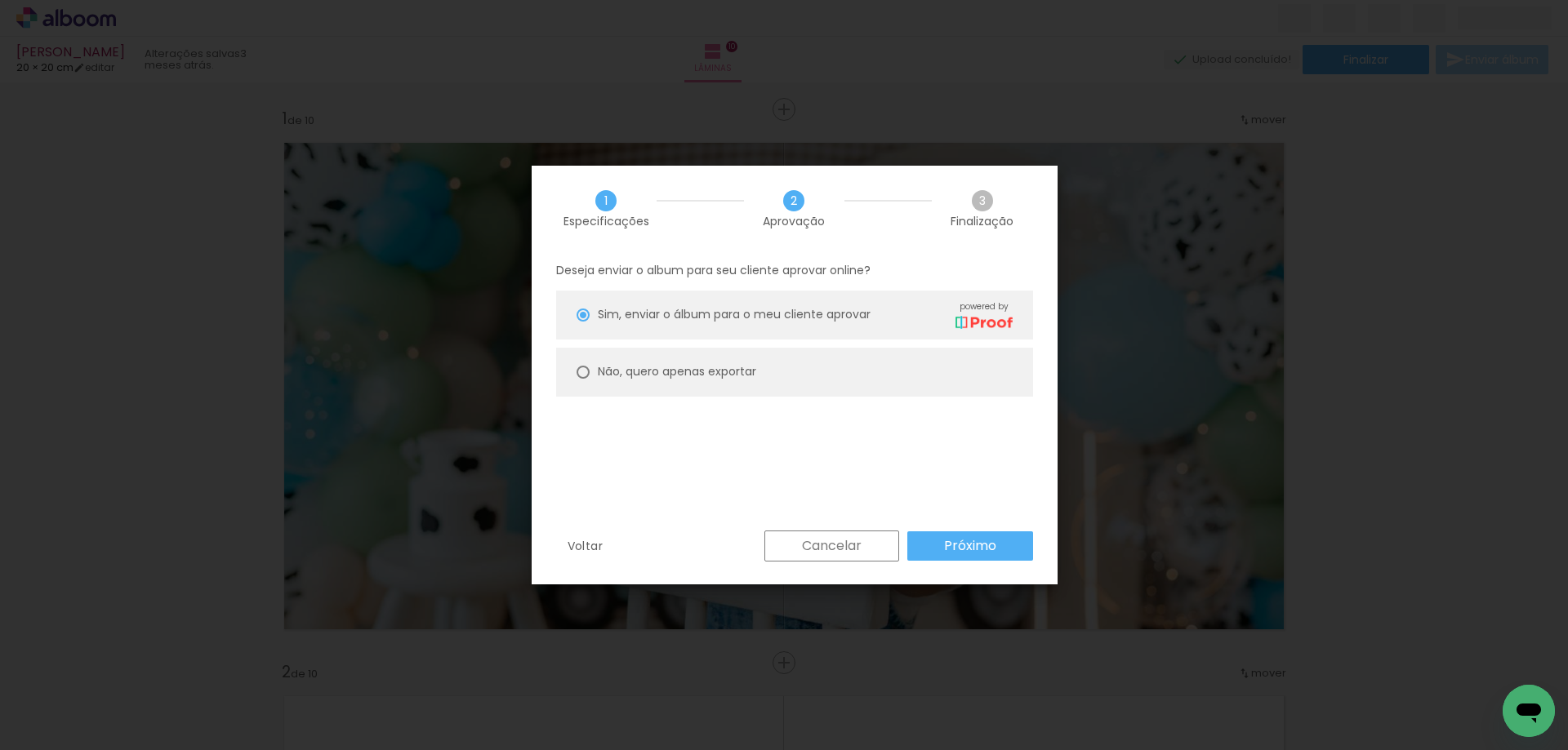
click at [584, 322] on div at bounding box center [583, 315] width 13 height 13
type paper-radio-button "on"
click at [0, 0] on slot "Próximo" at bounding box center [0, 0] width 0 height 0
type input "Alta, 300 DPI"
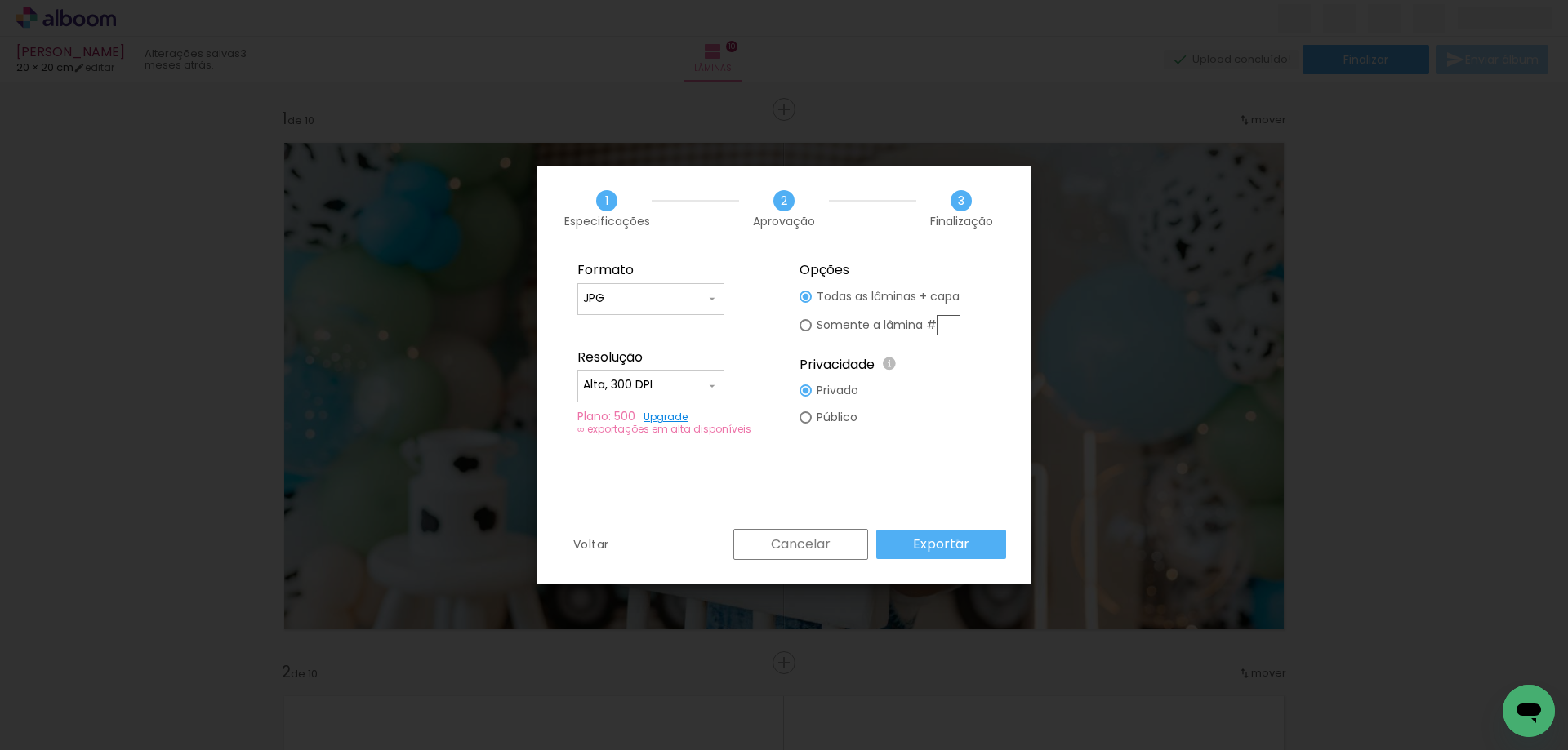
click at [0, 0] on slot "Exportar" at bounding box center [0, 0] width 0 height 0
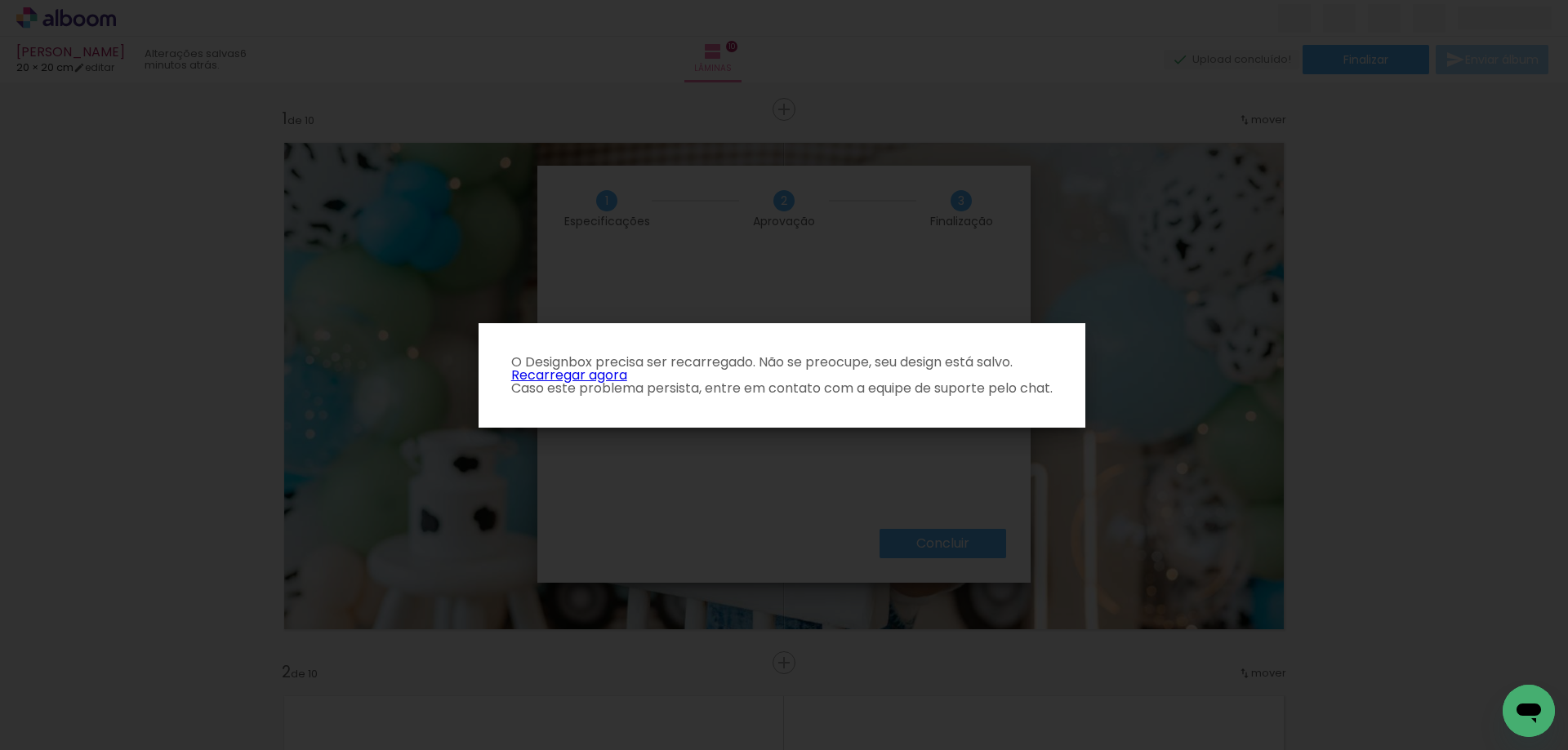
click at [573, 374] on link "Recarregar agora" at bounding box center [569, 375] width 116 height 19
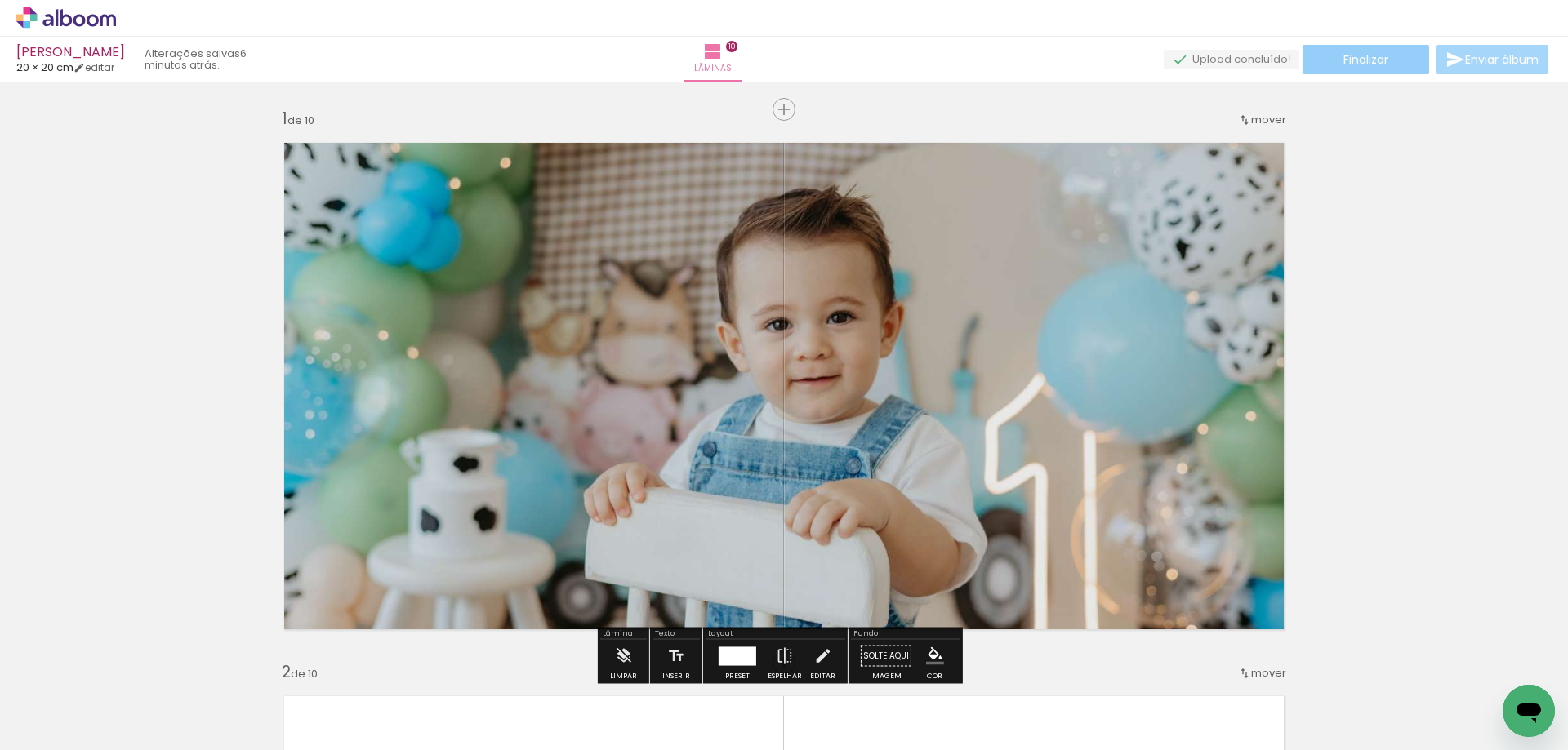
click at [1363, 55] on span "Finalizar" at bounding box center [1366, 60] width 44 height 12
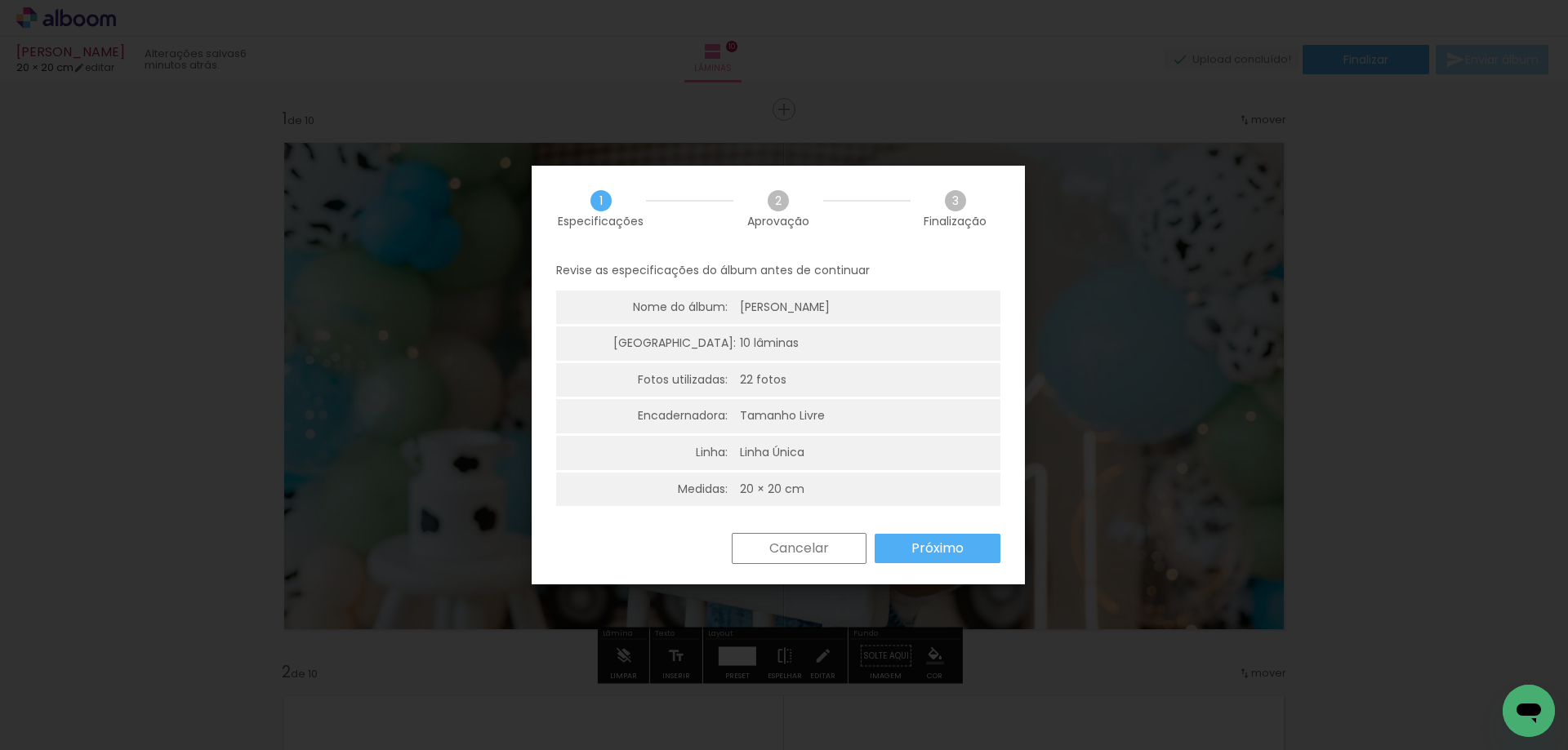
click at [906, 552] on paper-button "Próximo" at bounding box center [937, 549] width 125 height 30
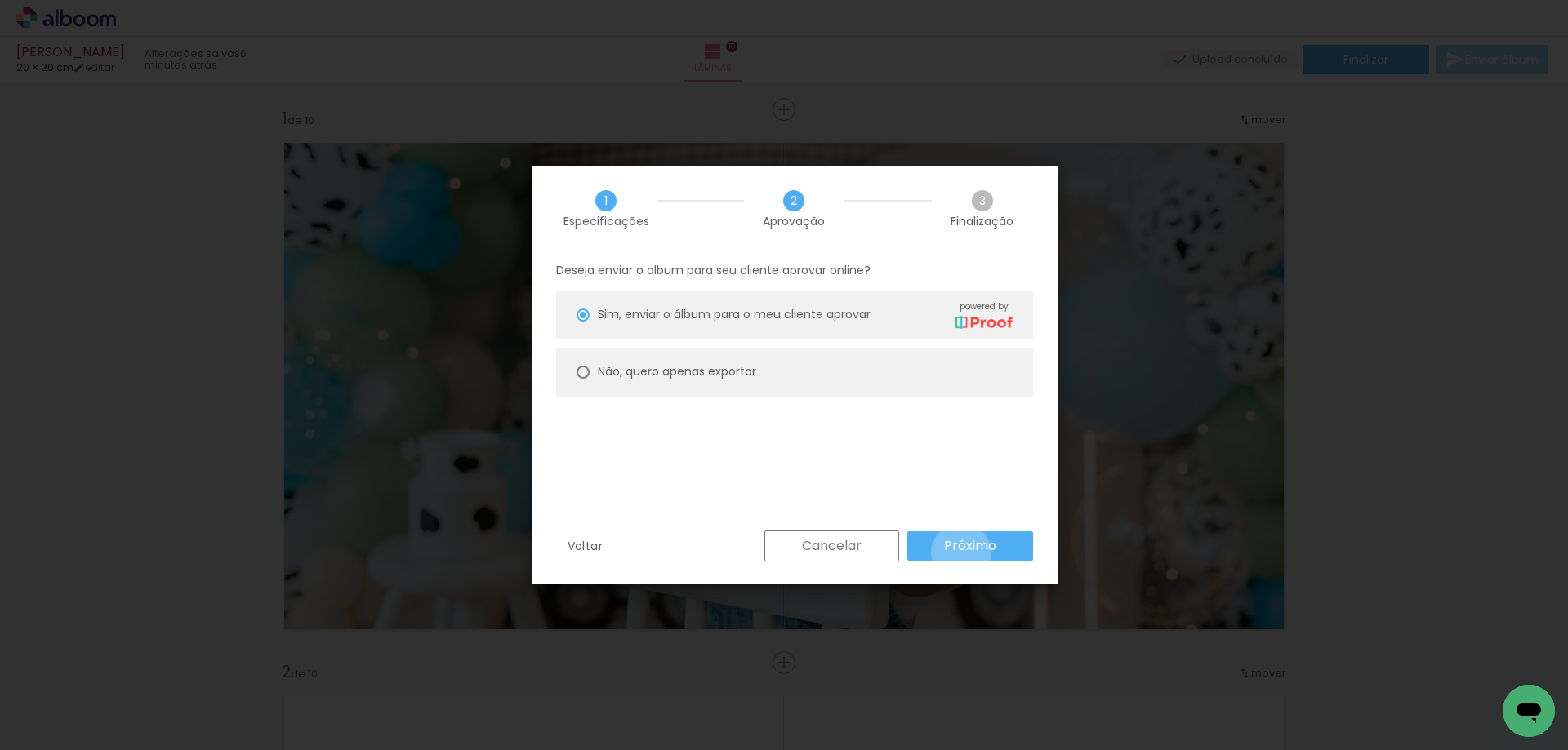
click at [0, 0] on slot "Próximo" at bounding box center [0, 0] width 0 height 0
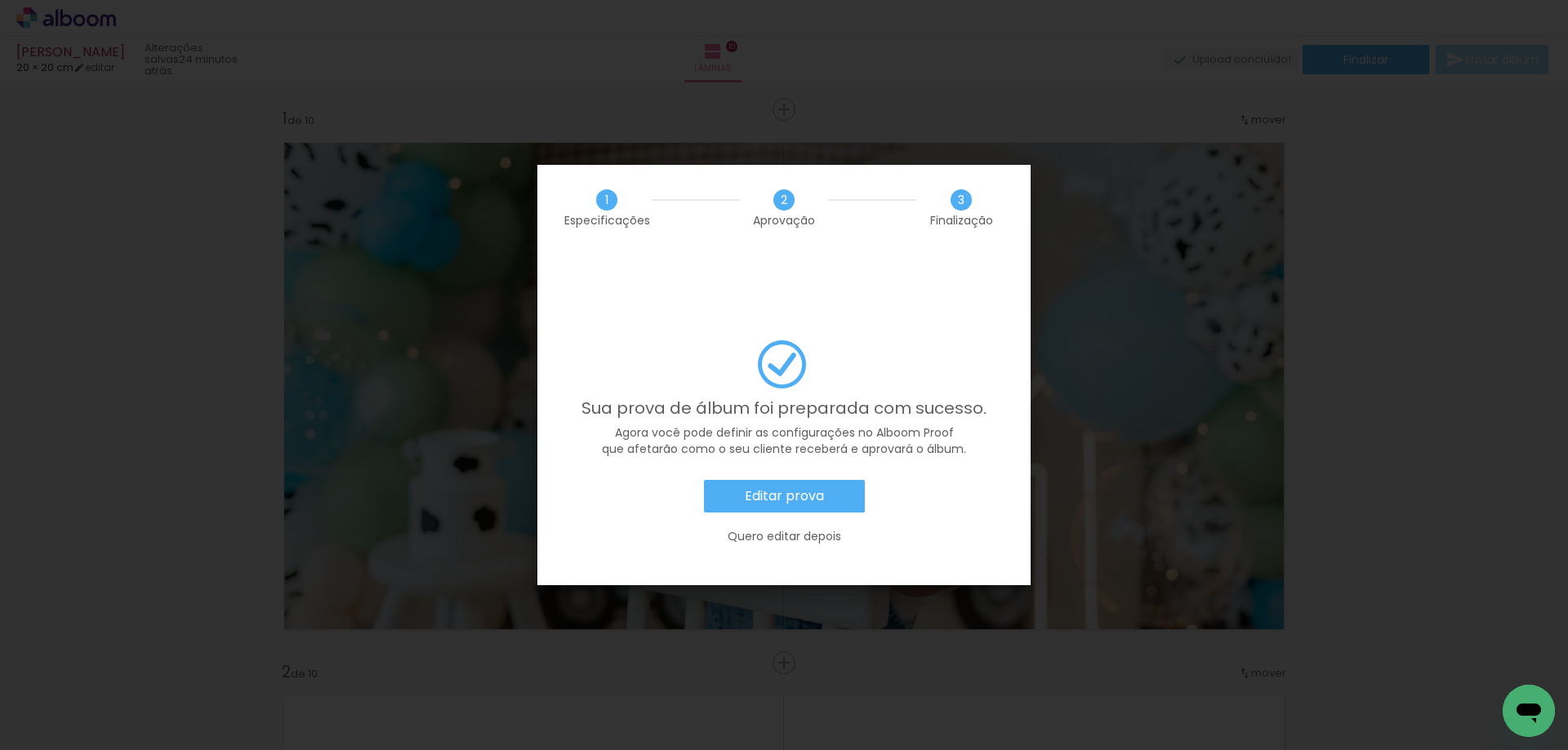
click at [1068, 114] on iron-overlay-backdrop at bounding box center [784, 375] width 1568 height 750
